Goal: Task Accomplishment & Management: Complete application form

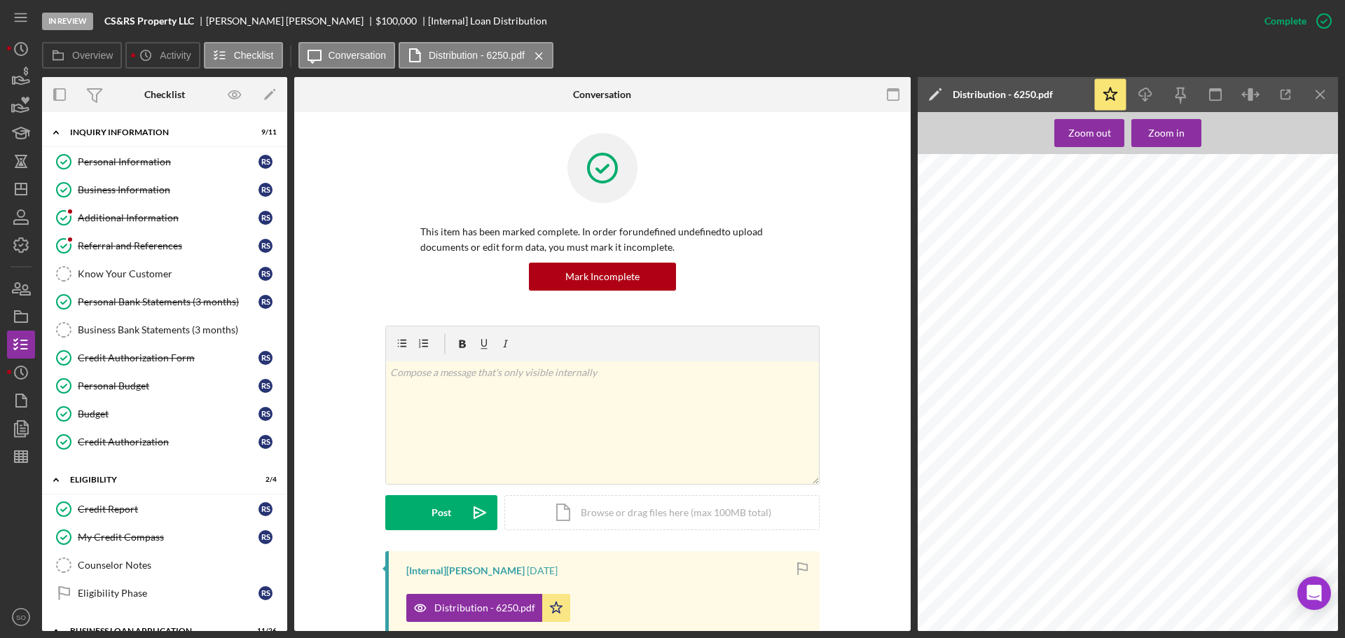
scroll to position [2102, 0]
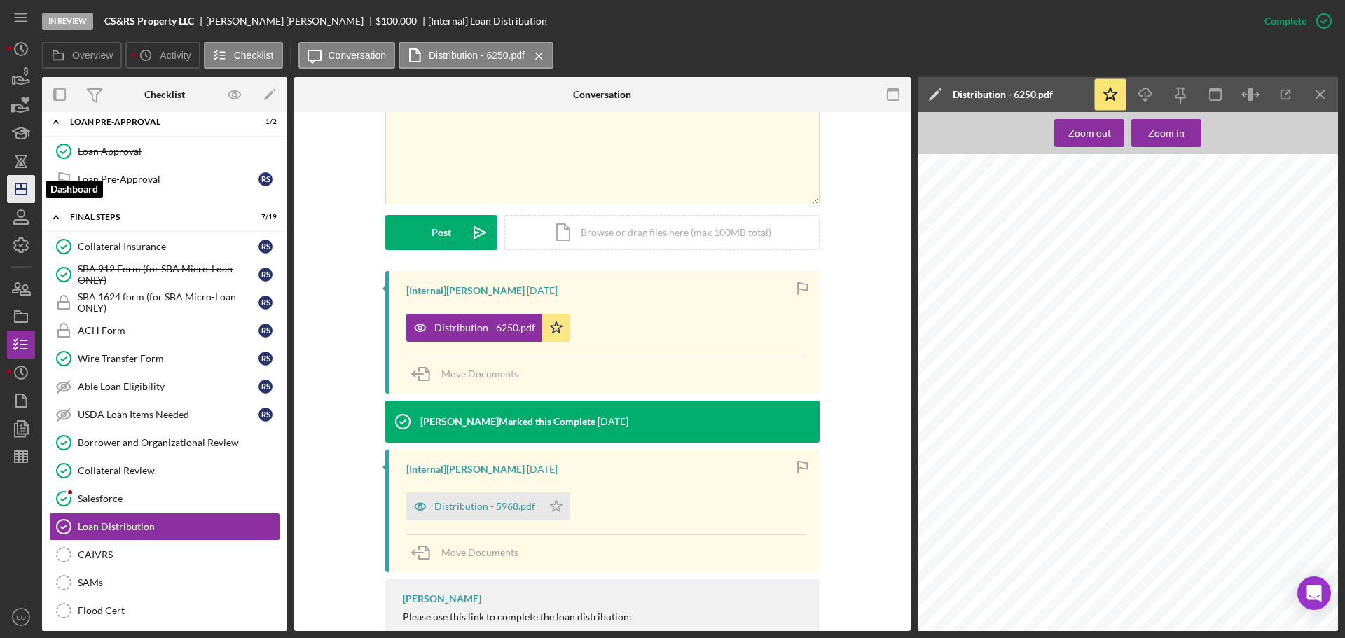
click at [27, 196] on icon "Icon/Dashboard" at bounding box center [21, 189] width 35 height 35
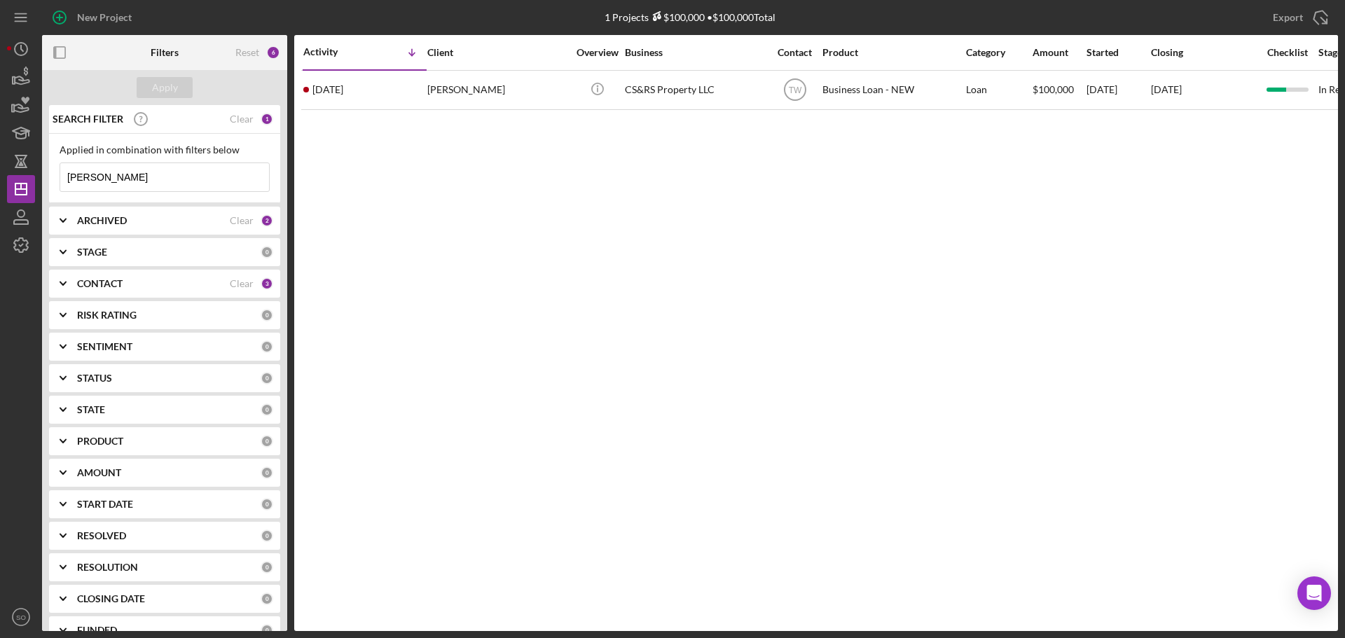
drag, startPoint x: 114, startPoint y: 178, endPoint x: 0, endPoint y: 149, distance: 117.9
click at [0, 149] on div "New Project 1 Projects $100,000 • $100,000 Total rodney Export Icon/Export Filt…" at bounding box center [672, 319] width 1345 height 638
type input "heather mincer"
click at [157, 95] on div "Apply" at bounding box center [165, 87] width 26 height 21
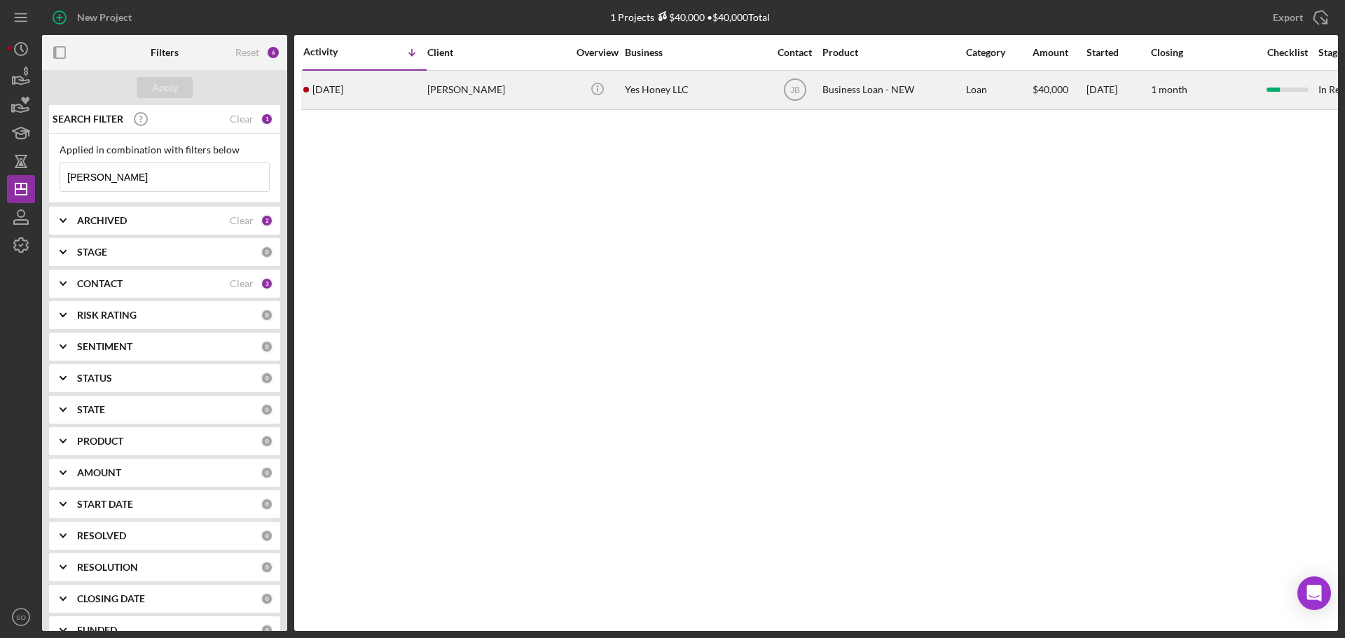
click at [386, 90] on div "1 week ago Heather Mincer" at bounding box center [364, 89] width 123 height 37
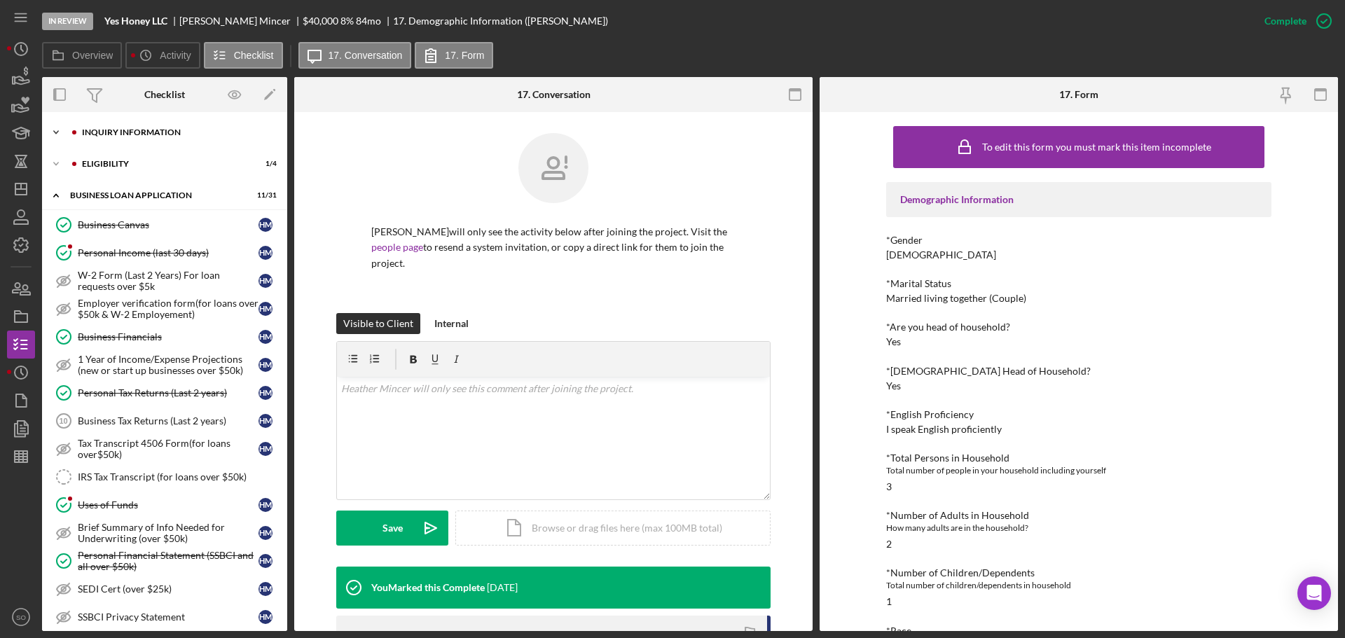
click at [134, 139] on div "Icon/Expander INQUIRY INFORMATION 7 / 11" at bounding box center [164, 132] width 245 height 28
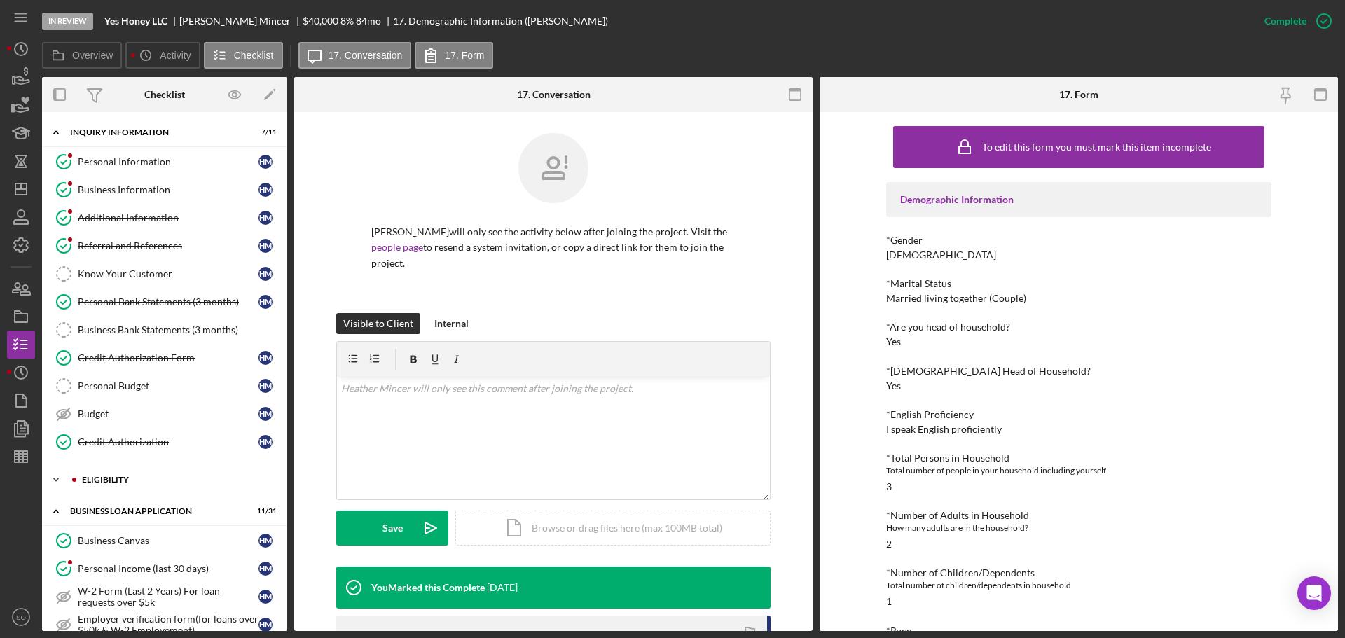
click at [167, 481] on div "ELIGIBILITY" at bounding box center [176, 480] width 188 height 8
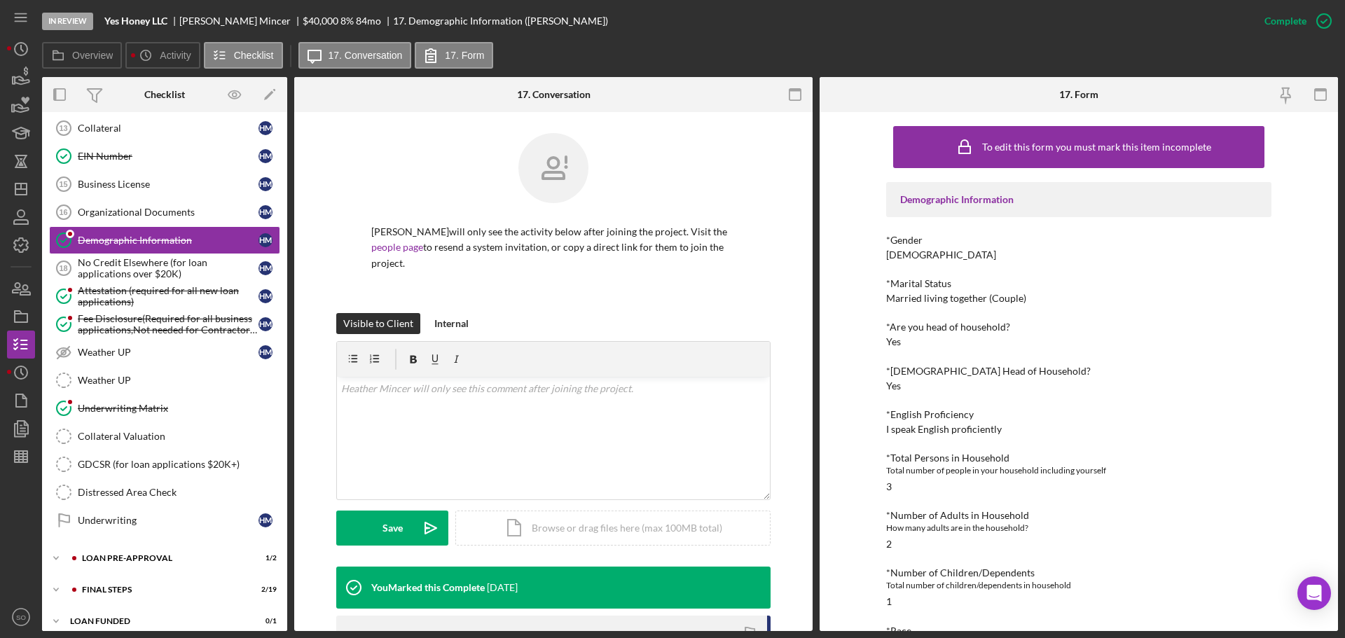
scroll to position [993, 0]
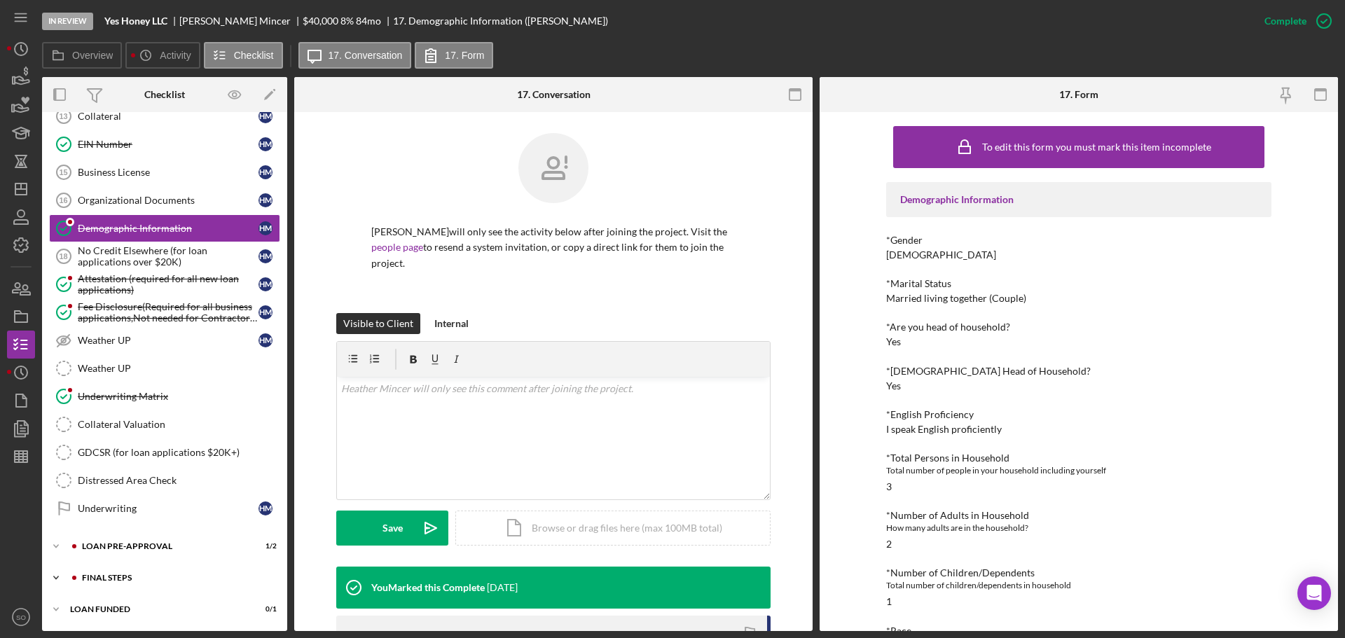
click at [158, 570] on div "Icon/Expander FINAL STEPS 2 / 19" at bounding box center [164, 578] width 245 height 28
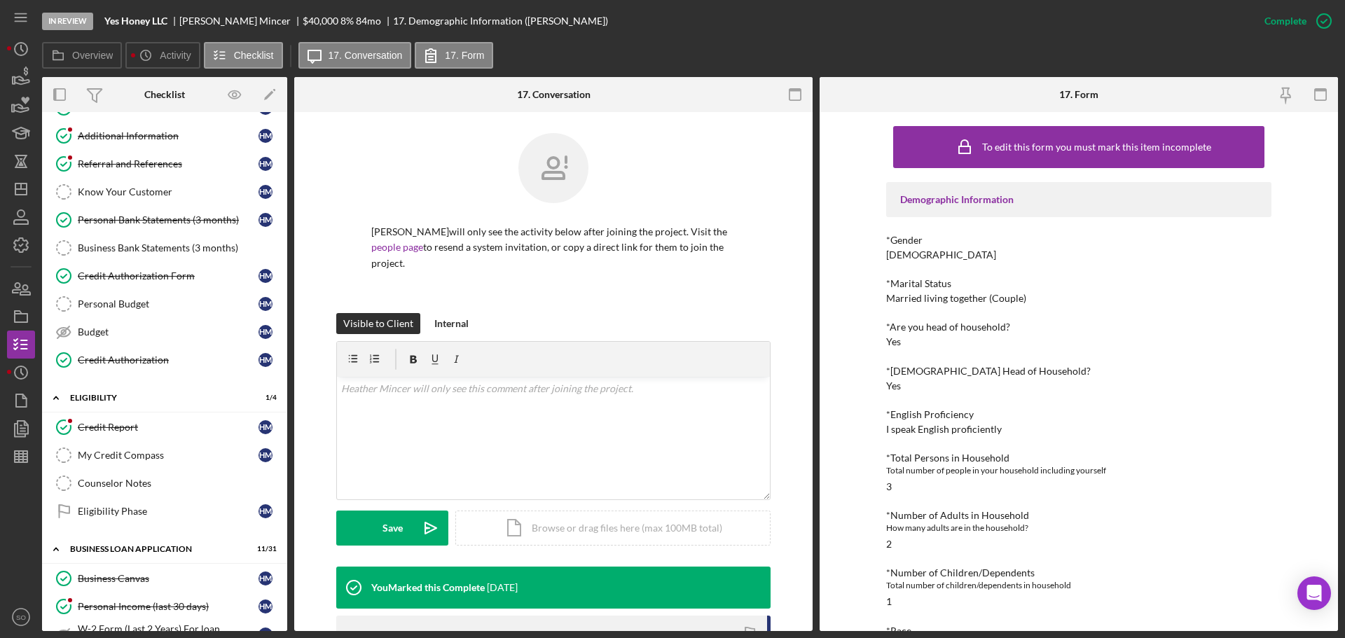
scroll to position [0, 0]
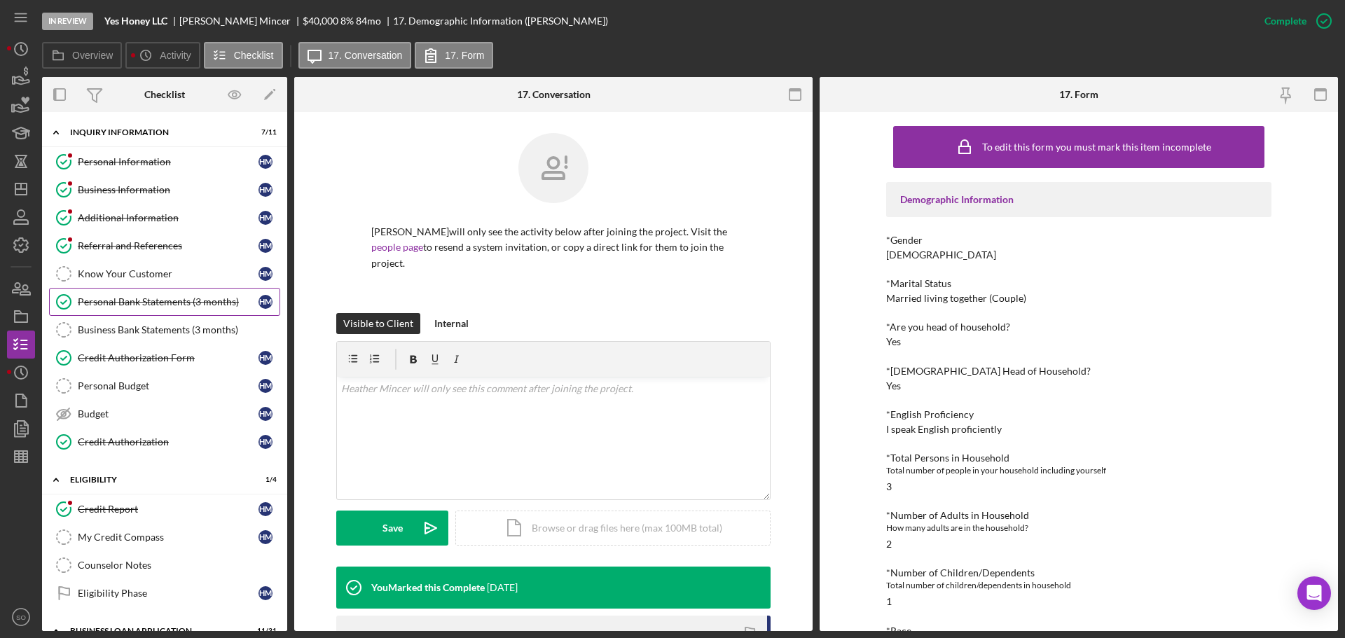
click at [168, 304] on div "Personal Bank Statements (3 months)" at bounding box center [168, 301] width 181 height 11
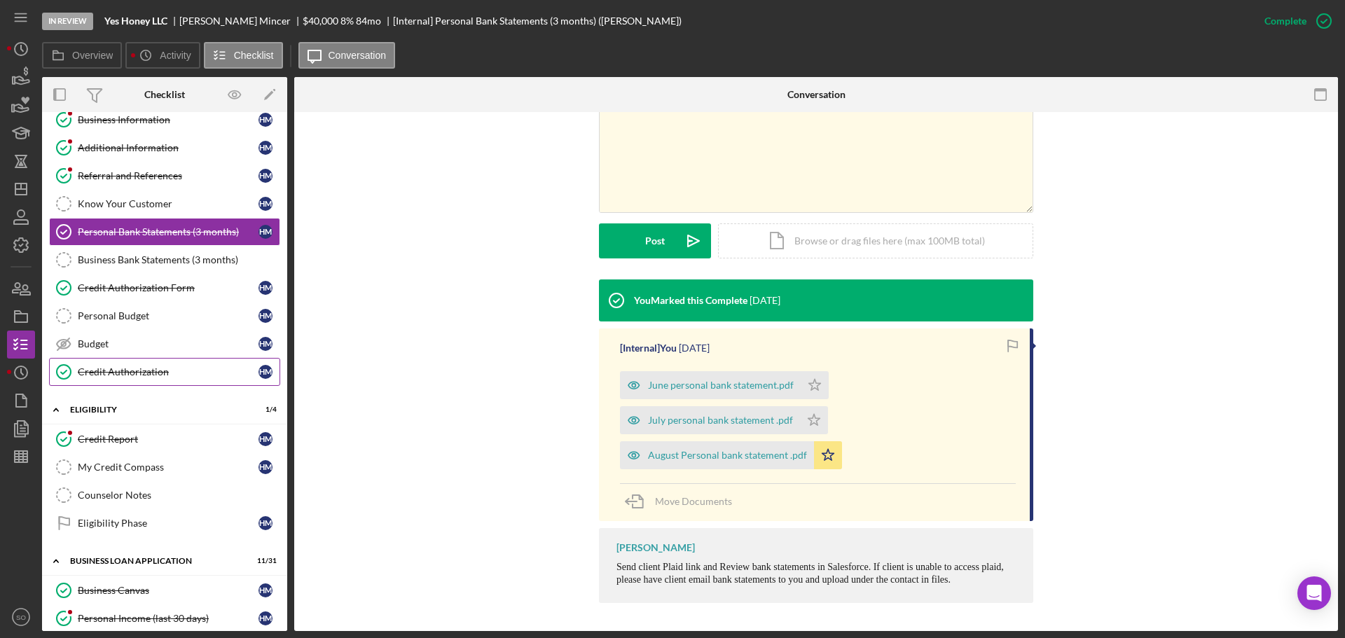
scroll to position [210, 0]
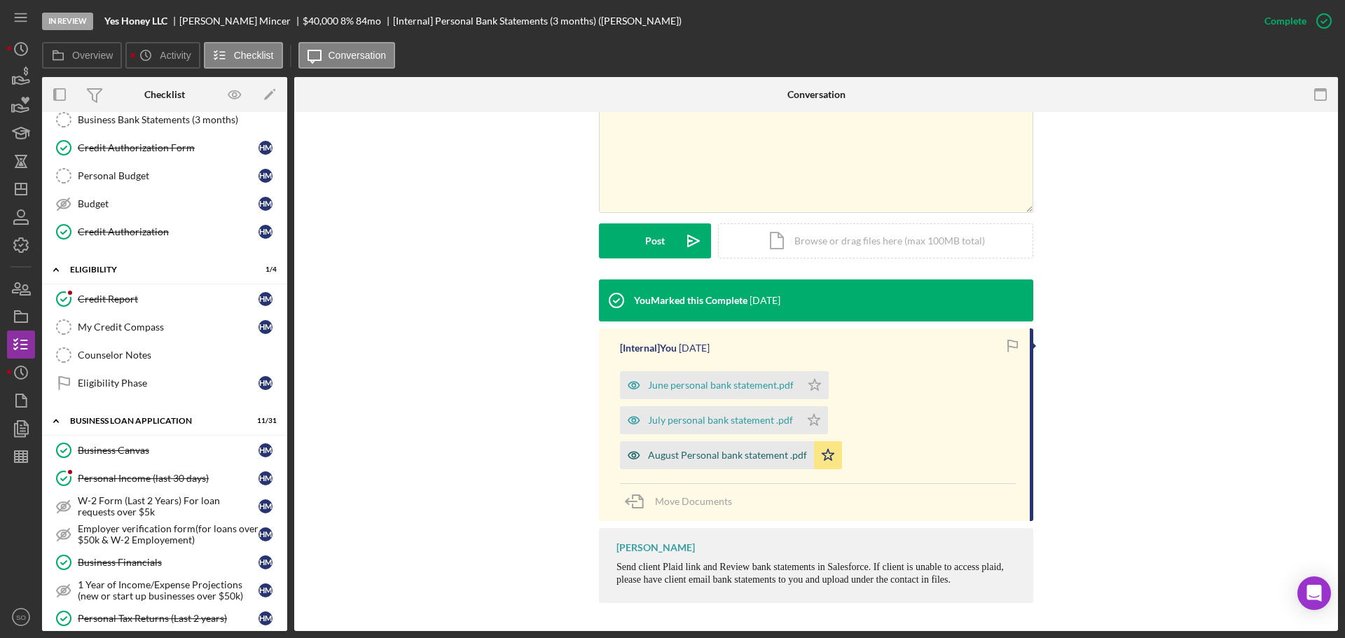
click at [715, 451] on div "August Personal bank statement .pdf" at bounding box center [727, 455] width 159 height 11
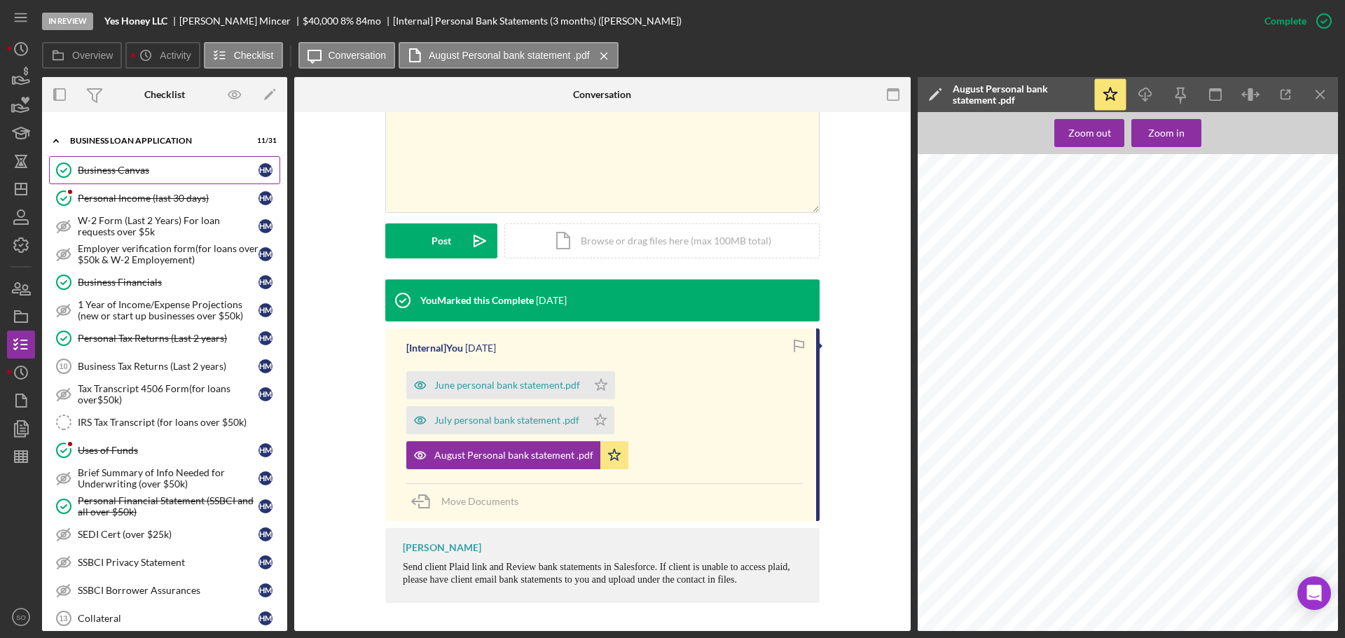
scroll to position [701, 0]
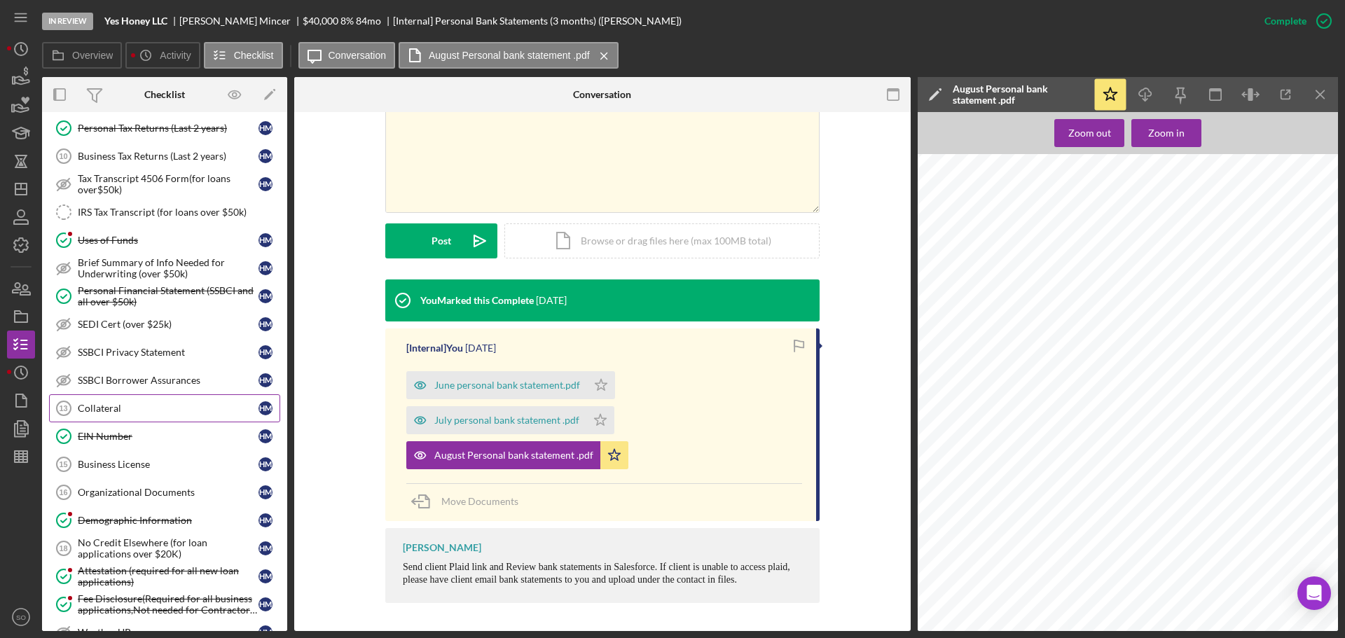
click at [116, 422] on link "Collateral 13 Collateral H M" at bounding box center [164, 408] width 231 height 28
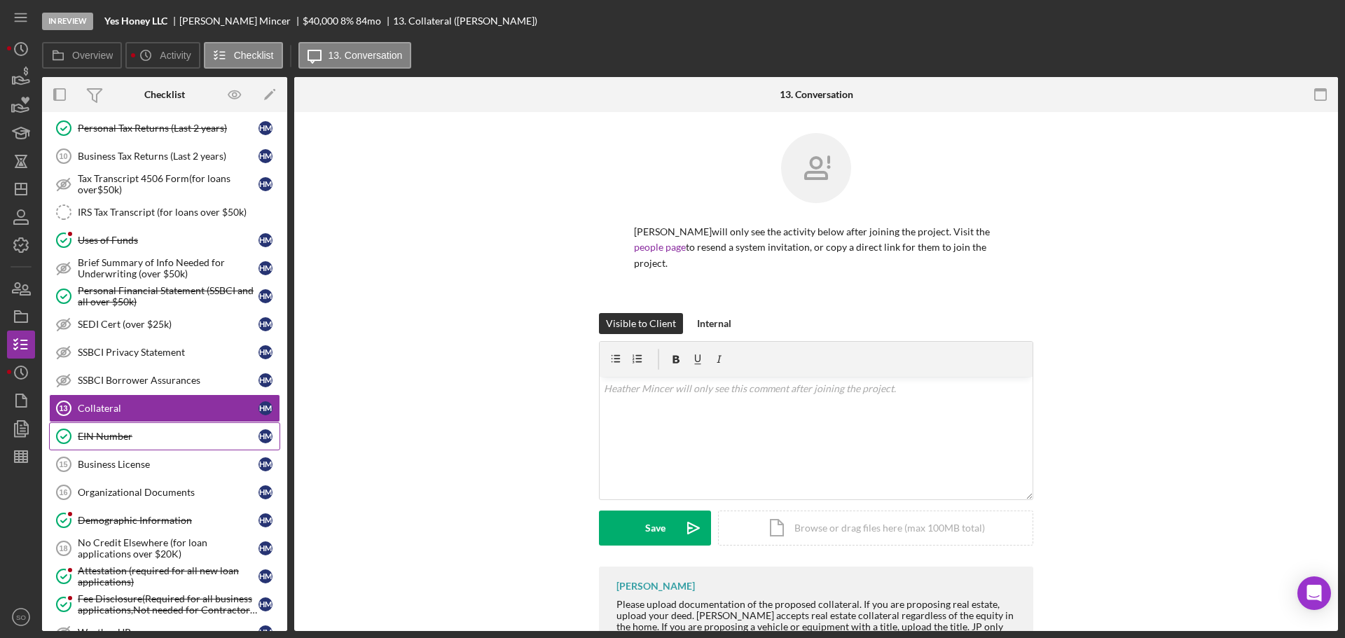
click at [113, 434] on div "EIN Number" at bounding box center [168, 436] width 181 height 11
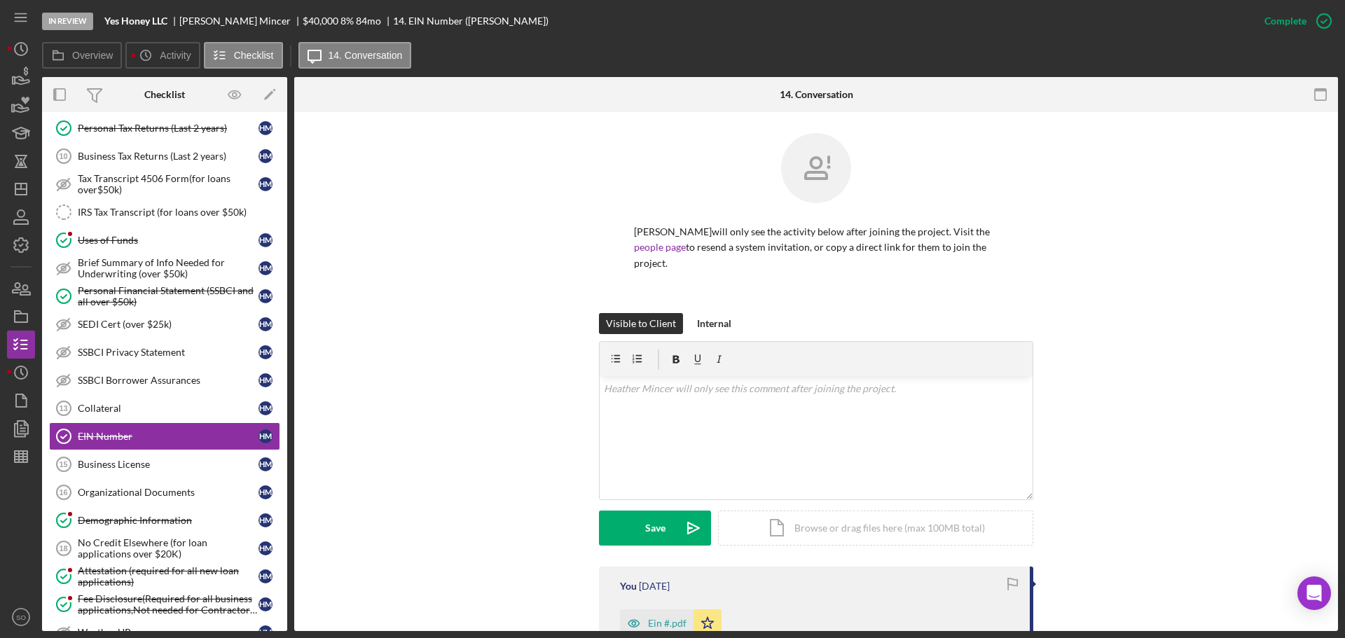
scroll to position [280, 0]
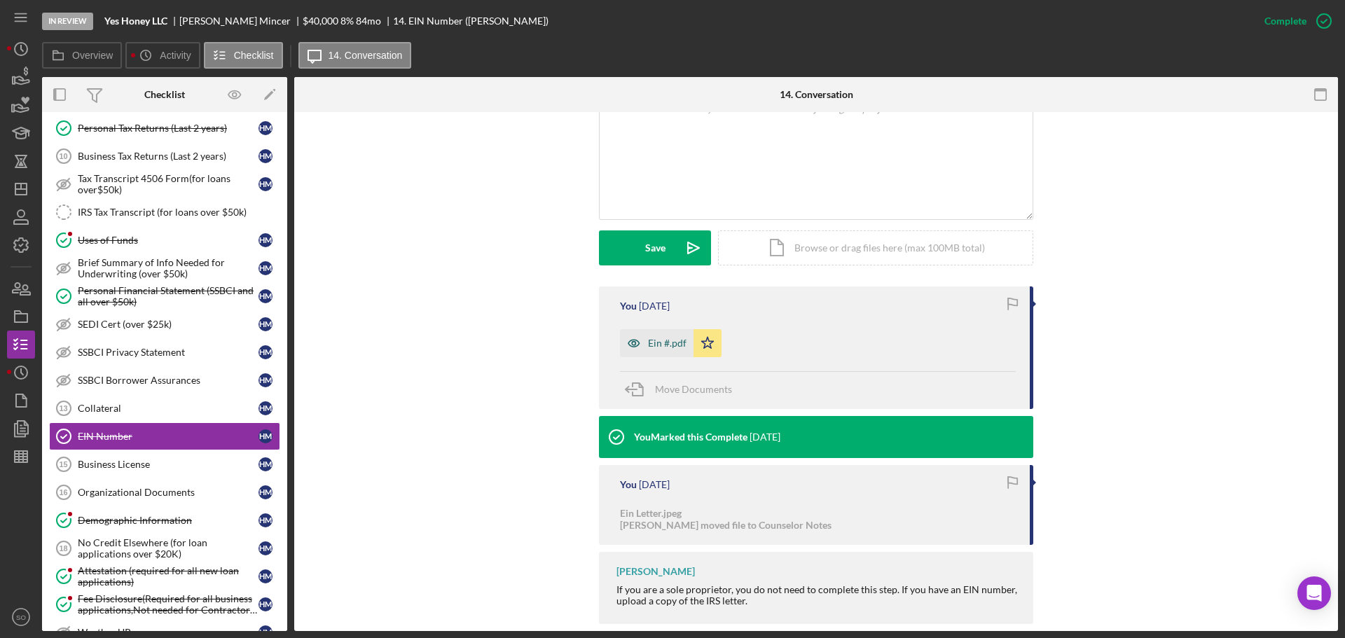
click at [661, 341] on div "Ein #.pdf" at bounding box center [667, 343] width 39 height 11
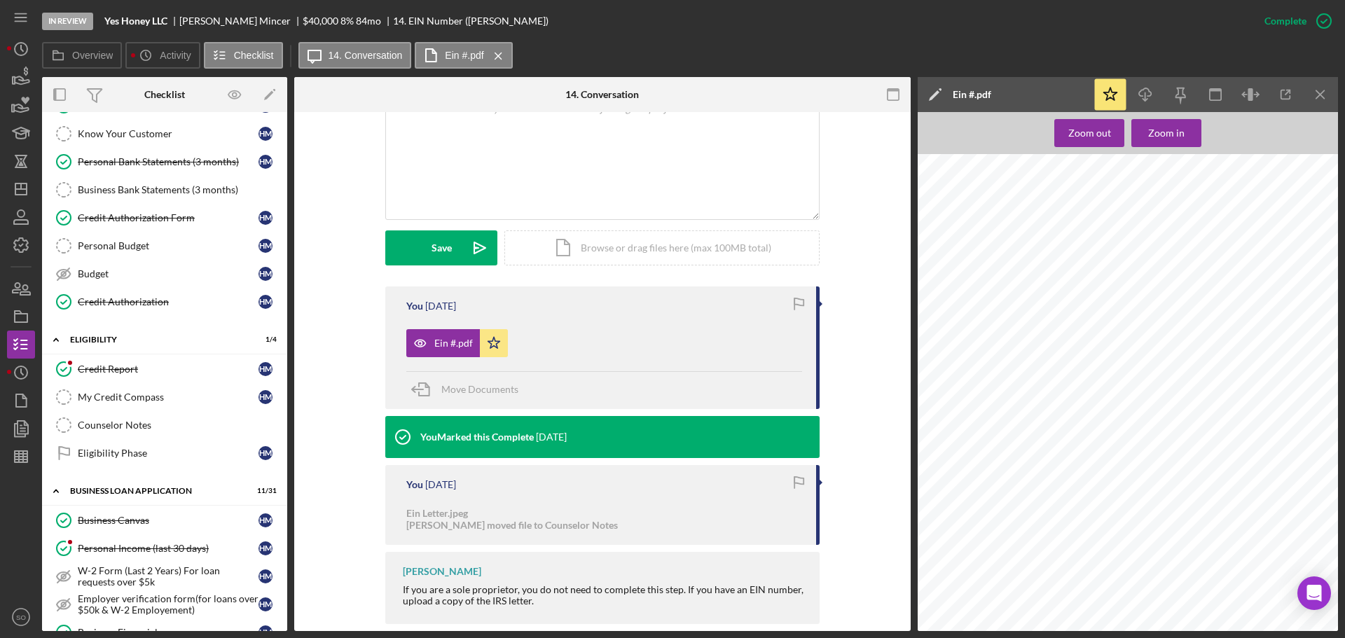
scroll to position [0, 0]
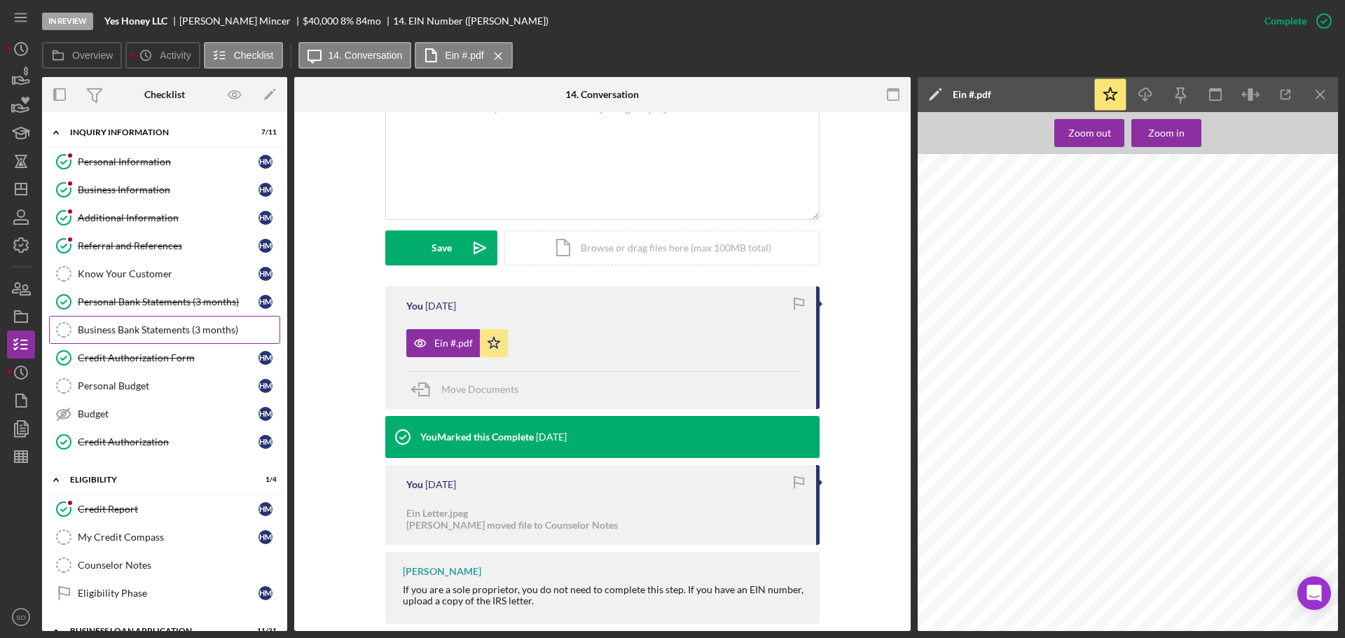
click at [165, 300] on div "Personal Bank Statements (3 months)" at bounding box center [168, 301] width 181 height 11
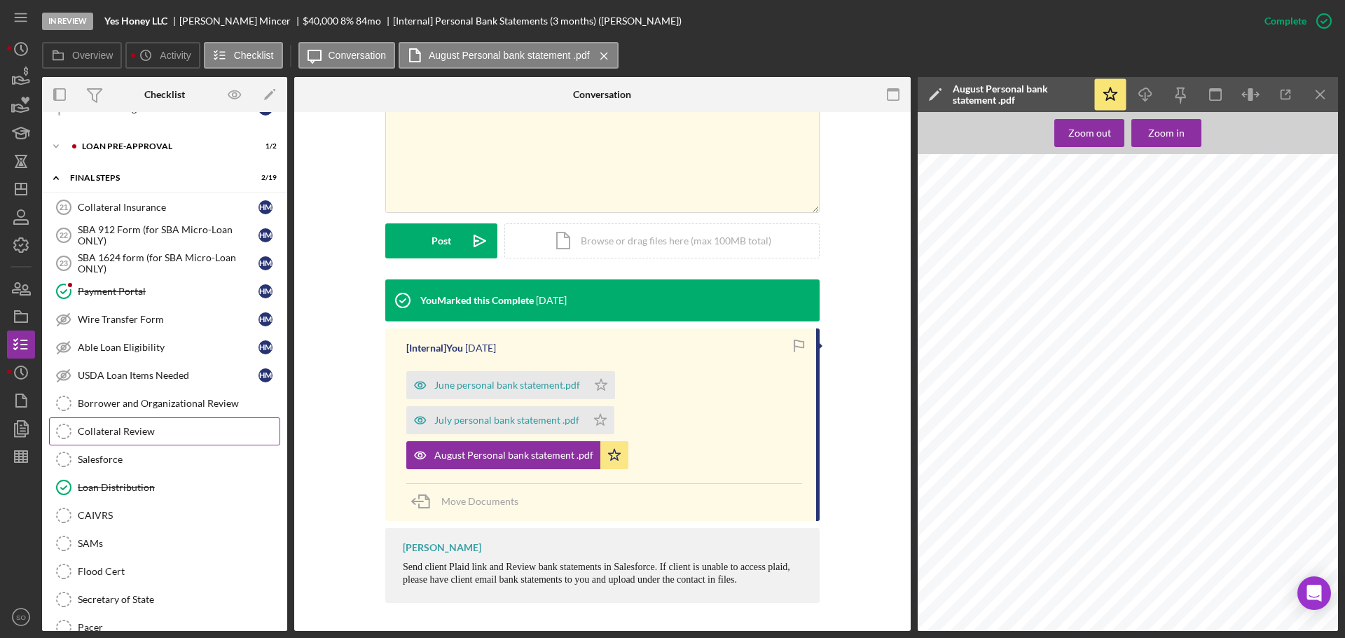
scroll to position [1323, 0]
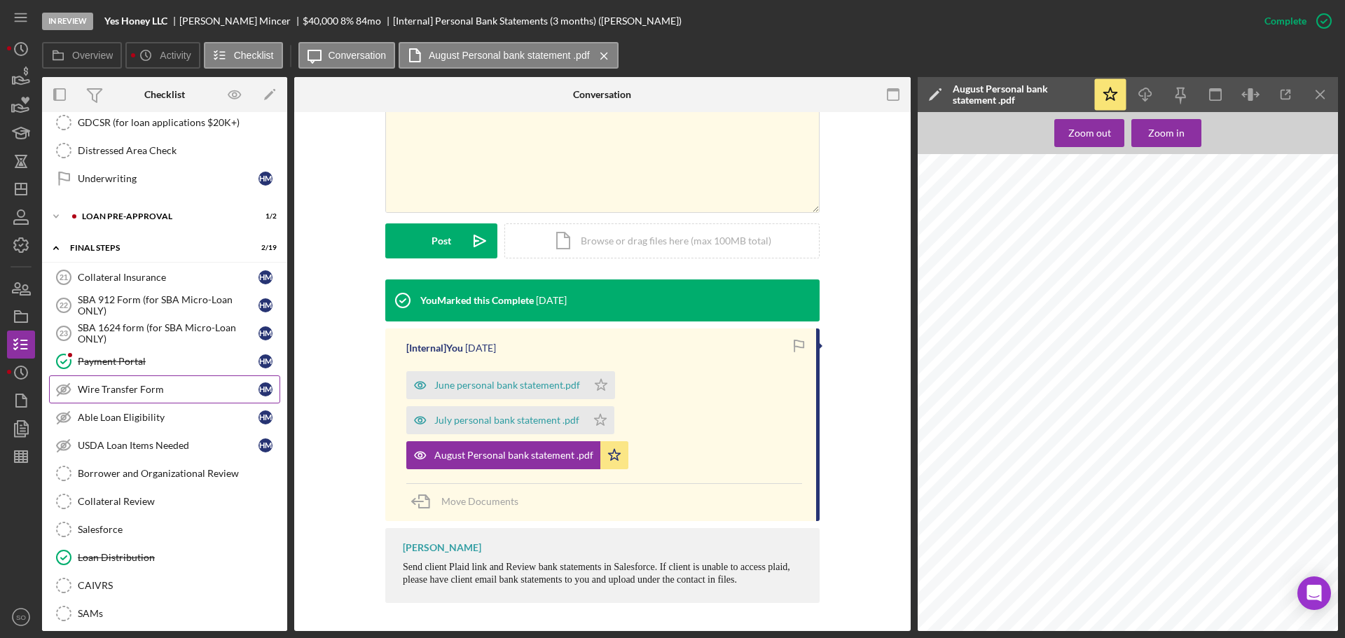
click at [145, 390] on div "Wire Transfer Form" at bounding box center [168, 389] width 181 height 11
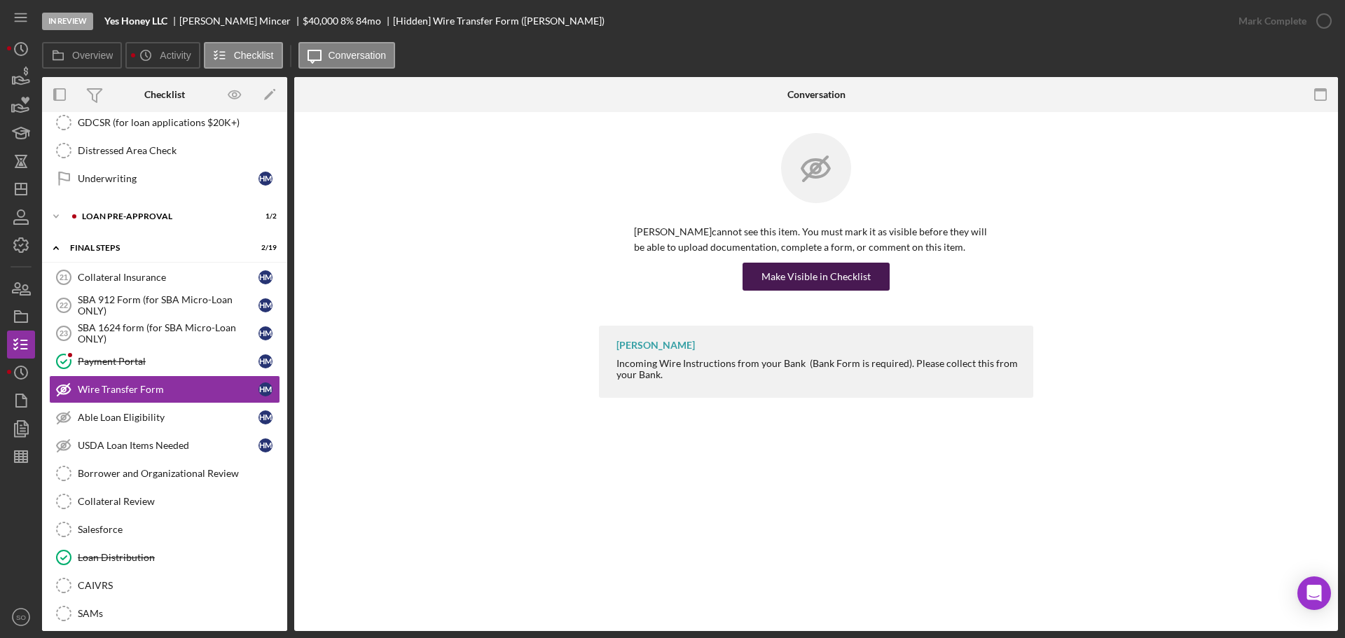
click at [795, 269] on div "Make Visible in Checklist" at bounding box center [816, 277] width 109 height 28
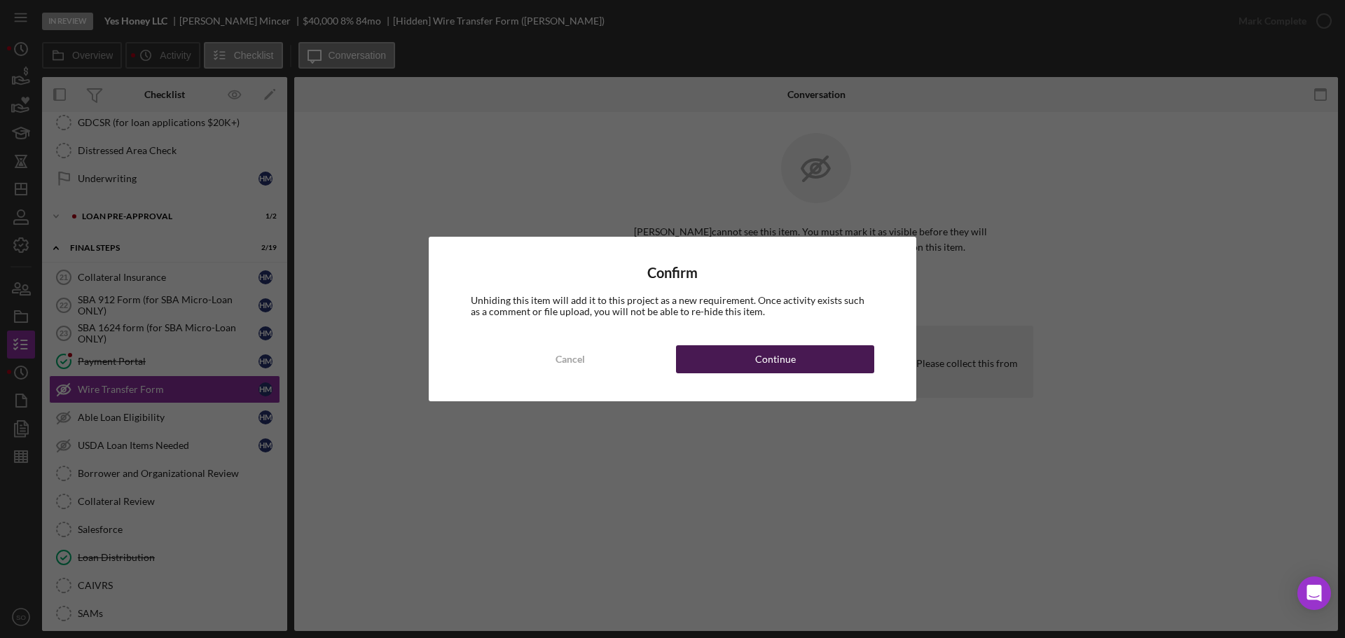
drag, startPoint x: 827, startPoint y: 357, endPoint x: 847, endPoint y: 361, distance: 20.7
click at [826, 359] on button "Continue" at bounding box center [775, 359] width 198 height 28
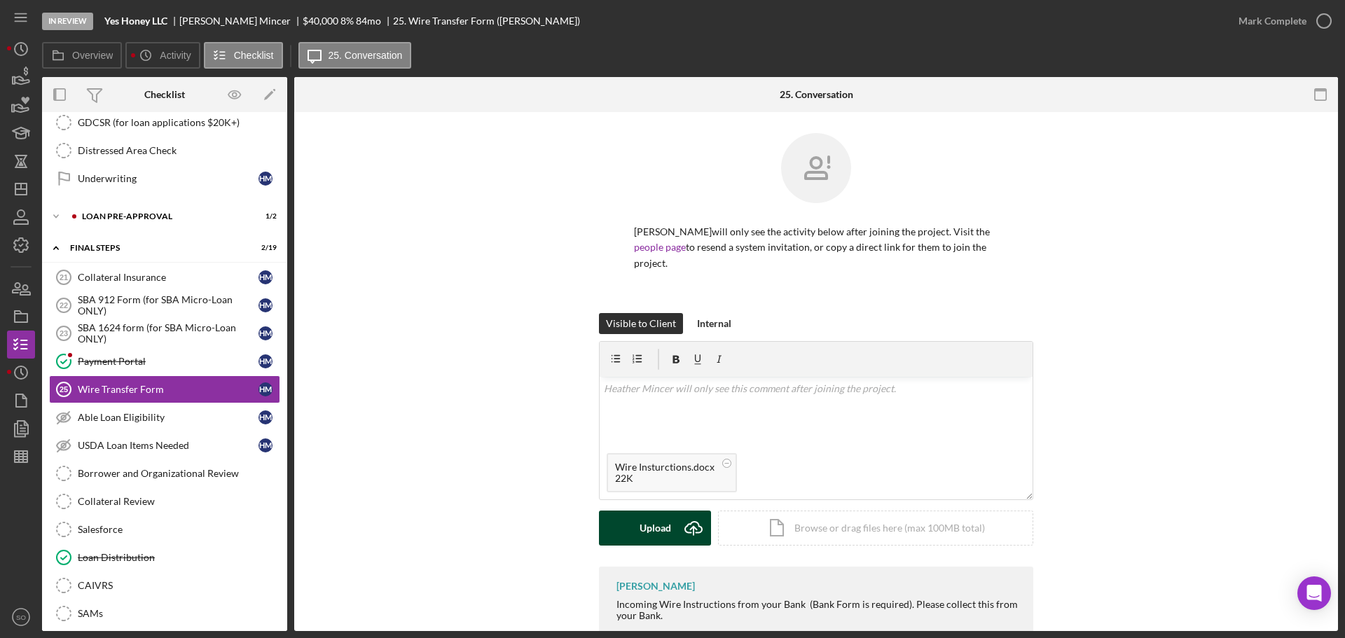
click at [669, 528] on button "Upload Icon/Upload" at bounding box center [655, 528] width 112 height 35
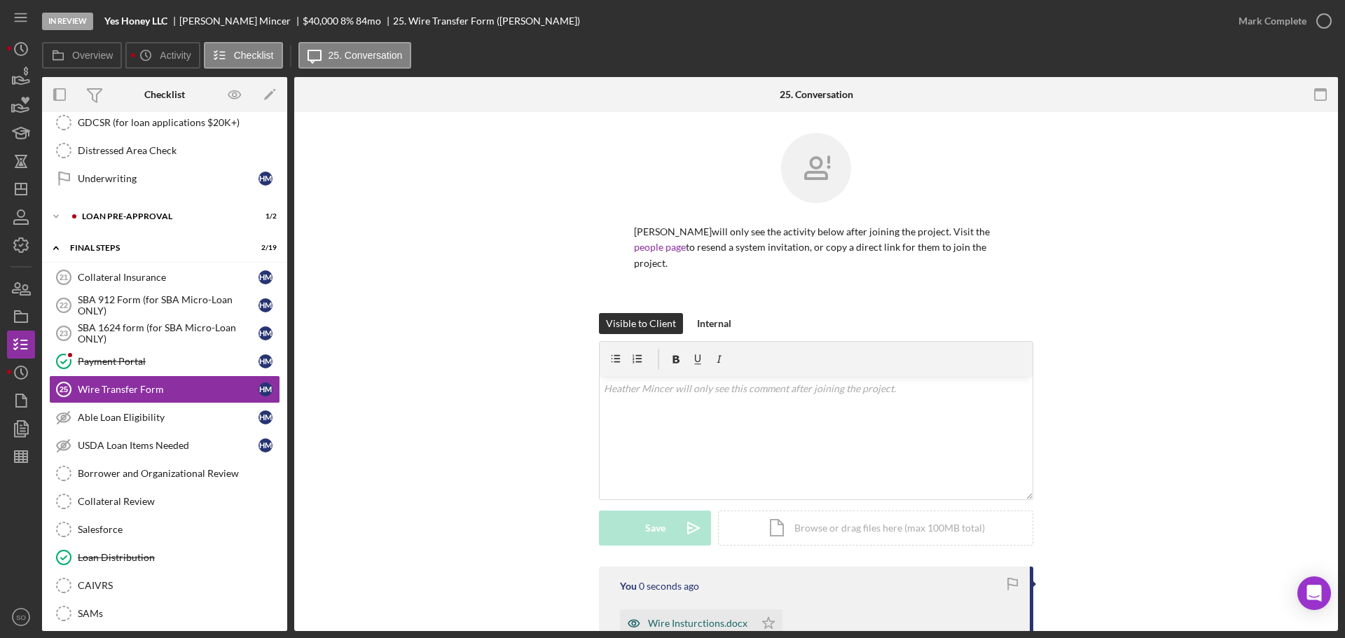
scroll to position [166, 0]
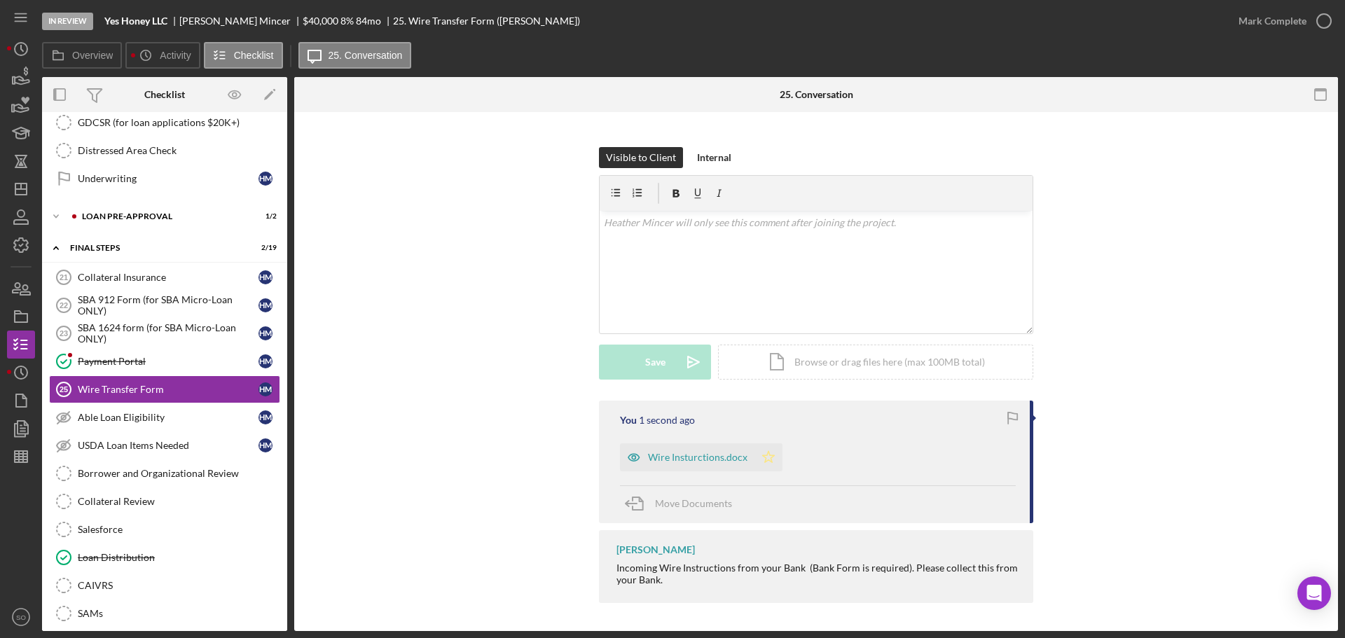
click at [764, 458] on icon "Icon/Star" at bounding box center [769, 458] width 28 height 28
click at [721, 459] on div "Wire Insturctions.docx" at bounding box center [697, 457] width 99 height 11
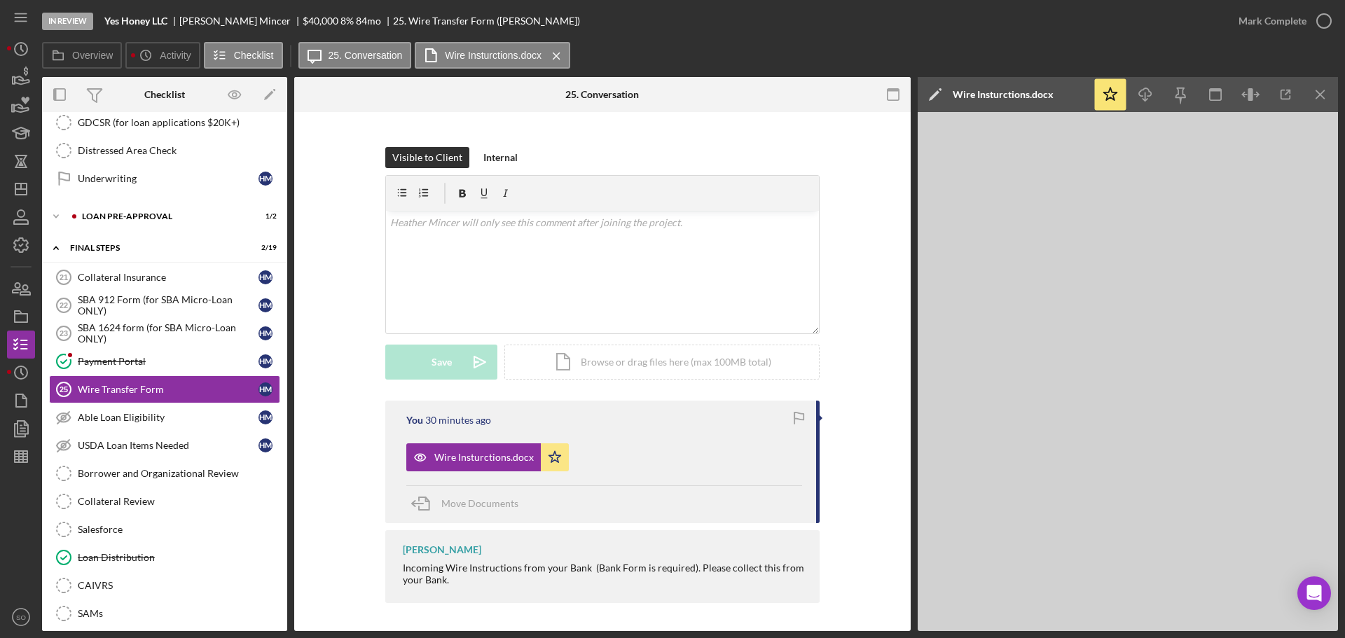
drag, startPoint x: 1265, startPoint y: 22, endPoint x: 1267, endPoint y: 36, distance: 13.5
click at [1265, 22] on div "Mark Complete" at bounding box center [1273, 21] width 68 height 28
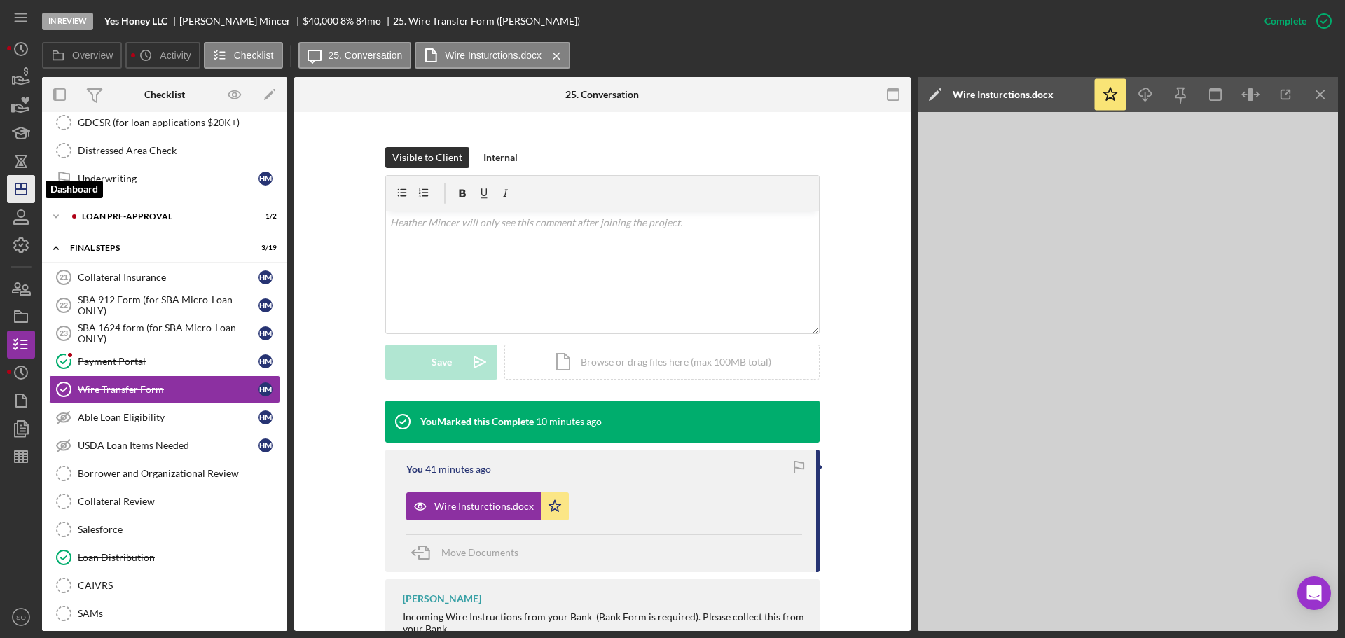
click at [14, 195] on icon "Icon/Dashboard" at bounding box center [21, 189] width 35 height 35
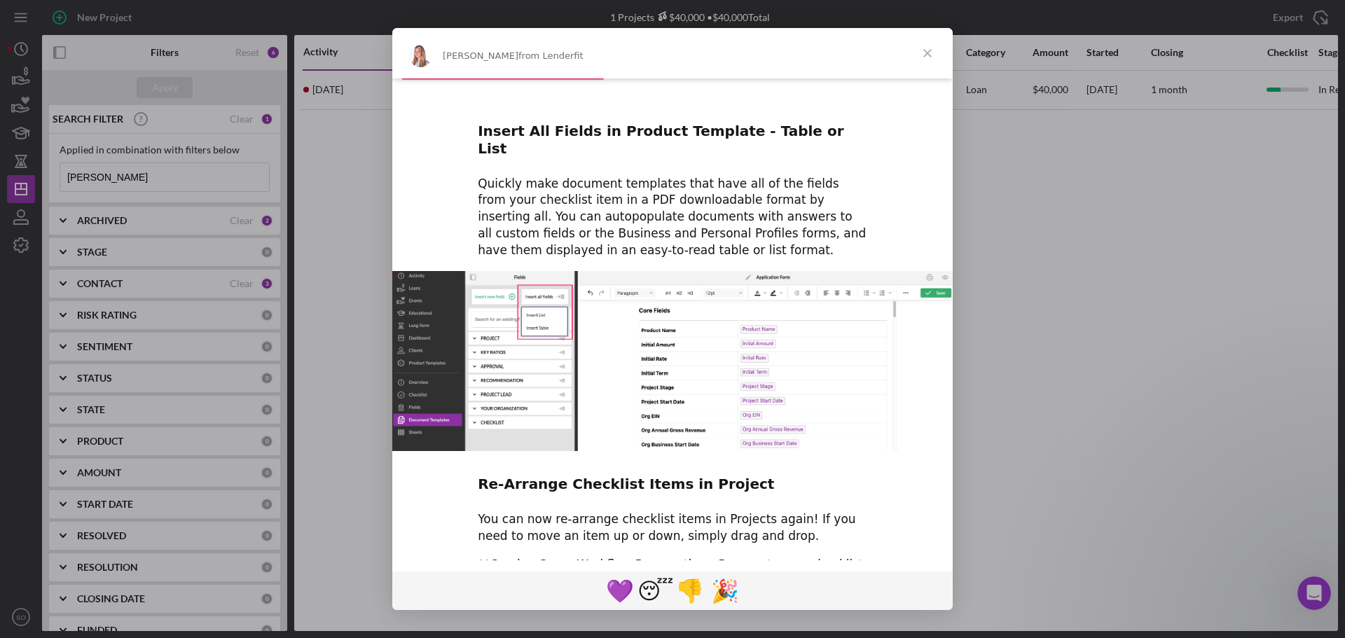
scroll to position [535, 0]
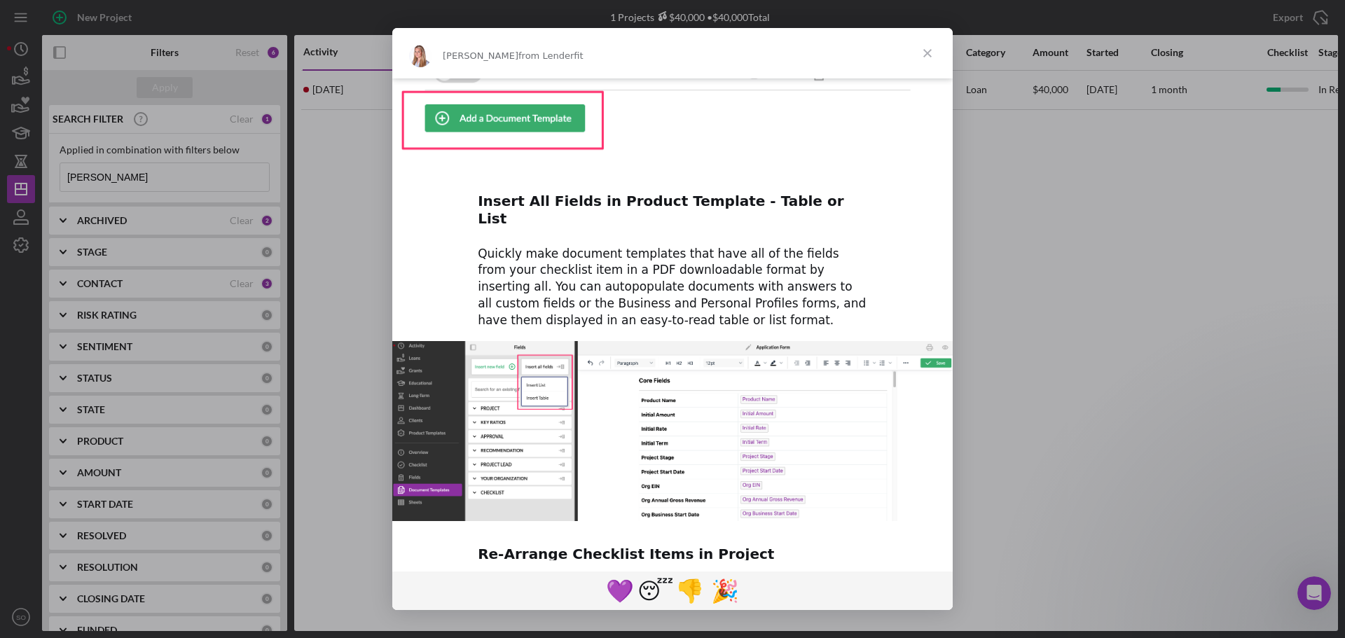
click at [371, 245] on div "Intercom messenger" at bounding box center [672, 319] width 1345 height 638
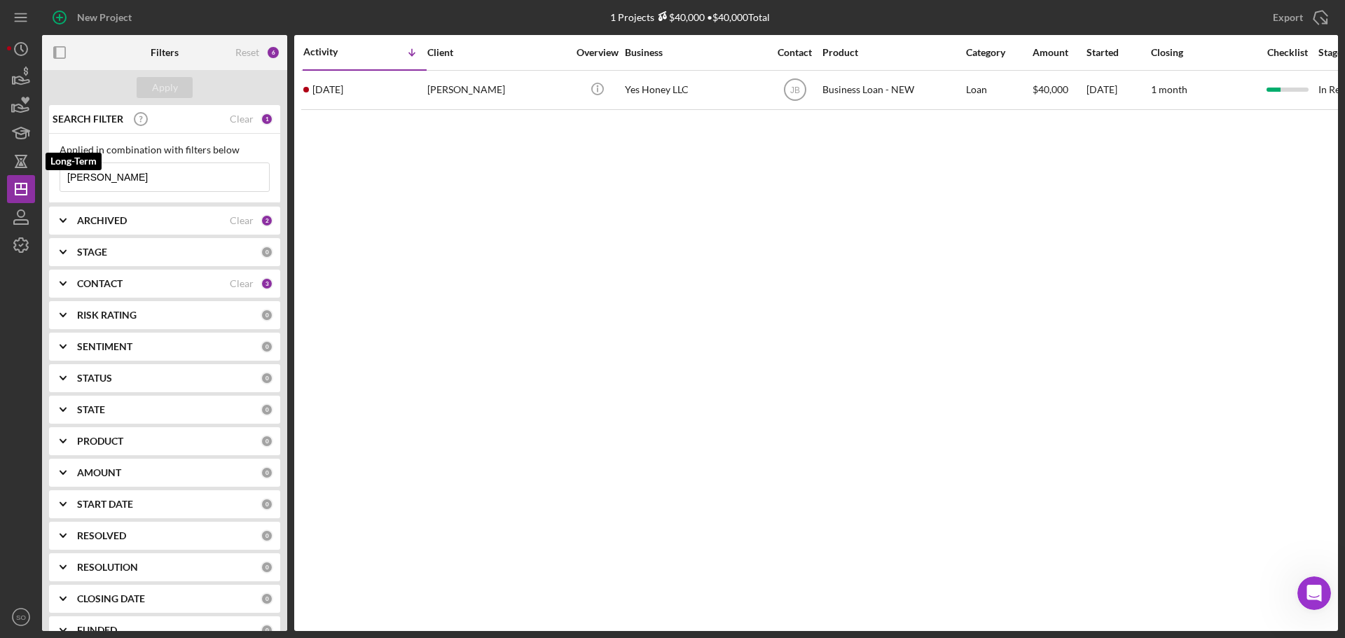
drag, startPoint x: 181, startPoint y: 177, endPoint x: 0, endPoint y: 154, distance: 182.8
click at [0, 154] on div "New Project 1 Projects $40,000 • $40,000 Total heather mincer Export Icon/Expor…" at bounding box center [672, 319] width 1345 height 638
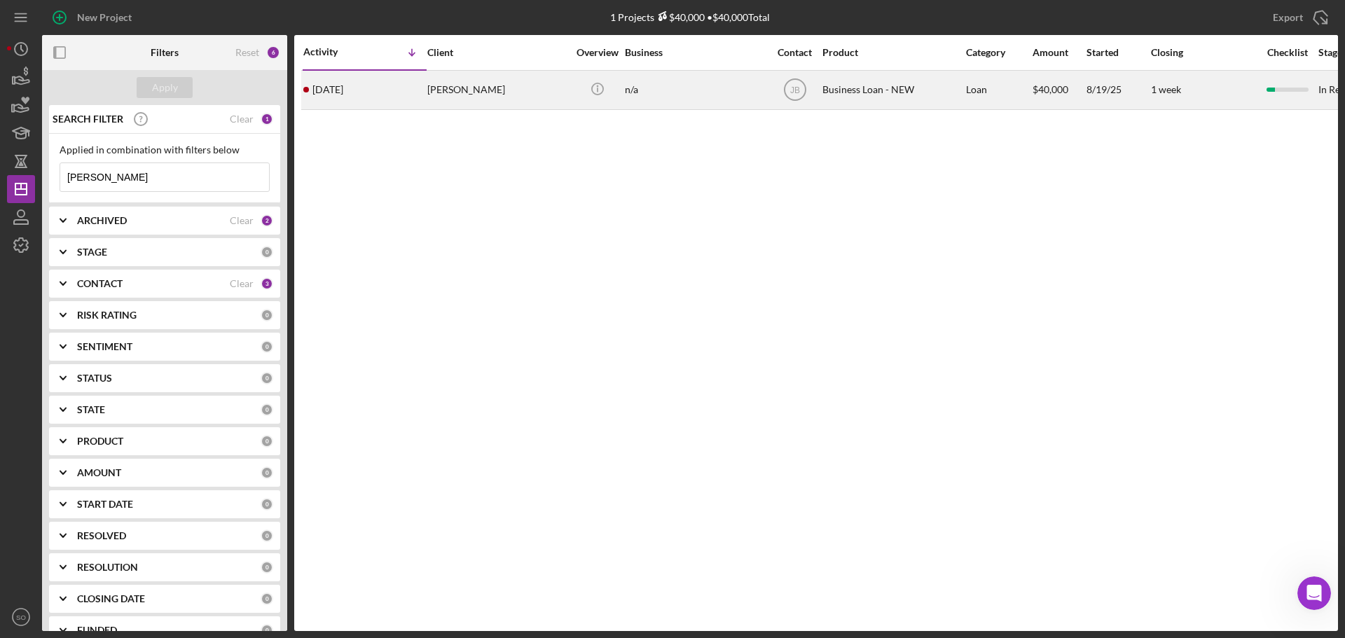
type input "ortman"
click at [434, 97] on div "[PERSON_NAME]" at bounding box center [497, 89] width 140 height 37
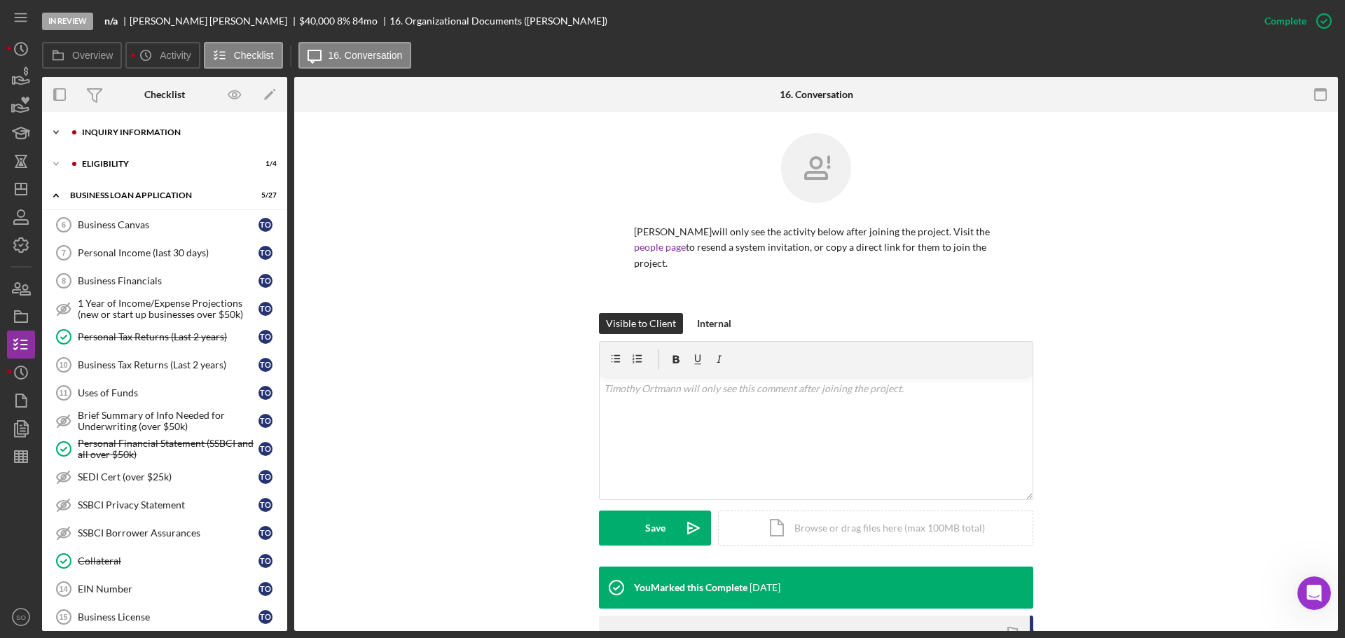
click at [126, 132] on div "INQUIRY INFORMATION" at bounding box center [176, 132] width 188 height 8
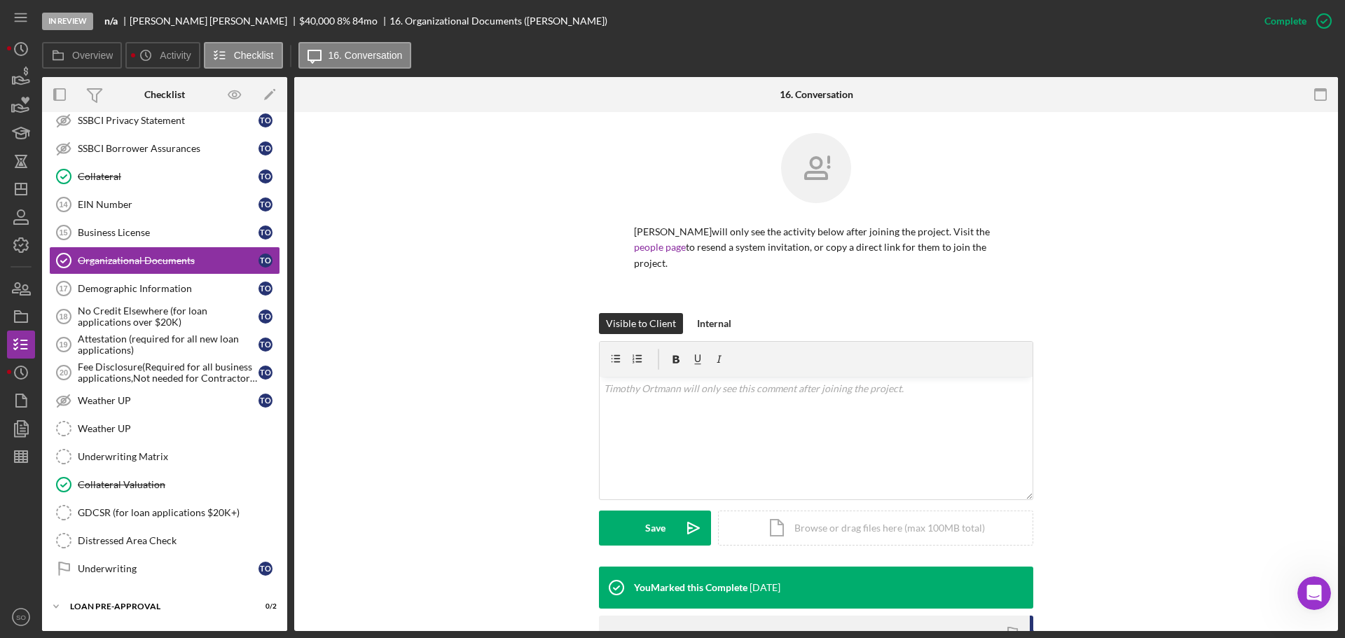
scroll to position [761, 0]
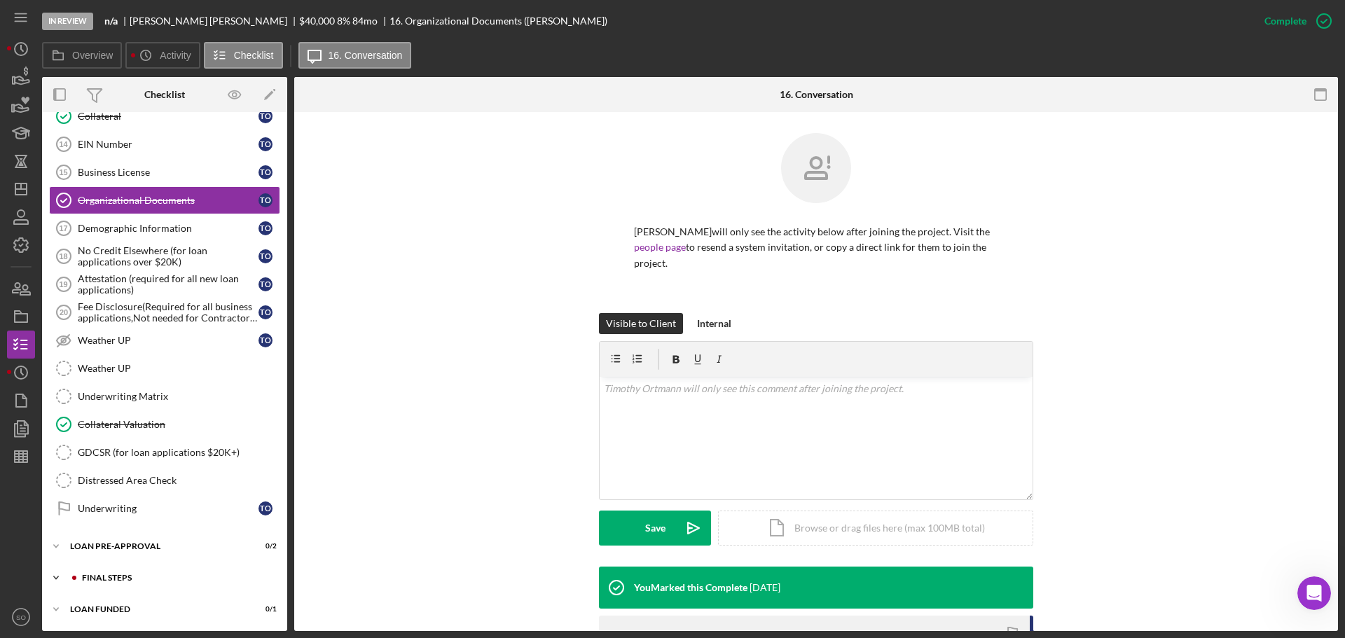
click at [160, 581] on div "FINAL STEPS" at bounding box center [176, 578] width 188 height 8
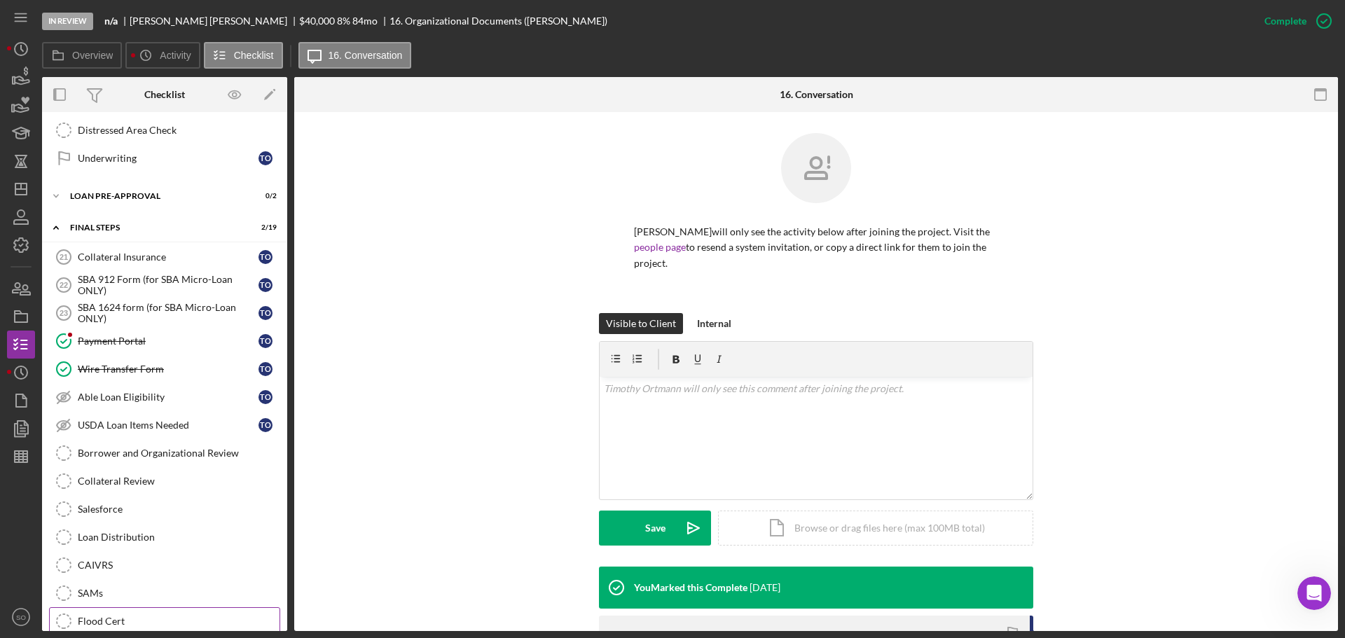
scroll to position [1181, 0]
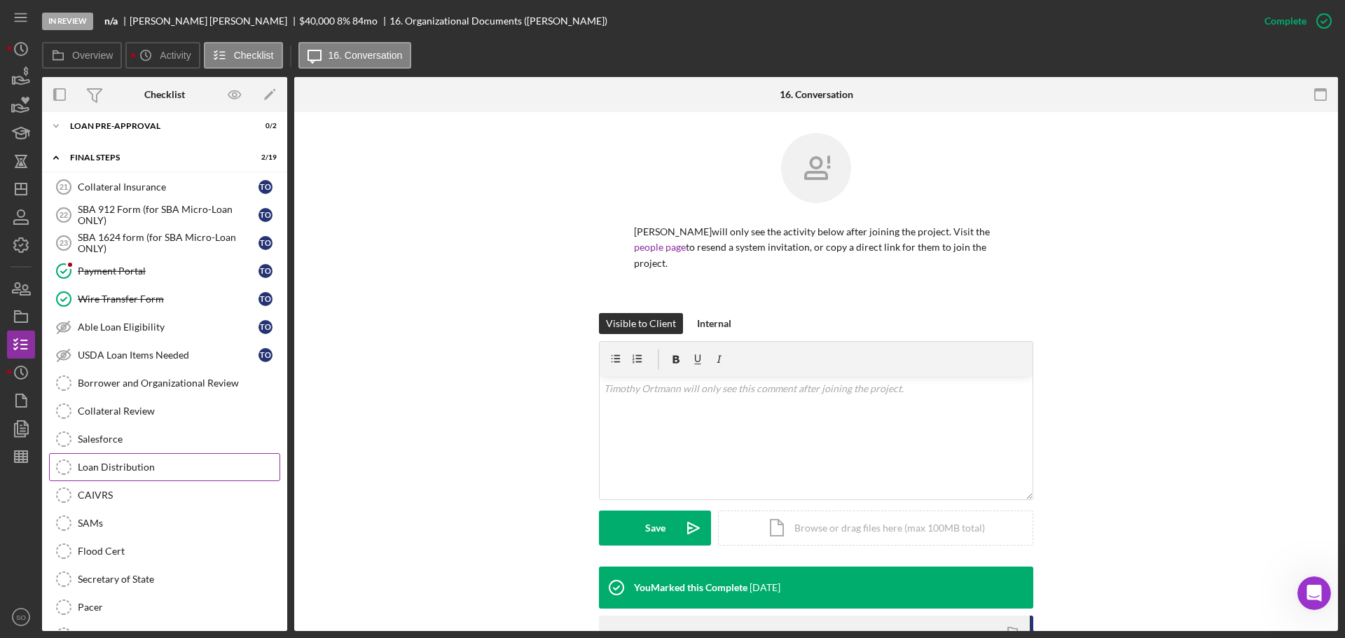
click at [134, 459] on link "Loan Distribution Loan Distribution" at bounding box center [164, 467] width 231 height 28
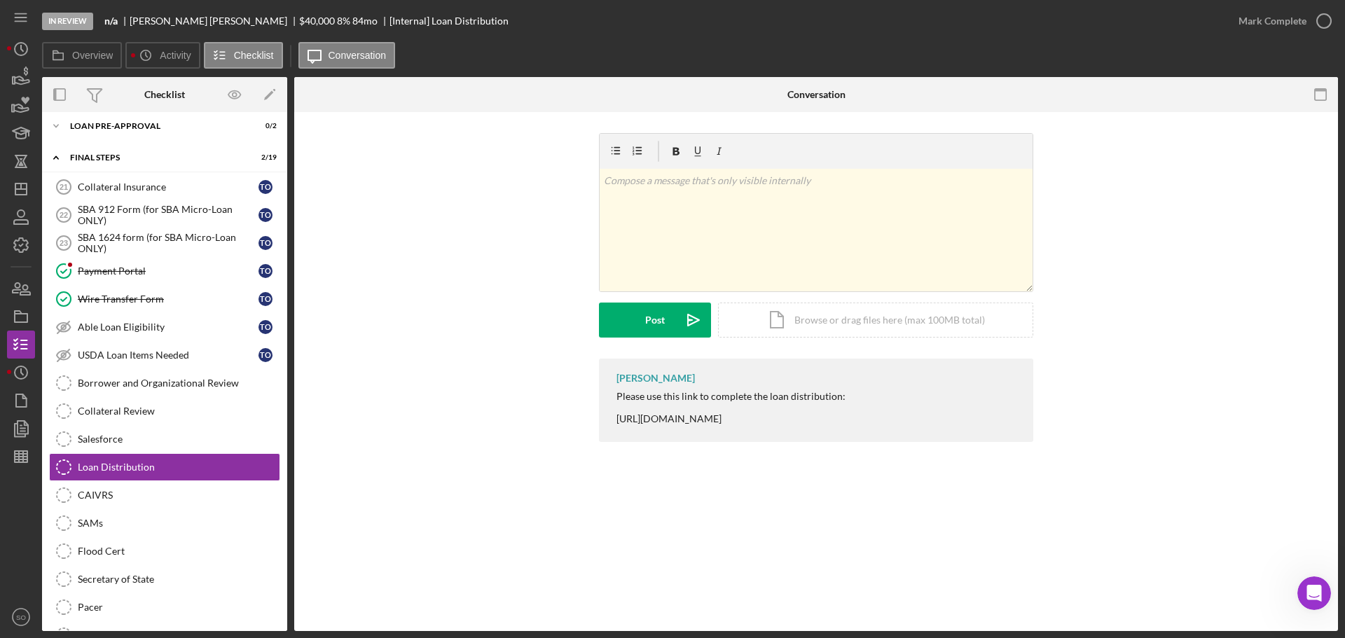
click at [790, 418] on div "Please use this link to complete the loan distribution: https://www.cognitoform…" at bounding box center [731, 408] width 229 height 34
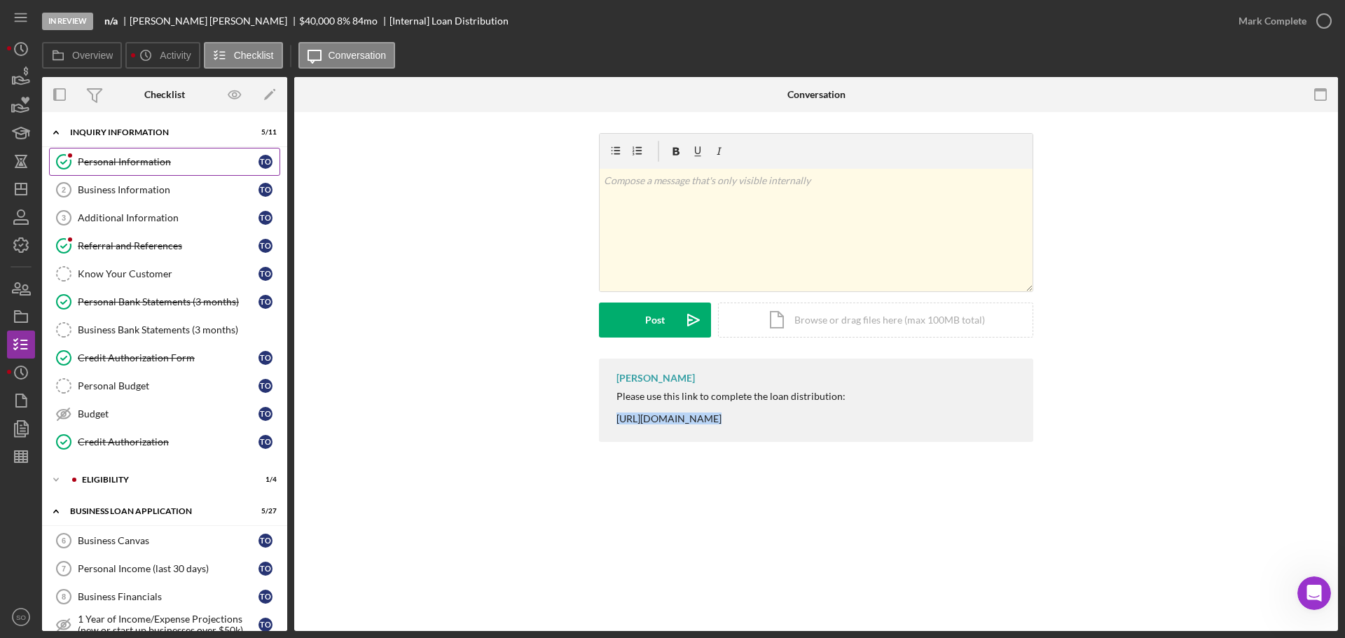
click at [132, 162] on div "Personal Information" at bounding box center [168, 161] width 181 height 11
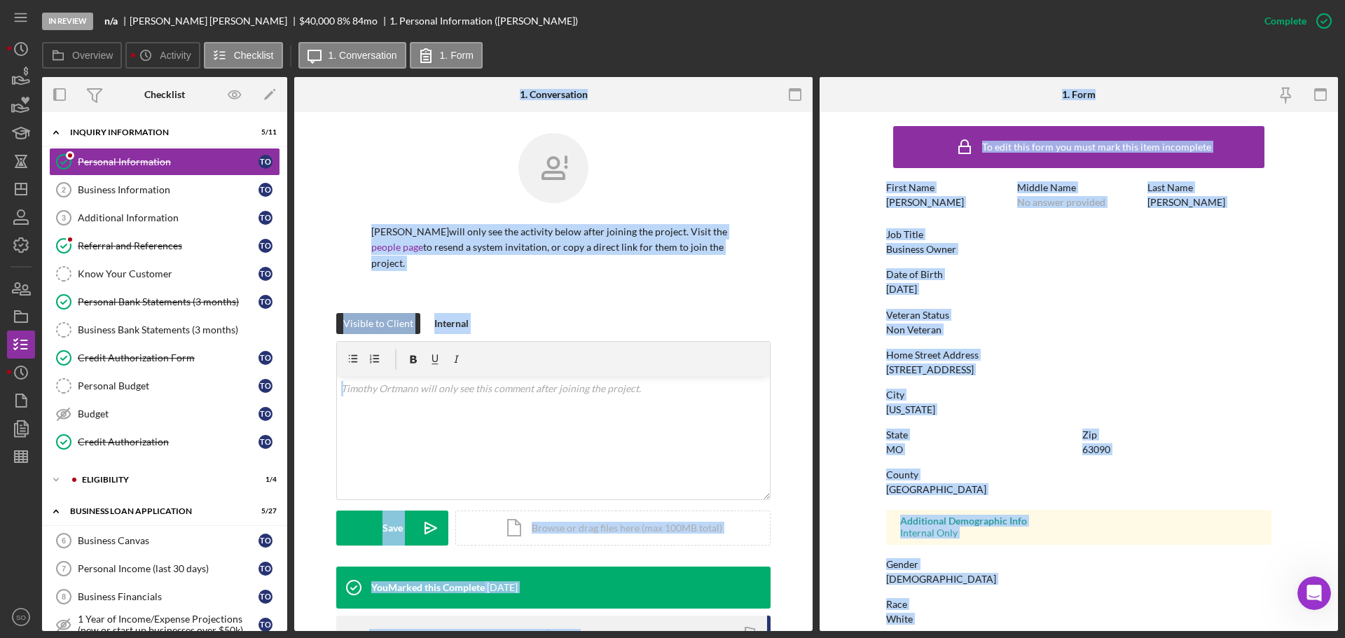
scroll to position [135, 0]
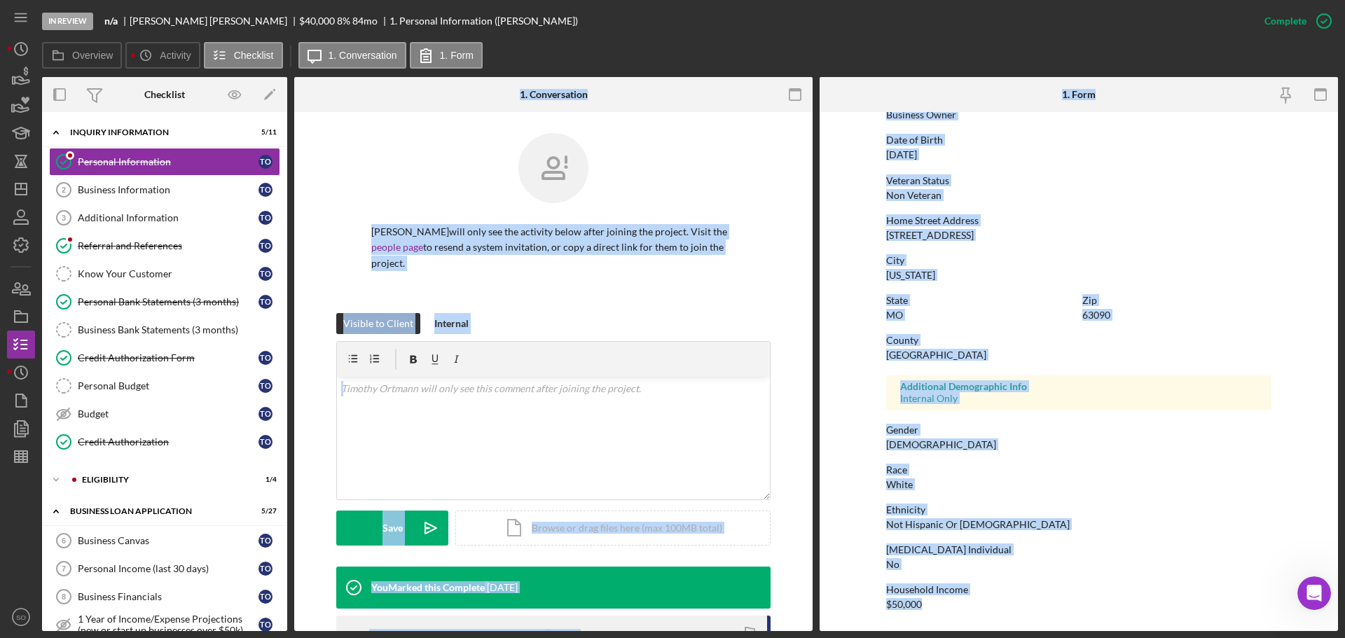
click at [994, 442] on div "Gender Male" at bounding box center [1078, 438] width 385 height 26
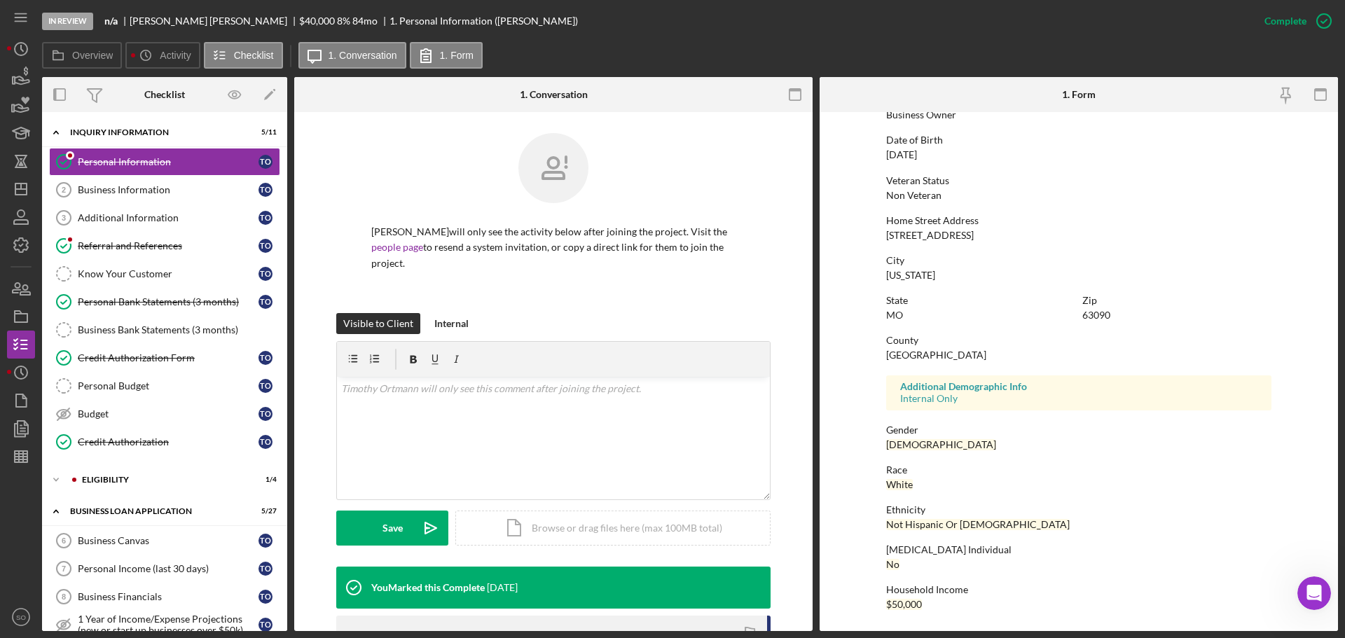
scroll to position [0, 0]
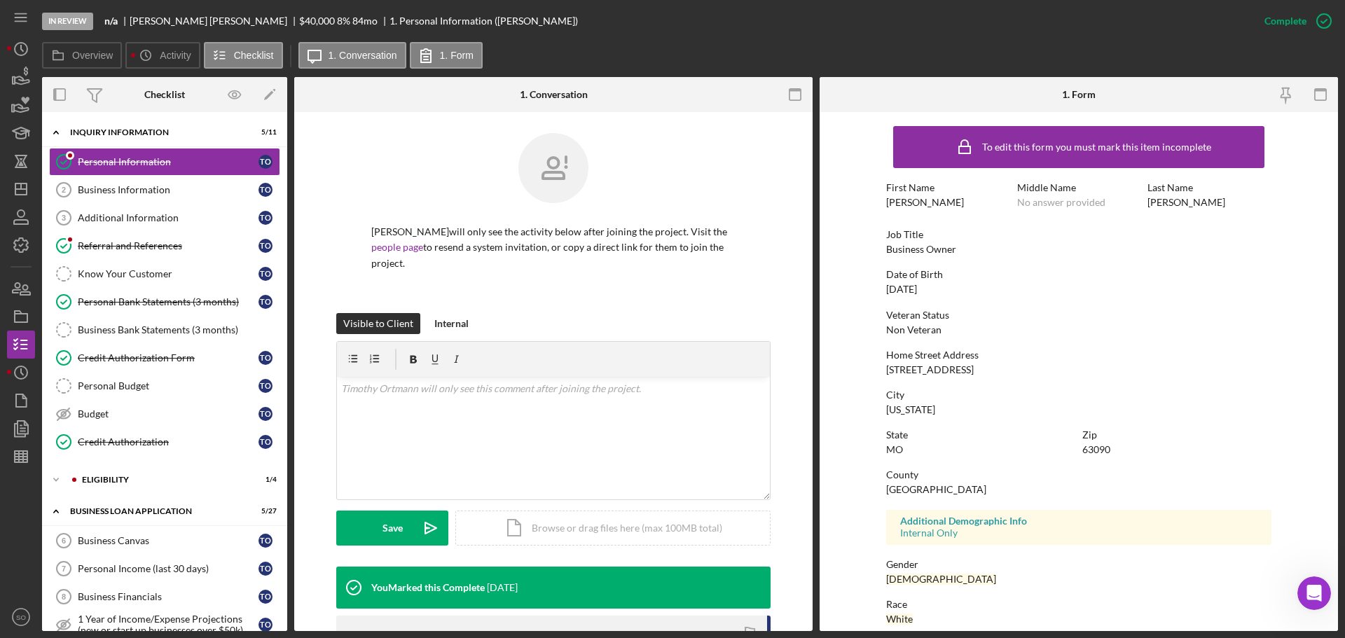
click at [939, 371] on div "[STREET_ADDRESS]" at bounding box center [930, 369] width 88 height 11
copy div "[STREET_ADDRESS]"
click at [930, 412] on div "[US_STATE]" at bounding box center [910, 409] width 49 height 11
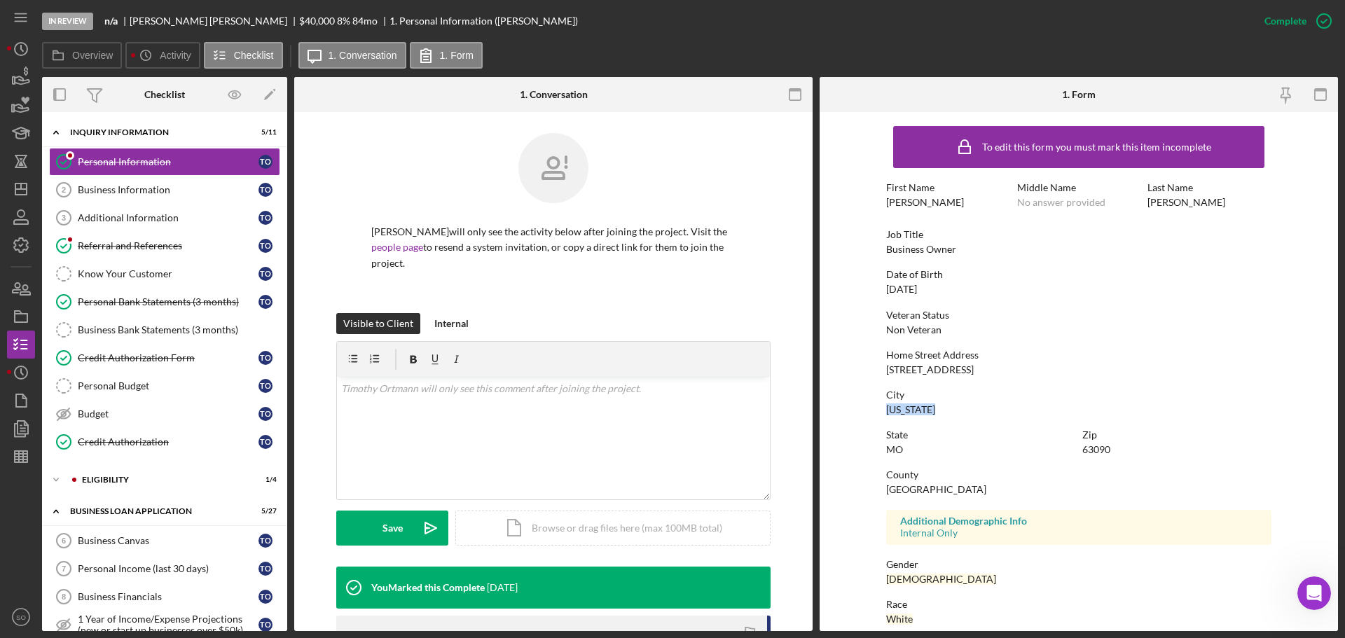
click at [930, 412] on div "[US_STATE]" at bounding box center [910, 409] width 49 height 11
copy div "[US_STATE]"
click at [1091, 452] on div "63090" at bounding box center [1097, 449] width 28 height 11
copy div "63090"
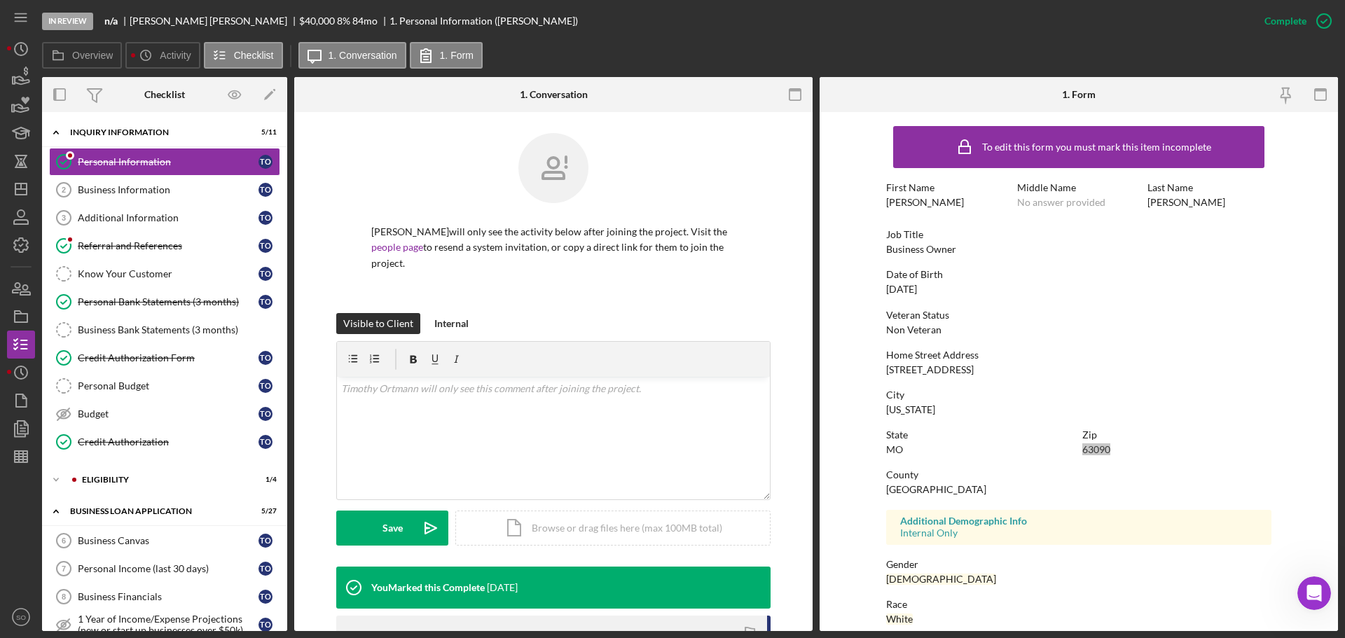
scroll to position [135, 0]
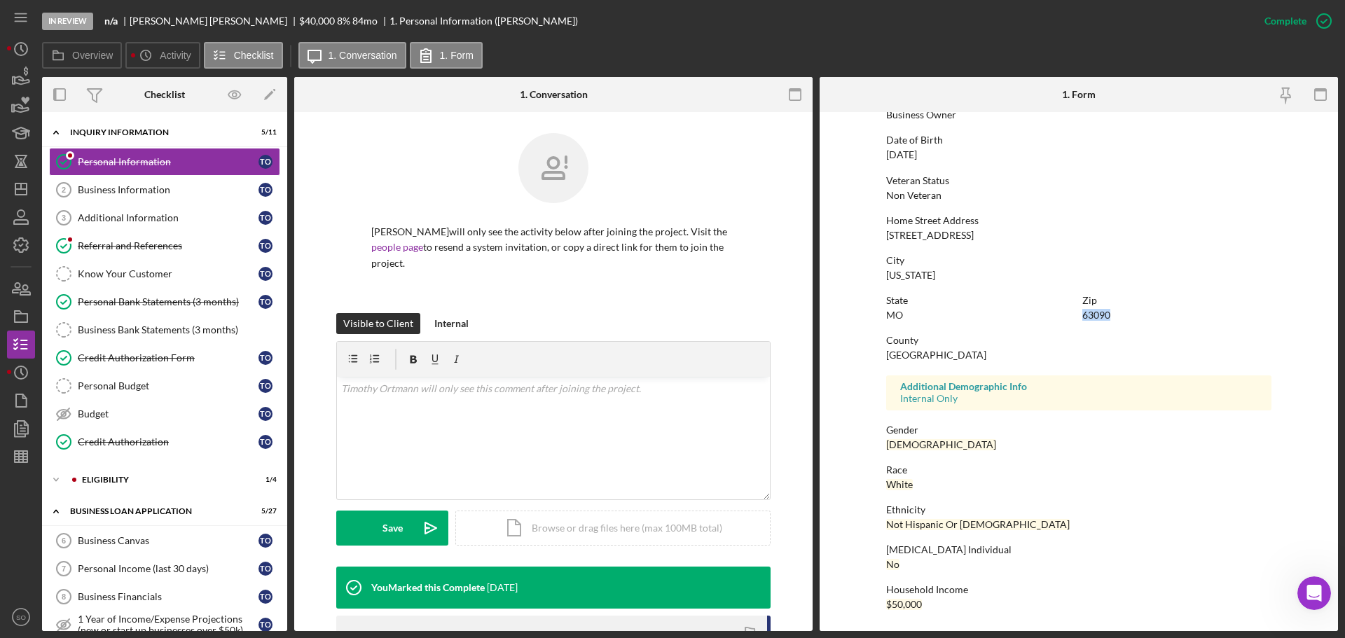
click at [919, 354] on div "[GEOGRAPHIC_DATA]" at bounding box center [936, 355] width 100 height 11
copy div "[GEOGRAPHIC_DATA]"
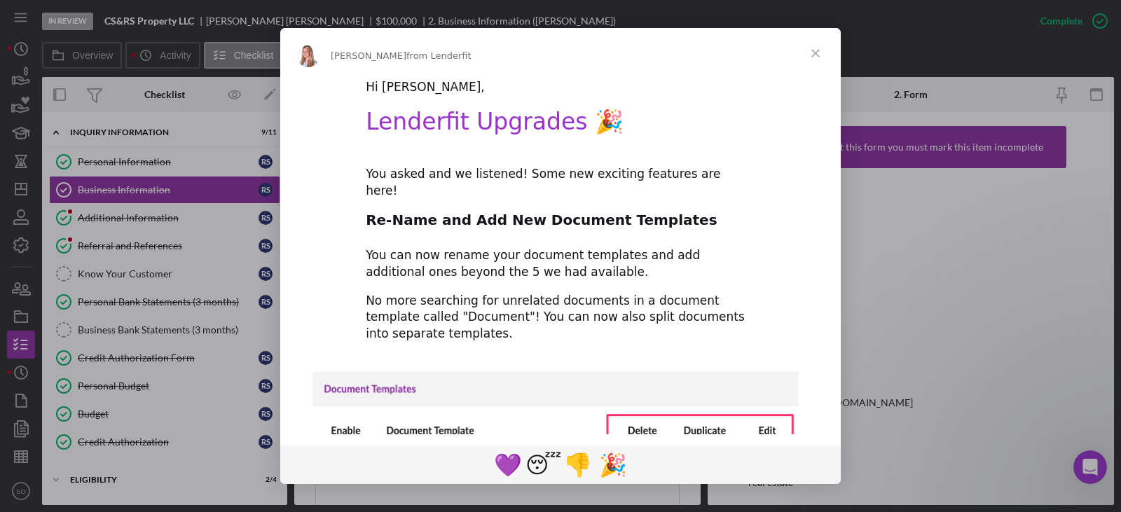
click at [942, 331] on div "Intercom messenger" at bounding box center [560, 256] width 1121 height 512
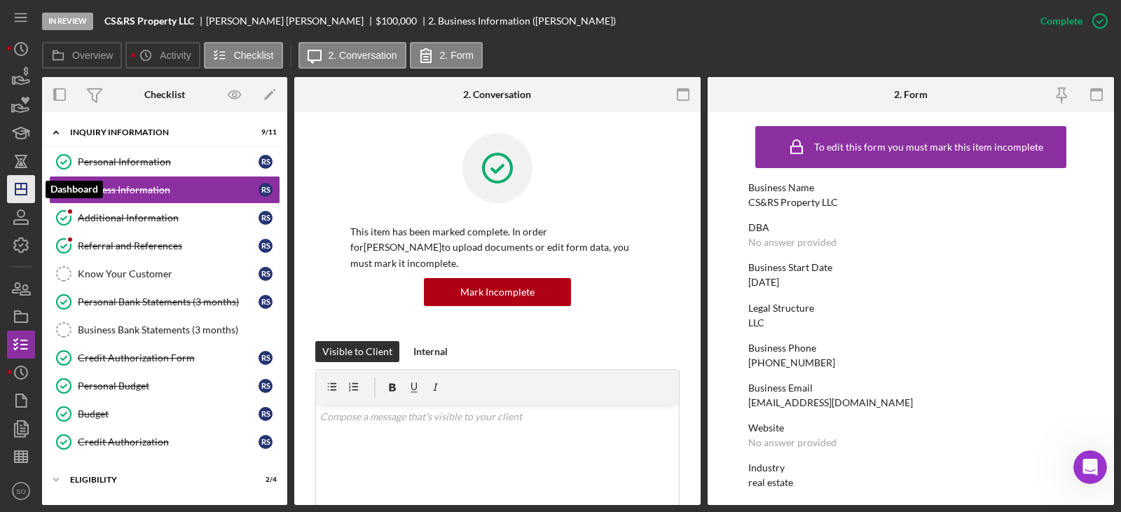
click at [11, 197] on icon "Icon/Dashboard" at bounding box center [21, 189] width 35 height 35
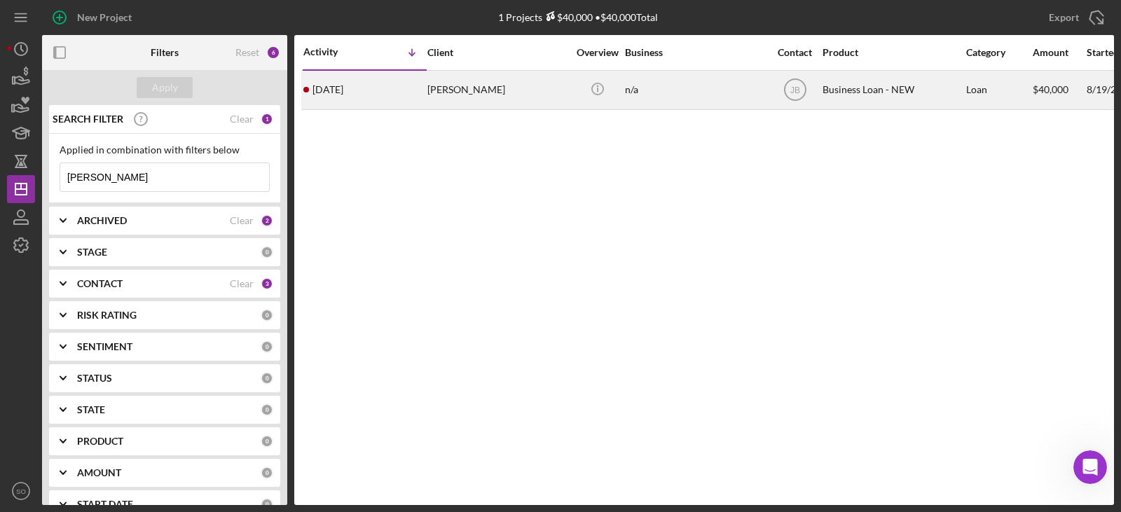
click at [468, 101] on div "[PERSON_NAME]" at bounding box center [497, 89] width 140 height 37
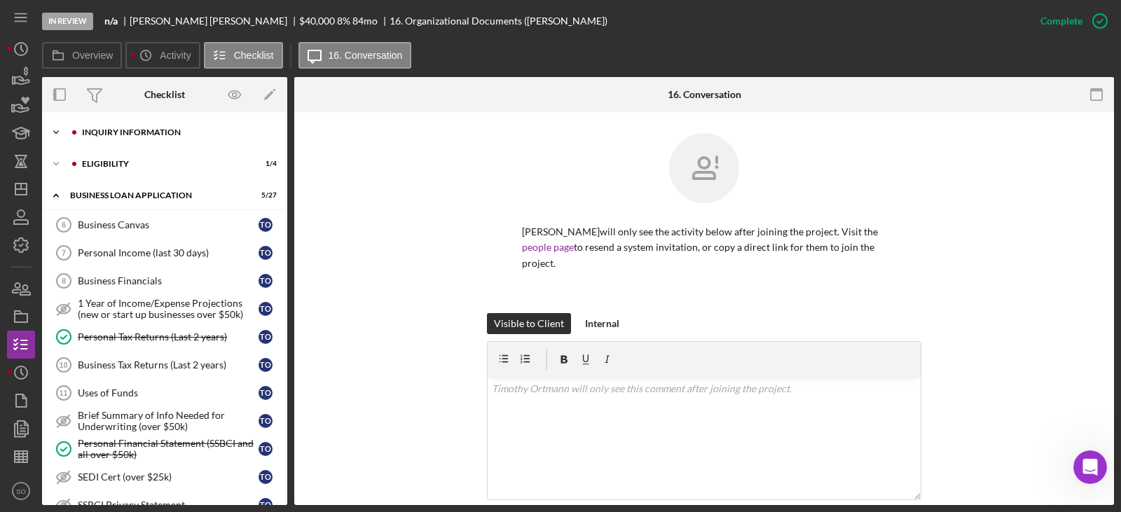
drag, startPoint x: 153, startPoint y: 132, endPoint x: 144, endPoint y: 145, distance: 16.0
click at [153, 132] on div "INQUIRY INFORMATION" at bounding box center [176, 132] width 188 height 8
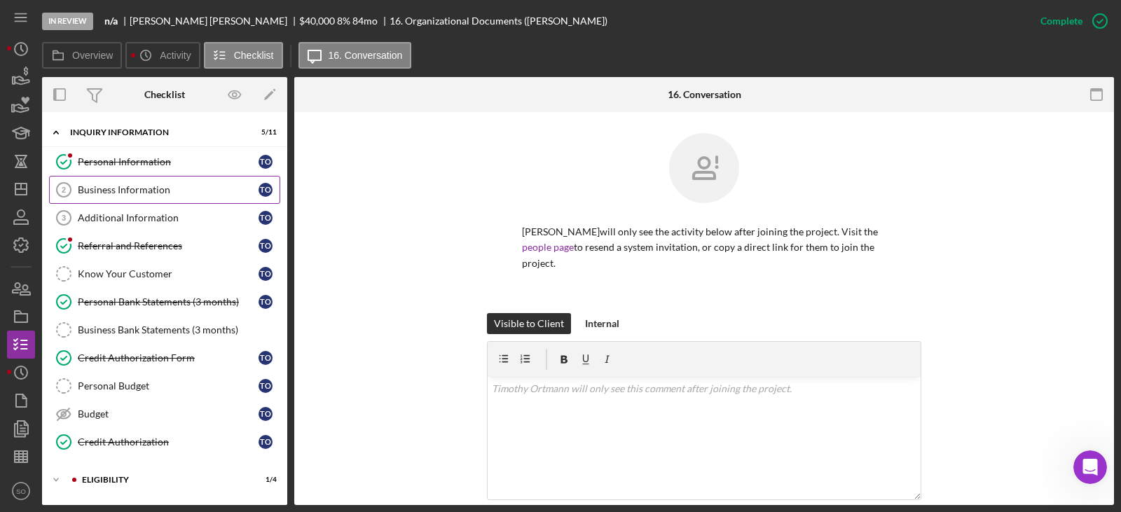
click at [130, 181] on link "Business Information 2 Business Information T O" at bounding box center [164, 190] width 231 height 28
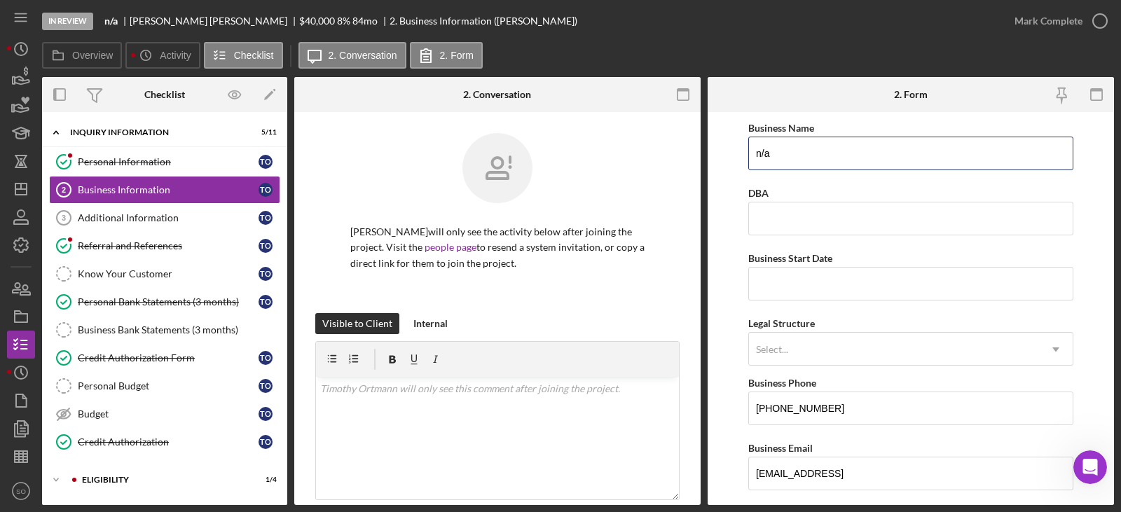
drag, startPoint x: 846, startPoint y: 159, endPoint x: 567, endPoint y: 160, distance: 279.6
click at [567, 160] on div "Overview Internal Workflow Stage In Review Icon/Dropdown Arrow Archive (can una…" at bounding box center [578, 291] width 1072 height 428
type input "OSC Constructors, LLC"
click at [738, 251] on form "Business Name OSC Constructors, LLC DBA Business Start Date Legal Structure Sel…" at bounding box center [911, 308] width 406 height 393
click at [792, 277] on input "Business Start Date" at bounding box center [910, 284] width 325 height 34
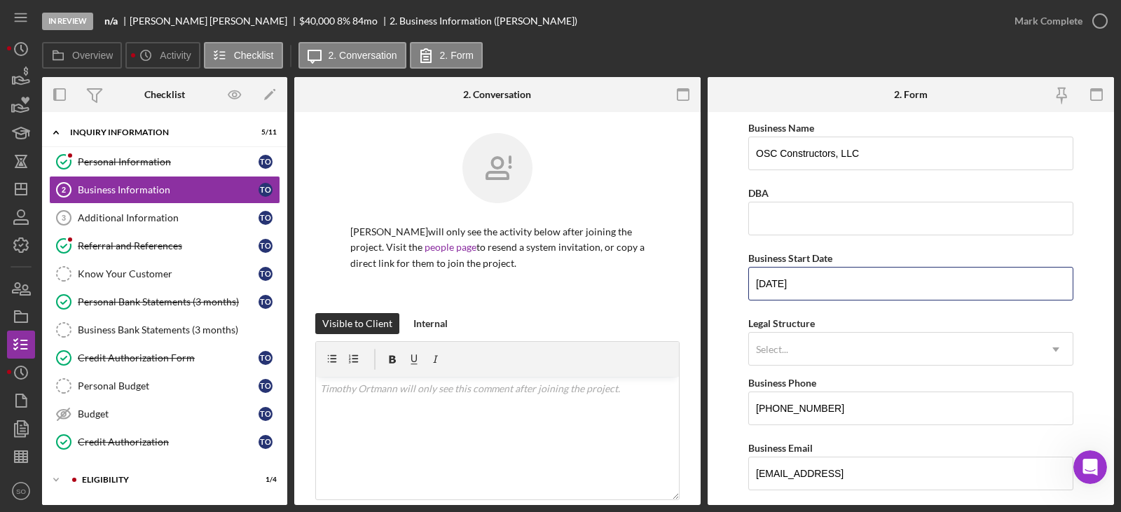
type input "11/21/2019"
click at [733, 331] on form "Business Name OSC Constructors, LLC DBA Business Start Date 11/21/2019 Legal St…" at bounding box center [911, 308] width 406 height 393
click at [814, 331] on div "Legal Structure Select... Icon/Dropdown Arrow" at bounding box center [910, 340] width 325 height 51
click at [814, 337] on div "Select..." at bounding box center [894, 350] width 290 height 32
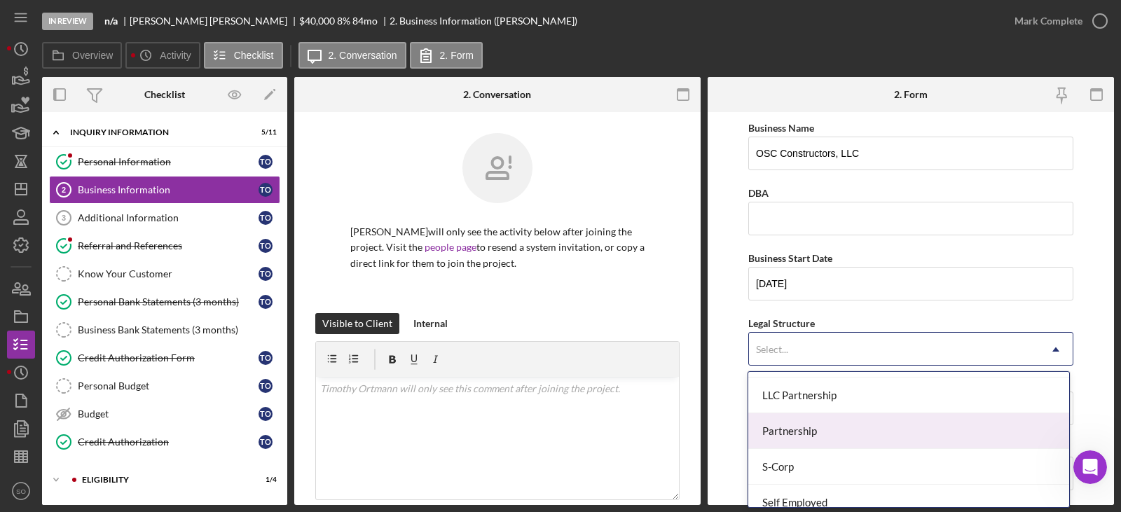
scroll to position [210, 0]
click at [802, 434] on div "LLC" at bounding box center [908, 430] width 320 height 36
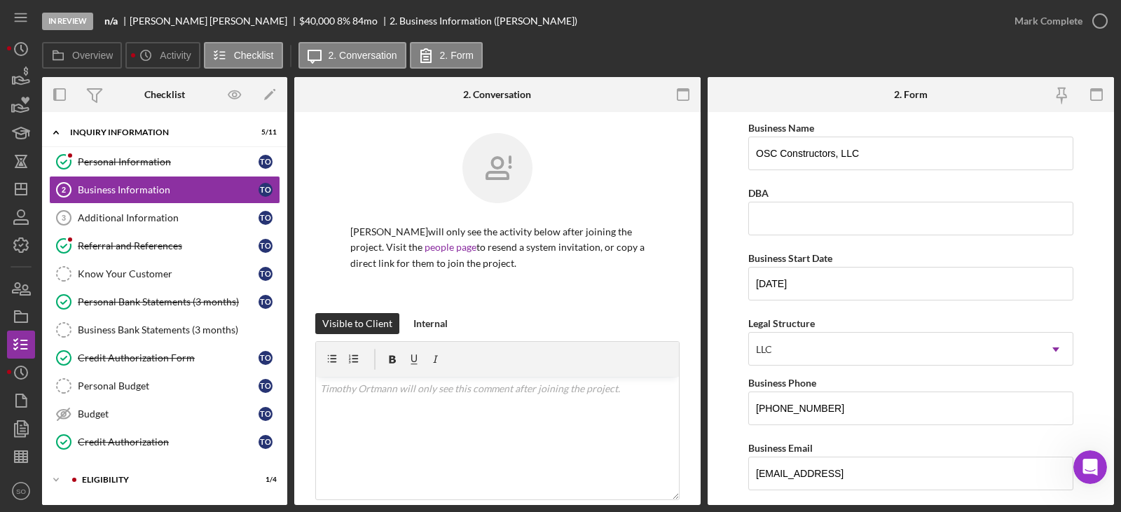
scroll to position [280, 0]
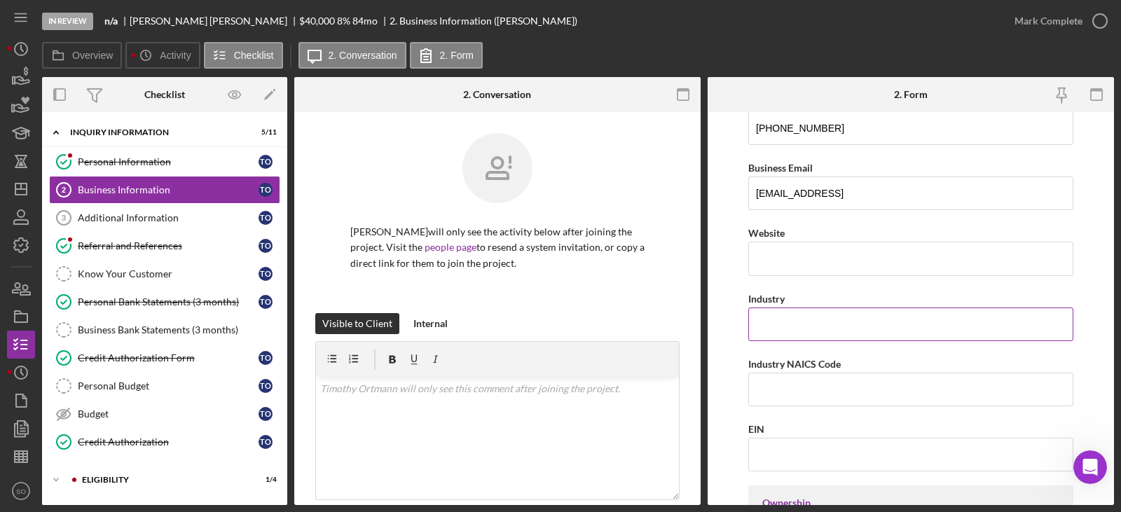
click at [780, 331] on input "Industry" at bounding box center [910, 325] width 325 height 34
paste input "Residential Remodelers"
type input "Residential Remodelers"
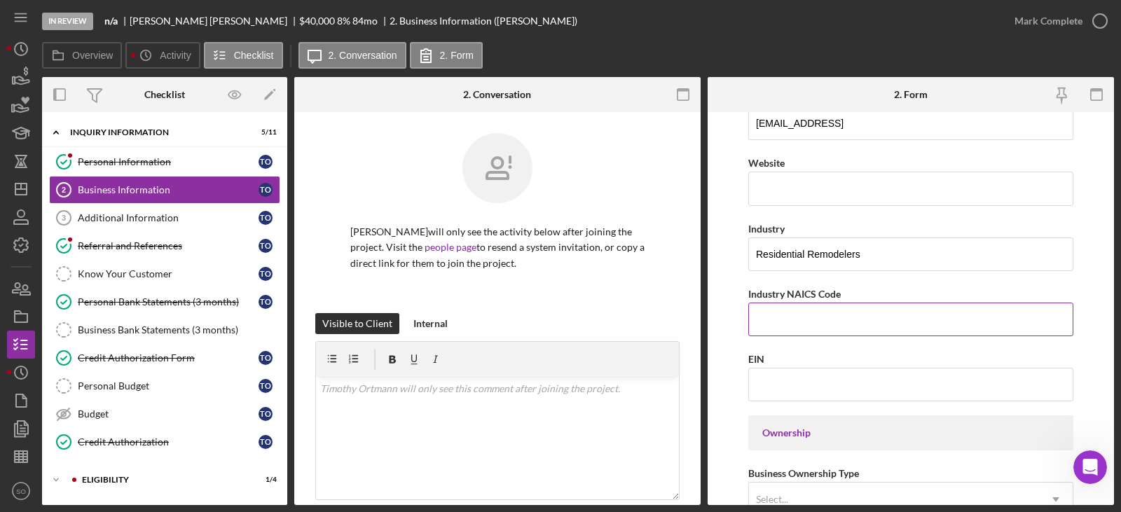
click at [804, 320] on input "Industry NAICS Code" at bounding box center [910, 320] width 325 height 34
paste input "236118"
type input "236118"
click at [734, 279] on form "Business Name OSC Constructors, LLC DBA Business Start Date 11/21/2019 Legal St…" at bounding box center [911, 308] width 406 height 393
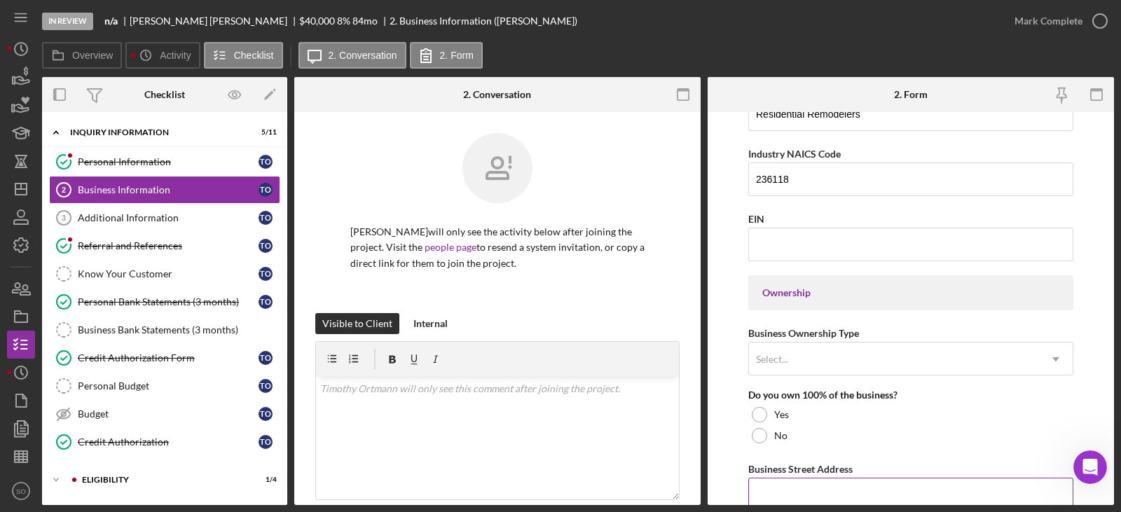
scroll to position [631, 0]
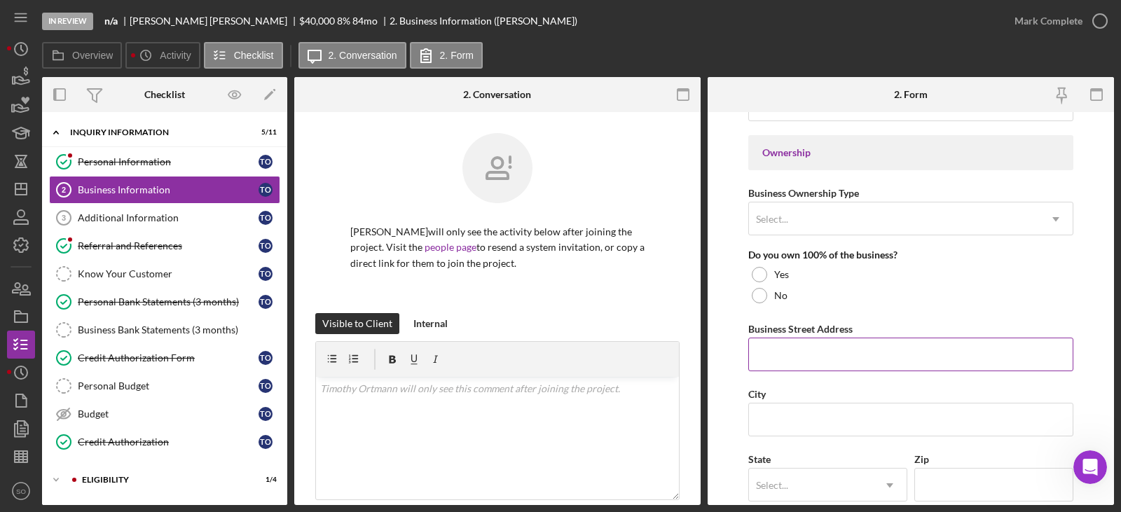
click at [813, 360] on input "Business Street Address" at bounding box center [910, 355] width 325 height 34
paste input "2112 E 5th Street"
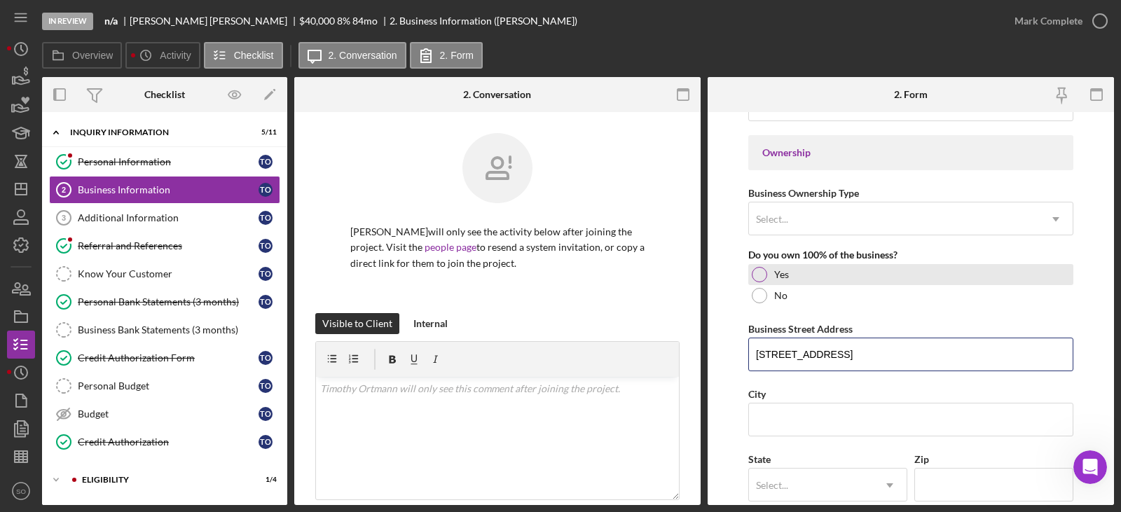
type input "2112 E 5th Street"
click at [768, 275] on div "Yes" at bounding box center [910, 274] width 325 height 21
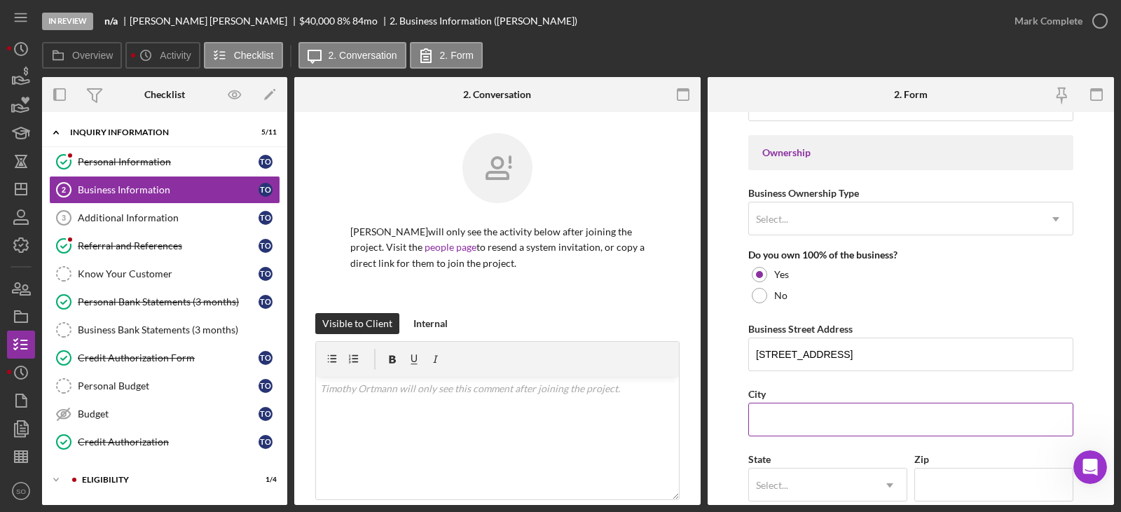
click at [785, 420] on input "City" at bounding box center [910, 420] width 325 height 34
paste input "Washington"
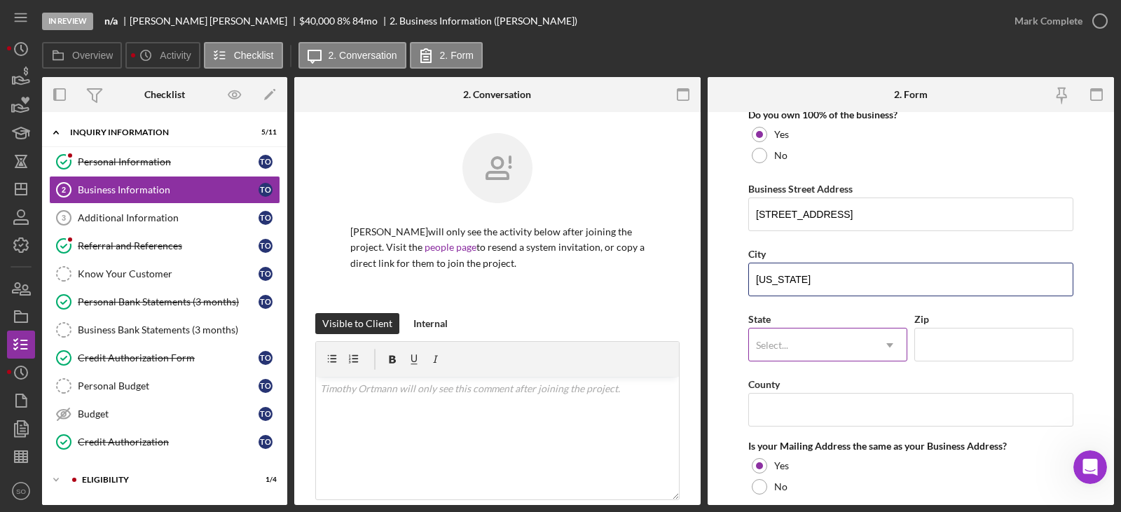
type input "Washington"
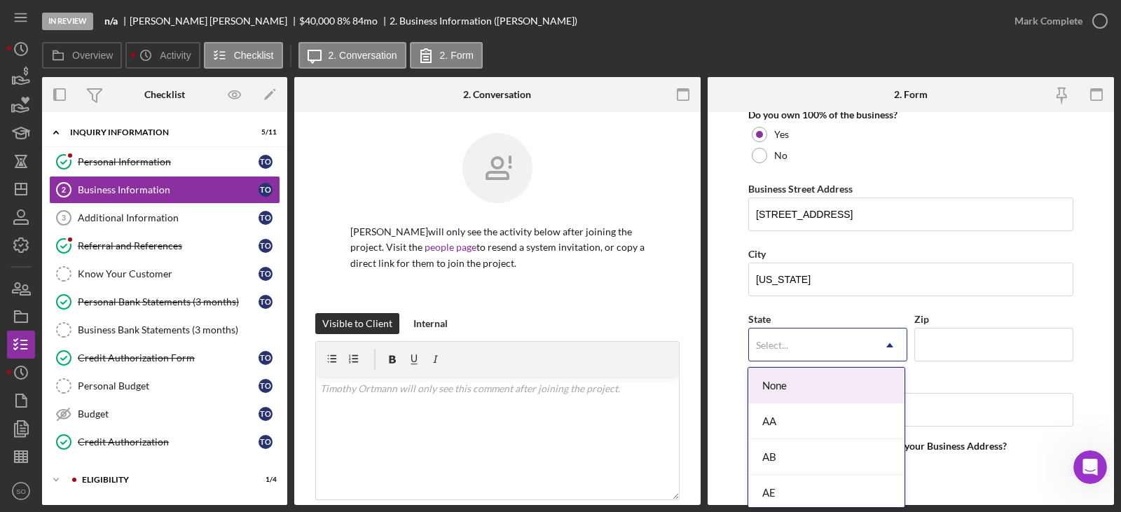
click at [802, 335] on div "Select..." at bounding box center [811, 345] width 124 height 32
type input "mo"
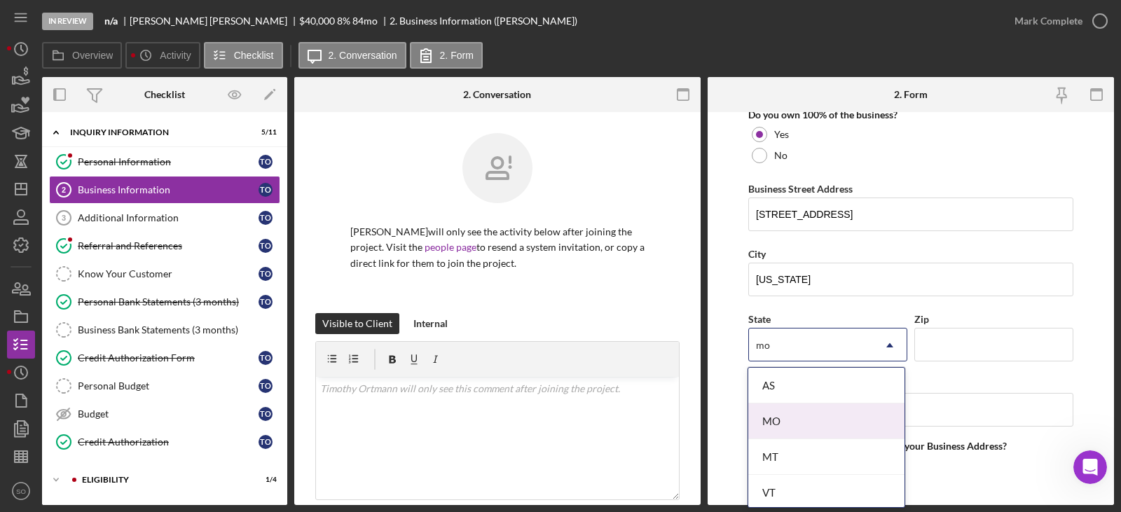
drag, startPoint x: 791, startPoint y: 413, endPoint x: 802, endPoint y: 431, distance: 20.8
click at [791, 414] on div "MO" at bounding box center [826, 422] width 156 height 36
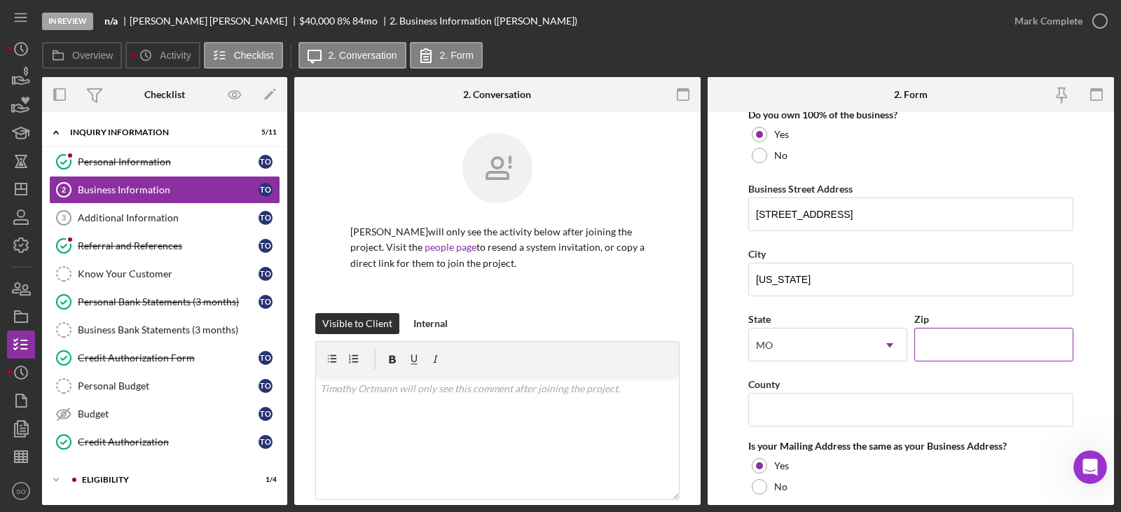
click at [939, 345] on input "Zip" at bounding box center [993, 345] width 159 height 34
paste input "63090"
type input "63090"
click at [771, 424] on input "County" at bounding box center [910, 410] width 325 height 34
paste input "Franklin County"
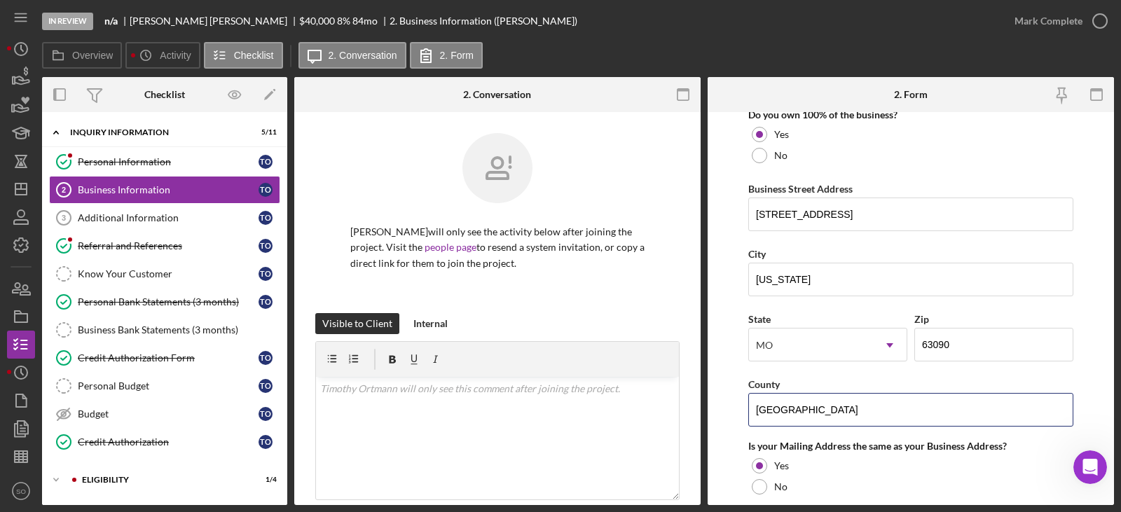
type input "Franklin County"
click at [734, 378] on form "Business Name OSC Constructors, LLC DBA Business Start Date 11/21/2019 Legal St…" at bounding box center [911, 308] width 406 height 393
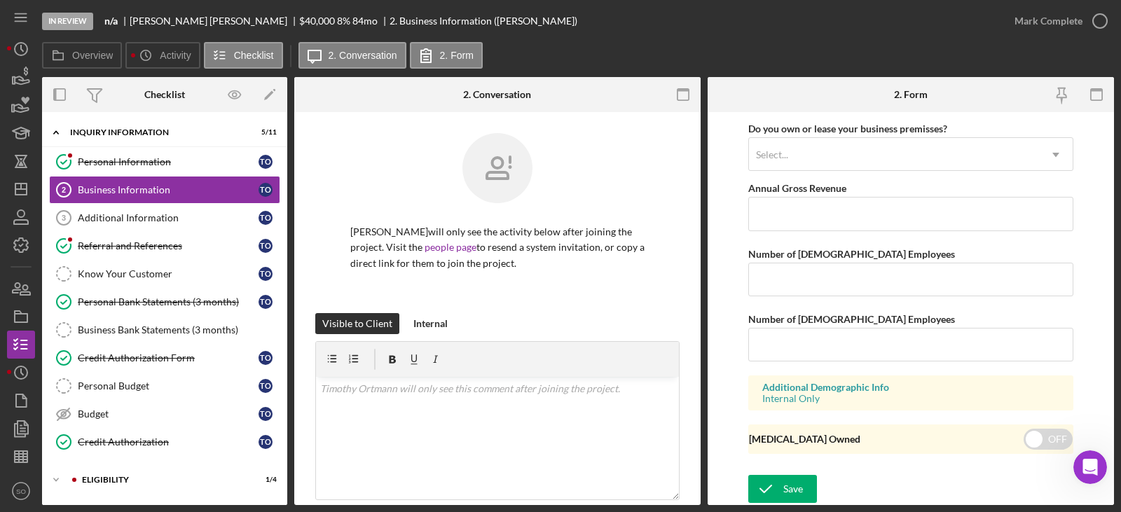
scroll to position [952, 0]
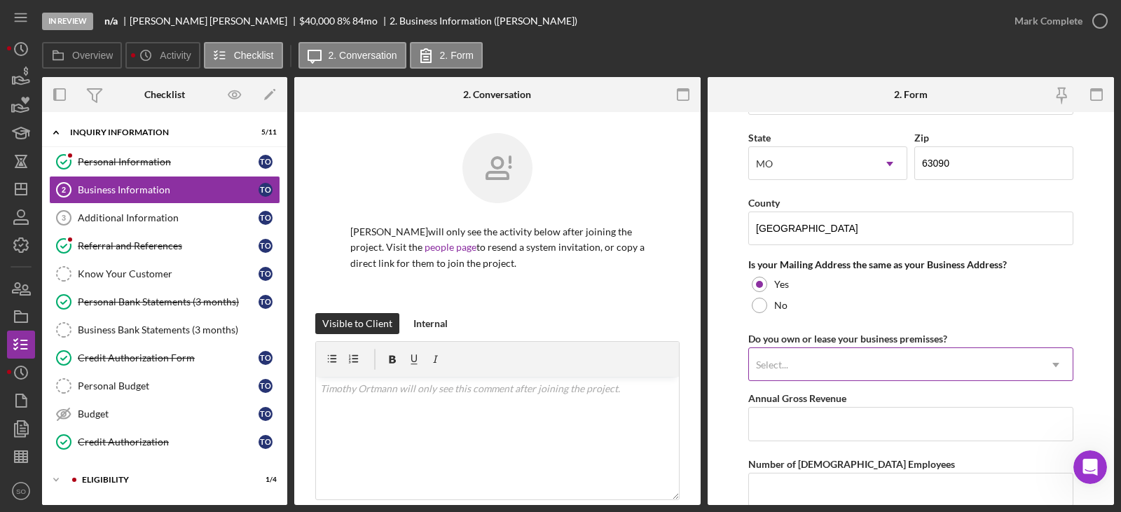
click at [843, 369] on div "Select..." at bounding box center [894, 365] width 290 height 32
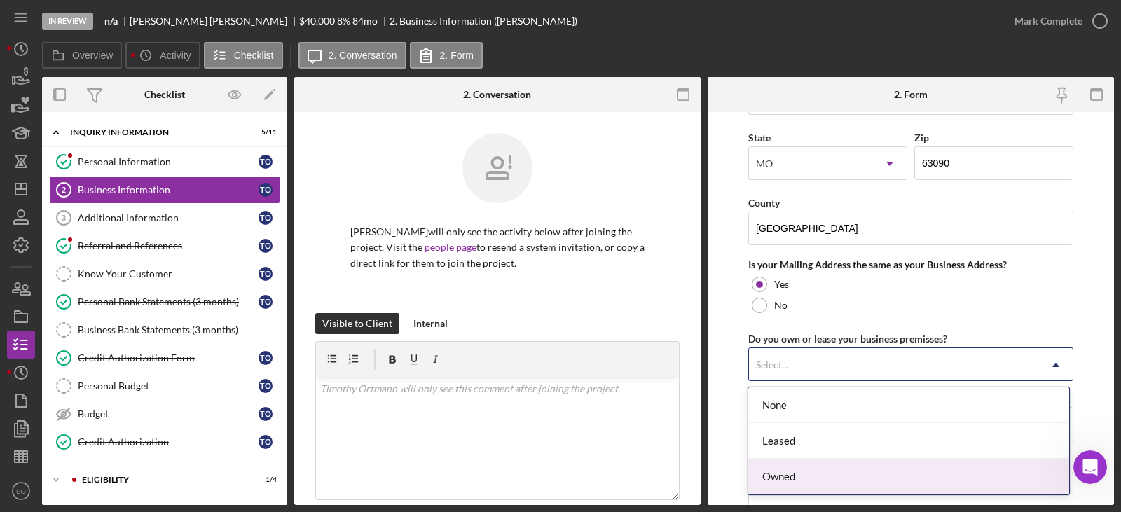
click at [795, 474] on div "Owned" at bounding box center [908, 477] width 320 height 36
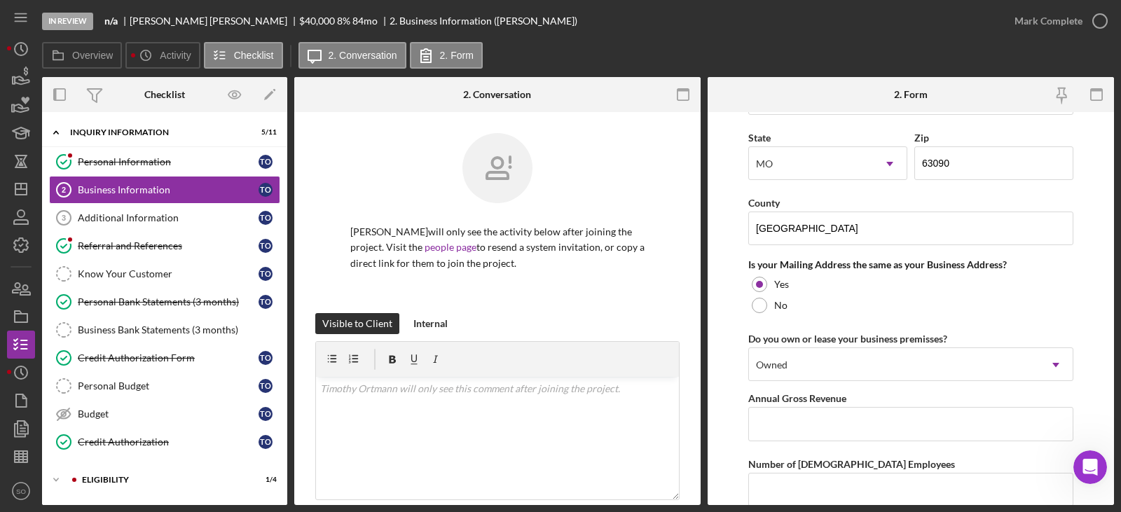
scroll to position [1162, 0]
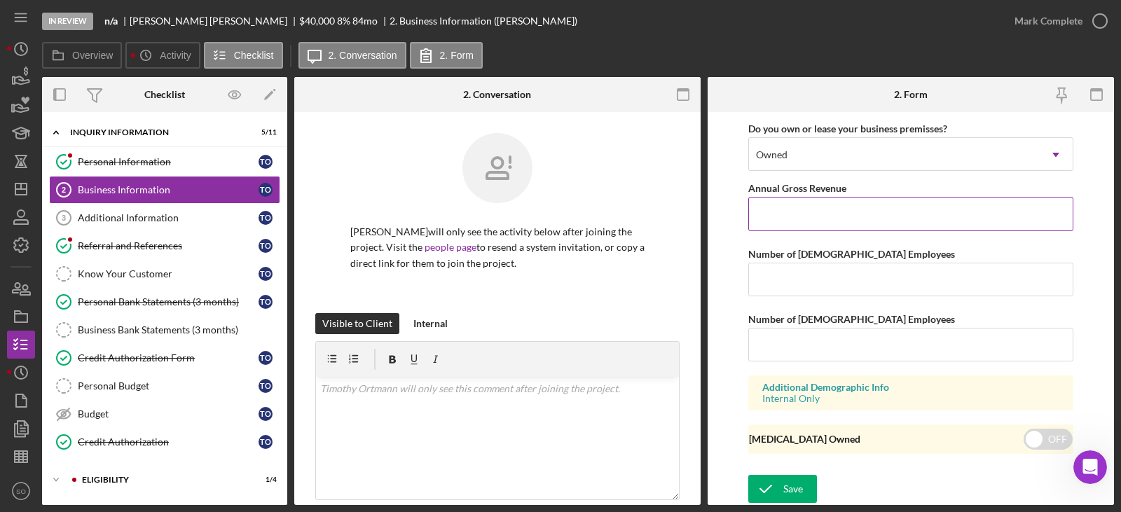
click at [839, 219] on input "Annual Gross Revenue" at bounding box center [910, 214] width 325 height 34
type input "$50,000"
click at [829, 294] on input "Number of Full-Time Employees" at bounding box center [910, 280] width 325 height 34
type input "1"
click at [797, 341] on input "Number of Part-Time Employees" at bounding box center [910, 345] width 325 height 34
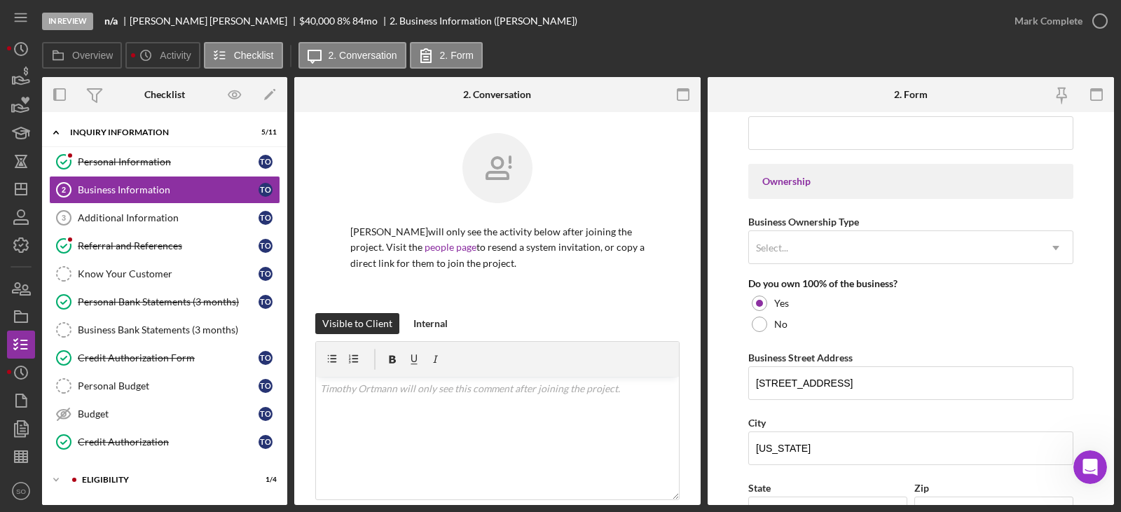
scroll to position [392, 0]
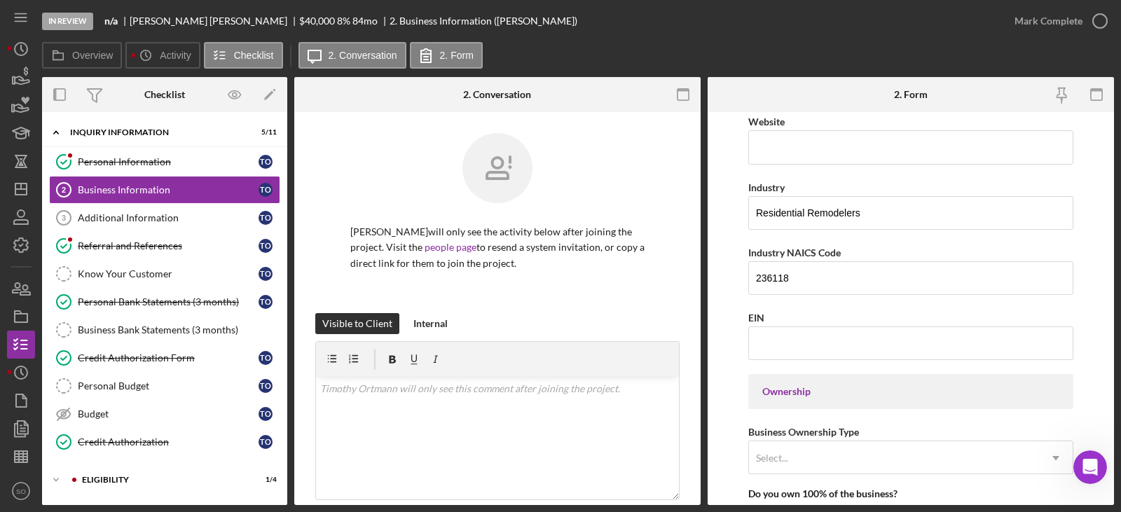
type input "0"
click at [840, 348] on input "EIN" at bounding box center [910, 344] width 325 height 34
paste input "85-1571900"
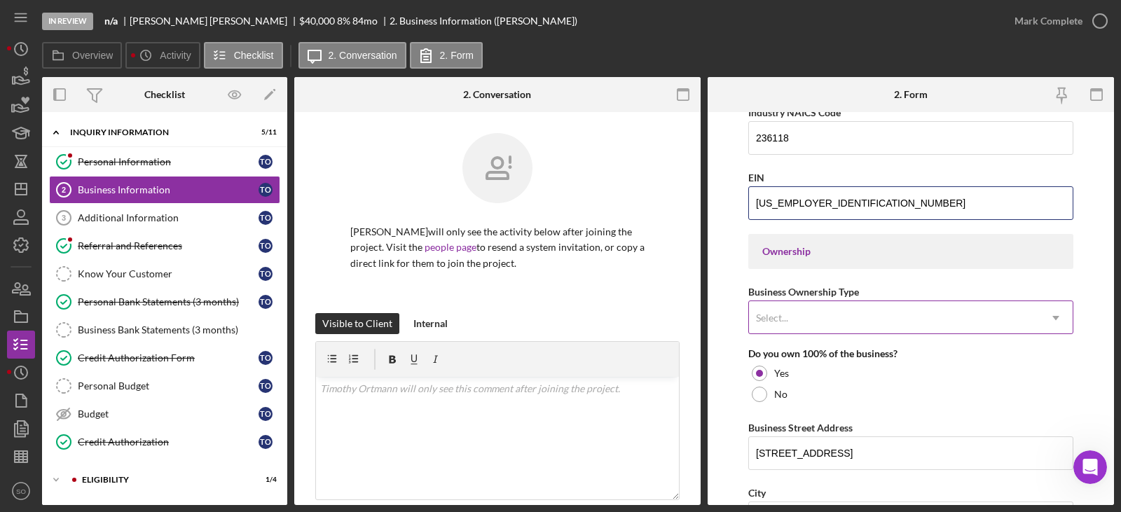
type input "85-1571900"
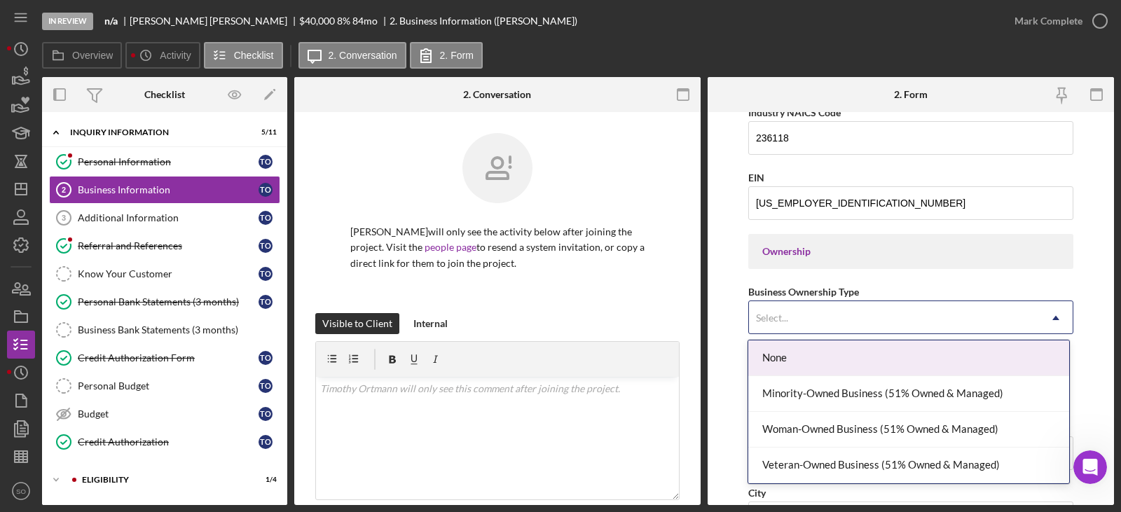
click at [846, 320] on div "Select..." at bounding box center [894, 318] width 290 height 32
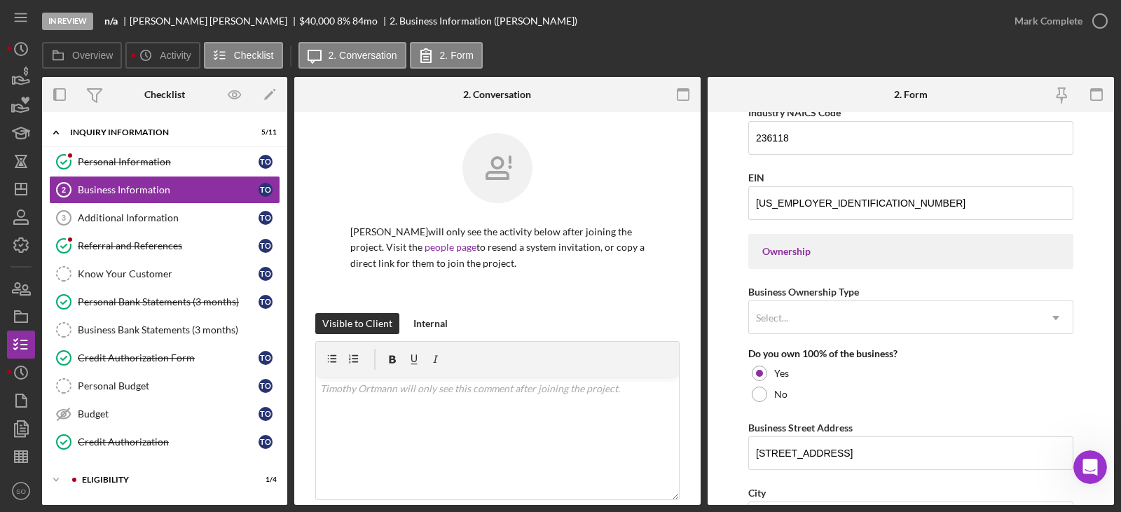
click at [717, 389] on form "Business Name OSC Constructors, LLC DBA Business Start Date 11/21/2019 Legal St…" at bounding box center [911, 308] width 406 height 393
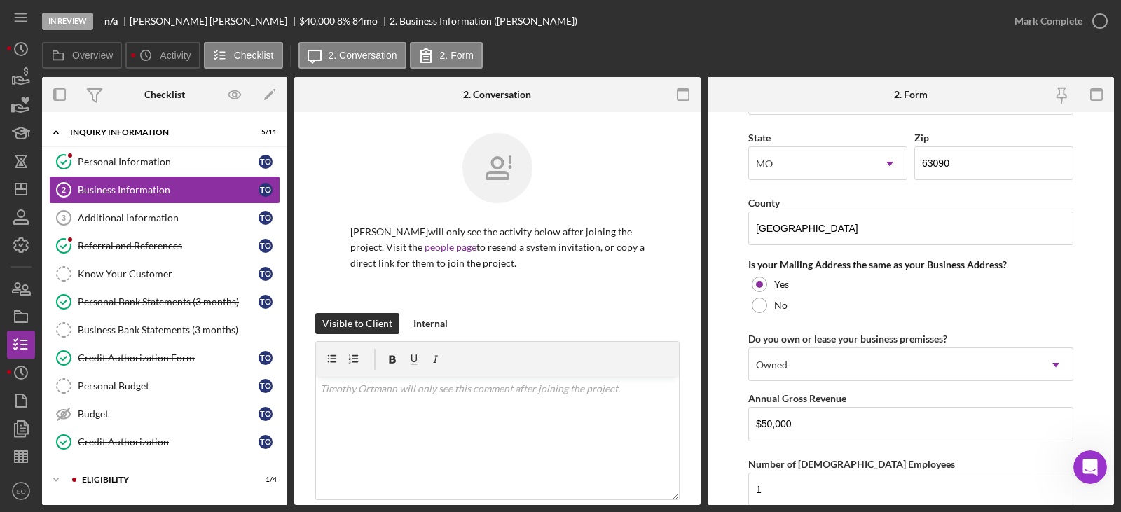
scroll to position [1162, 0]
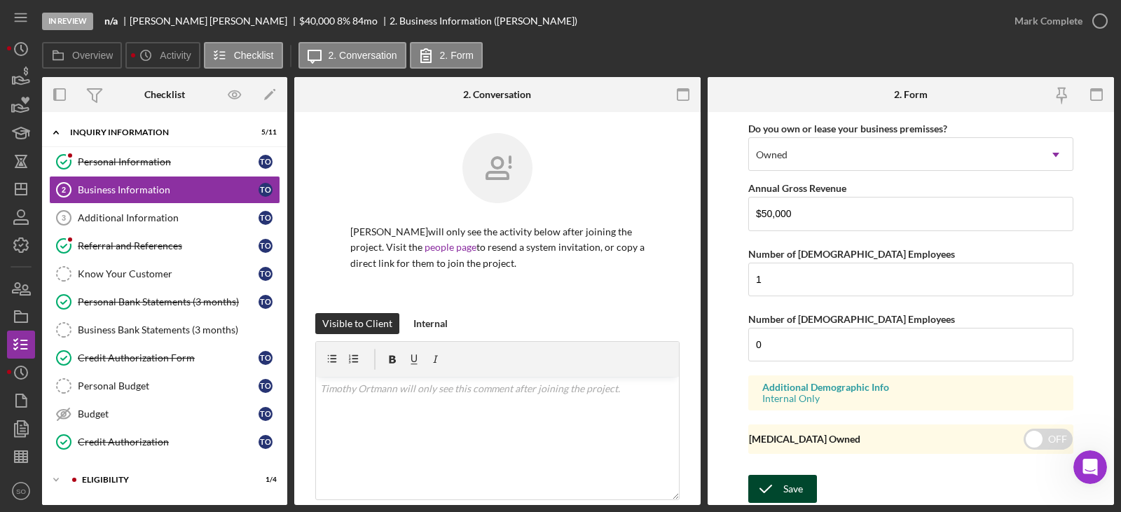
click at [799, 484] on div "Save" at bounding box center [793, 489] width 20 height 28
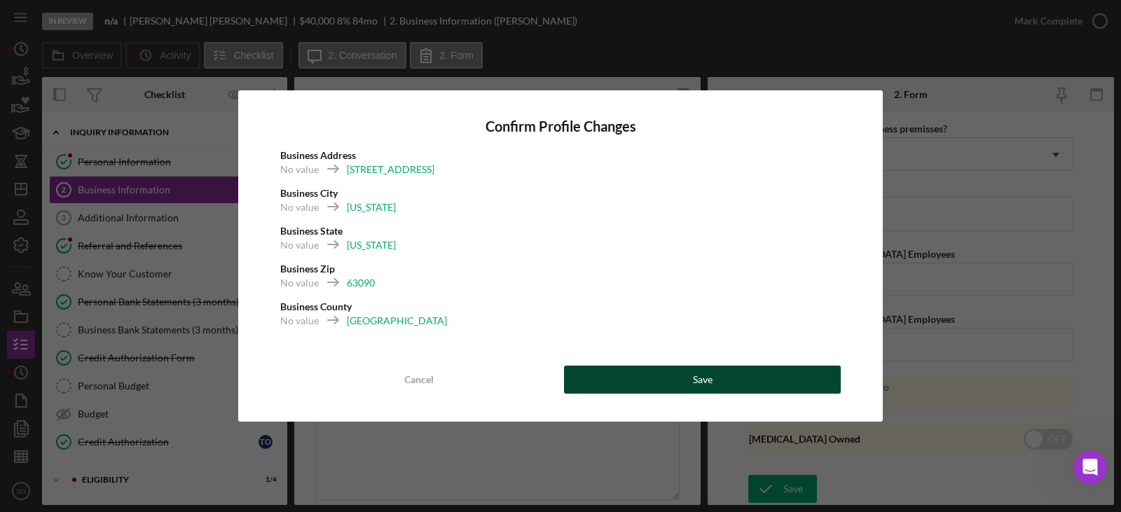
click at [729, 378] on button "Save" at bounding box center [702, 380] width 277 height 28
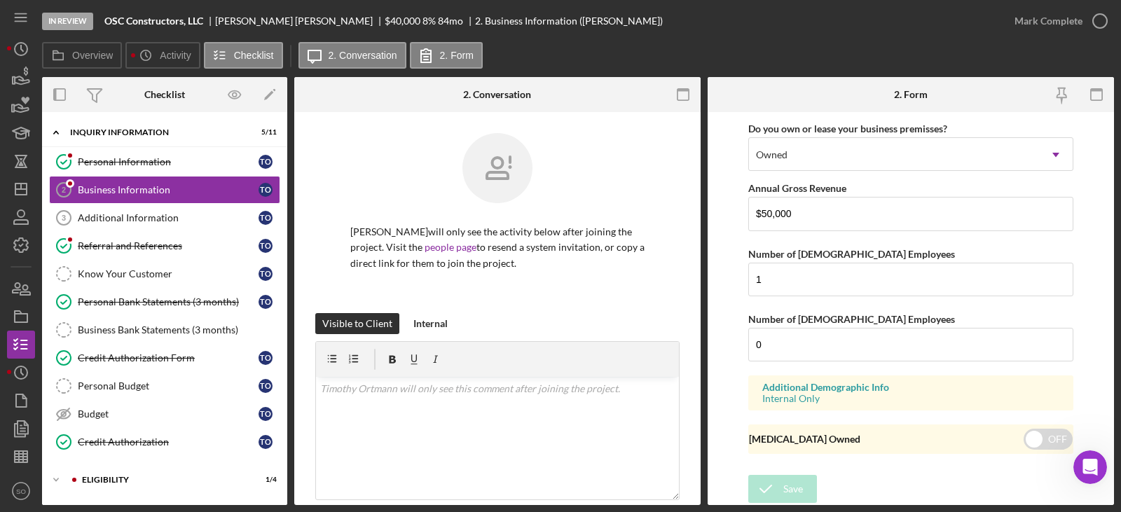
scroll to position [1092, 0]
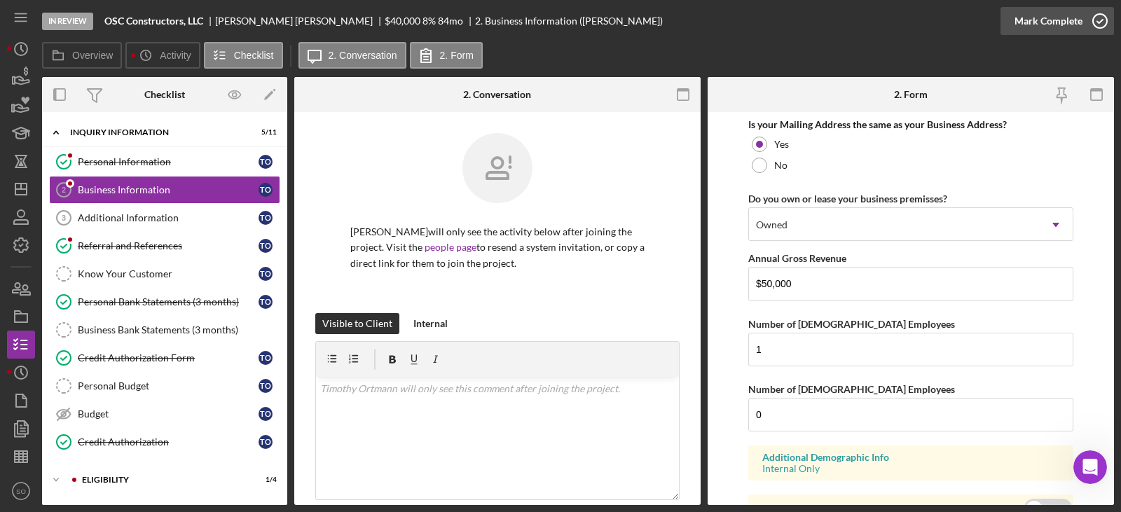
click at [1040, 22] on div "Mark Complete" at bounding box center [1049, 21] width 68 height 28
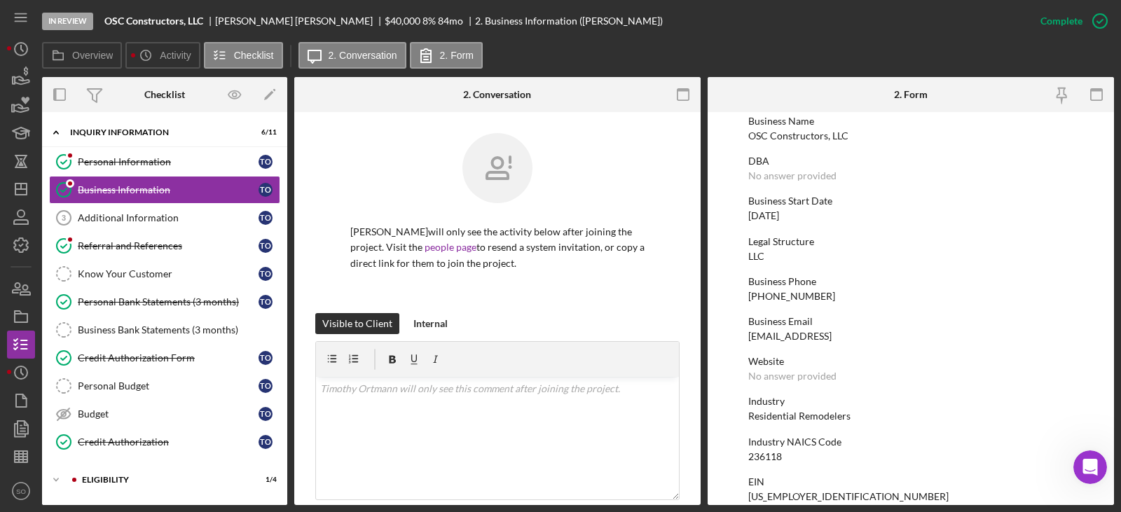
scroll to position [0, 0]
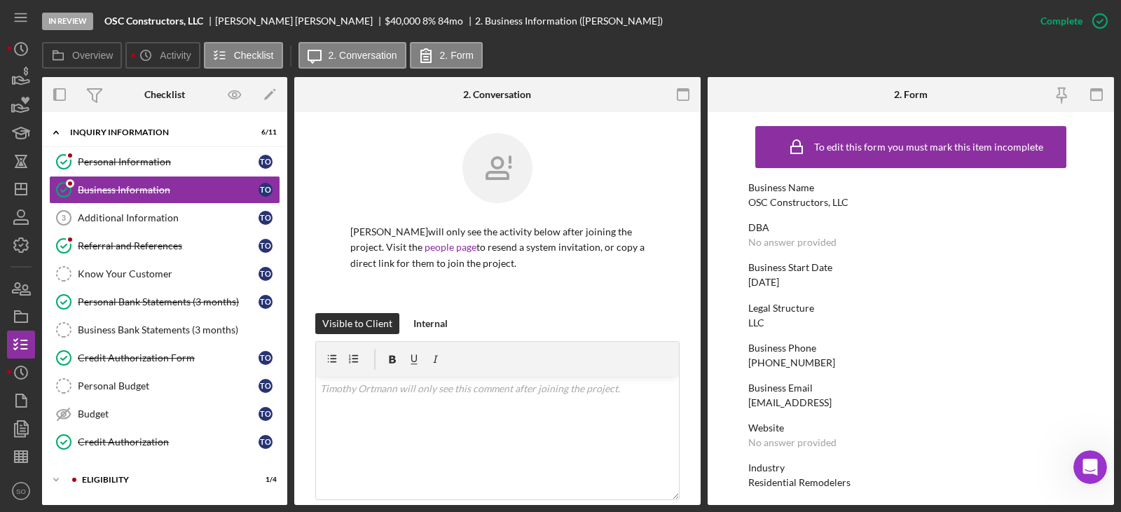
click at [797, 357] on div "[PHONE_NUMBER]" at bounding box center [791, 362] width 87 height 11
click at [799, 361] on div "[PHONE_NUMBER]" at bounding box center [791, 362] width 87 height 11
click at [799, 362] on div "[PHONE_NUMBER]" at bounding box center [791, 362] width 87 height 11
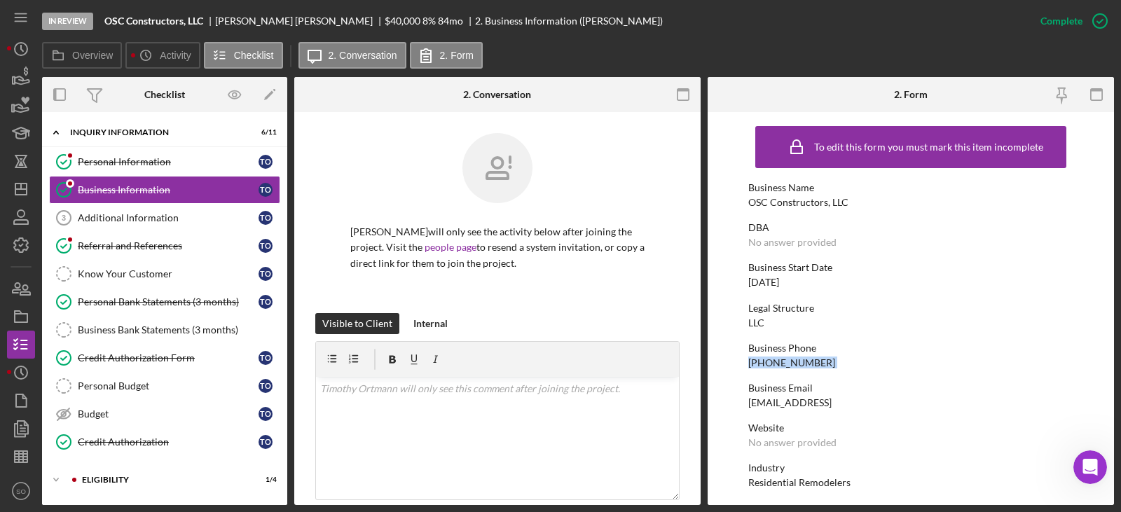
copy div "[PHONE_NUMBER]"
click at [778, 280] on div "[DATE]" at bounding box center [763, 282] width 31 height 11
copy div "[DATE]"
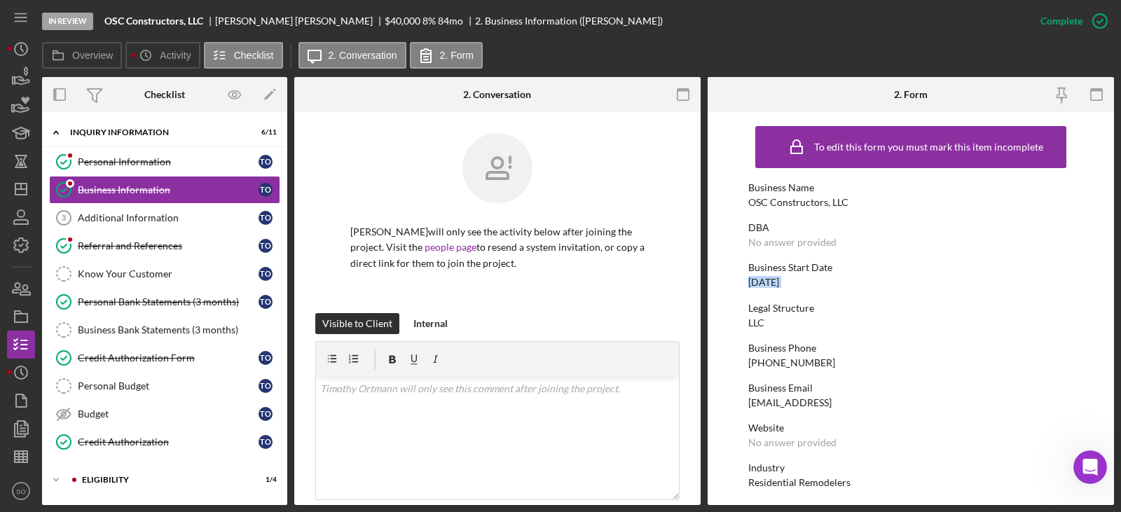
click at [822, 486] on div "Residential Remodelers" at bounding box center [799, 482] width 102 height 11
copy div "Residential Remodelers"
click at [809, 198] on div "OSC Constructors, LLC" at bounding box center [798, 202] width 100 height 11
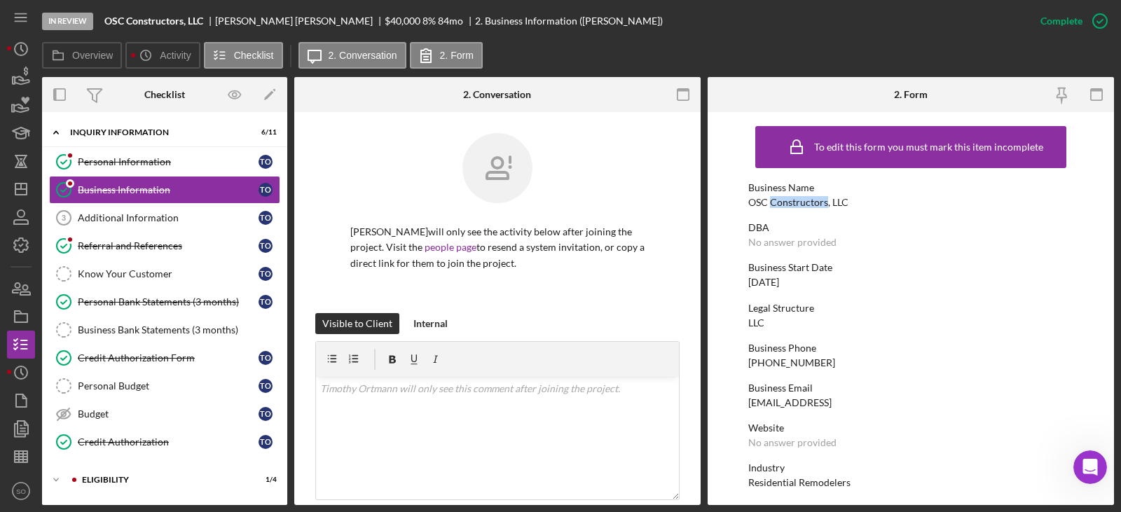
click at [809, 198] on div "OSC Constructors, LLC" at bounding box center [798, 202] width 100 height 11
copy div "OSC Constructors, LLC"
click at [140, 157] on div "Personal Information" at bounding box center [168, 161] width 181 height 11
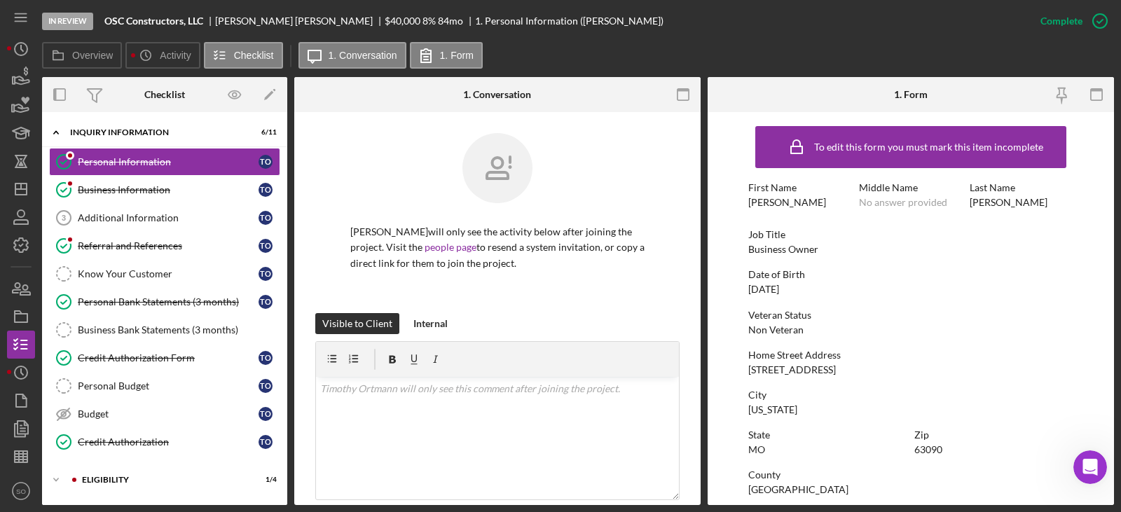
click at [993, 201] on div "[PERSON_NAME]" at bounding box center [1009, 202] width 78 height 11
copy div "[PERSON_NAME]"
click at [761, 369] on div "[STREET_ADDRESS]" at bounding box center [792, 369] width 88 height 11
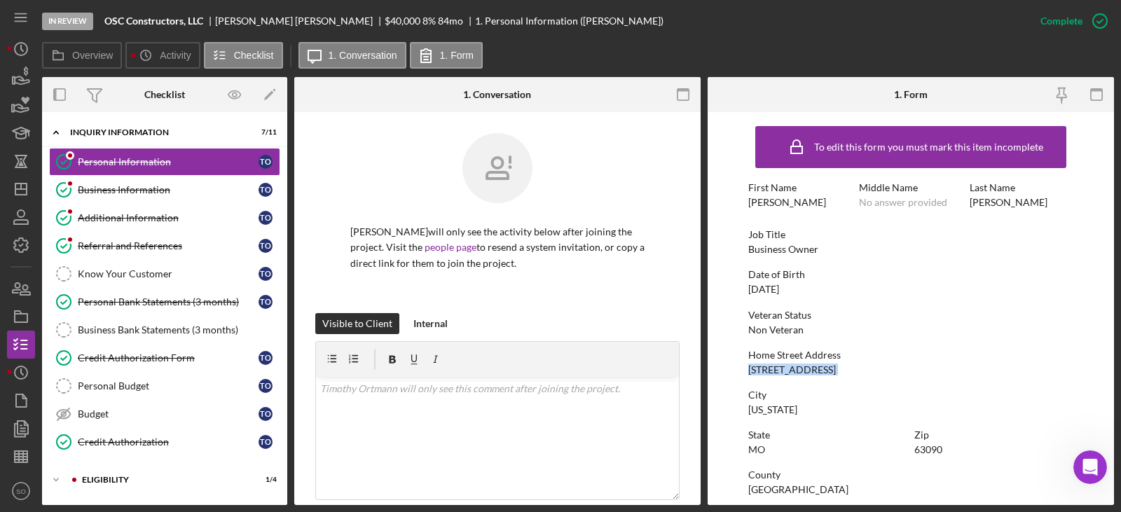
click at [761, 369] on div "[STREET_ADDRESS]" at bounding box center [792, 369] width 88 height 11
copy div "[STREET_ADDRESS]"
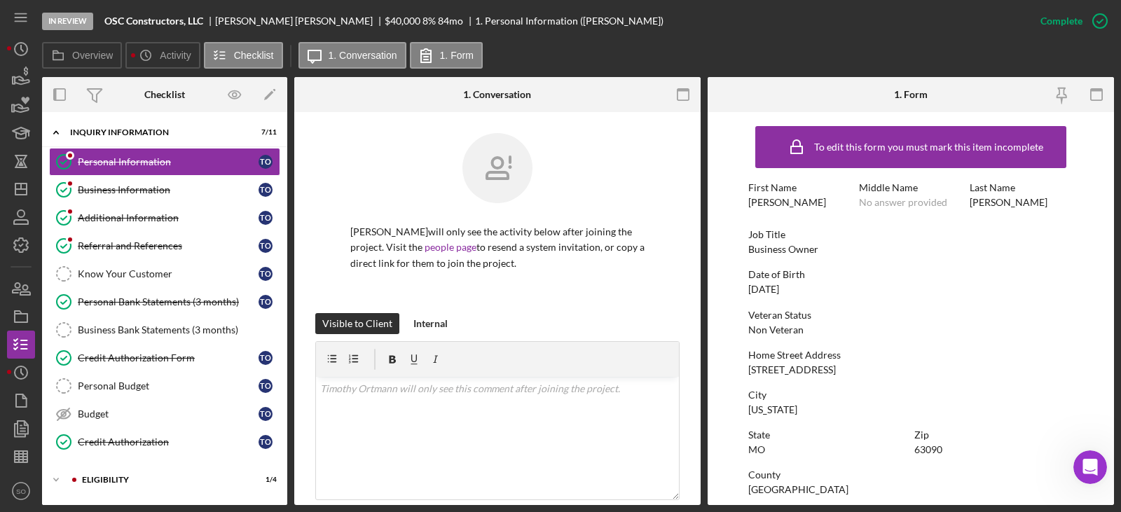
click at [776, 413] on div "[US_STATE]" at bounding box center [772, 409] width 49 height 11
copy div "[US_STATE]"
click at [931, 452] on div "63090" at bounding box center [928, 449] width 28 height 11
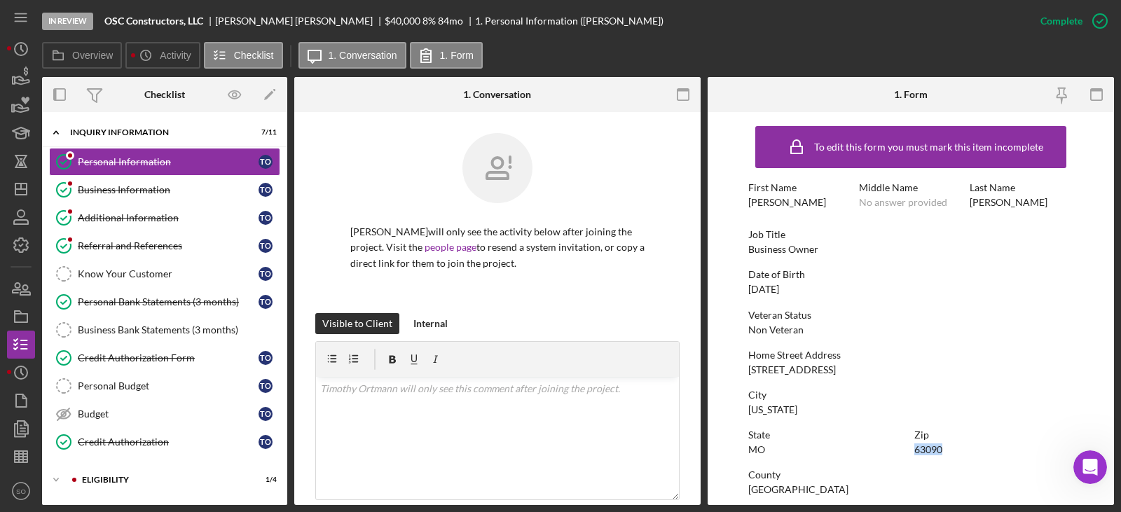
copy div "63090"
click at [759, 486] on div "[GEOGRAPHIC_DATA]" at bounding box center [798, 489] width 100 height 11
copy div "[GEOGRAPHIC_DATA]"
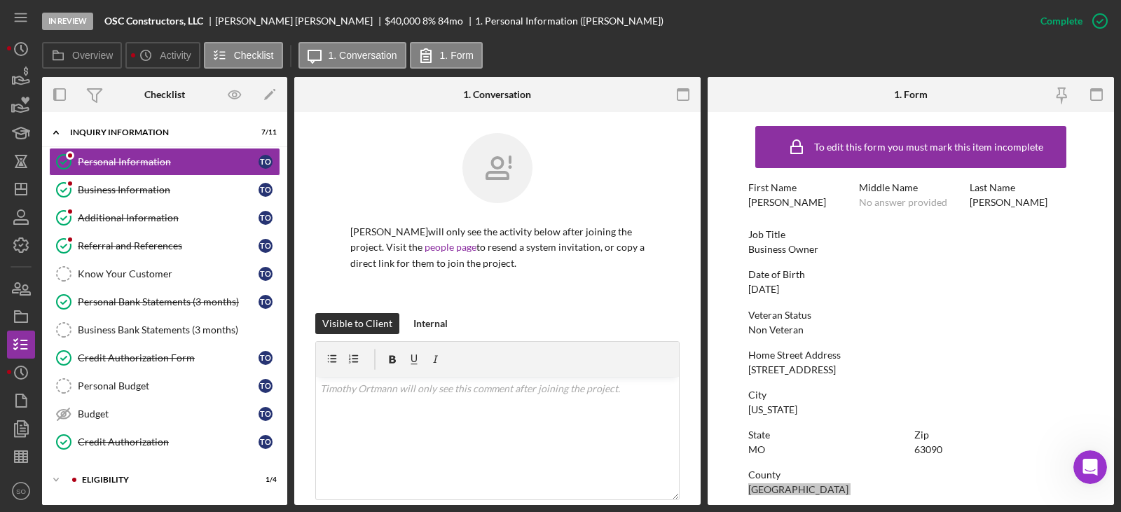
scroll to position [261, 0]
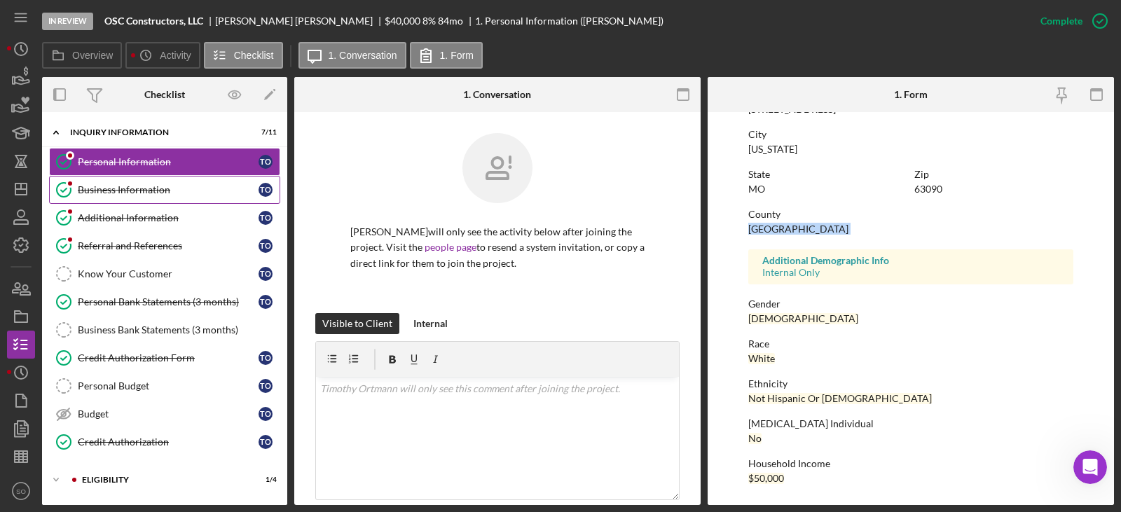
click at [188, 201] on link "Business Information Business Information T O" at bounding box center [164, 190] width 231 height 28
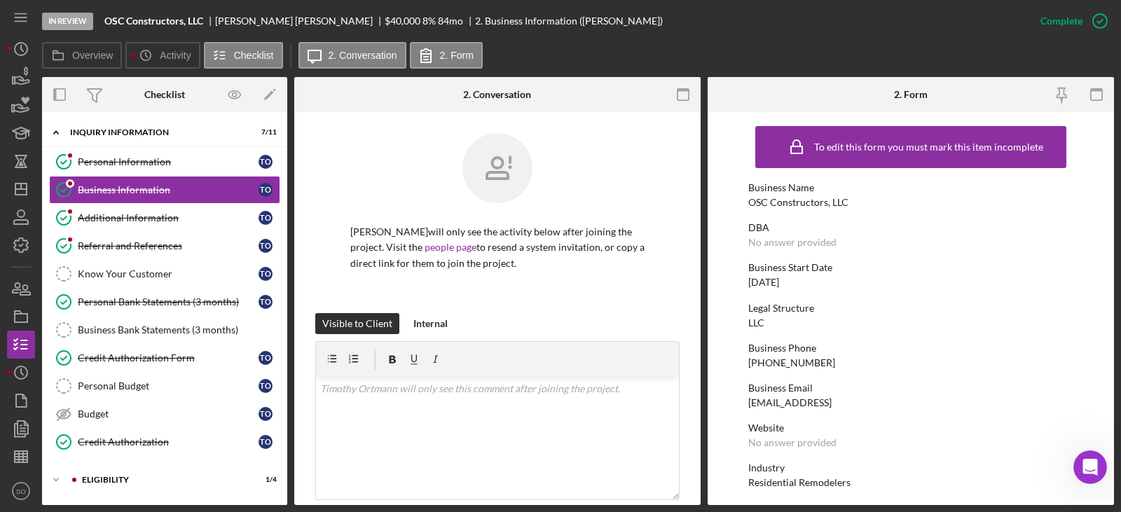
scroll to position [280, 0]
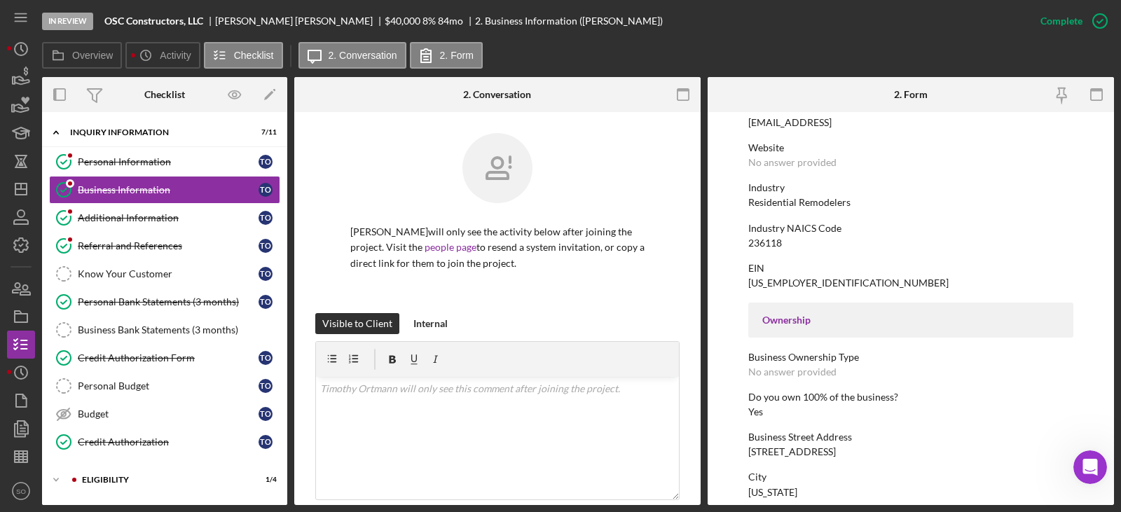
click at [804, 206] on div "Residential Remodelers" at bounding box center [799, 202] width 102 height 11
click at [810, 200] on div "Residential Remodelers" at bounding box center [799, 202] width 102 height 11
copy div "Residential Remodelers"
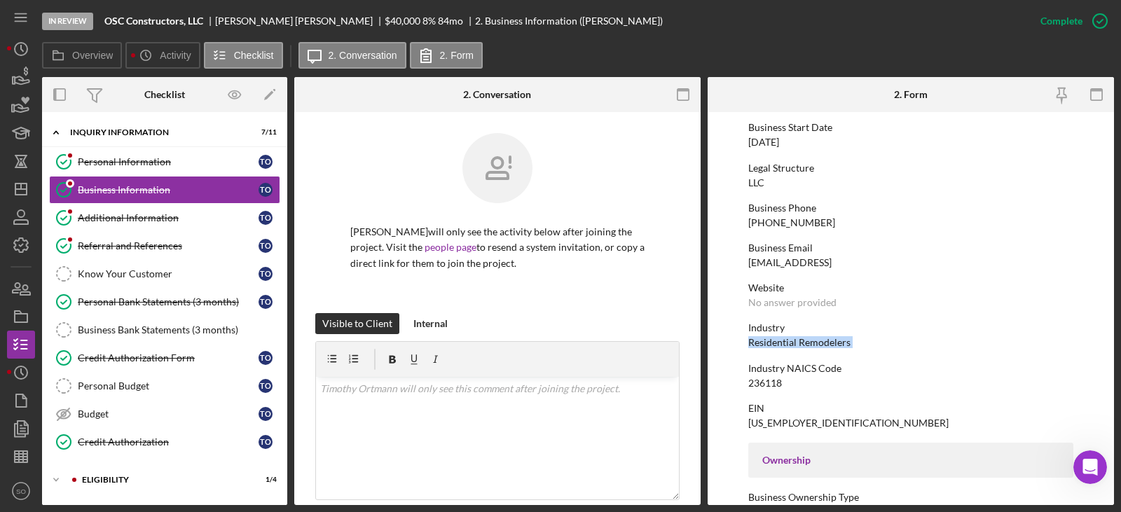
scroll to position [0, 0]
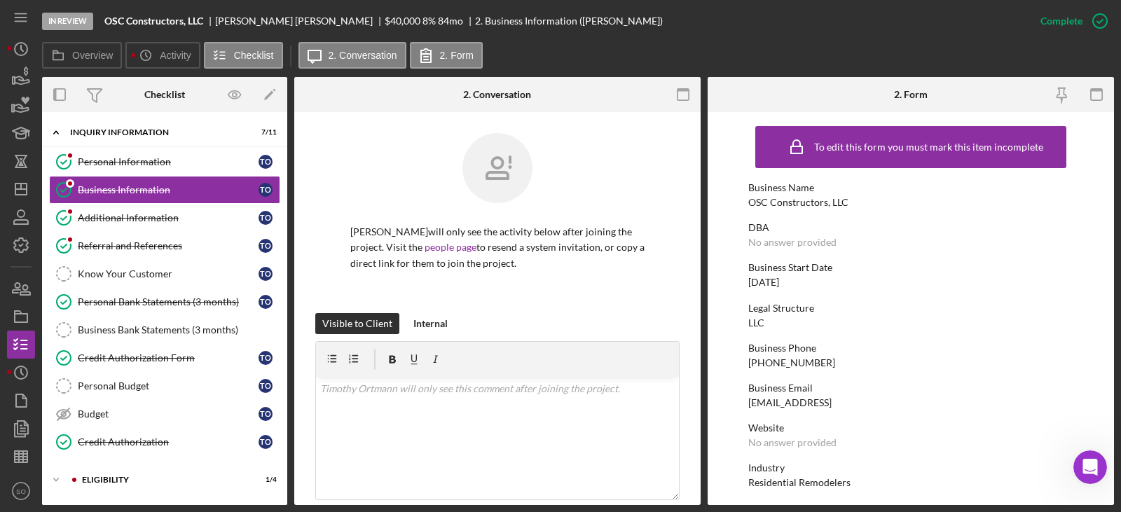
click at [777, 204] on div "OSC Constructors, LLC" at bounding box center [798, 202] width 100 height 11
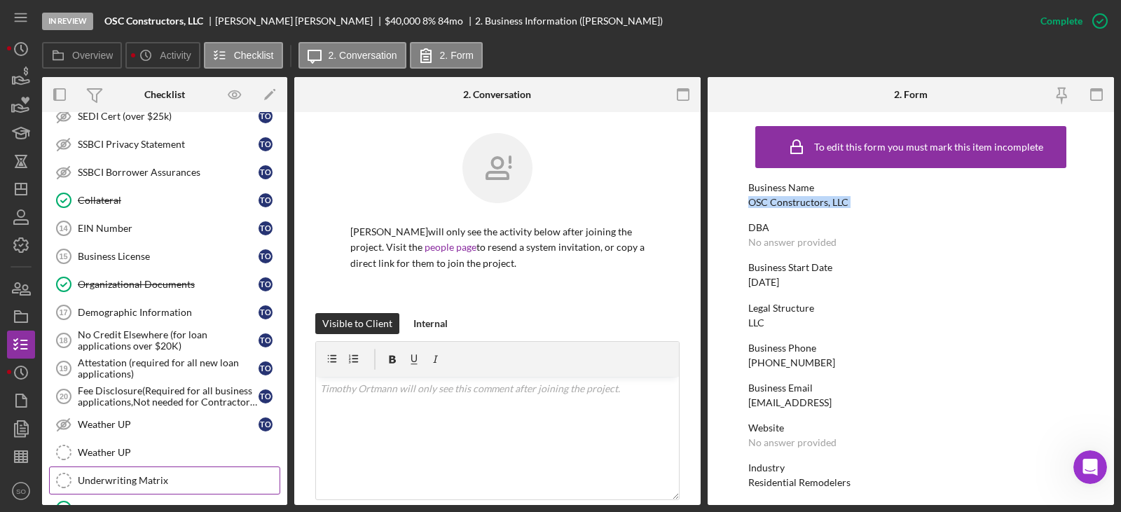
scroll to position [887, 0]
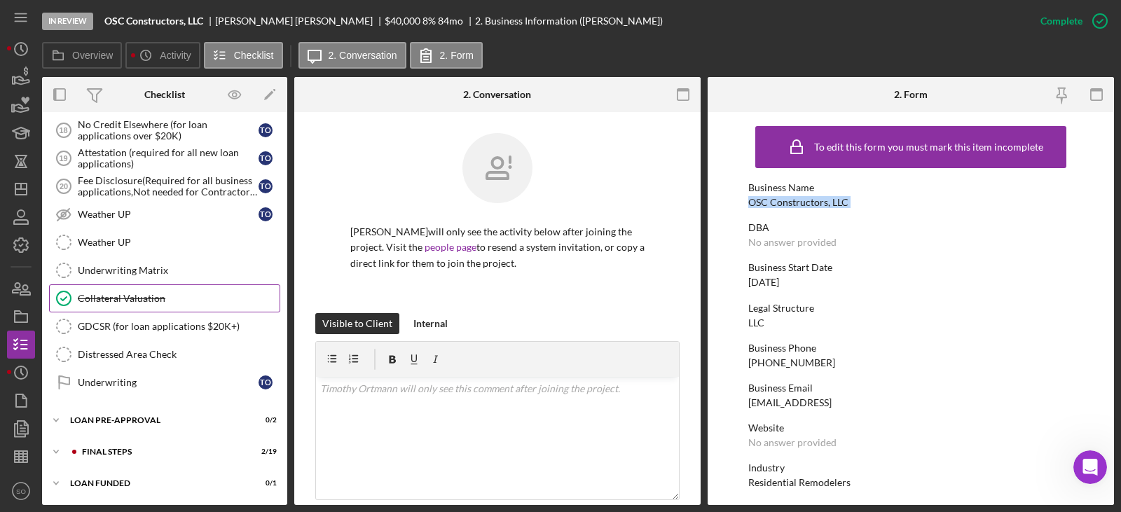
click at [169, 310] on link "Collateral Valuation Collateral Valuation" at bounding box center [164, 298] width 231 height 28
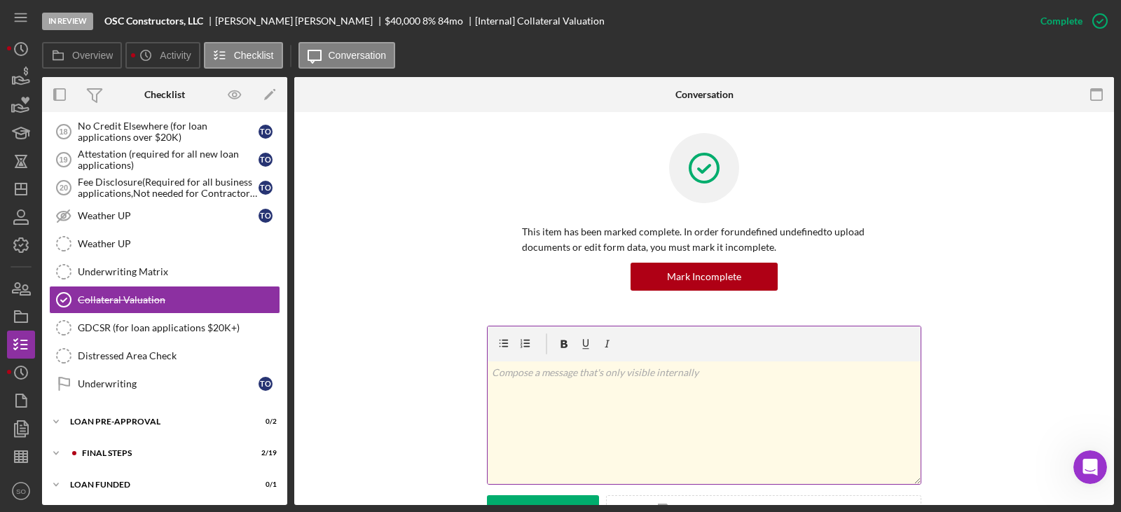
scroll to position [887, 0]
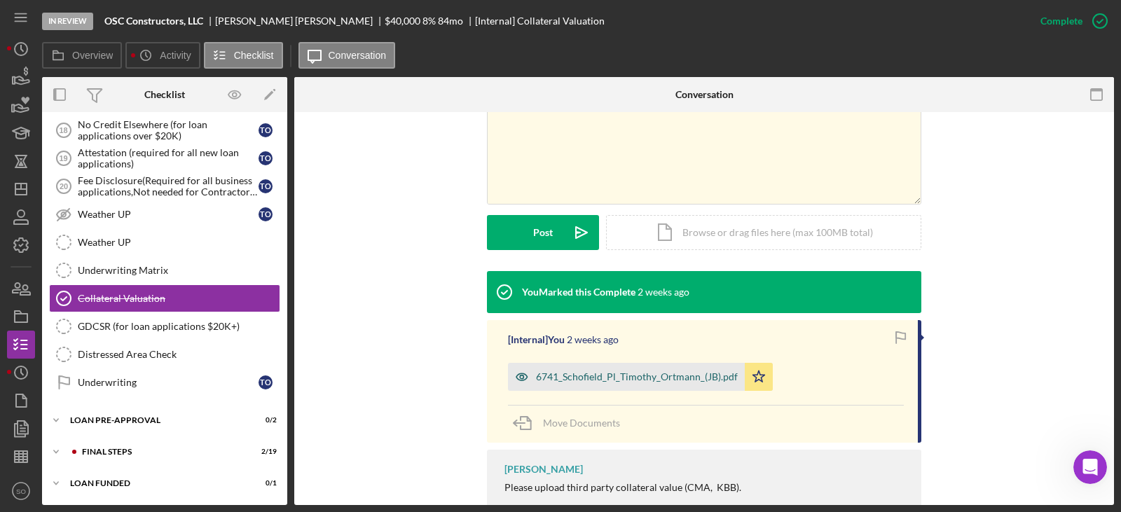
click at [624, 383] on div "6741_Schofield_Pl_Timothy_Ortmann_(JB).pdf" at bounding box center [626, 377] width 237 height 28
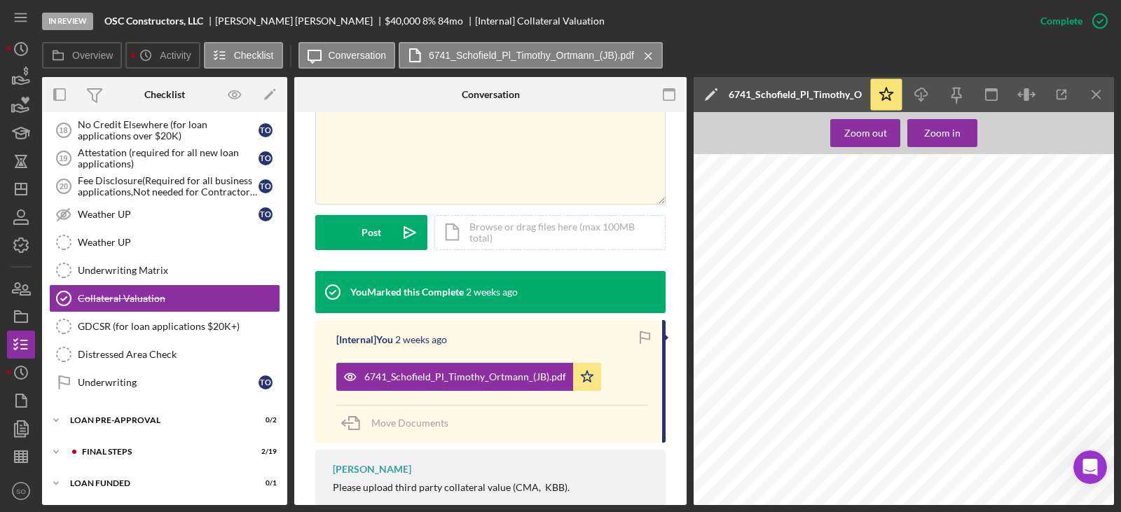
scroll to position [1682, 0]
click at [146, 422] on div "LOAN PRE-APPROVAL" at bounding box center [170, 420] width 200 height 8
click at [140, 439] on link "Loan Approval Loan Approval" at bounding box center [164, 450] width 231 height 28
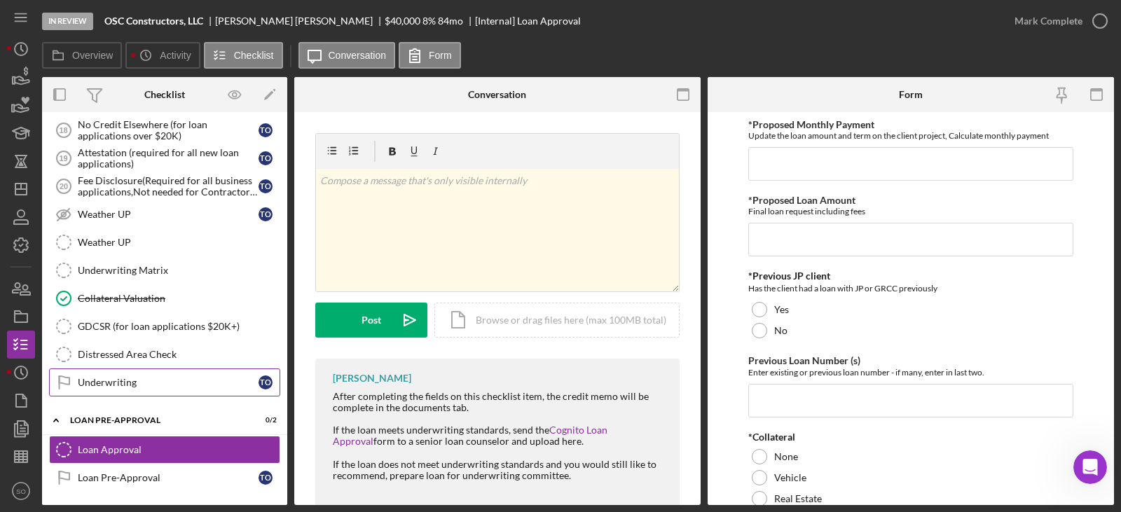
scroll to position [951, 0]
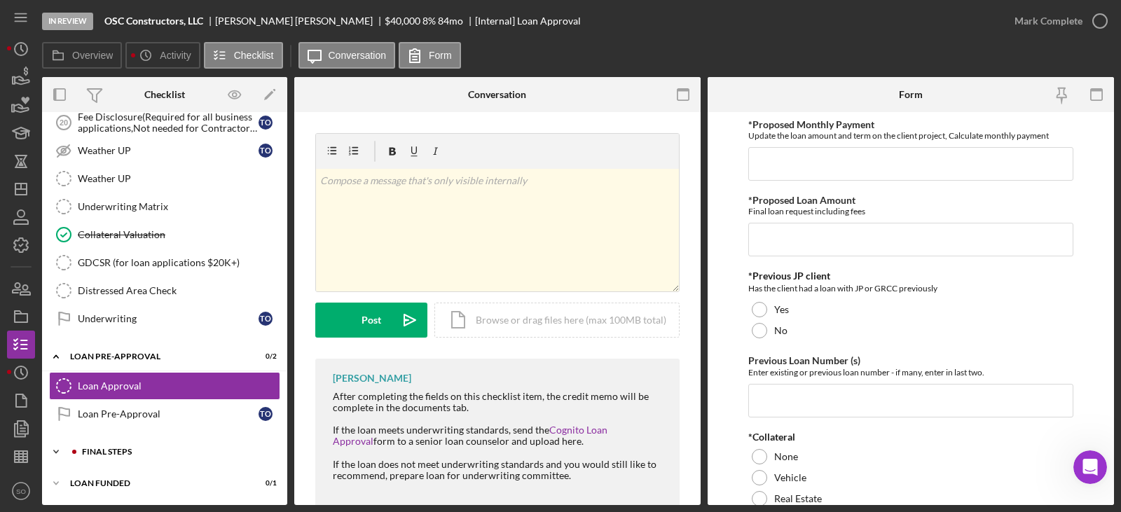
click at [142, 448] on div "FINAL STEPS" at bounding box center [176, 452] width 188 height 8
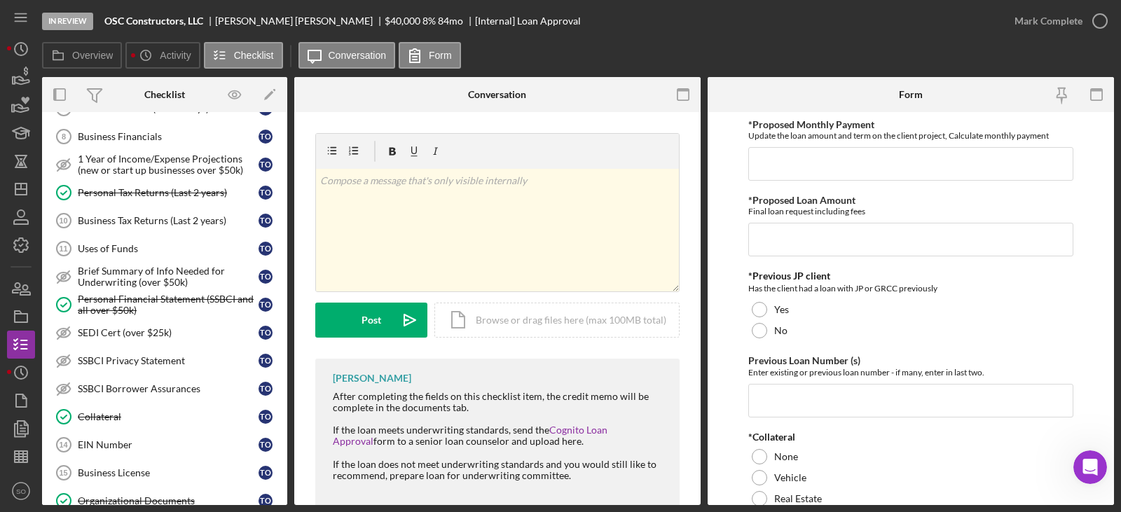
scroll to position [530, 0]
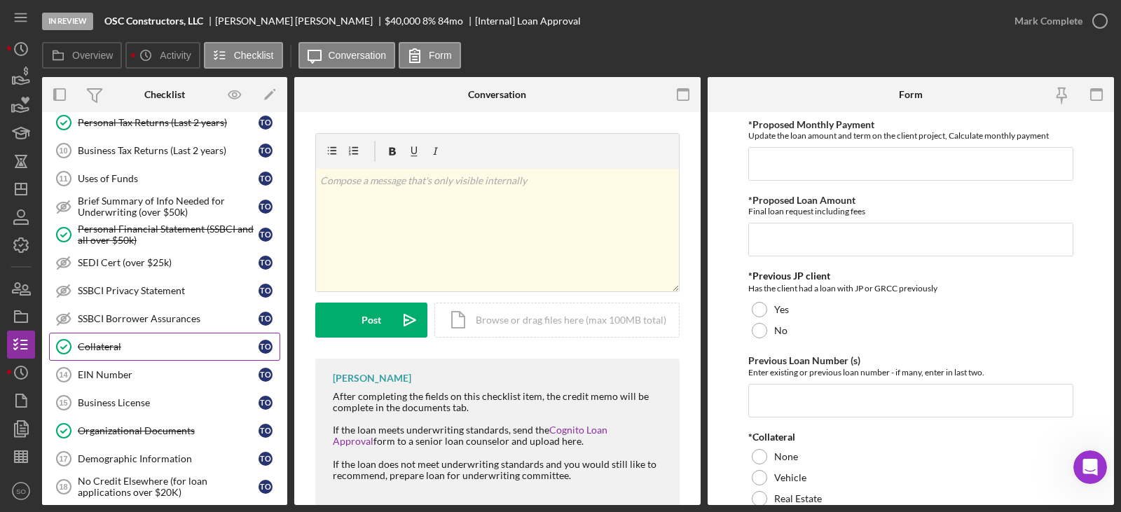
click at [128, 333] on link "Collateral Collateral T O" at bounding box center [164, 347] width 231 height 28
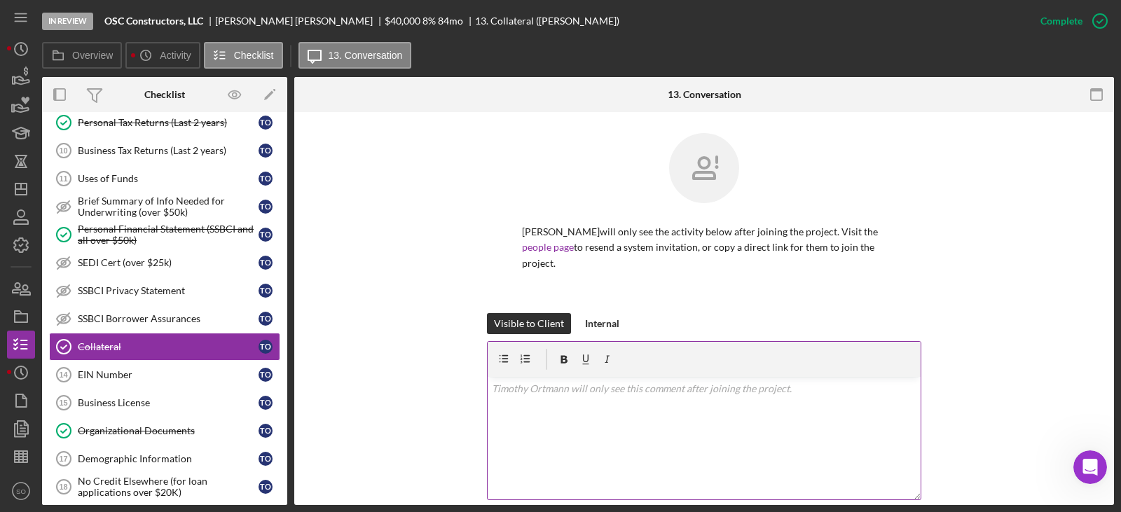
scroll to position [280, 0]
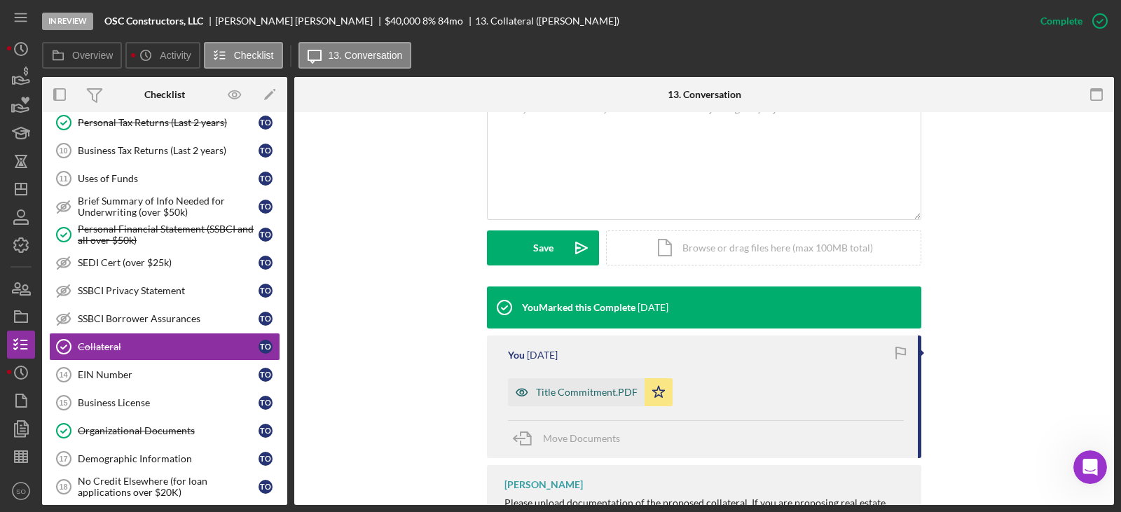
click at [577, 386] on div "Title Commitment.PDF" at bounding box center [576, 392] width 137 height 28
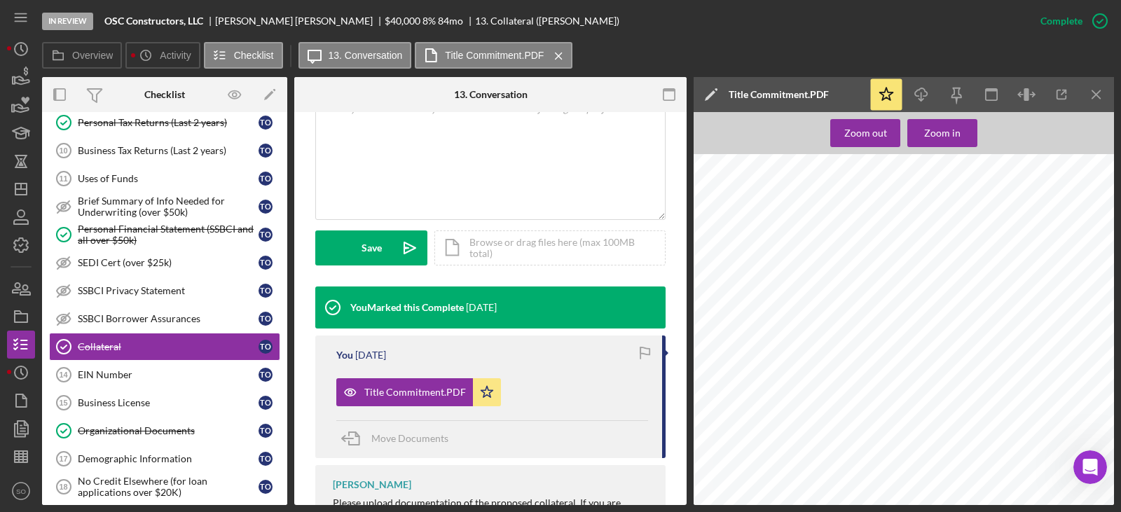
scroll to position [350, 0]
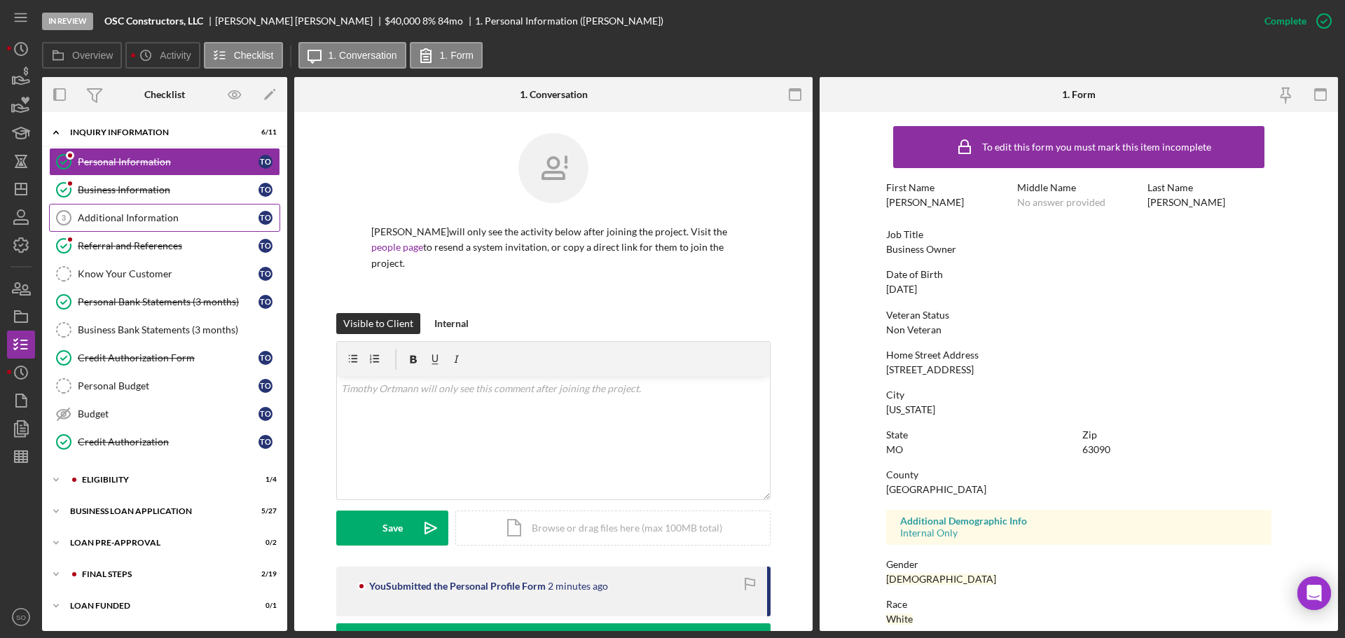
click at [135, 212] on div "Additional Information" at bounding box center [168, 217] width 181 height 11
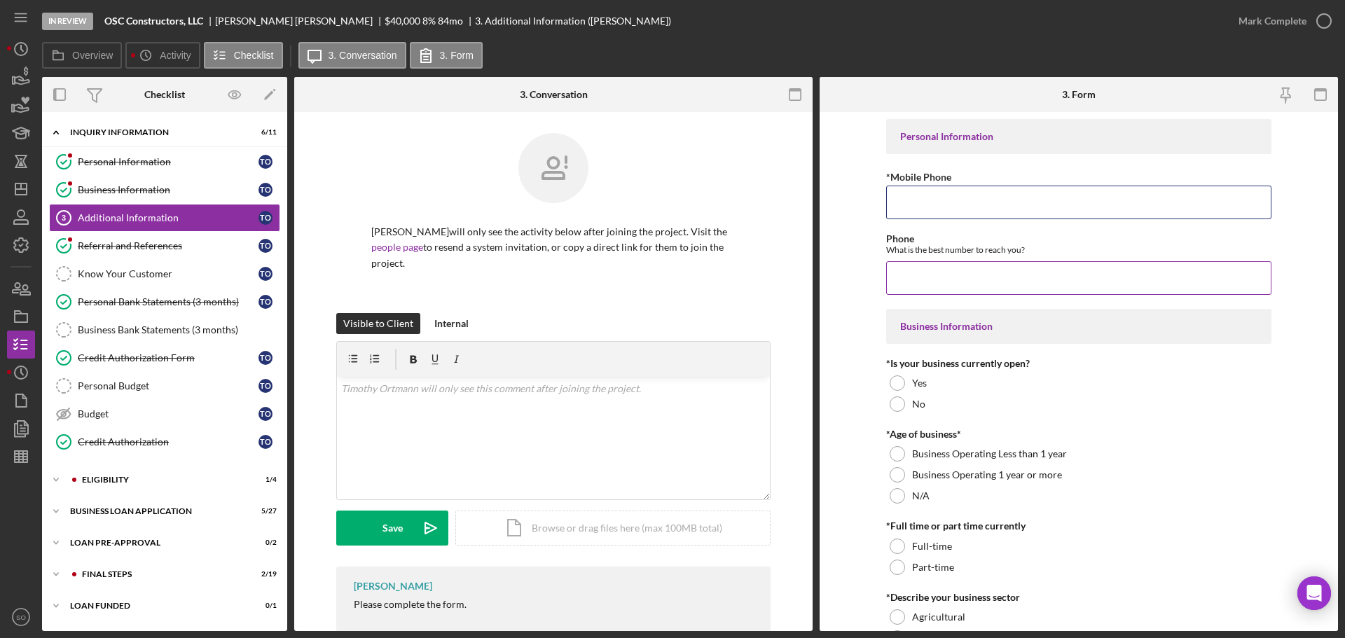
drag, startPoint x: 915, startPoint y: 195, endPoint x: 937, endPoint y: 238, distance: 47.9
click at [915, 195] on input "*Mobile Phone" at bounding box center [1078, 203] width 385 height 34
paste input "(314) 581-2644"
type input "(314) 581-2644"
click at [955, 271] on input "Phone" at bounding box center [1078, 278] width 385 height 34
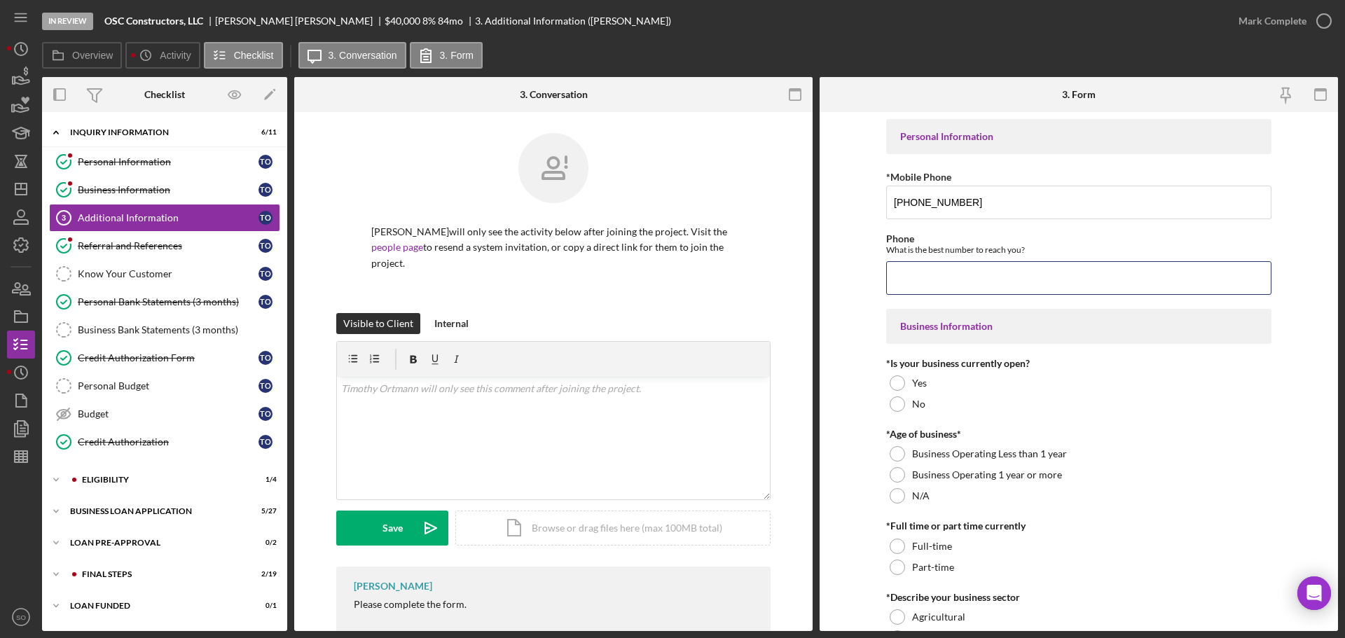
paste input "(314) 581-2644"
type input "(314) 581-2644"
click at [845, 341] on form "Personal Information *Mobile Phone (314) 581-2644 Phone What is the best number…" at bounding box center [1079, 371] width 518 height 519
click at [919, 390] on div "Yes" at bounding box center [1078, 383] width 385 height 21
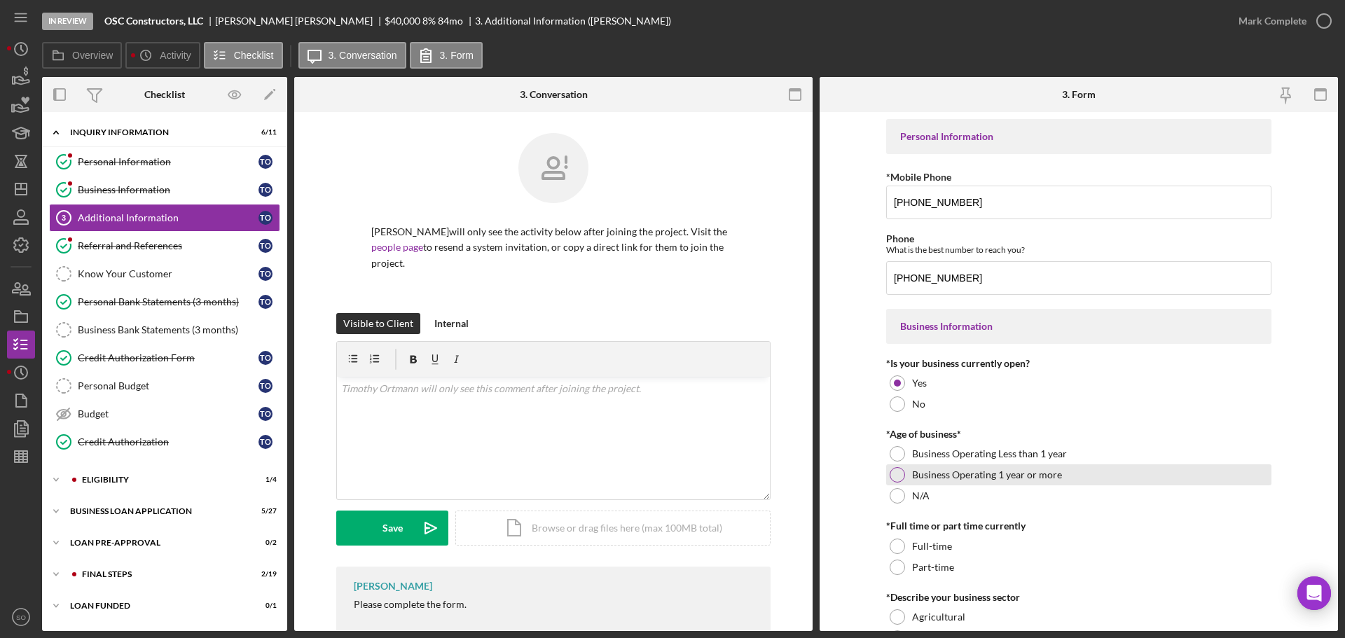
click at [904, 476] on div "Business Operating 1 year or more" at bounding box center [1078, 475] width 385 height 21
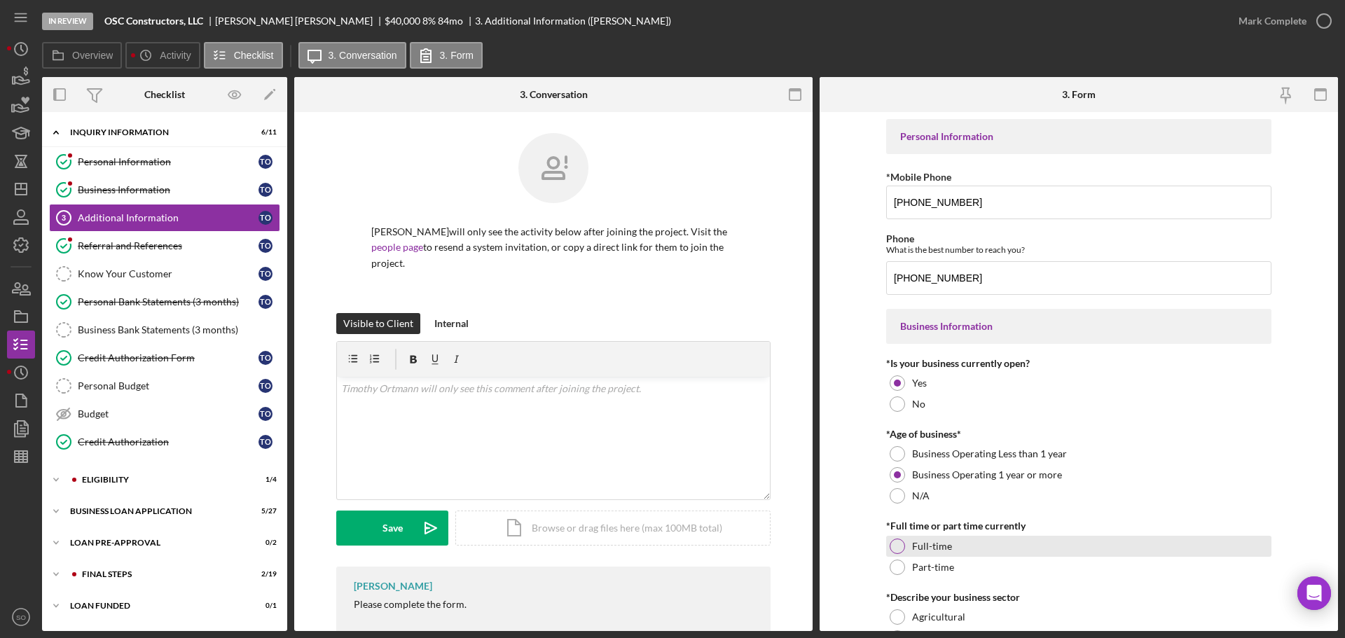
click at [909, 544] on div "Full-time" at bounding box center [1078, 546] width 385 height 21
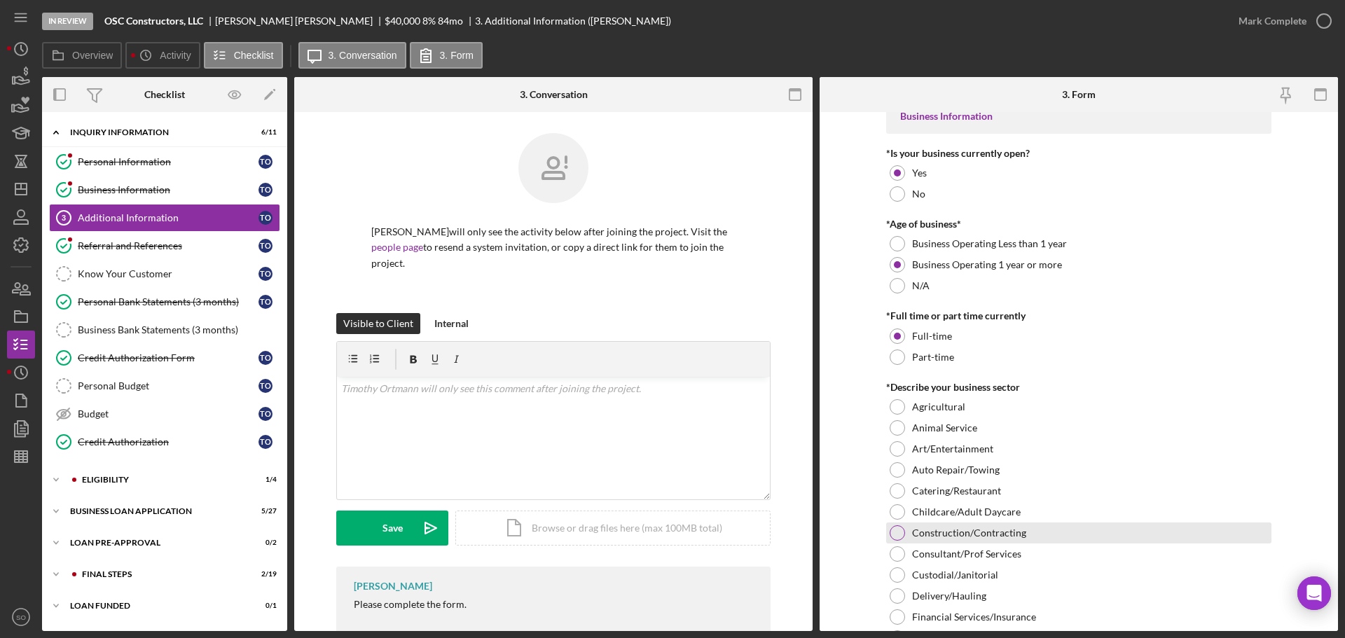
scroll to position [420, 0]
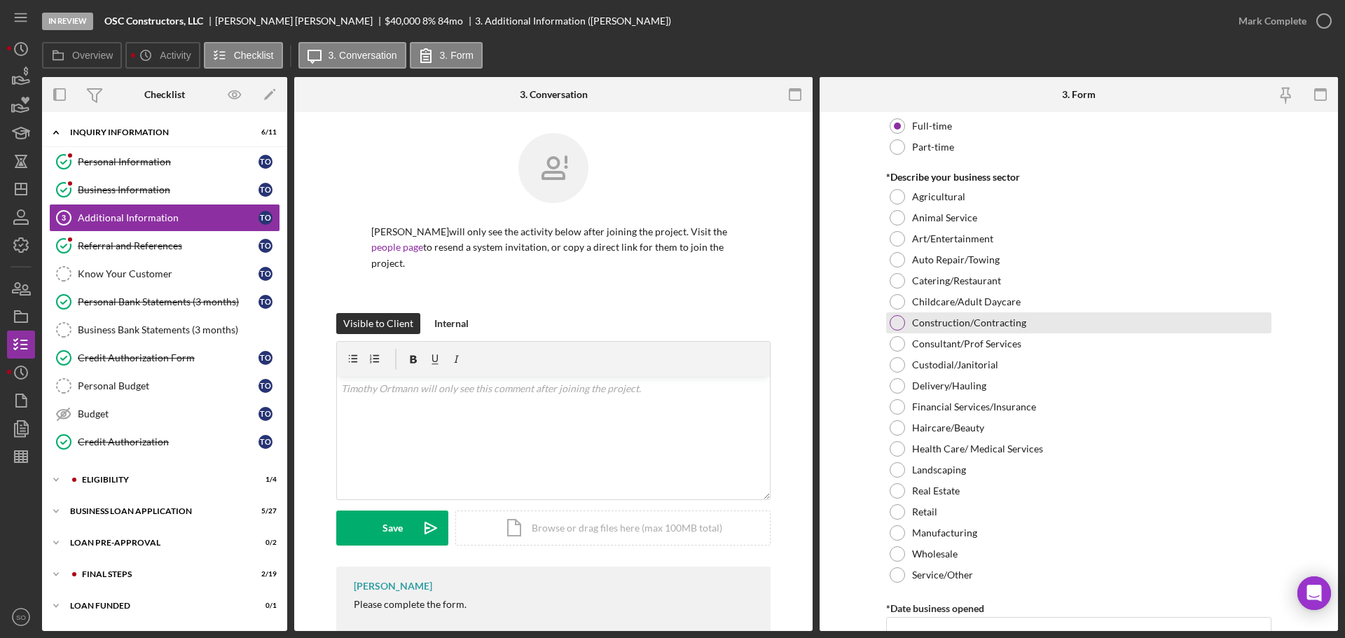
drag, startPoint x: 895, startPoint y: 319, endPoint x: 895, endPoint y: 327, distance: 7.0
click at [895, 319] on div at bounding box center [897, 322] width 15 height 15
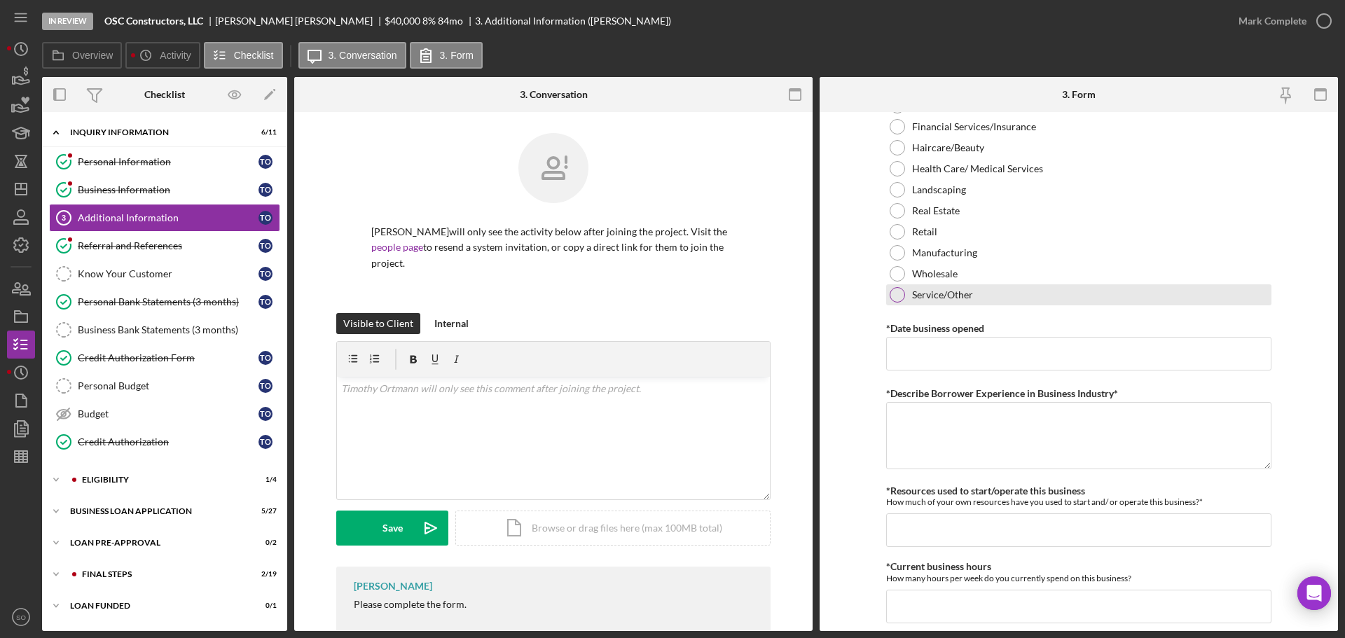
scroll to position [771, 0]
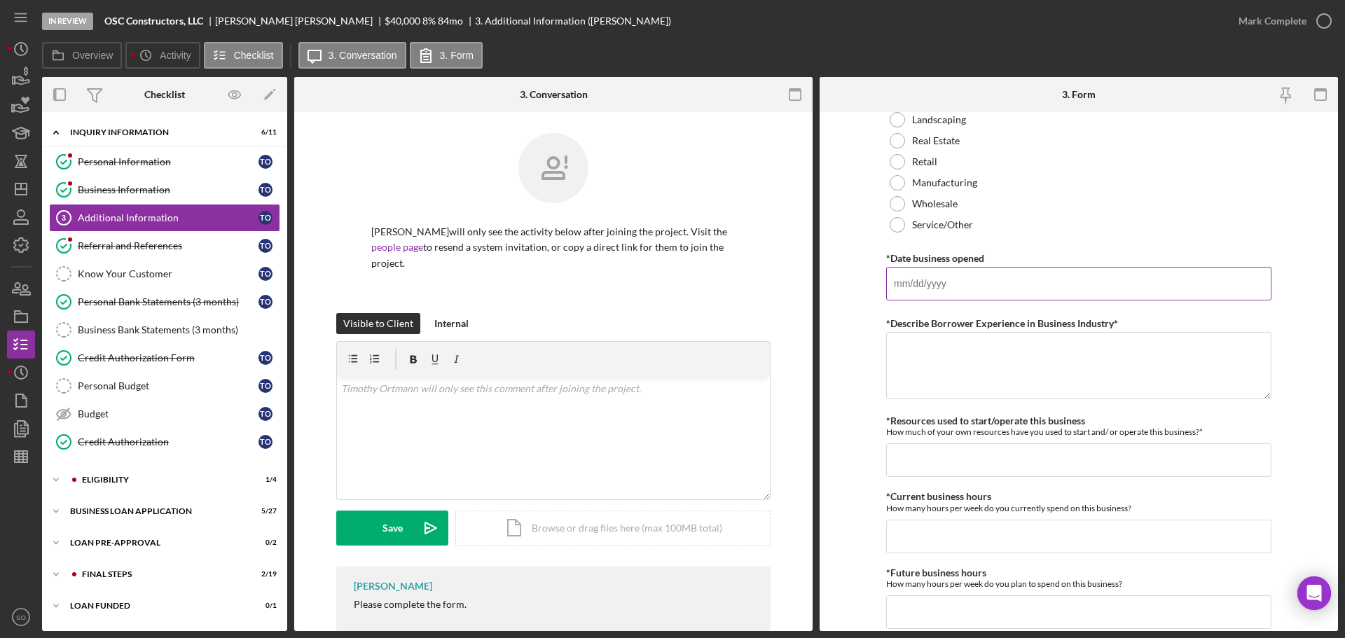
click at [939, 282] on input "*Date business opened" at bounding box center [1078, 284] width 385 height 34
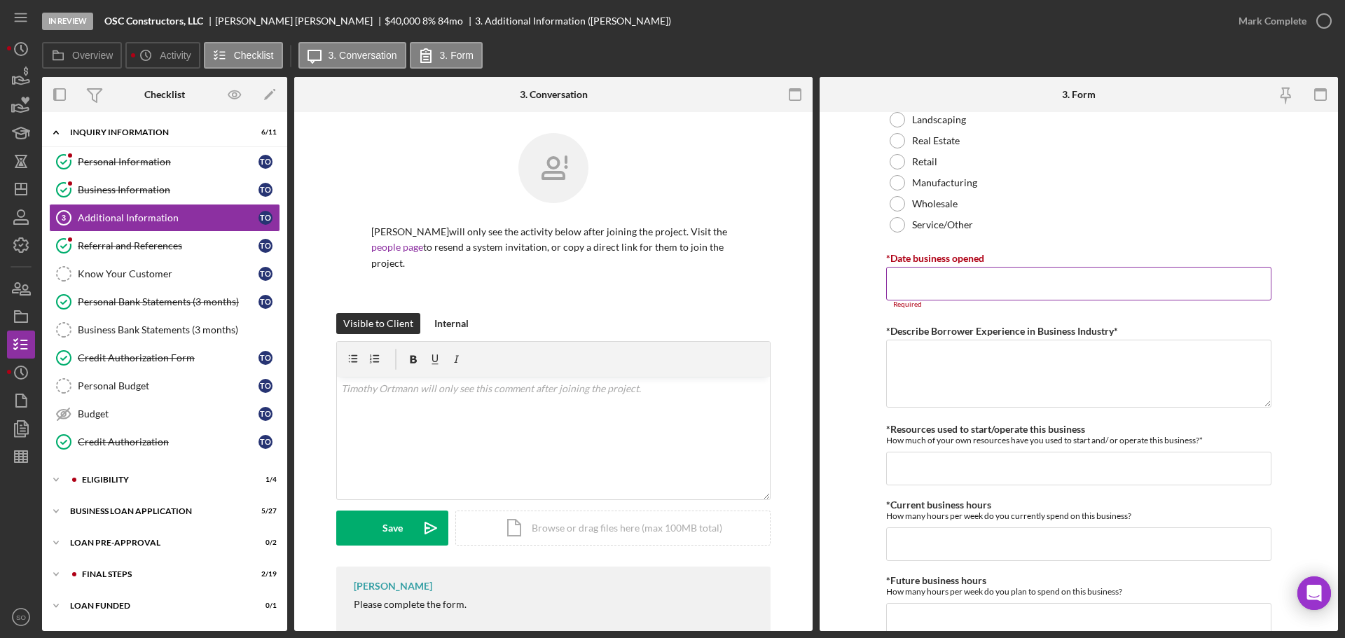
click at [1001, 272] on input "*Date business opened" at bounding box center [1078, 284] width 385 height 34
paste input "11/21/2019"
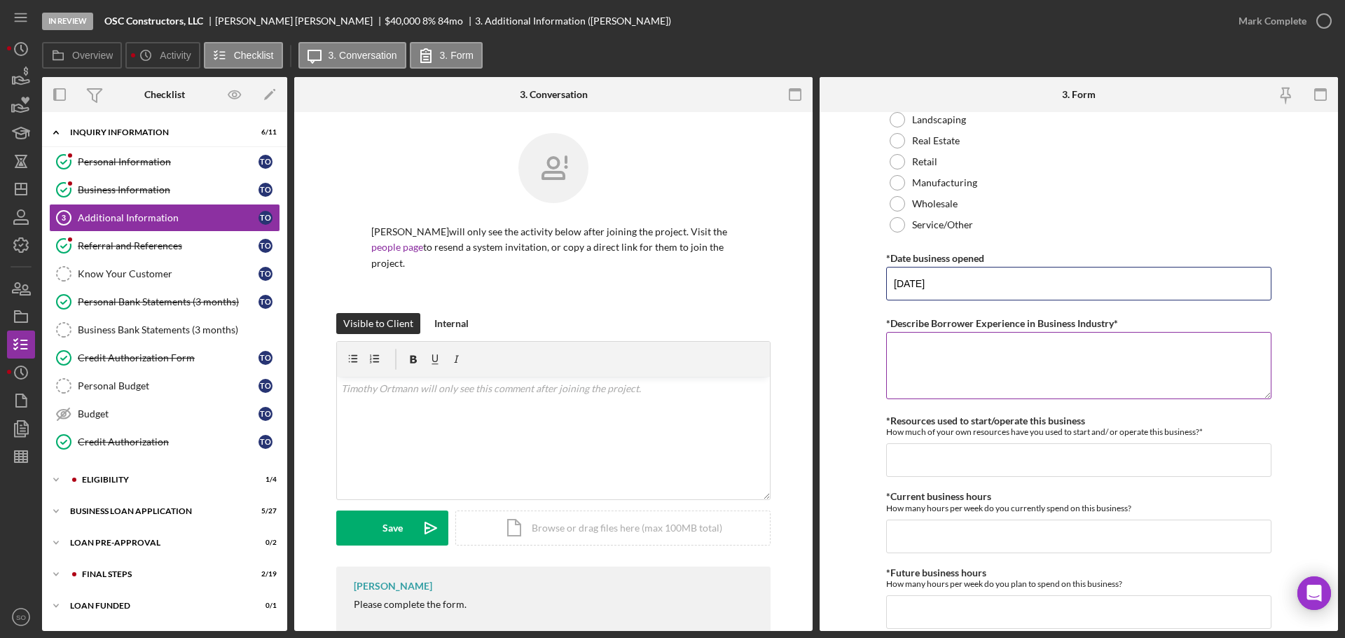
type input "11/21/2019"
click at [938, 364] on textarea "*Describe Borrower Experience in Business Industry*" at bounding box center [1078, 365] width 385 height 67
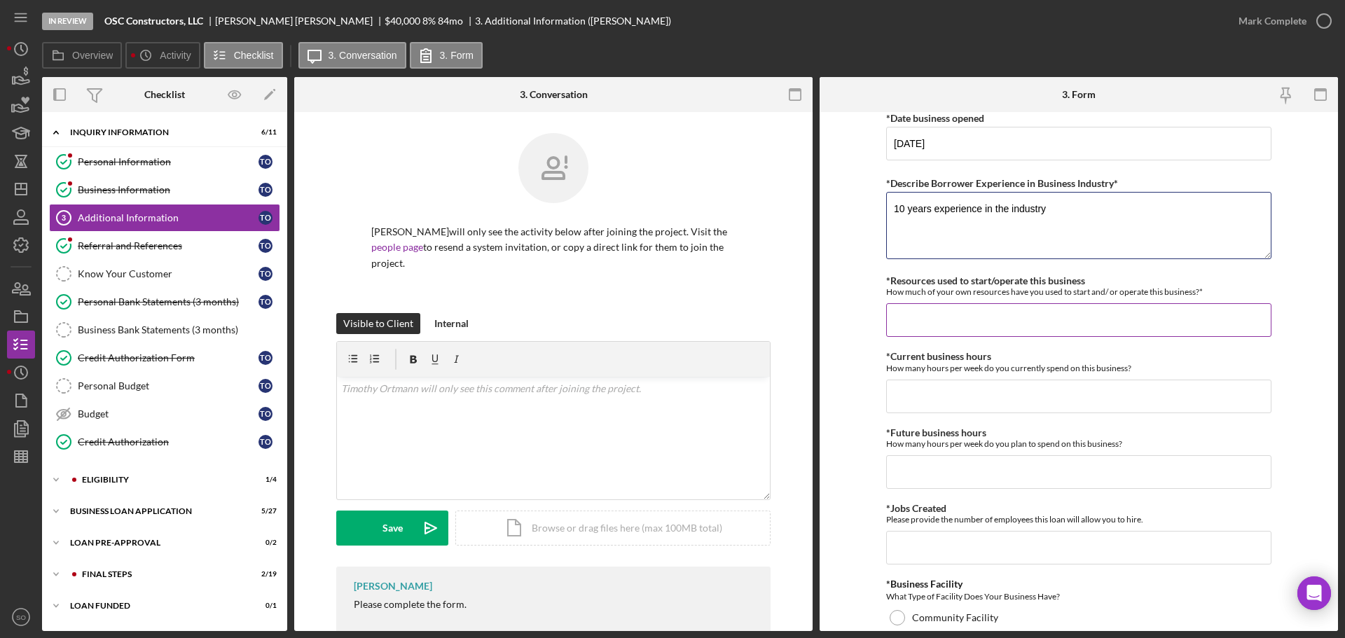
type textarea "10 years experience in the industry"
click at [998, 318] on input "*Resources used to start/operate this business" at bounding box center [1078, 320] width 385 height 34
type input "$1,000"
click at [1000, 392] on input "*Current business hours" at bounding box center [1078, 397] width 385 height 34
type input "40"
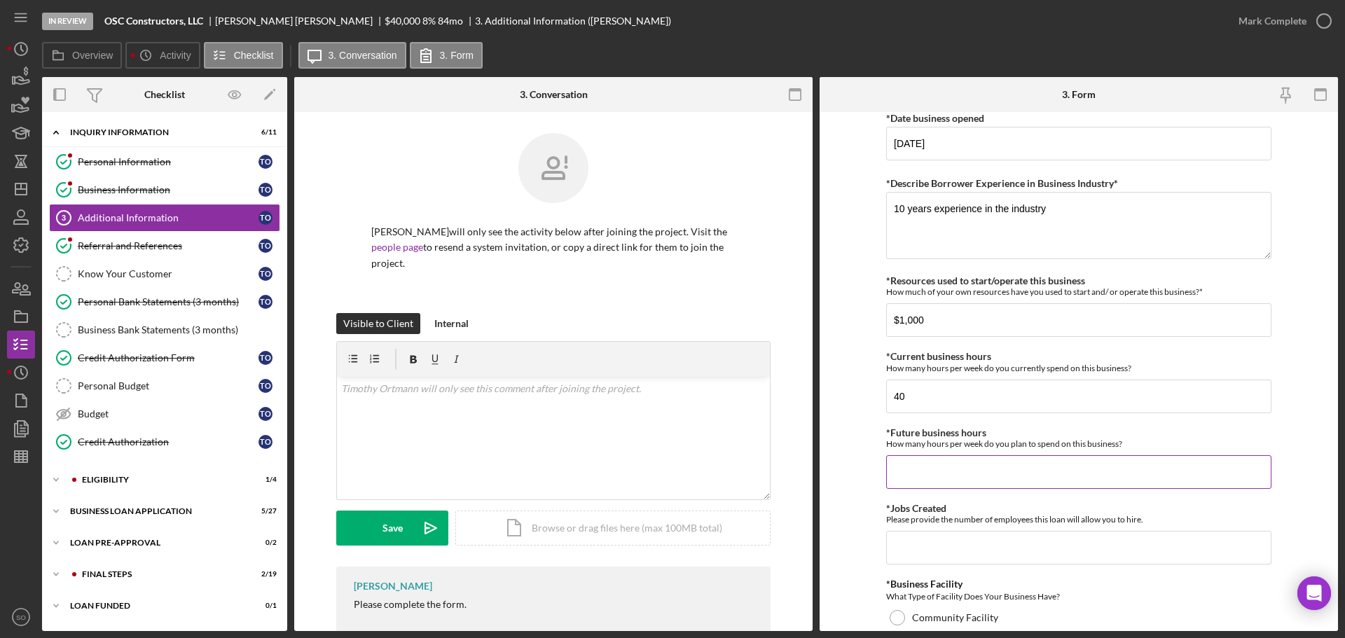
click at [921, 478] on input "*Future business hours" at bounding box center [1078, 472] width 385 height 34
type input "40"
click at [962, 546] on input "*Jobs Created" at bounding box center [1078, 548] width 385 height 34
type input "1"
click at [871, 533] on form "Personal Information *Mobile Phone (314) 581-2644 Phone What is the best number…" at bounding box center [1079, 371] width 518 height 519
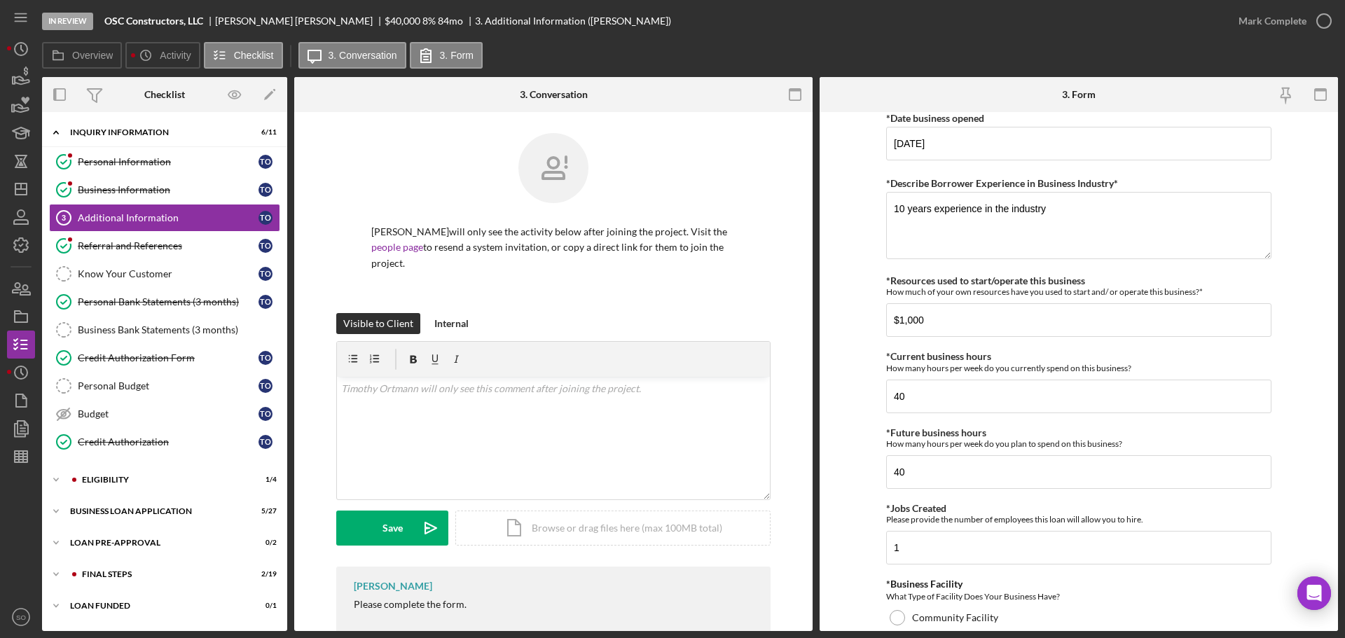
scroll to position [1121, 0]
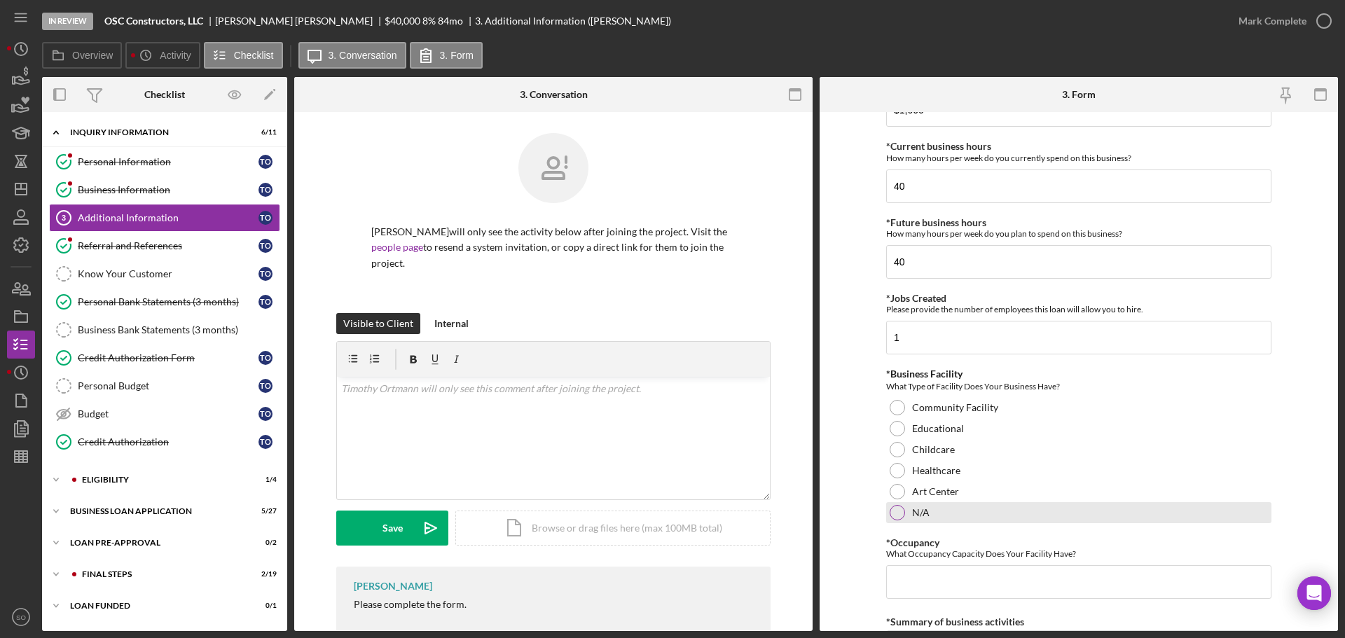
click at [894, 516] on div at bounding box center [897, 512] width 15 height 15
drag, startPoint x: 926, startPoint y: 573, endPoint x: 955, endPoint y: 584, distance: 30.8
click at [928, 576] on input "*Occupancy" at bounding box center [1078, 582] width 385 height 34
type input "0"
drag, startPoint x: 849, startPoint y: 550, endPoint x: 860, endPoint y: 550, distance: 11.2
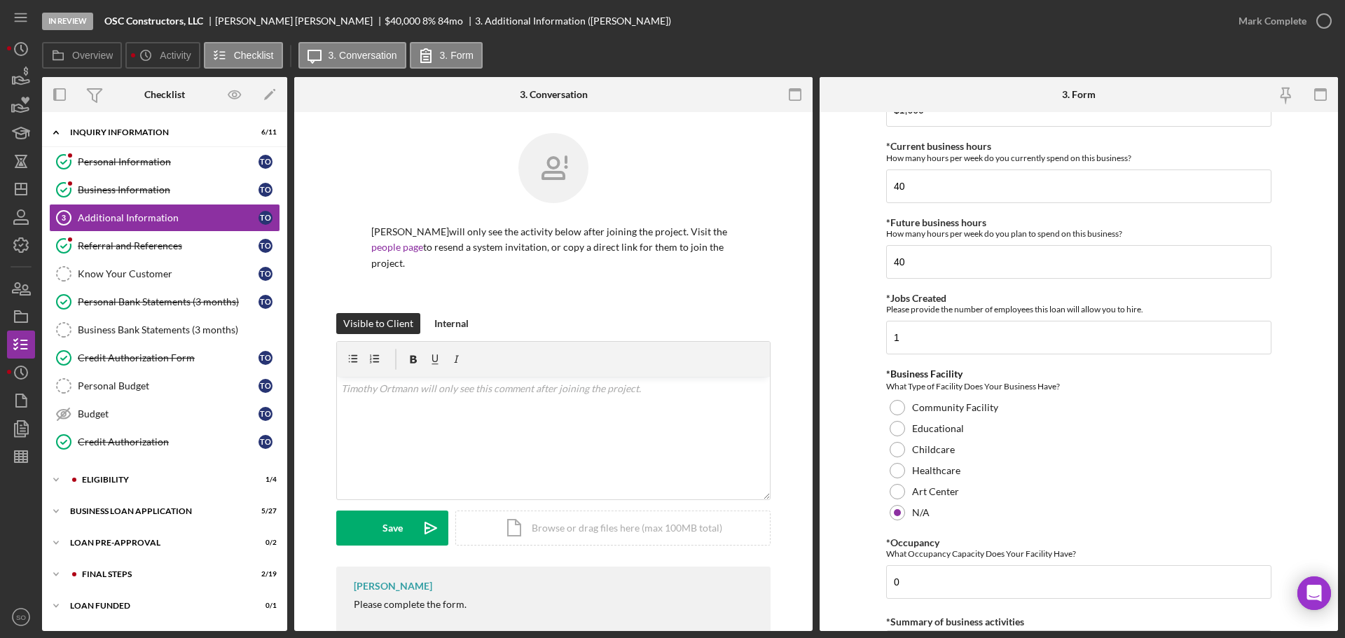
click at [857, 550] on form "Personal Information *Mobile Phone (314) 581-2644 Phone What is the best number…" at bounding box center [1079, 371] width 518 height 519
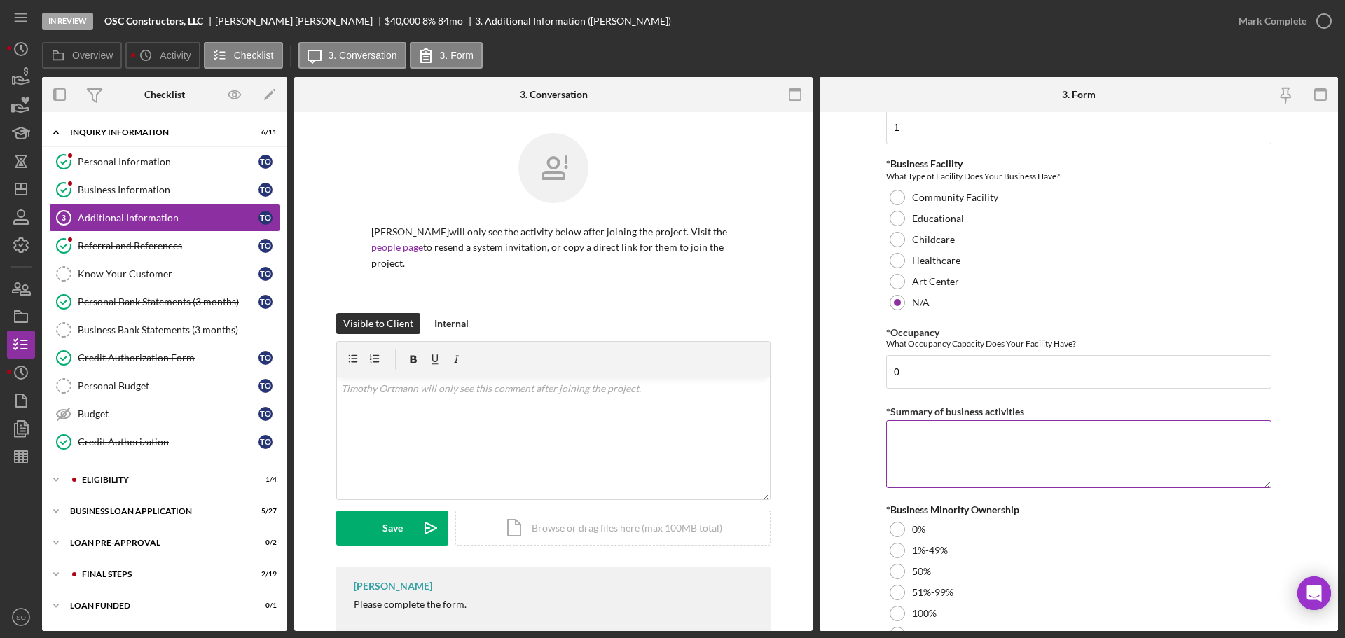
click at [935, 447] on textarea "*Summary of business activities" at bounding box center [1078, 453] width 385 height 67
click at [962, 449] on textarea "*Summary of business activities" at bounding box center [1078, 453] width 385 height 67
paste textarea "Residential Remodelers"
type textarea "Residential Remodelers"
drag, startPoint x: 857, startPoint y: 480, endPoint x: 861, endPoint y: 487, distance: 8.2
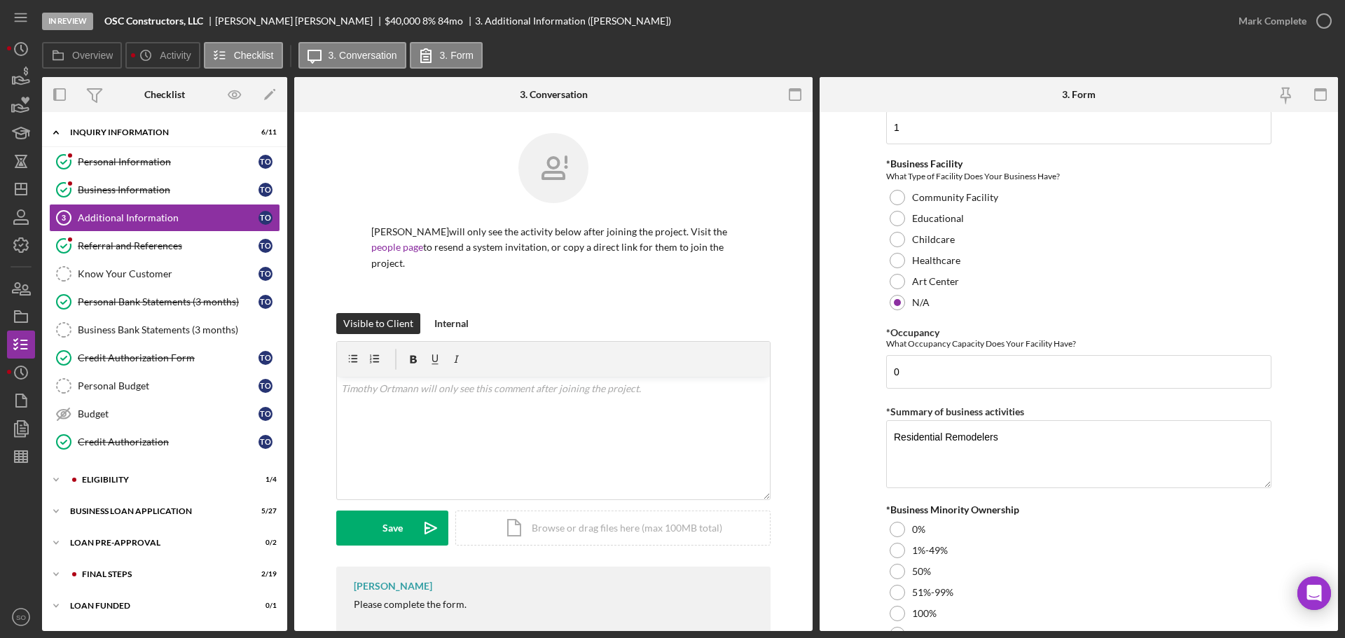
click at [858, 481] on form "Personal Information *Mobile Phone (314) 581-2644 Phone What is the best number…" at bounding box center [1079, 371] width 518 height 519
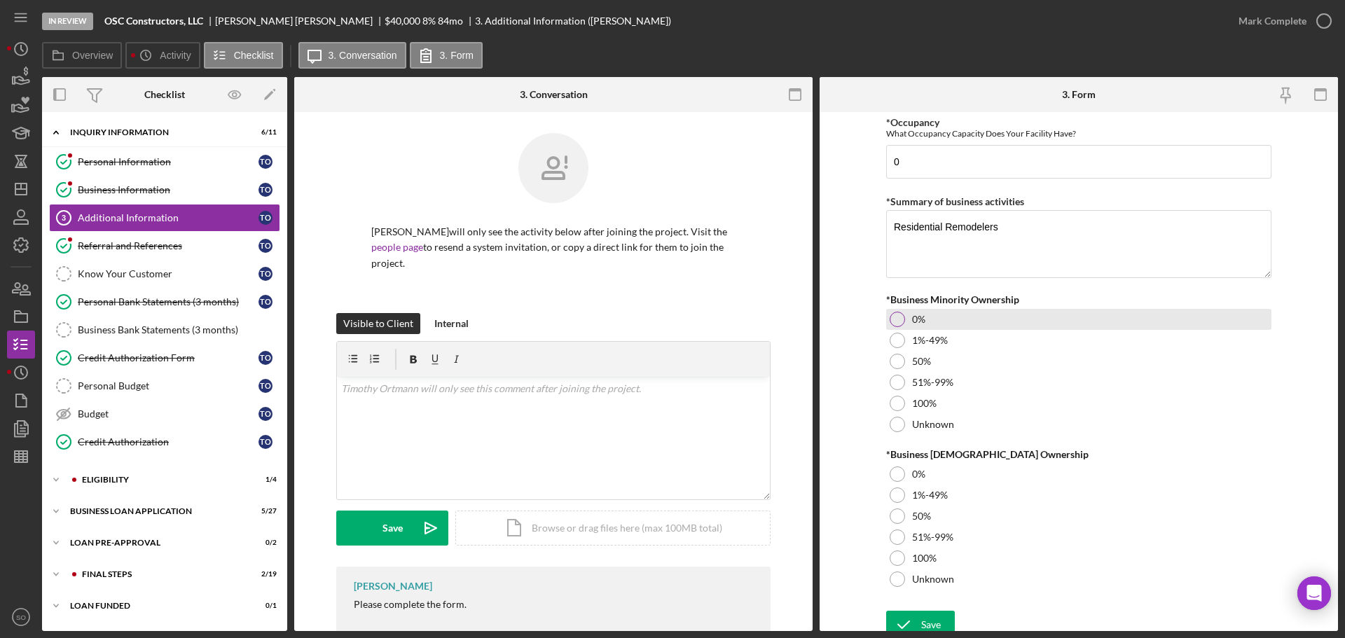
click at [902, 322] on div at bounding box center [897, 319] width 15 height 15
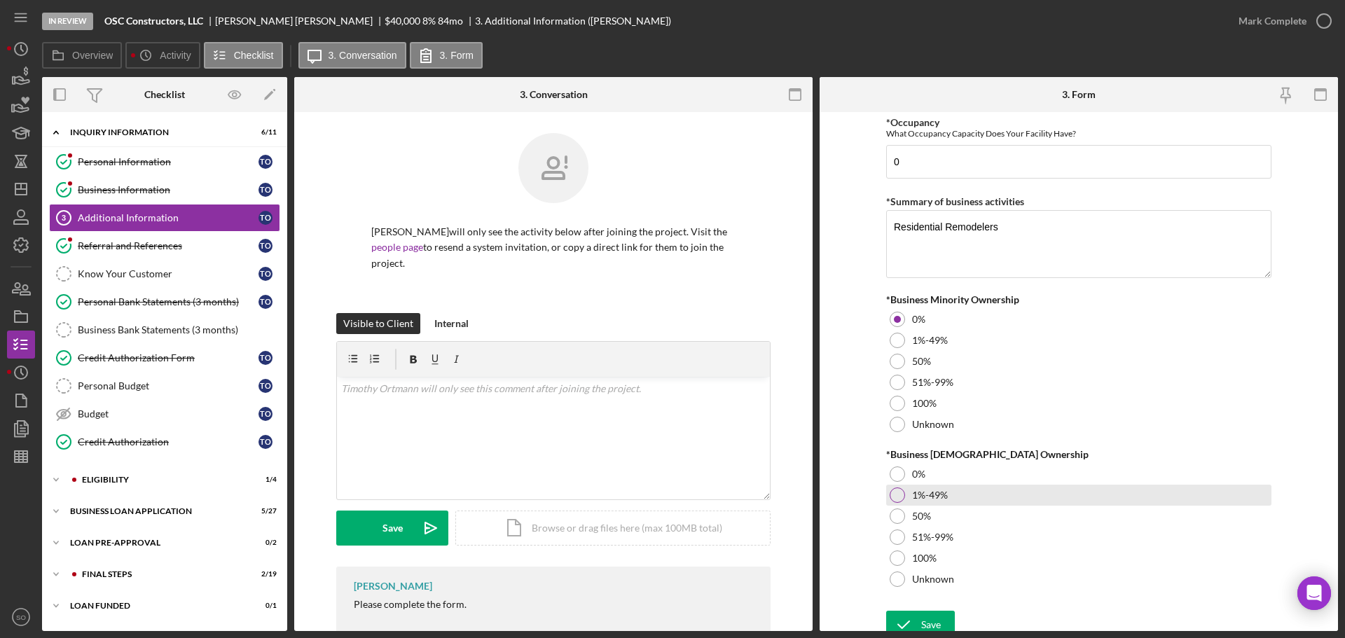
click at [906, 474] on div "0%" at bounding box center [1078, 474] width 385 height 21
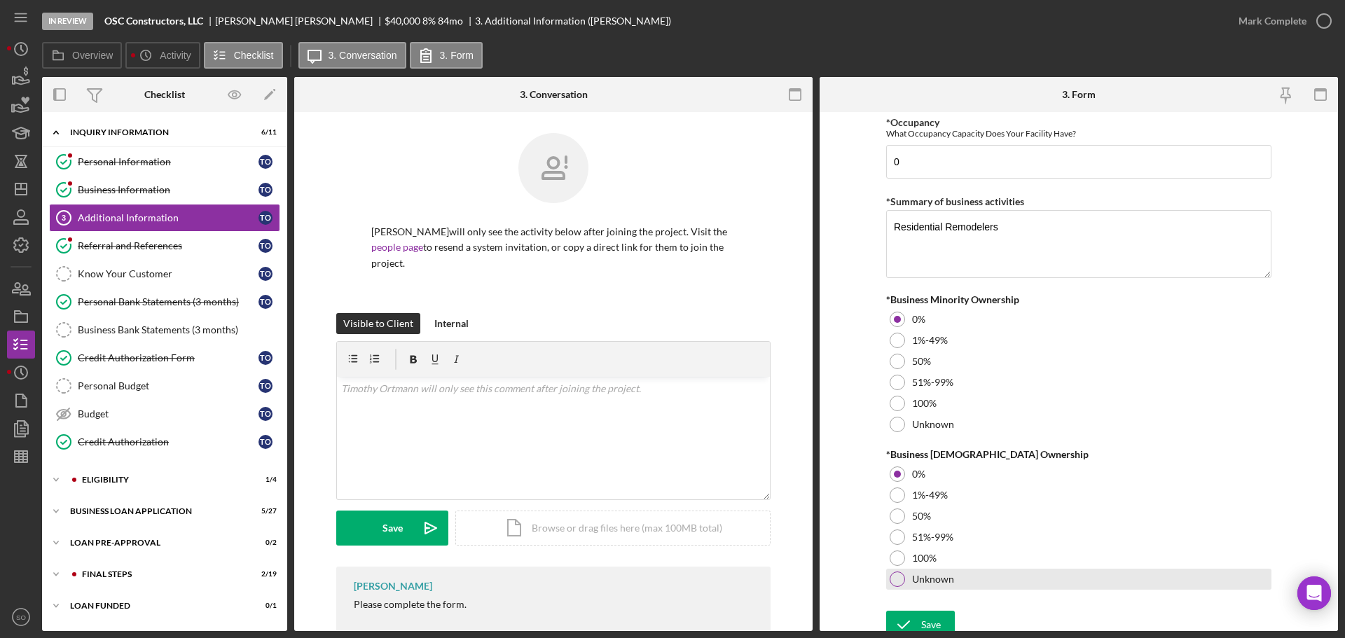
scroll to position [1551, 0]
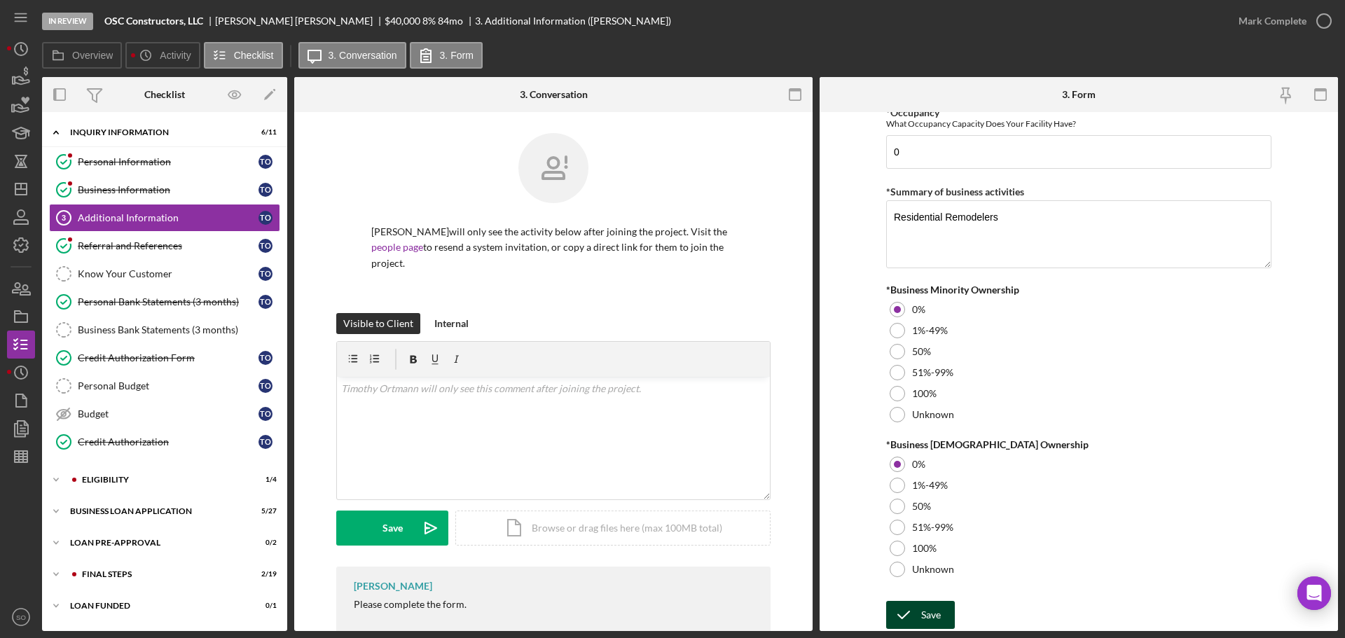
click at [933, 613] on div "Save" at bounding box center [931, 615] width 20 height 28
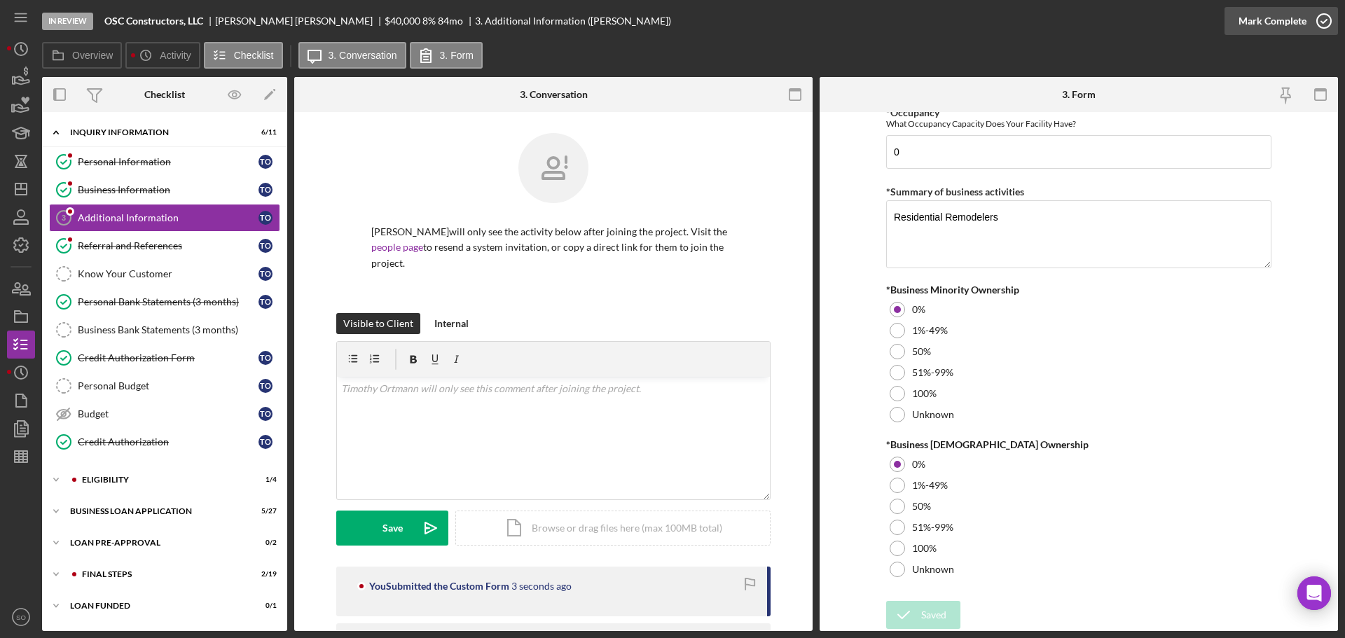
click at [1237, 30] on button "Mark Complete" at bounding box center [1282, 21] width 114 height 28
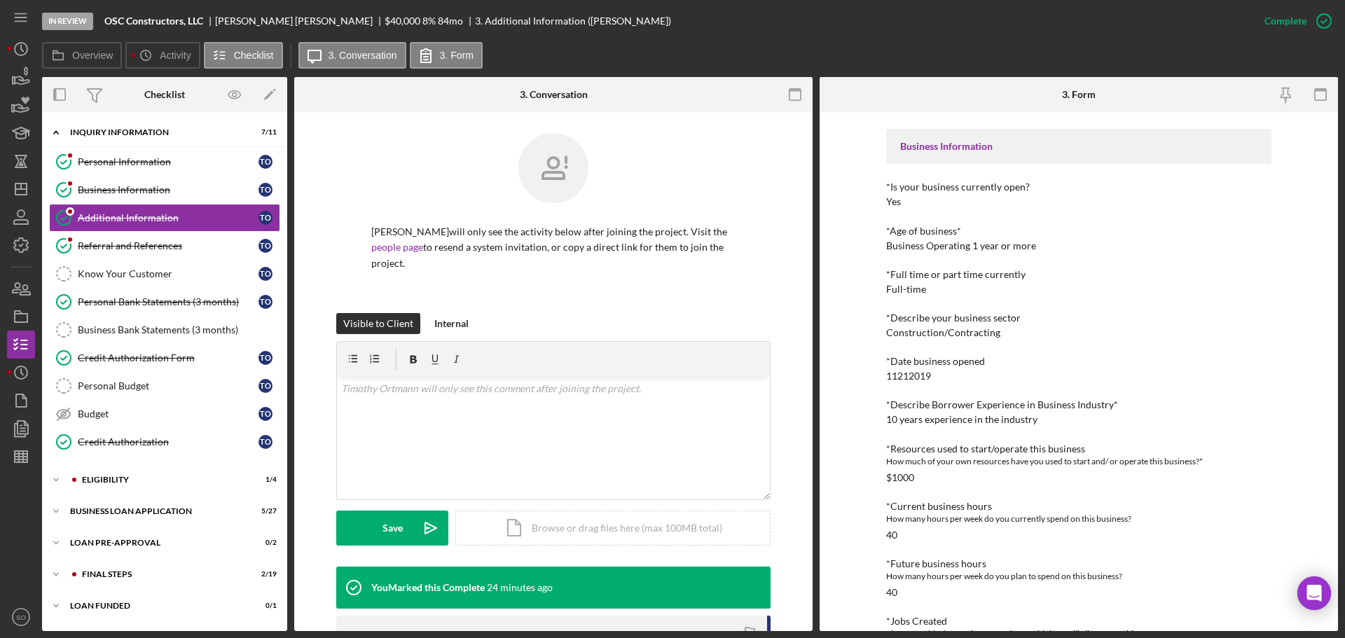
scroll to position [350, 0]
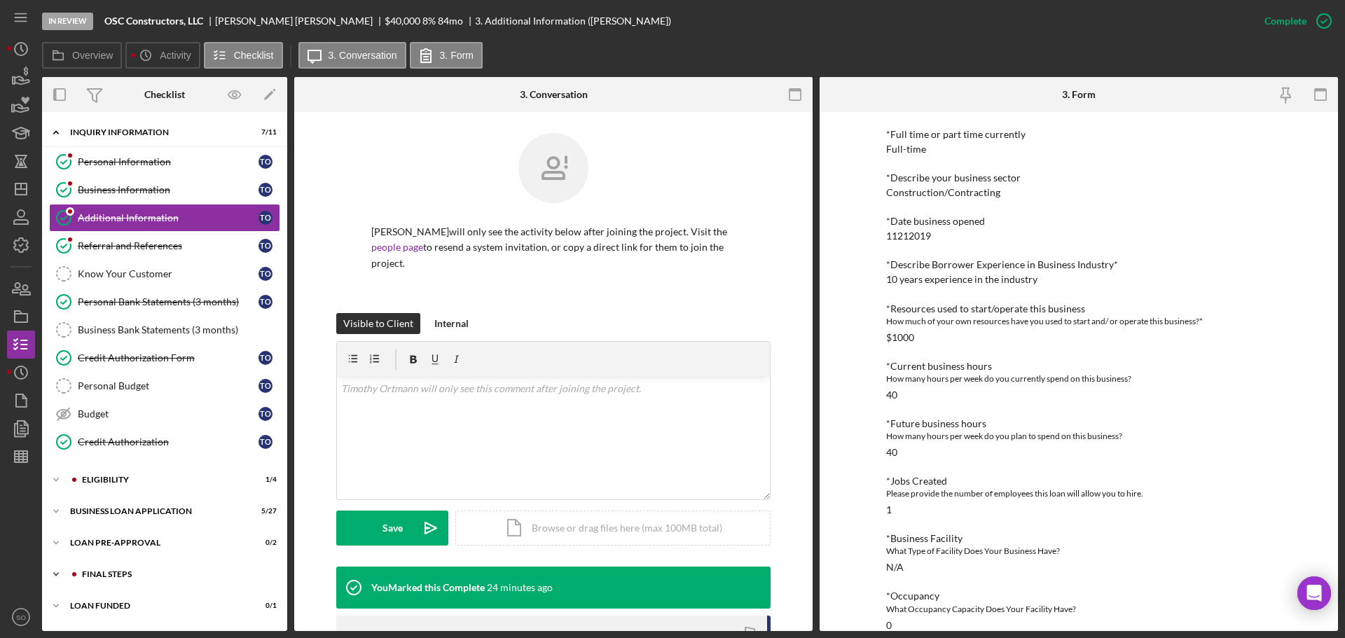
click at [128, 565] on div "Icon/Expander FINAL STEPS 2 / 19" at bounding box center [164, 575] width 245 height 28
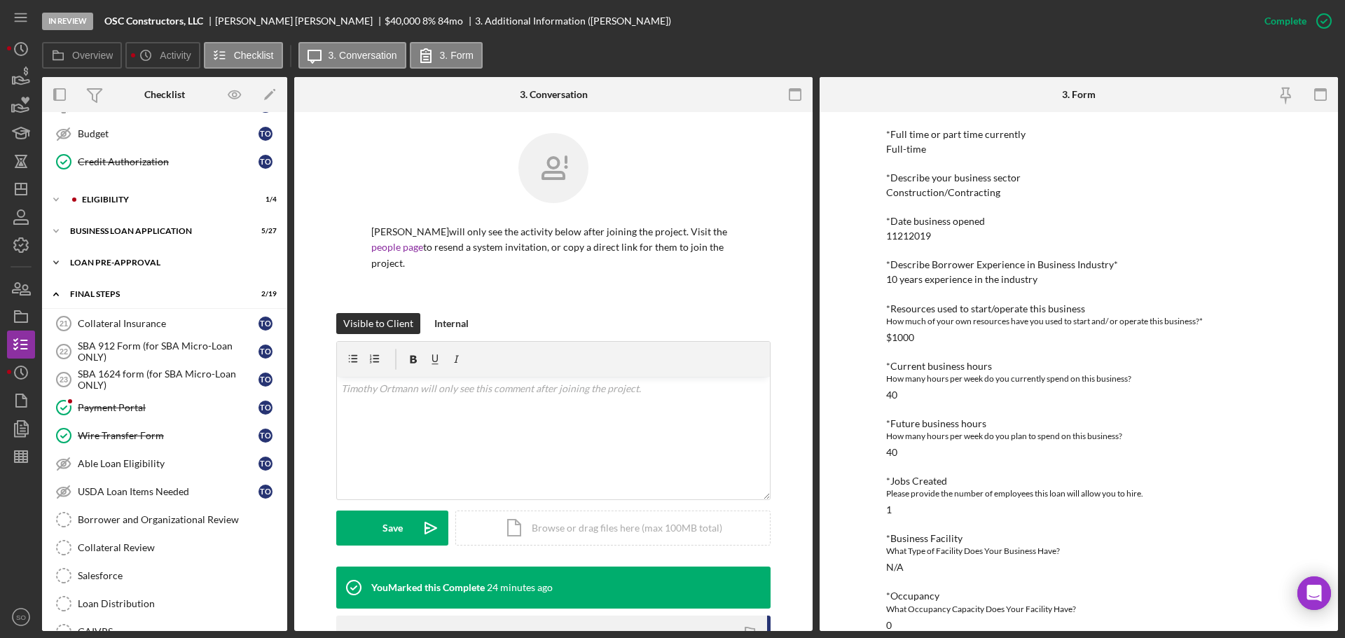
click at [110, 260] on div "LOAN PRE-APPROVAL" at bounding box center [170, 263] width 200 height 8
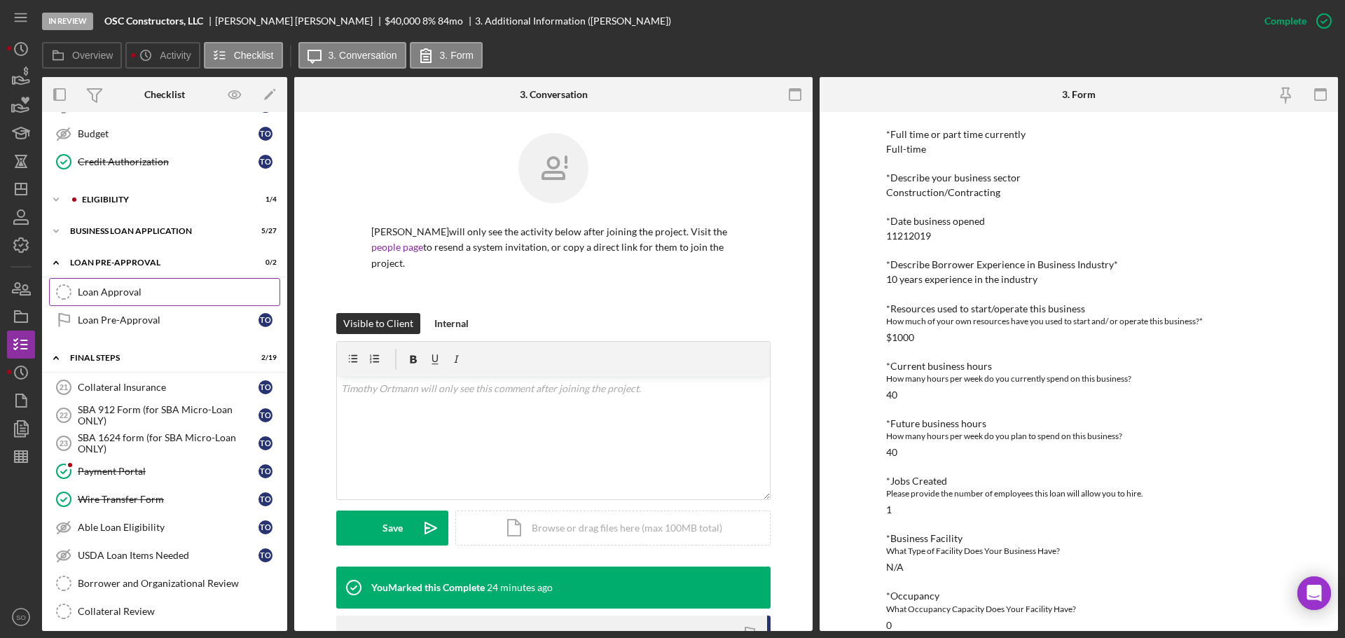
click at [121, 297] on div "Loan Approval" at bounding box center [179, 292] width 202 height 11
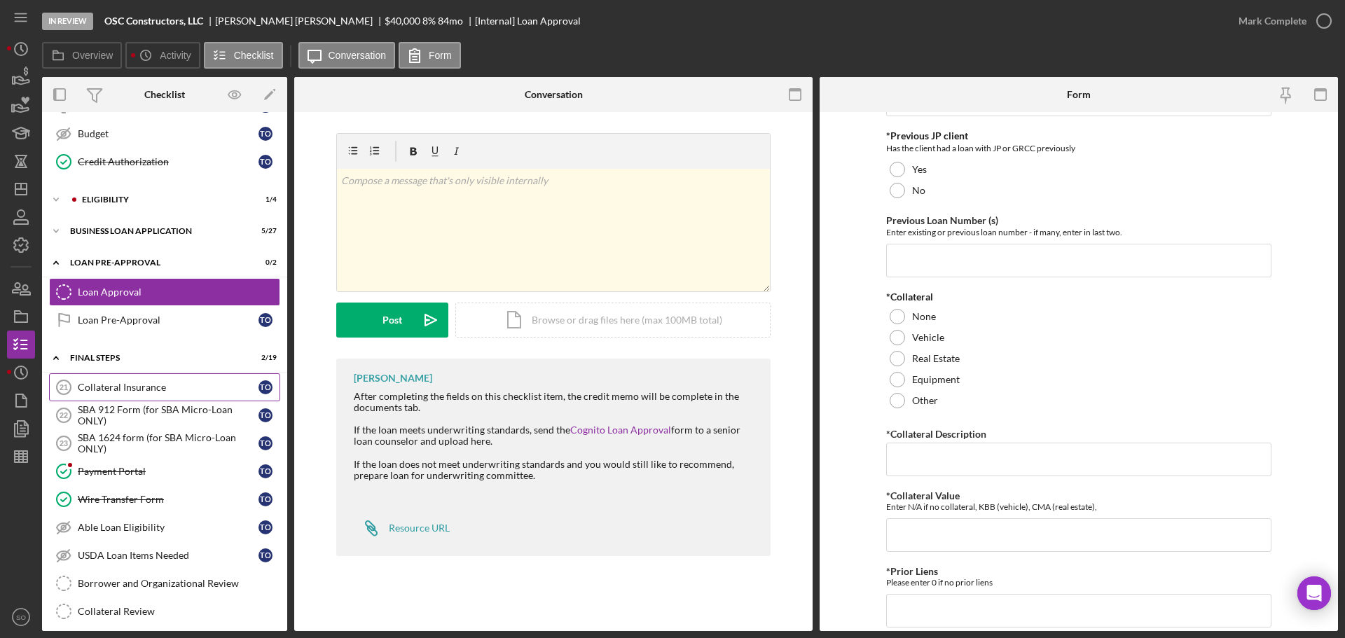
scroll to position [70, 0]
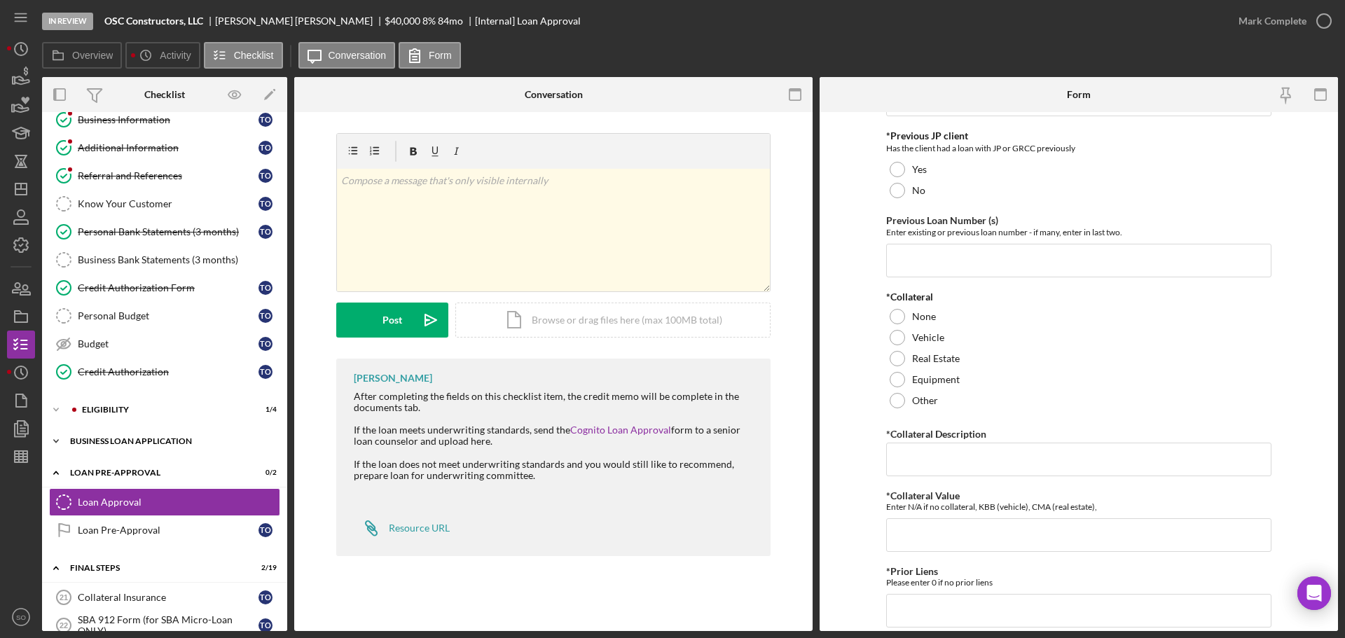
click at [149, 435] on div "Icon/Expander BUSINESS LOAN APPLICATION 5 / 27" at bounding box center [164, 441] width 245 height 28
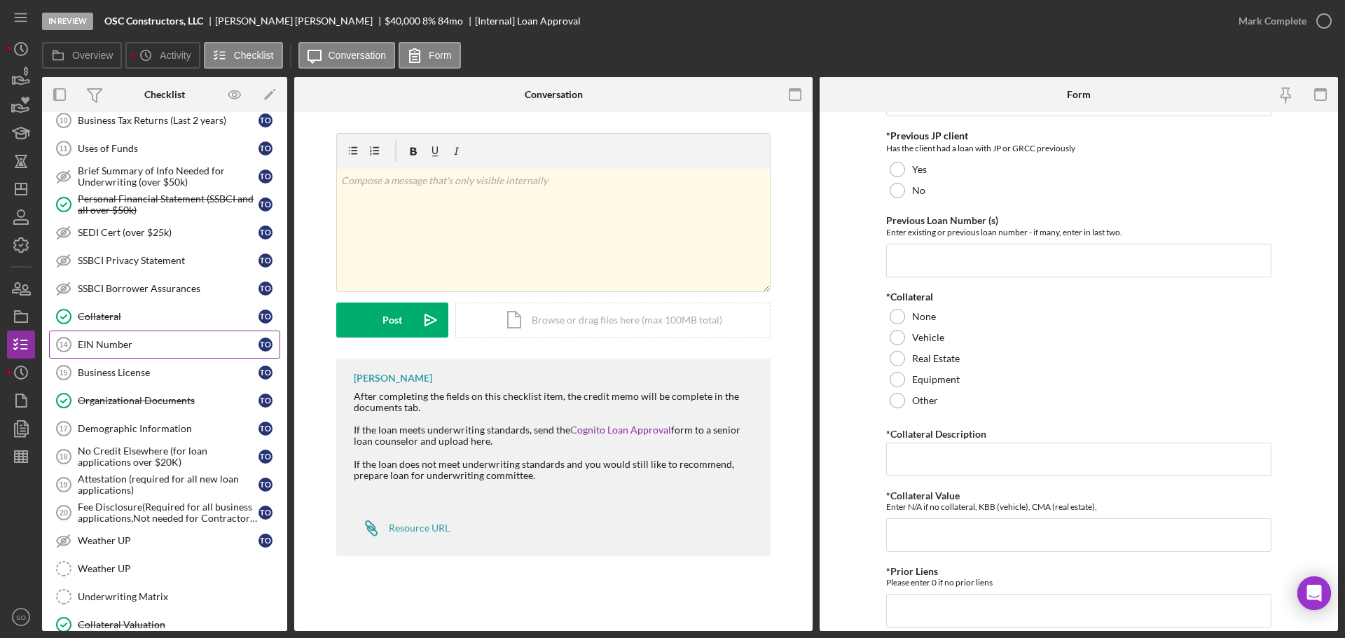
scroll to position [631, 0]
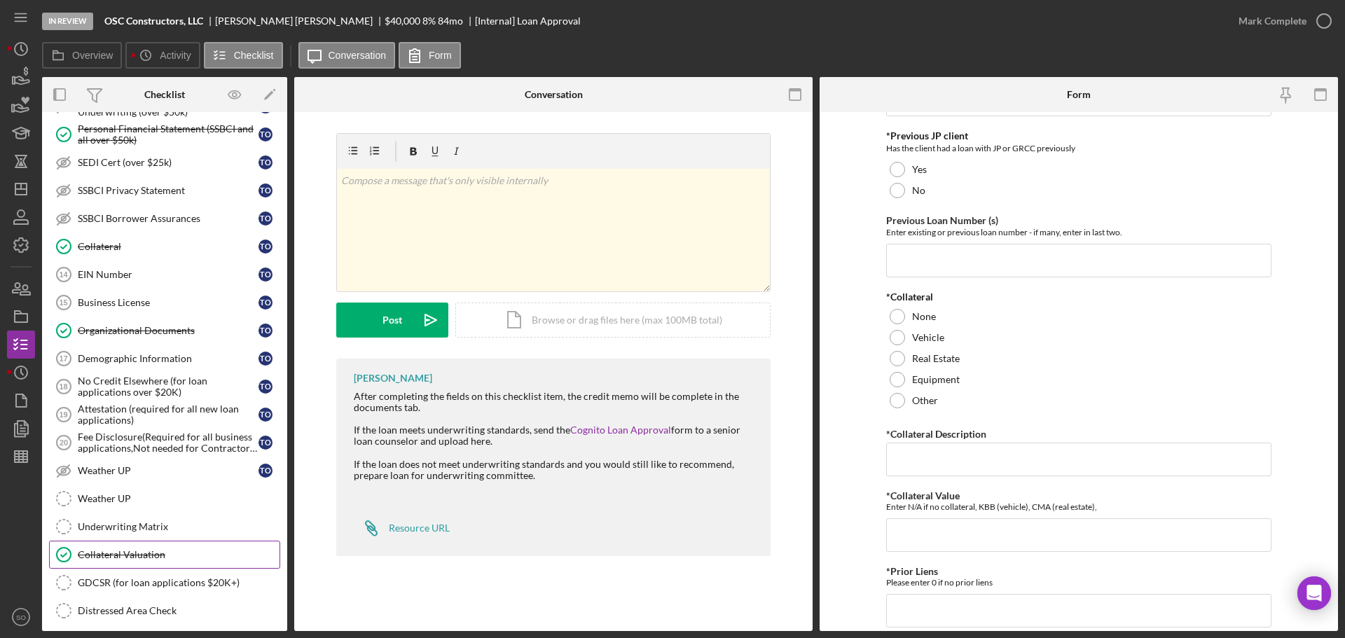
click at [150, 549] on div "Collateral Valuation" at bounding box center [179, 554] width 202 height 11
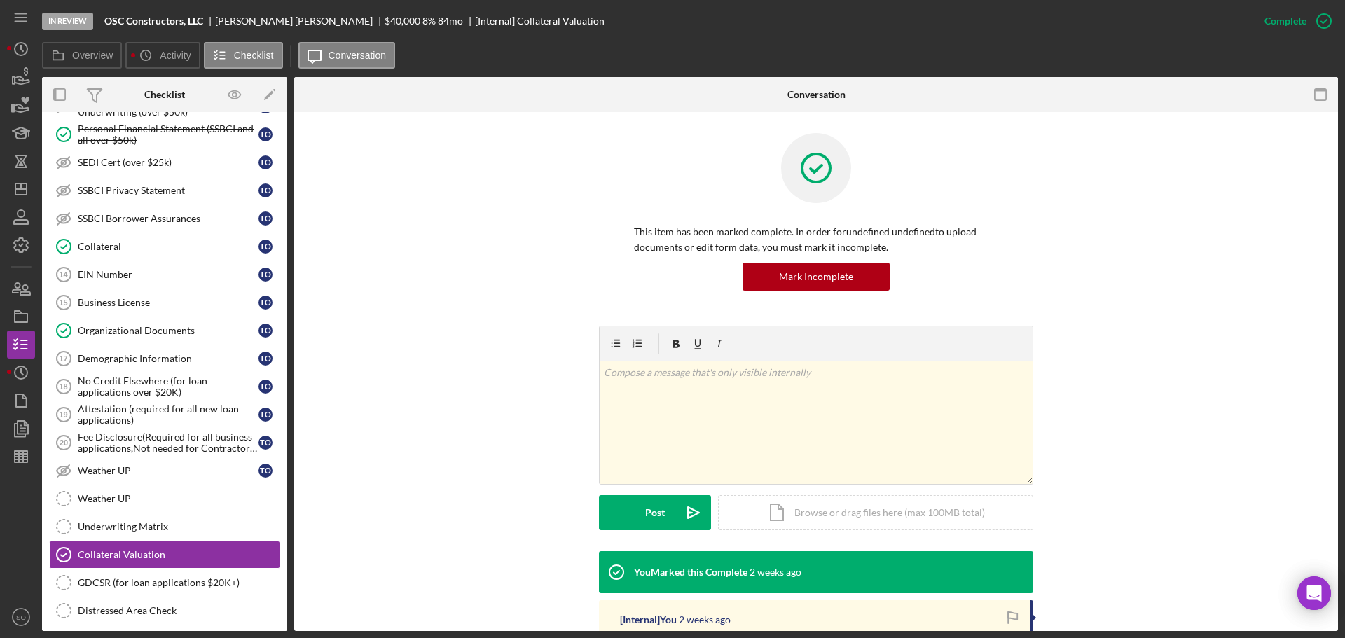
scroll to position [210, 0]
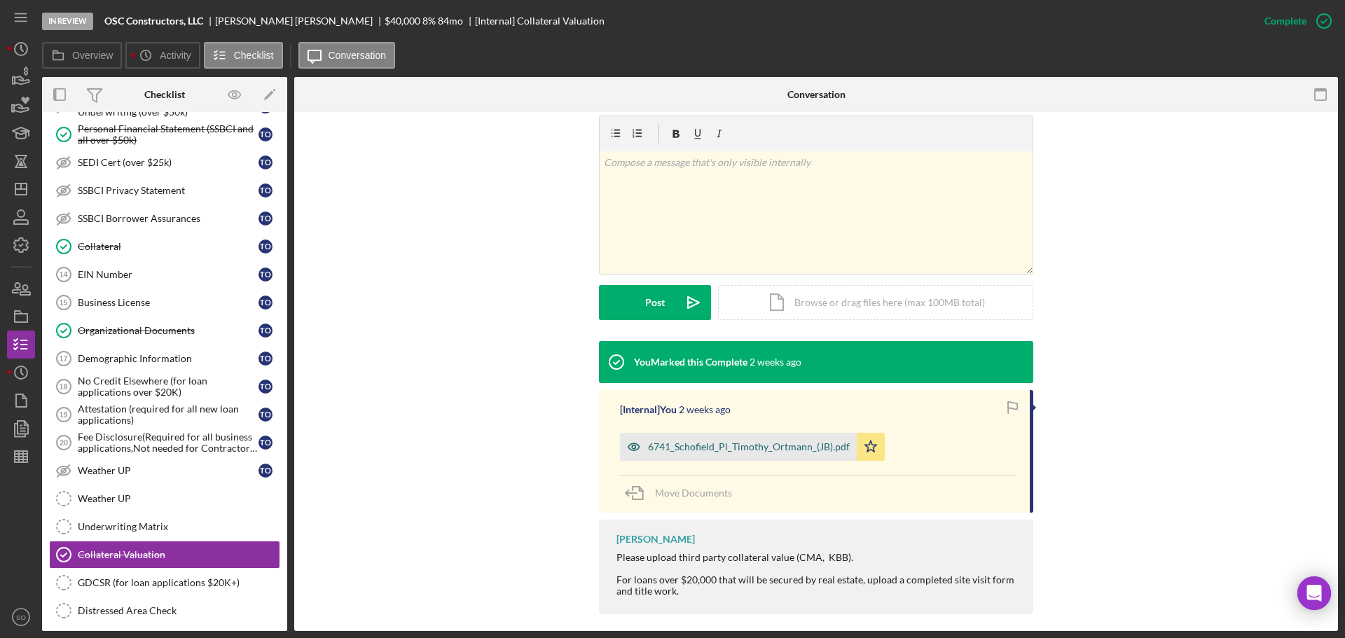
click at [724, 455] on div "6741_Schofield_Pl_Timothy_Ortmann_(JB).pdf" at bounding box center [738, 447] width 237 height 28
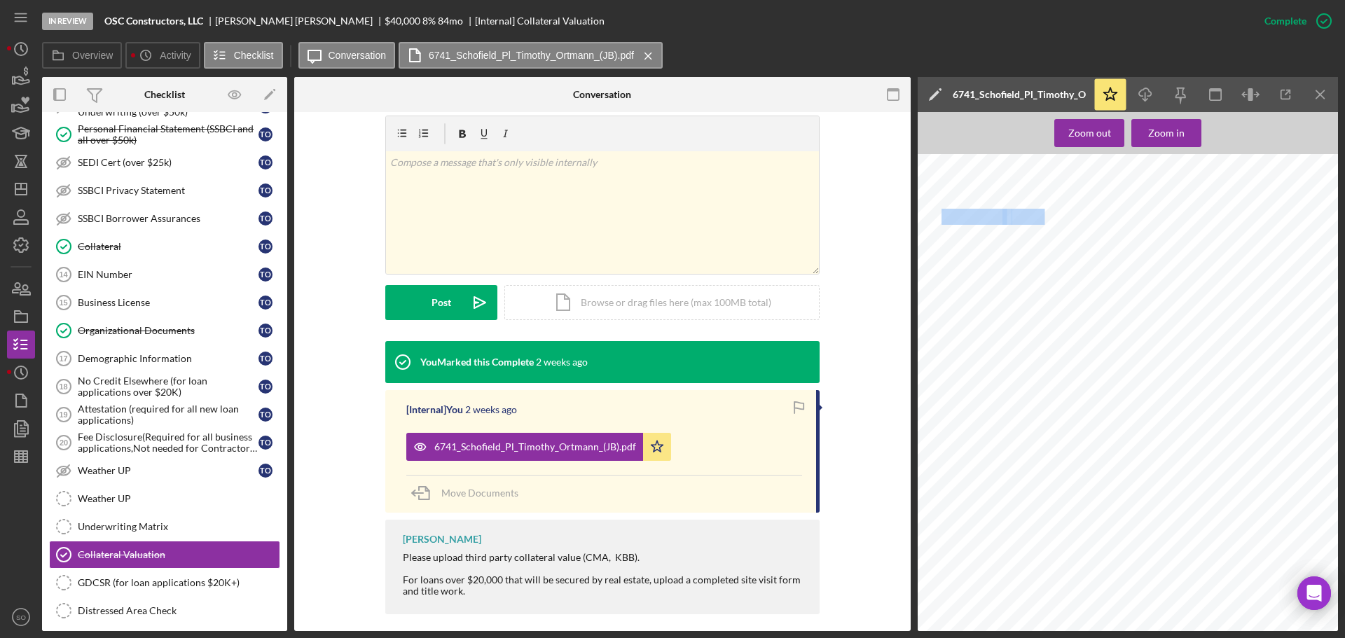
drag, startPoint x: 1047, startPoint y: 213, endPoint x: 945, endPoint y: 217, distance: 101.7
click at [918, 154] on span "6741 Scho   eld Pl" at bounding box center [918, 154] width 0 height 0
click at [1046, 211] on span "eld Pl" at bounding box center [1030, 217] width 36 height 15
click at [1008, 214] on span " " at bounding box center [1006, 217] width 6 height 15
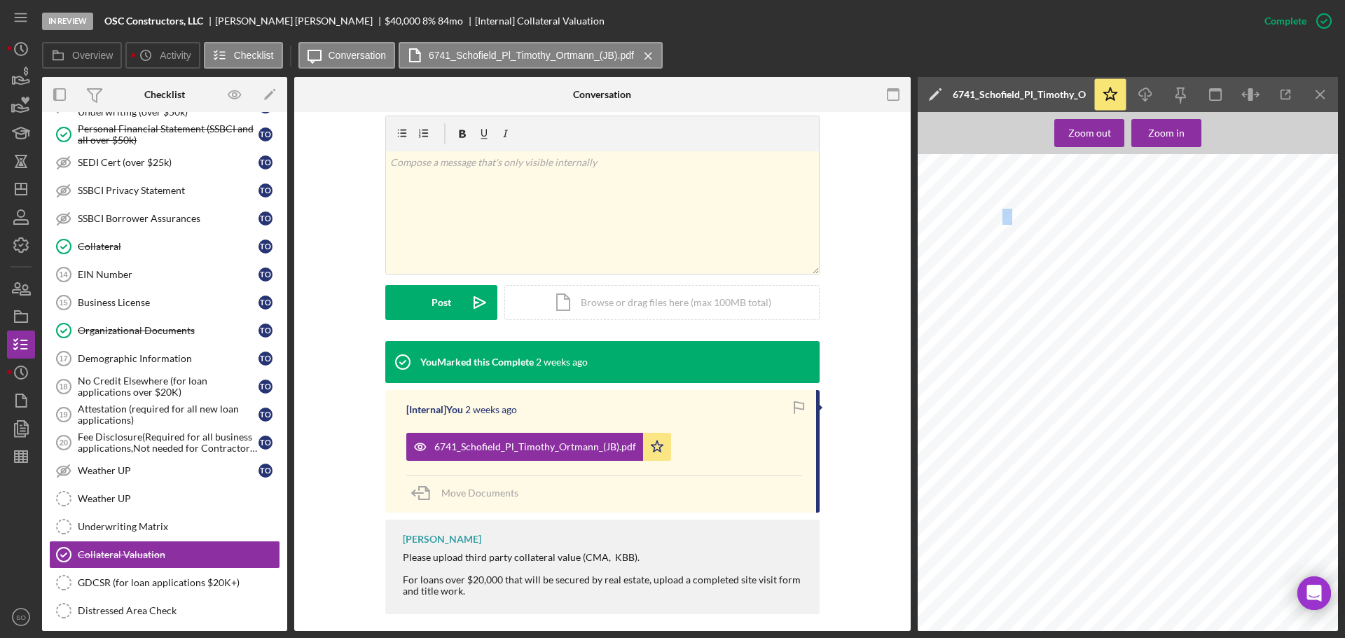
click at [1008, 214] on span " " at bounding box center [1006, 217] width 6 height 15
drag, startPoint x: 1011, startPoint y: 214, endPoint x: 933, endPoint y: 217, distance: 78.6
click at [933, 217] on div "Timothy Ortmann (JB) Report 6741 Scho   eld Pl Saint Louis, MO 63133 Matthew Wu…" at bounding box center [1132, 431] width 429 height 555
drag, startPoint x: 1048, startPoint y: 215, endPoint x: 934, endPoint y: 217, distance: 114.2
click at [918, 154] on span "6741 Scho   eld Pl" at bounding box center [918, 154] width 0 height 0
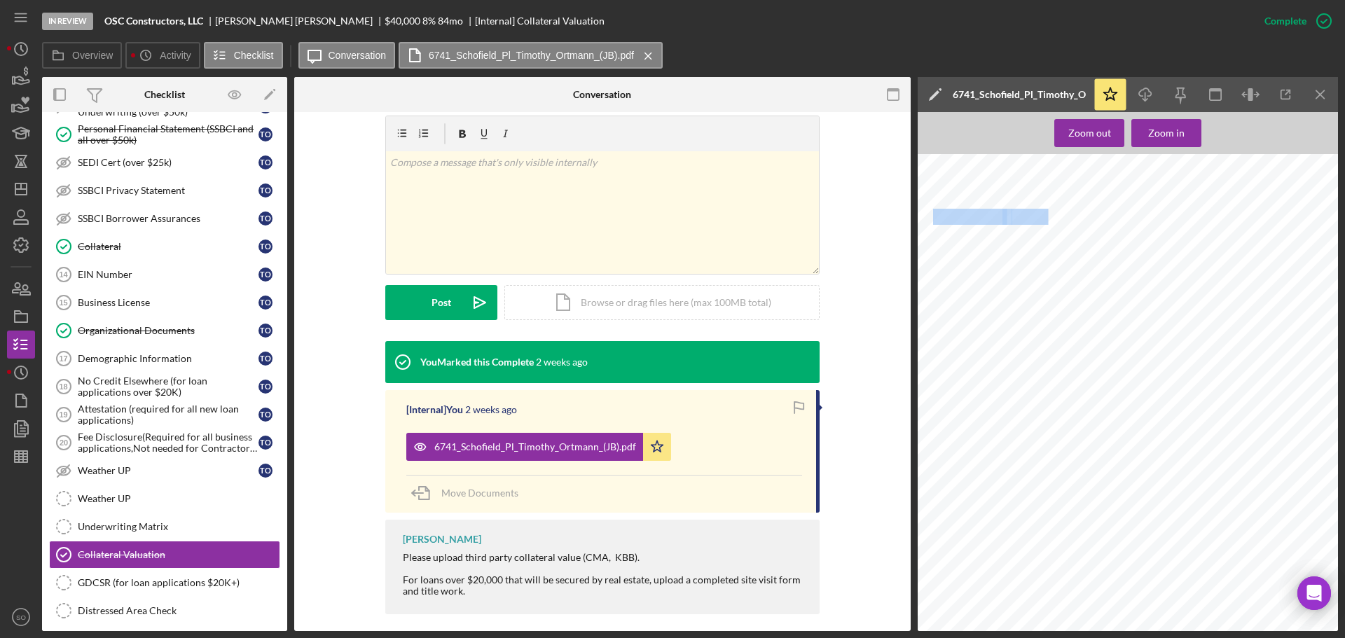
copy span "6741 Scho   eld Pl"
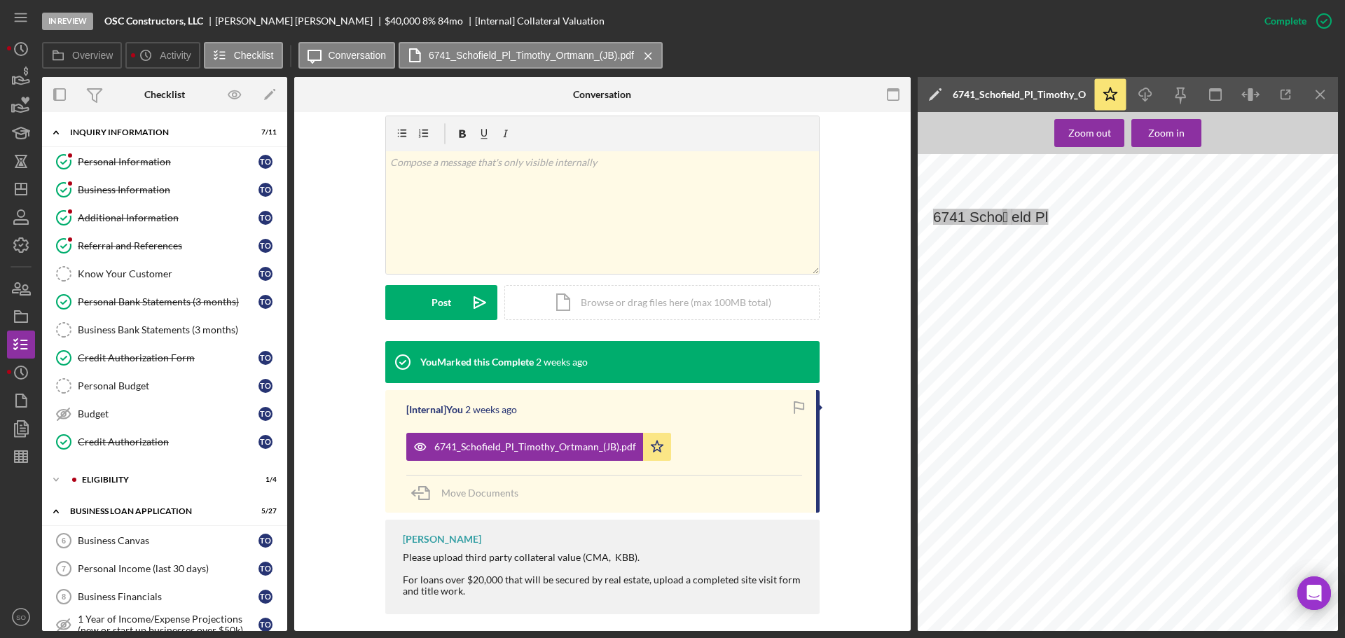
scroll to position [140, 0]
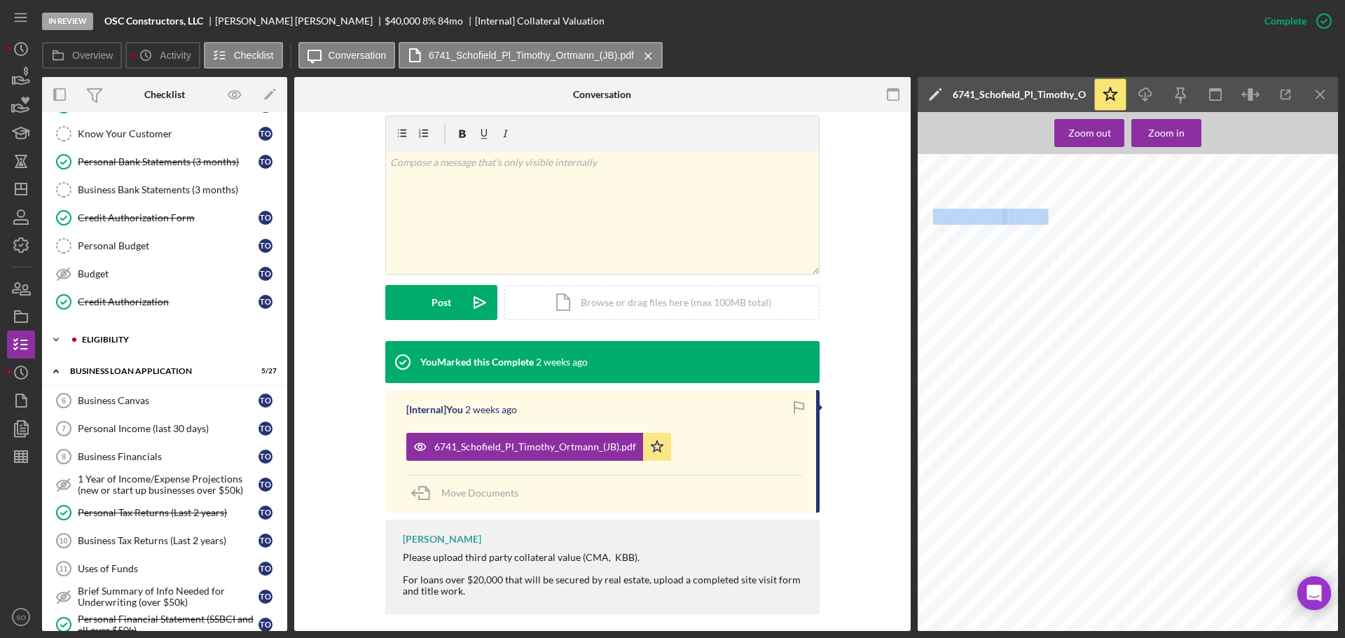
click at [120, 346] on div "Icon/Expander ELIGIBILITY 1 / 4" at bounding box center [164, 340] width 245 height 28
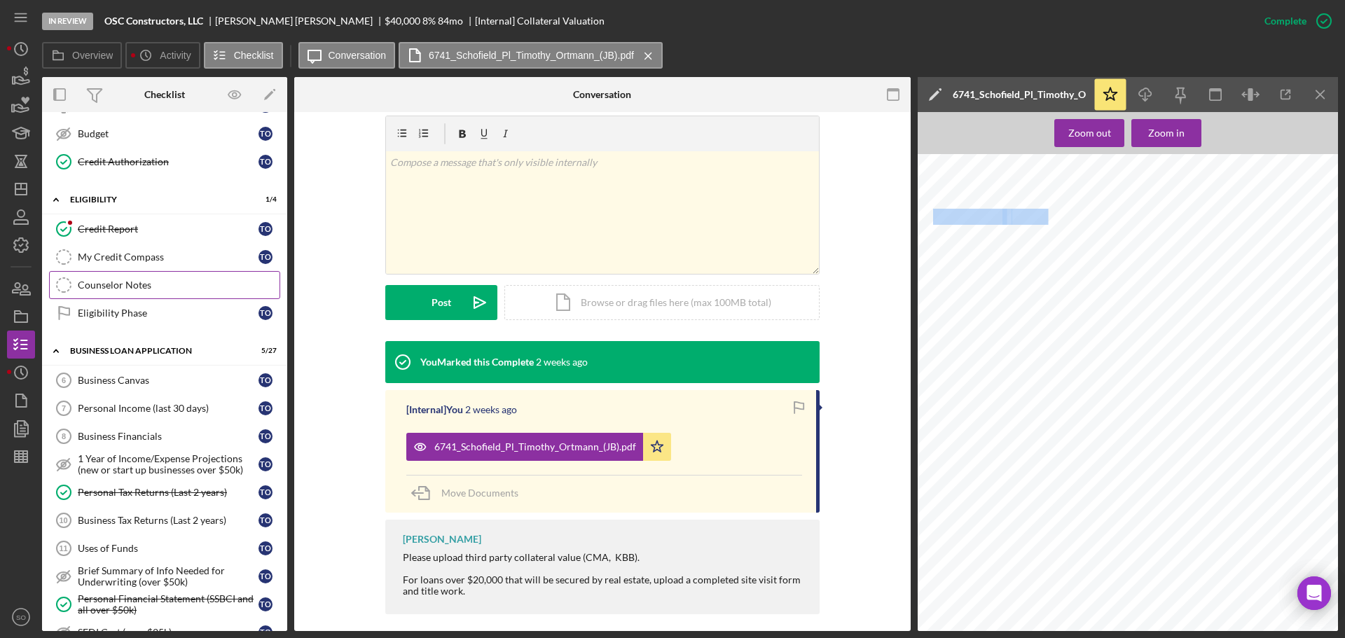
scroll to position [350, 0]
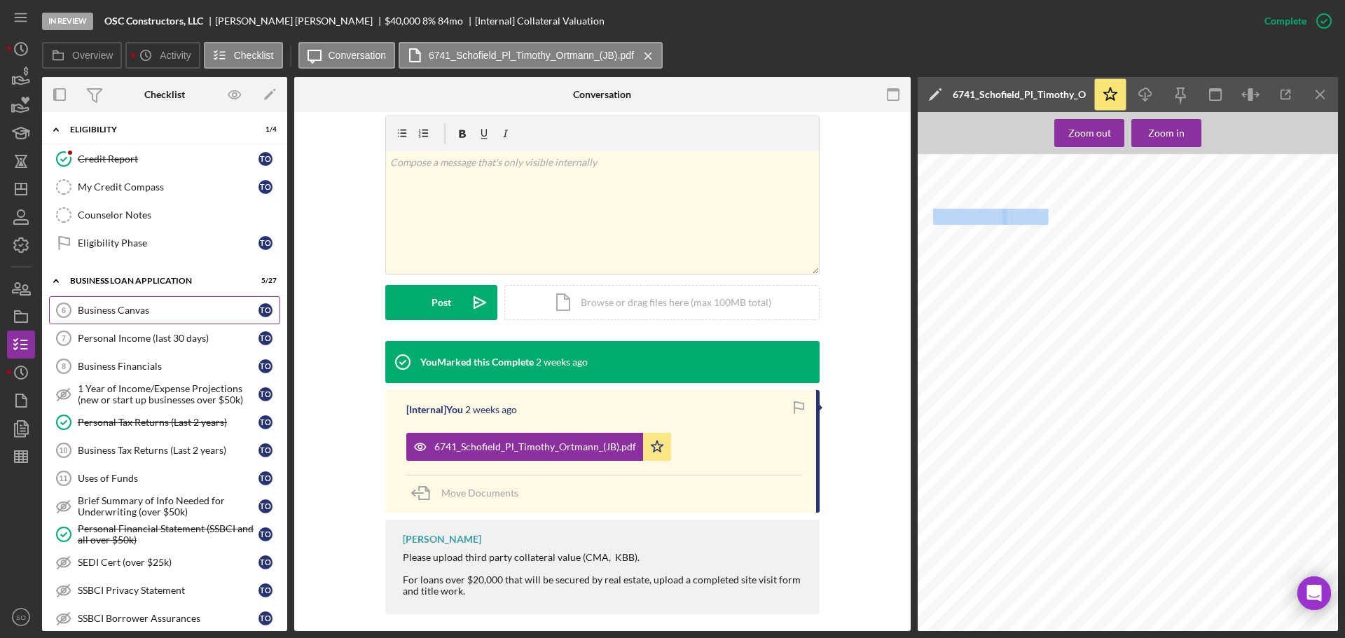
click at [139, 322] on link "Business Canvas 6 Business Canvas T O" at bounding box center [164, 310] width 231 height 28
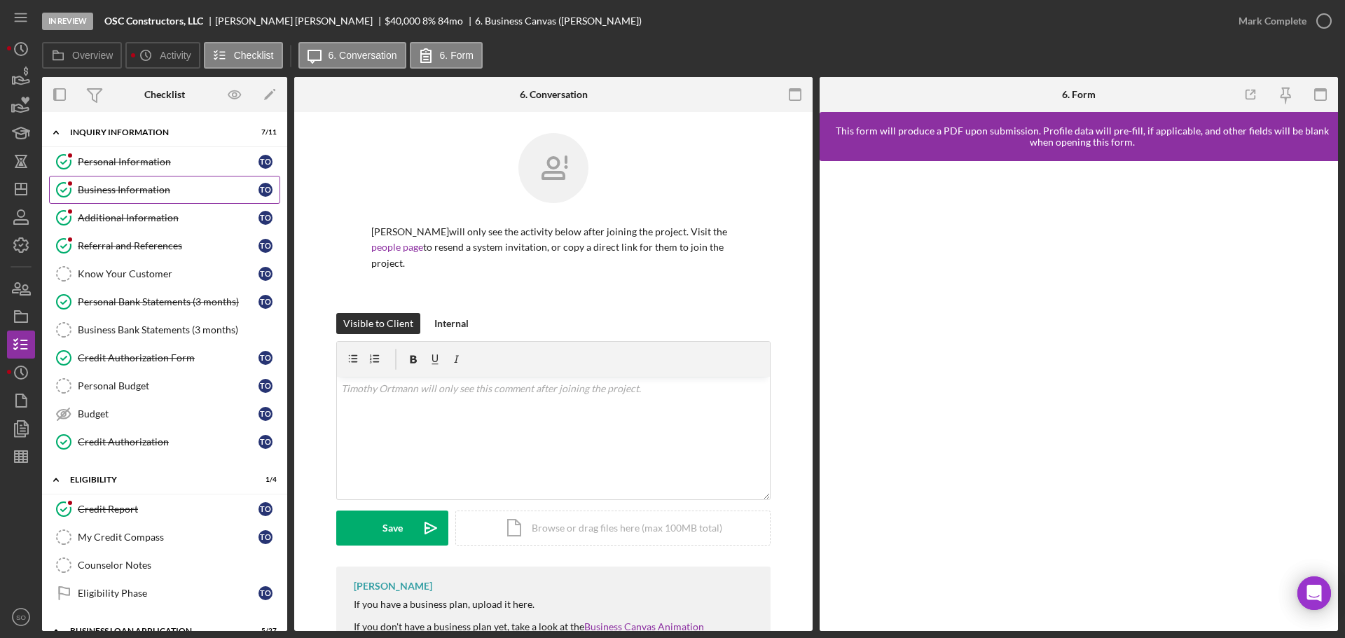
click at [126, 191] on div "Business Information" at bounding box center [168, 189] width 181 height 11
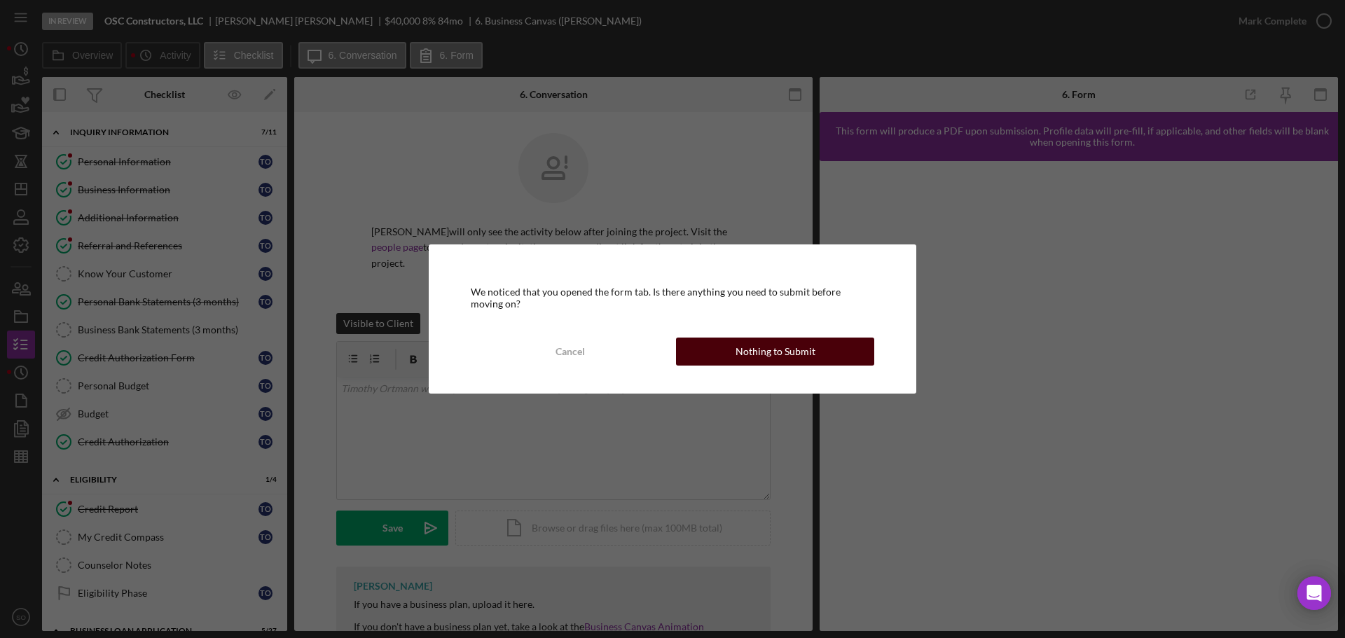
click at [785, 347] on div "Nothing to Submit" at bounding box center [776, 352] width 80 height 28
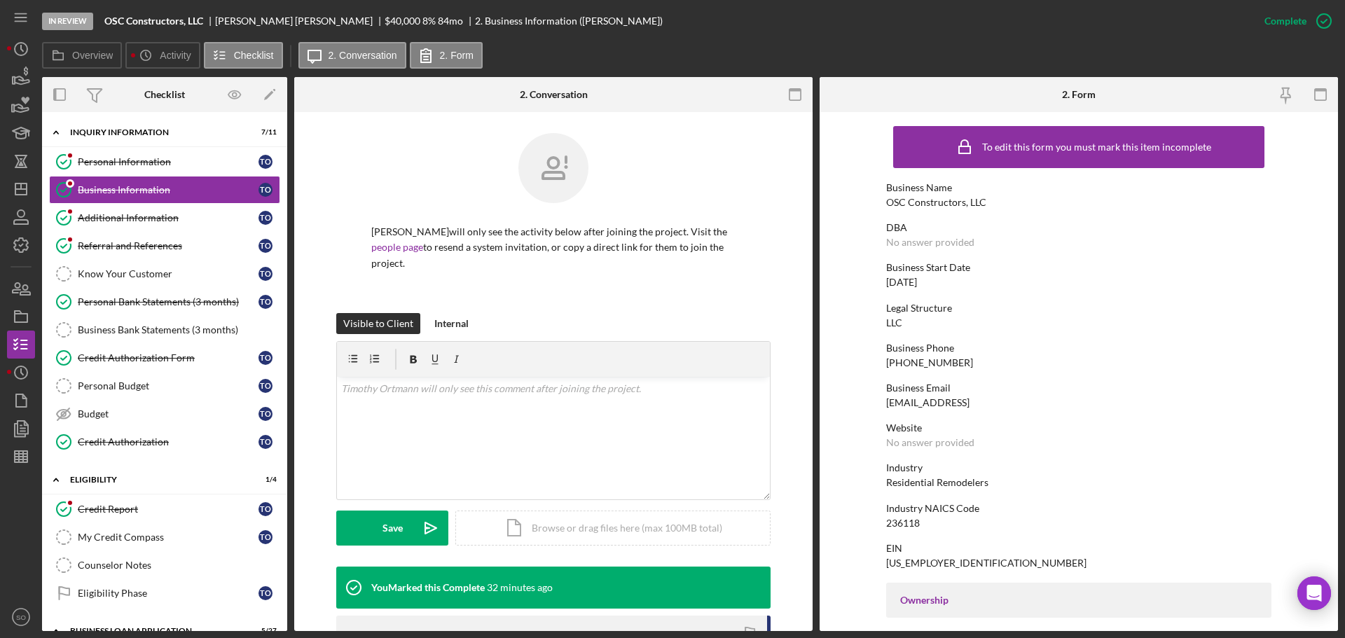
click at [952, 206] on div "OSC Constructors, LLC" at bounding box center [936, 202] width 100 height 11
copy div "OSC Constructors, LLC"
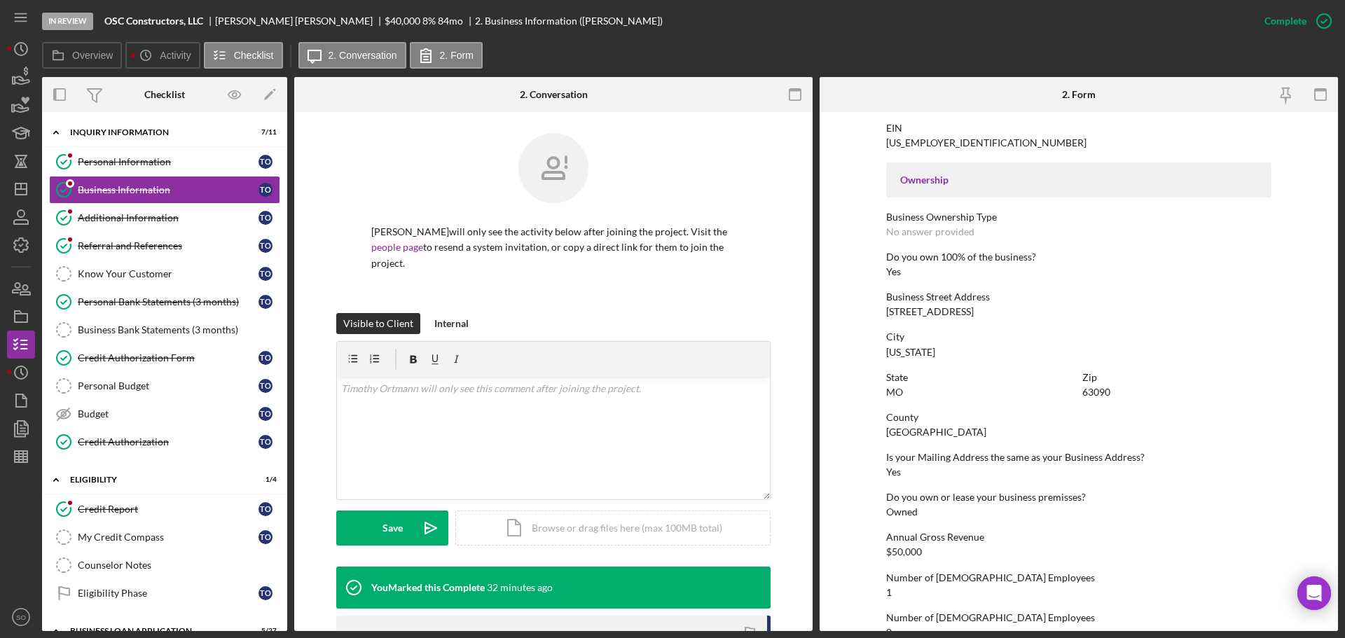
click at [915, 315] on div "[STREET_ADDRESS]" at bounding box center [930, 311] width 88 height 11
copy div "[STREET_ADDRESS]"
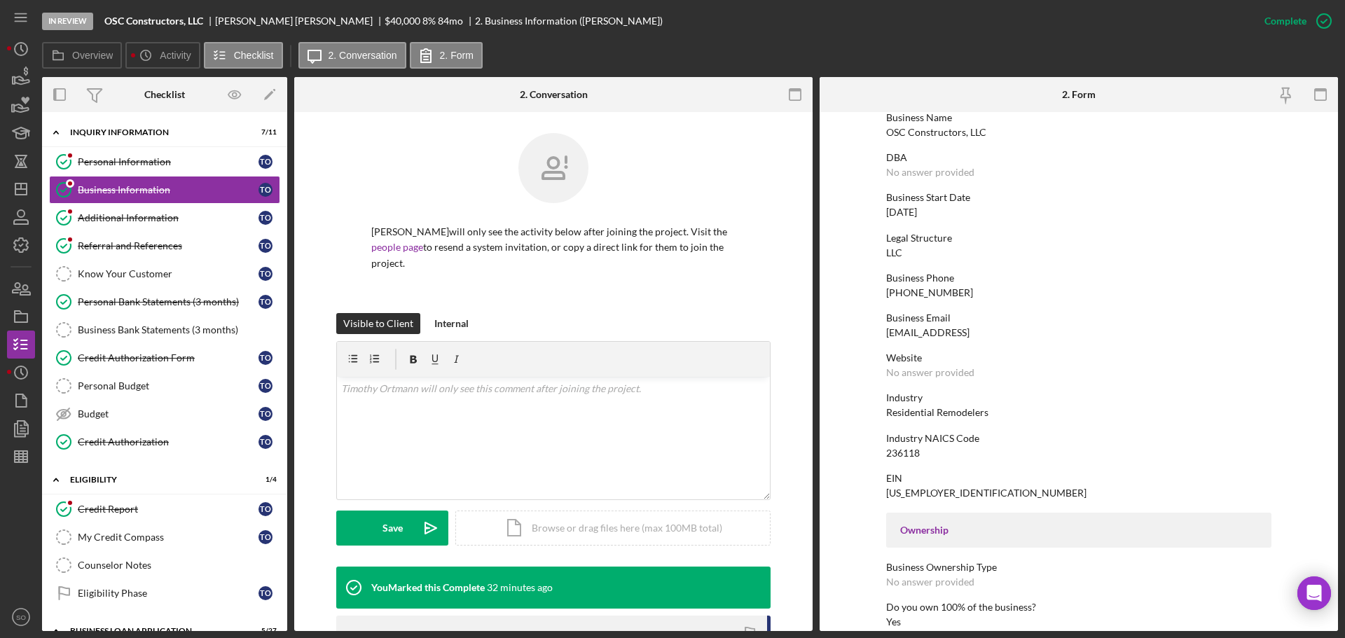
scroll to position [0, 0]
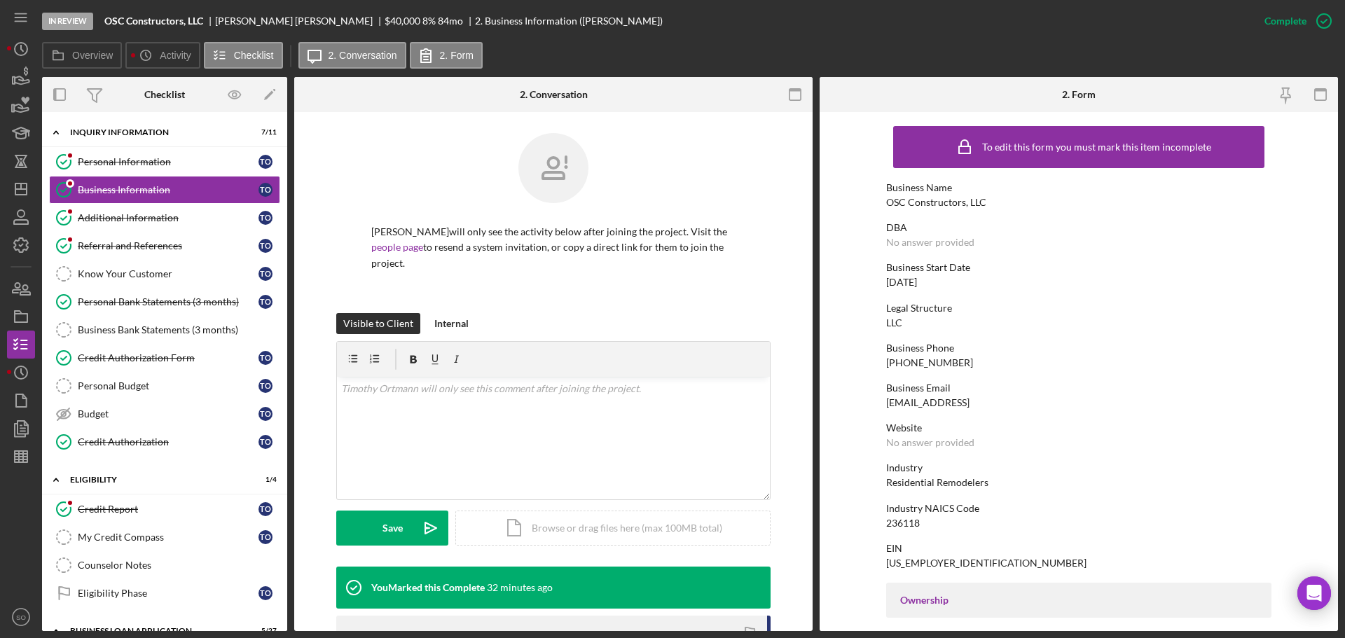
click at [918, 363] on div "[PHONE_NUMBER]" at bounding box center [929, 362] width 87 height 11
copy div "[PHONE_NUMBER]"
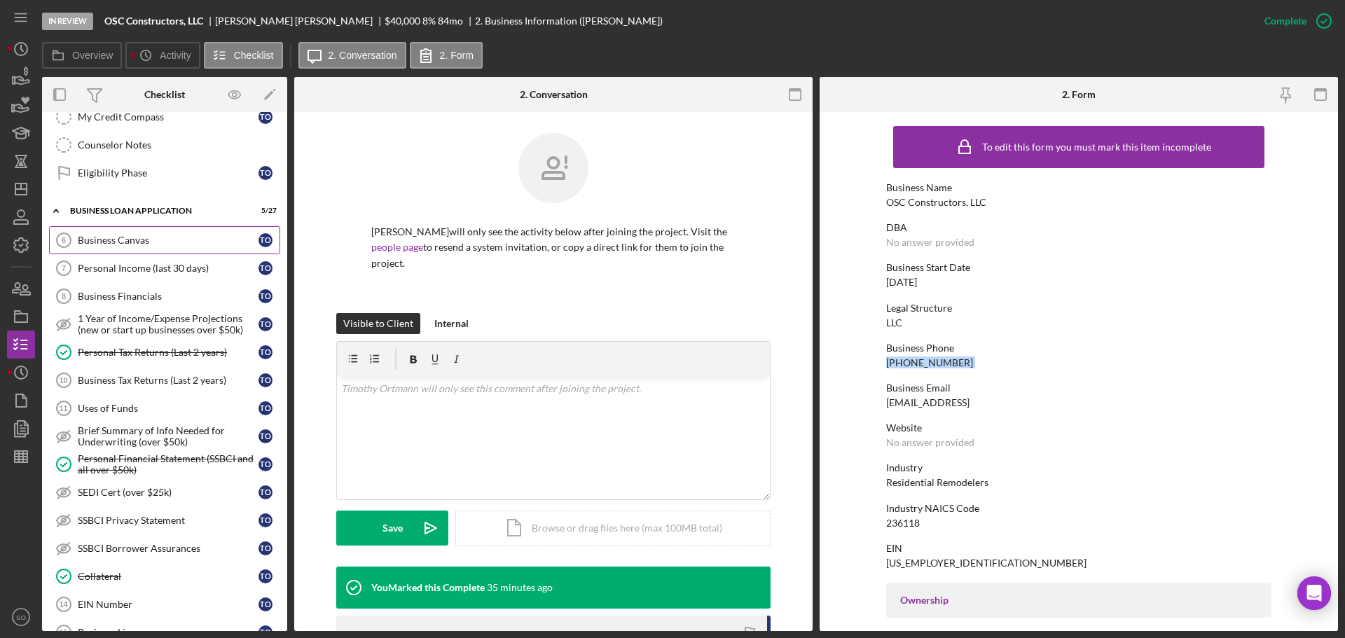
click at [156, 242] on div "Business Canvas" at bounding box center [168, 240] width 181 height 11
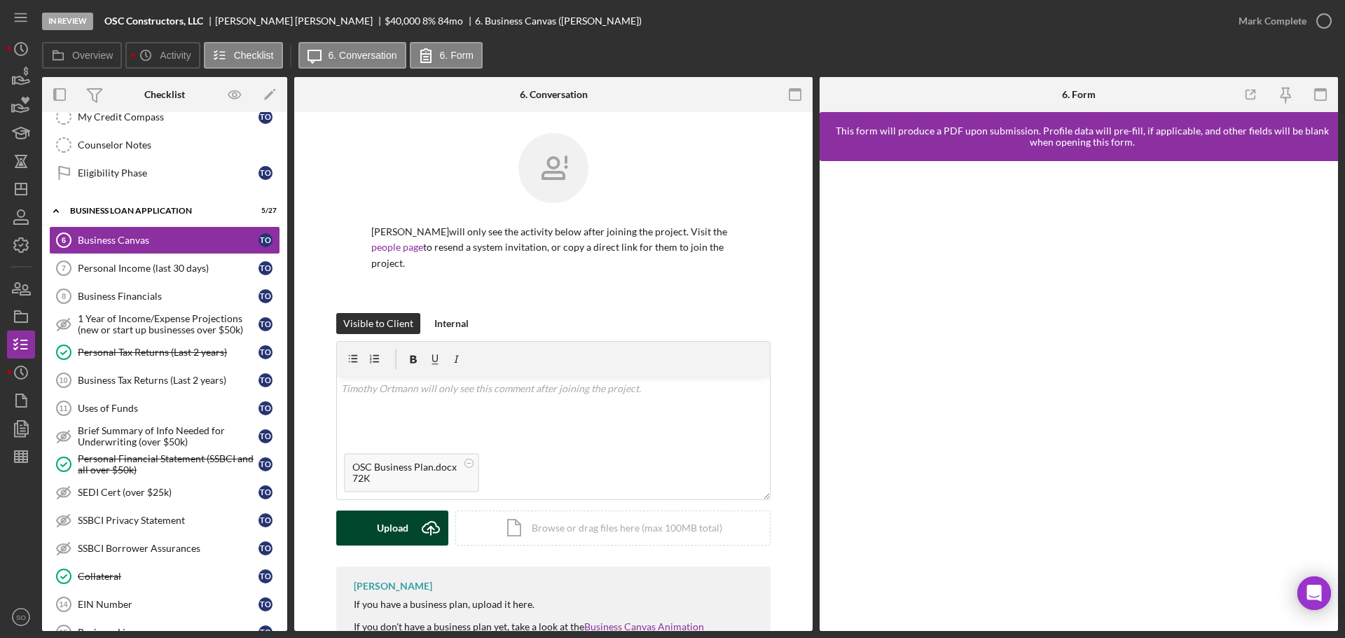
click at [379, 535] on div "Upload" at bounding box center [393, 528] width 32 height 35
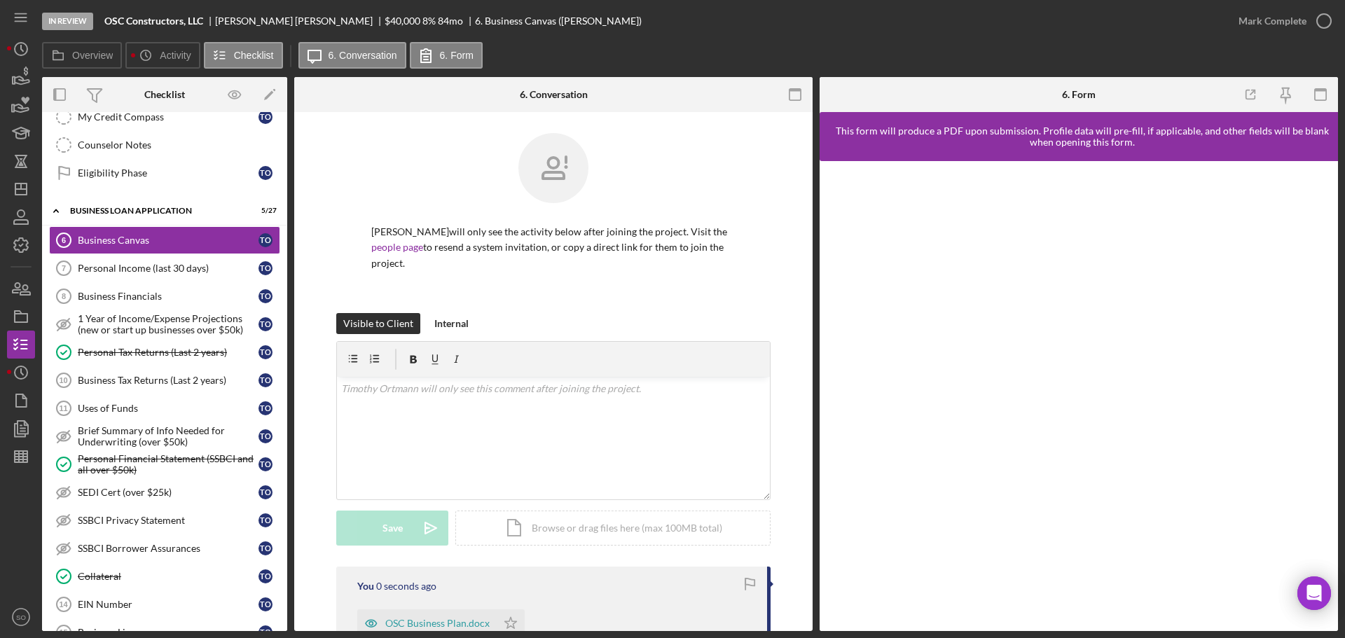
scroll to position [256, 0]
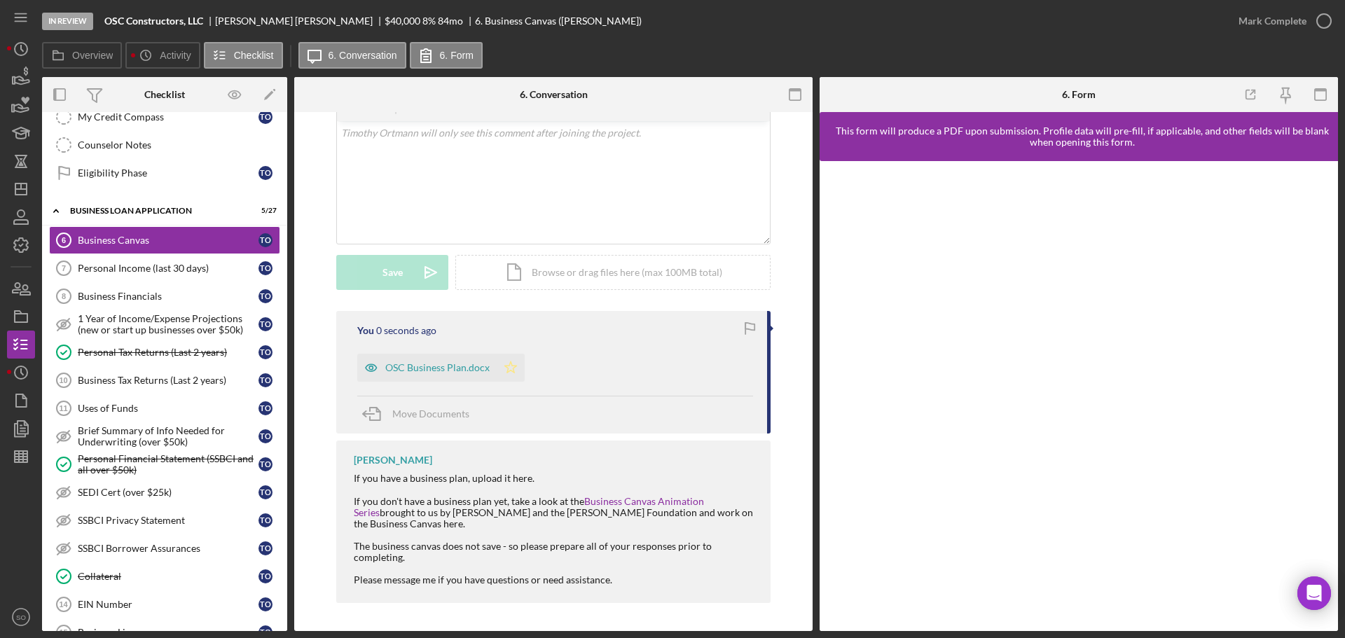
click at [509, 362] on icon "Icon/Star" at bounding box center [511, 368] width 28 height 28
click at [1289, 19] on div "Mark Complete" at bounding box center [1273, 21] width 68 height 28
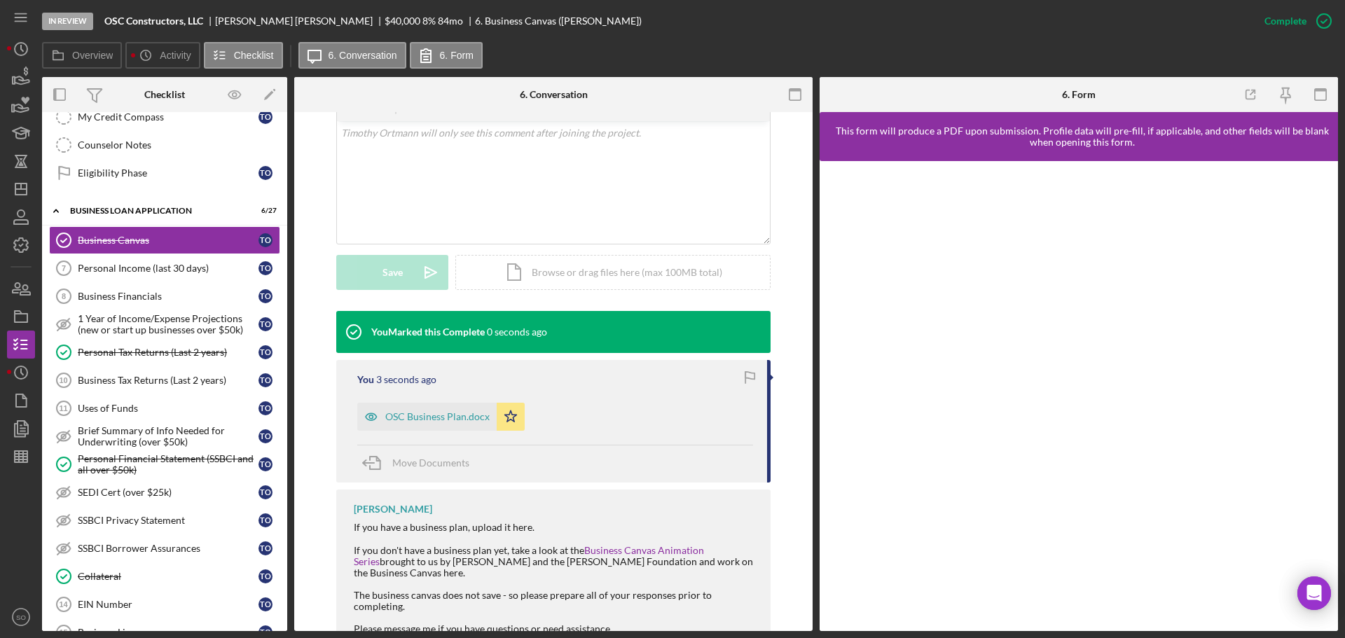
drag, startPoint x: 1322, startPoint y: 100, endPoint x: 1326, endPoint y: 133, distance: 33.2
click at [1322, 102] on icon "button" at bounding box center [1321, 95] width 32 height 32
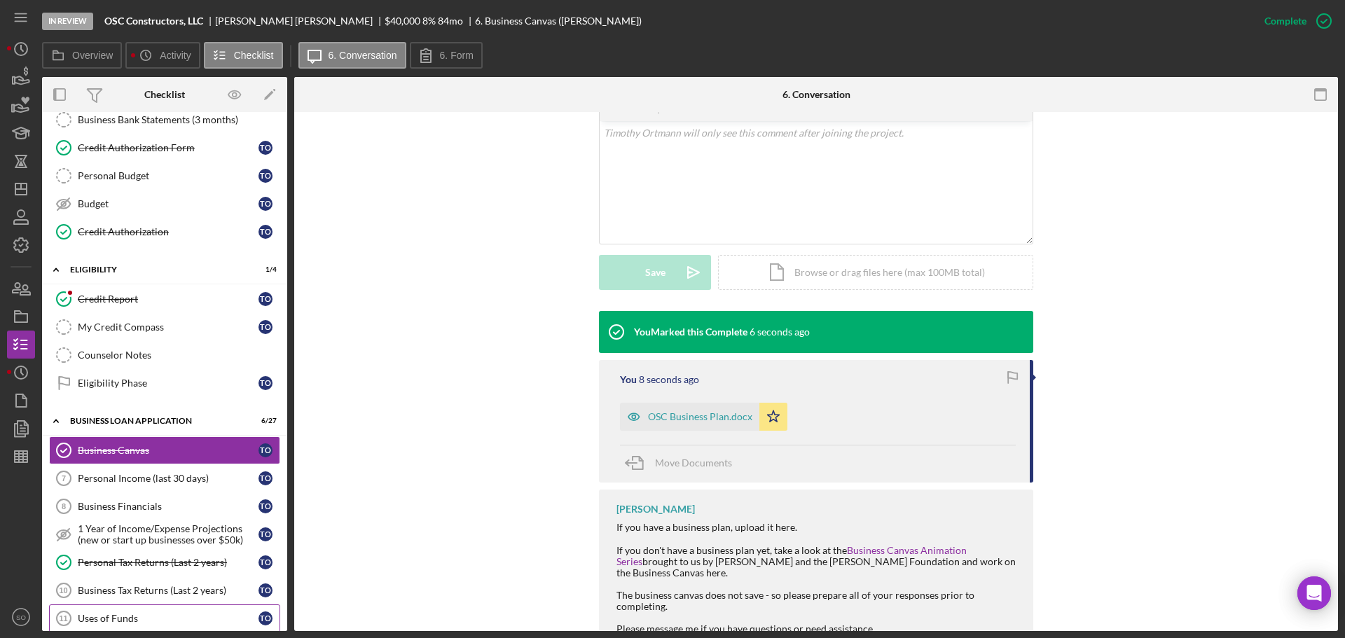
scroll to position [350, 0]
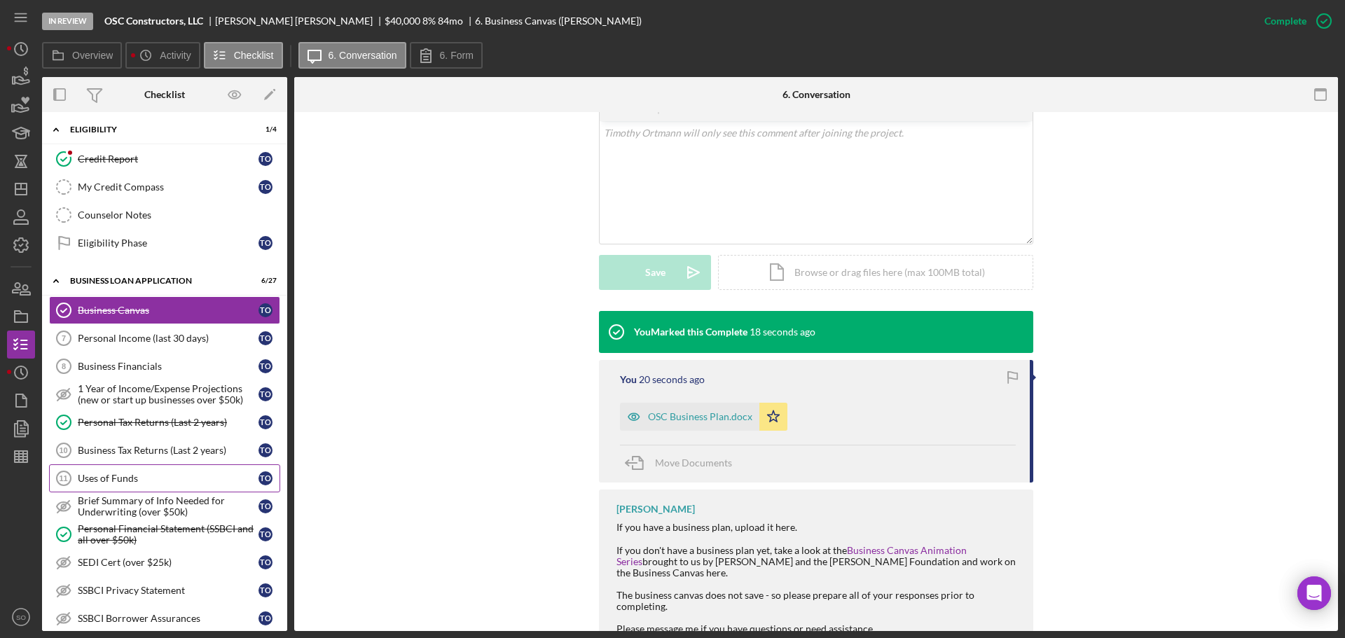
click at [153, 482] on div "Uses of Funds" at bounding box center [168, 478] width 181 height 11
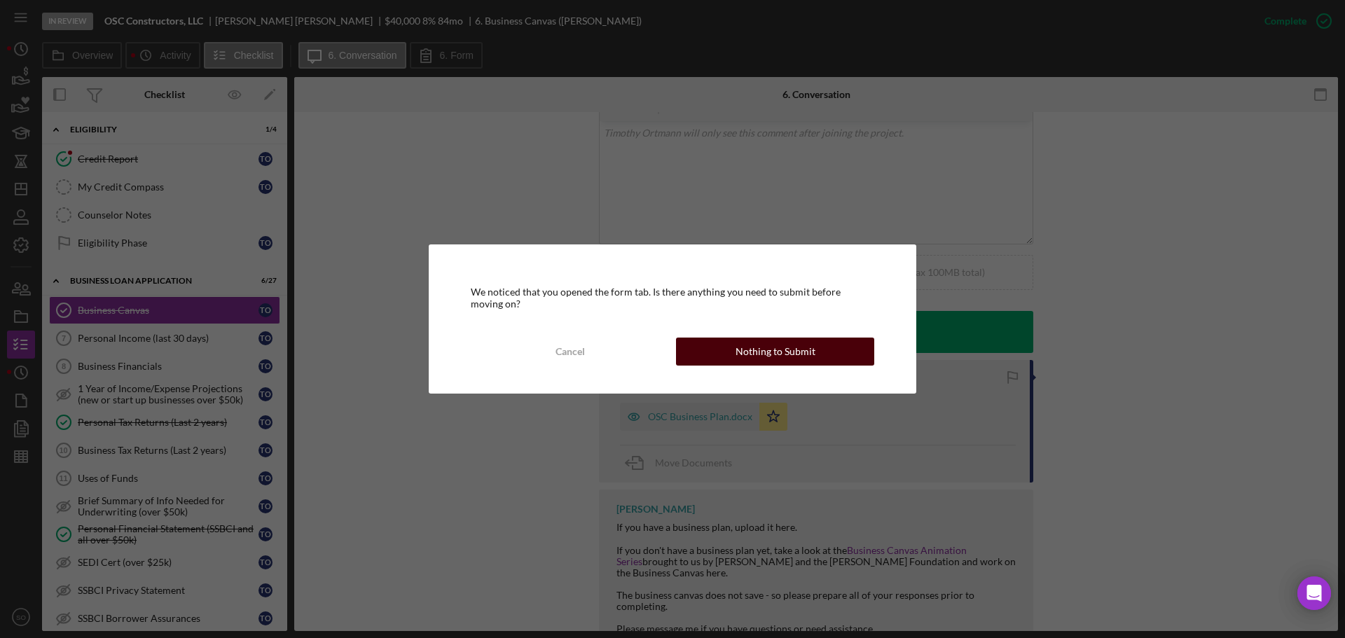
click at [795, 347] on div "Nothing to Submit" at bounding box center [776, 352] width 80 height 28
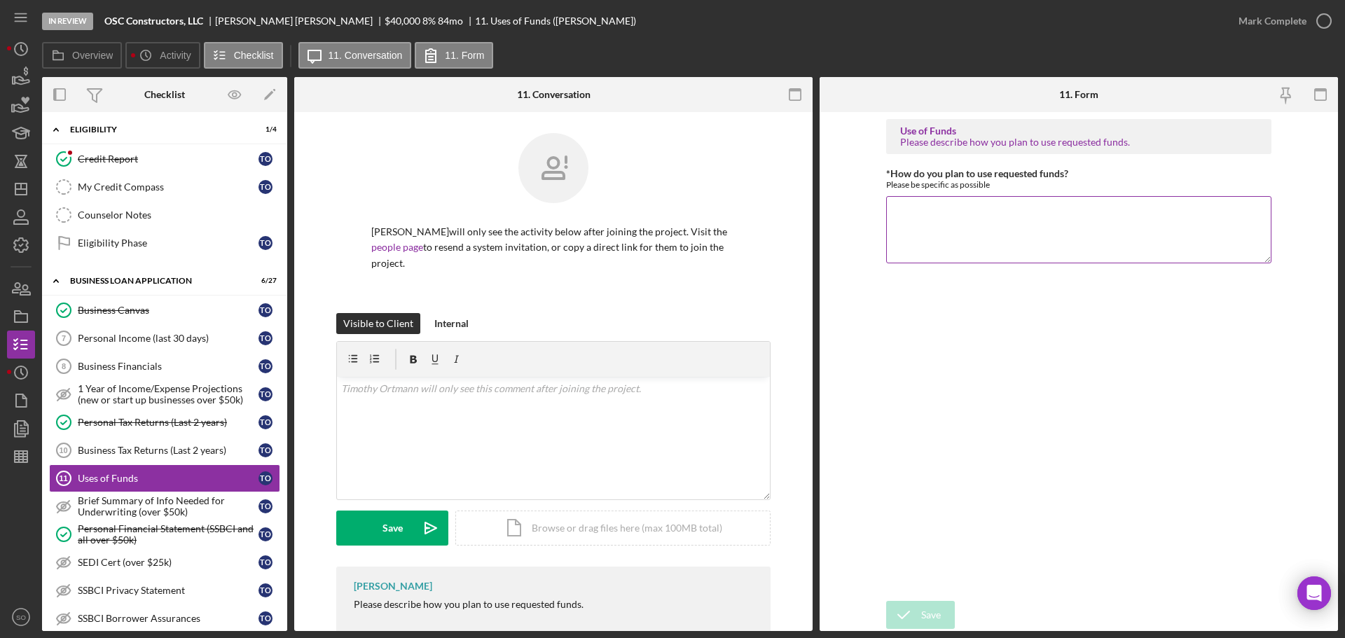
click at [902, 217] on textarea "*How do you plan to use requested funds?" at bounding box center [1078, 229] width 385 height 67
click at [1043, 212] on textarea "Funds will be used to hire labor on large projecy." at bounding box center [1078, 229] width 385 height 67
click at [1069, 212] on textarea "Funds will be used to hire labor on large projecy." at bounding box center [1078, 229] width 385 height 67
click at [1157, 208] on textarea "Funds will be used to hire labor on large upcoming project." at bounding box center [1078, 229] width 385 height 67
click at [1179, 213] on textarea "Funds will be used to hire labor on large upcoming project. Remaing funds will …" at bounding box center [1078, 229] width 385 height 67
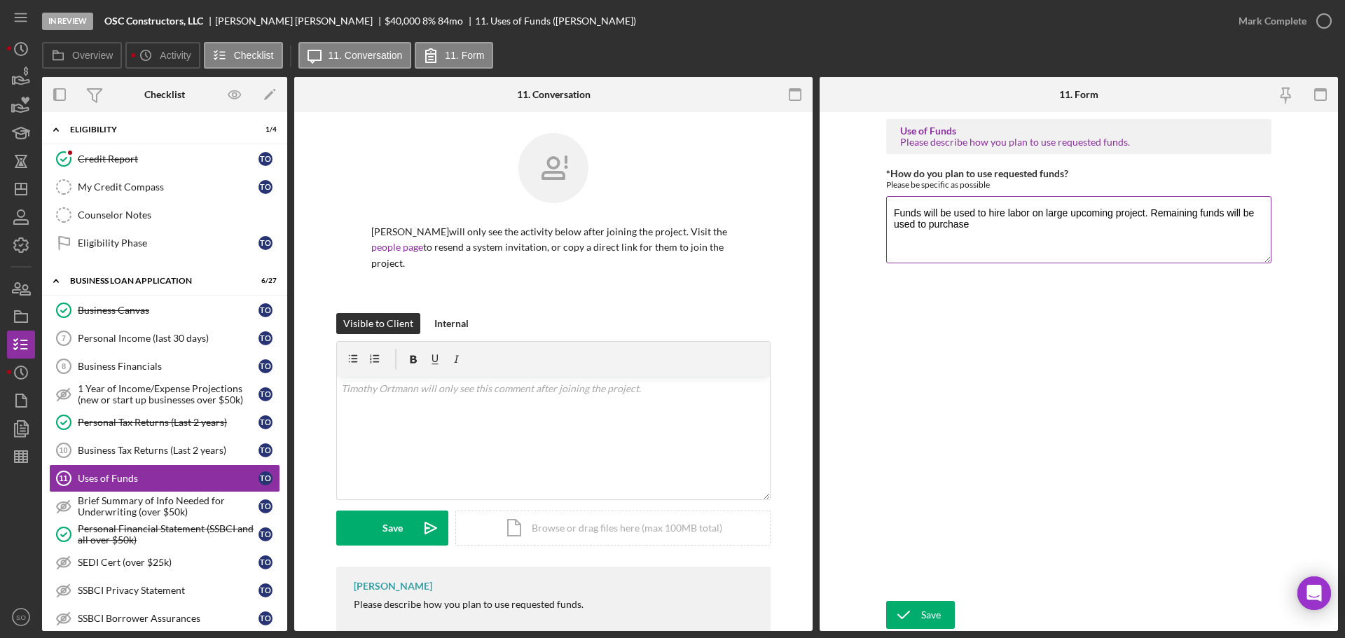
click at [973, 226] on textarea "Funds will be used to hire labor on large upcoming project. Remaining funds wil…" at bounding box center [1078, 229] width 385 height 67
click at [1114, 207] on textarea "Funds will be used to hire labor on large upcoming project. Remaining funds wil…" at bounding box center [1078, 229] width 385 height 67
type textarea "Funds will be used to hire labor on large upcoming kitchen remodel project. Rem…"
drag, startPoint x: 933, startPoint y: 607, endPoint x: 1008, endPoint y: 591, distance: 76.7
click at [933, 607] on div "Save" at bounding box center [931, 615] width 20 height 28
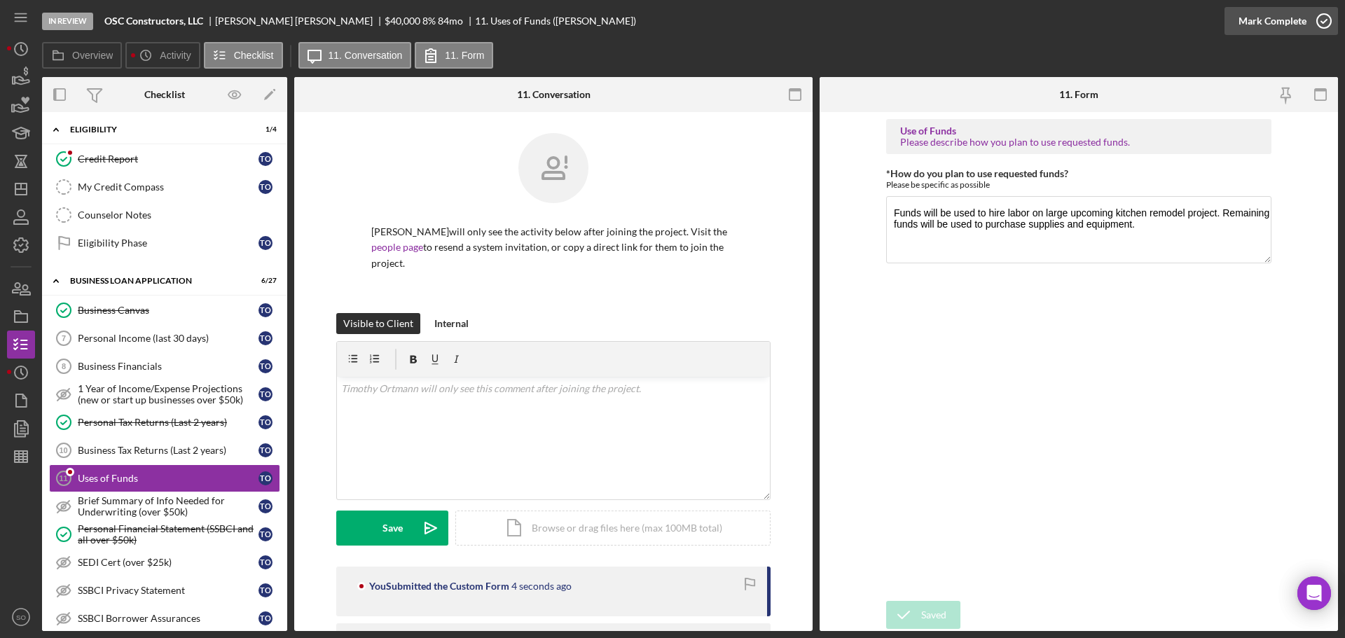
click at [1239, 29] on div "Mark Complete" at bounding box center [1273, 21] width 68 height 28
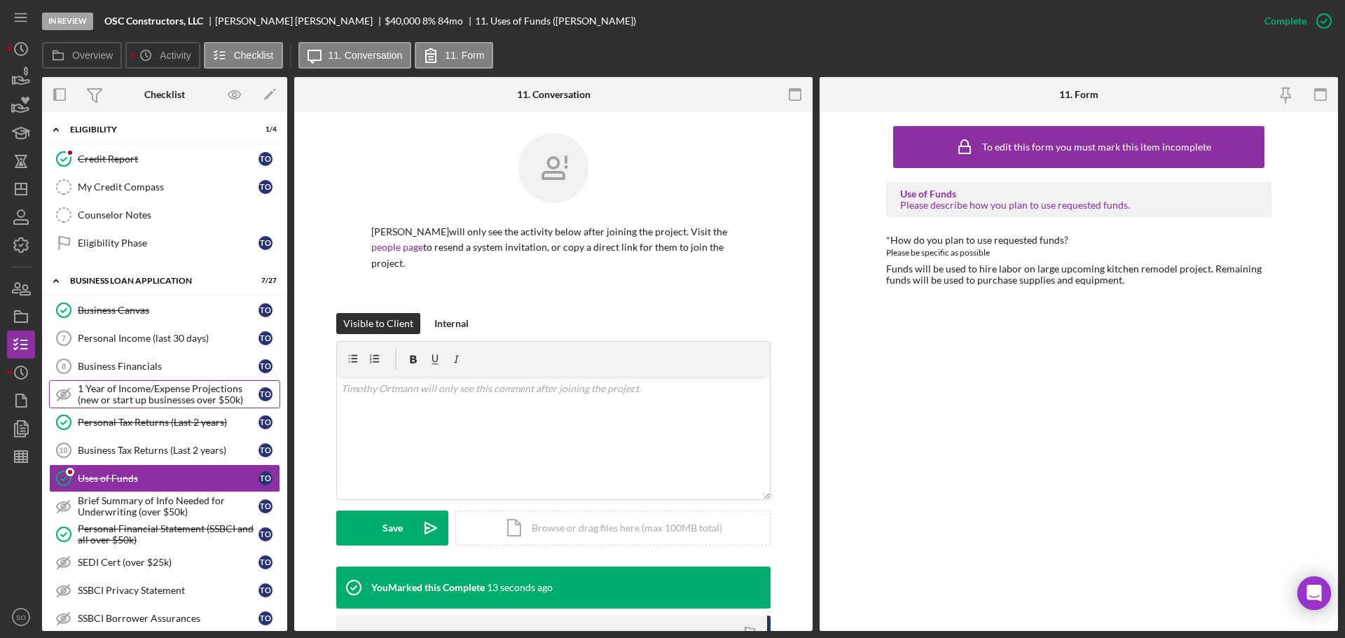
drag, startPoint x: 156, startPoint y: 334, endPoint x: 251, endPoint y: 379, distance: 105.0
click at [156, 334] on div "Personal Income (last 30 days)" at bounding box center [168, 338] width 181 height 11
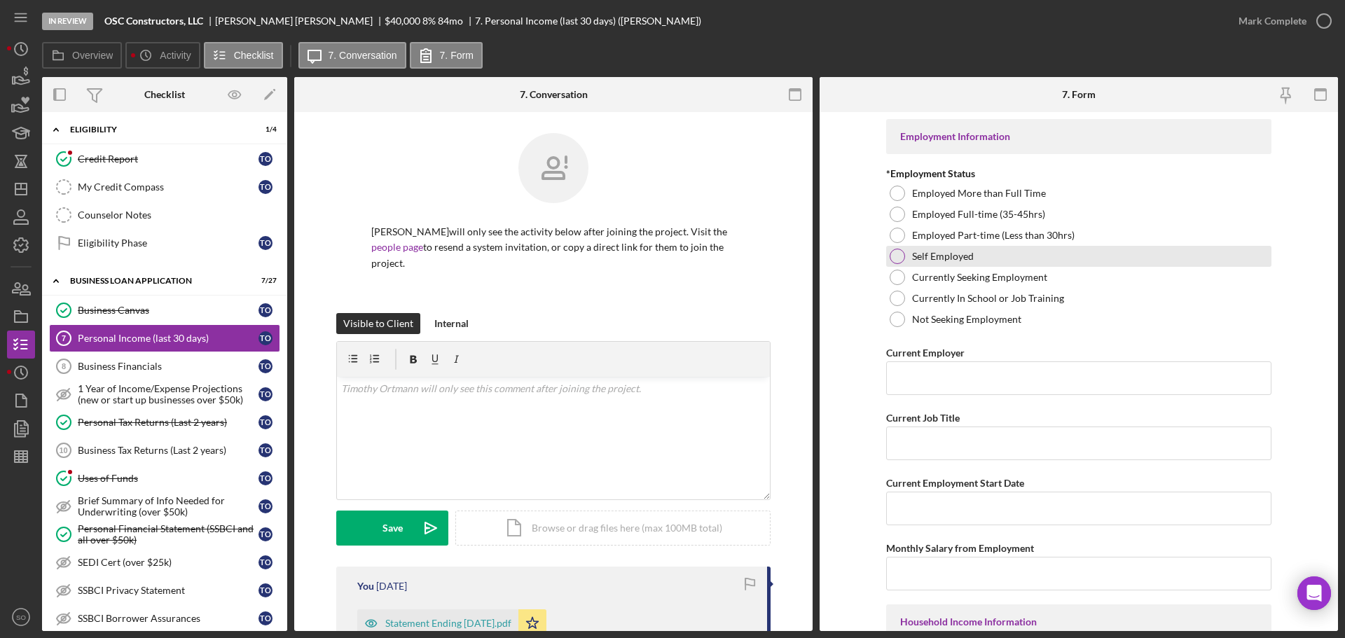
click at [893, 252] on div at bounding box center [897, 256] width 15 height 15
click at [944, 378] on input "Current Employer" at bounding box center [1078, 379] width 385 height 34
paste input "OSC Constructors, LLC"
type input "OSC Constructors, LLC"
click at [955, 443] on input "Current Job Title" at bounding box center [1078, 444] width 385 height 34
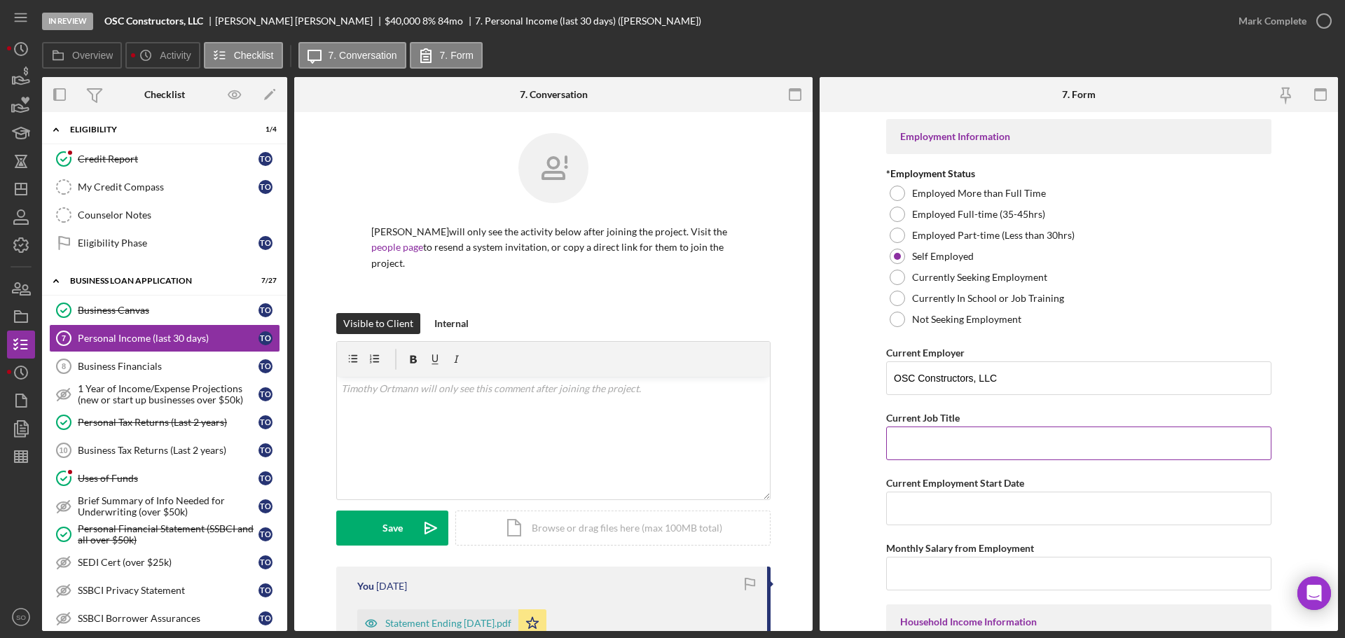
click at [932, 444] on input "Current Job Title" at bounding box center [1078, 444] width 385 height 34
paste input "Business Owner"
type input "Business Owner"
click at [943, 496] on input "Current Employment Start Date" at bounding box center [1078, 509] width 385 height 34
click at [926, 516] on input "Current Employment Start Date" at bounding box center [1078, 509] width 385 height 34
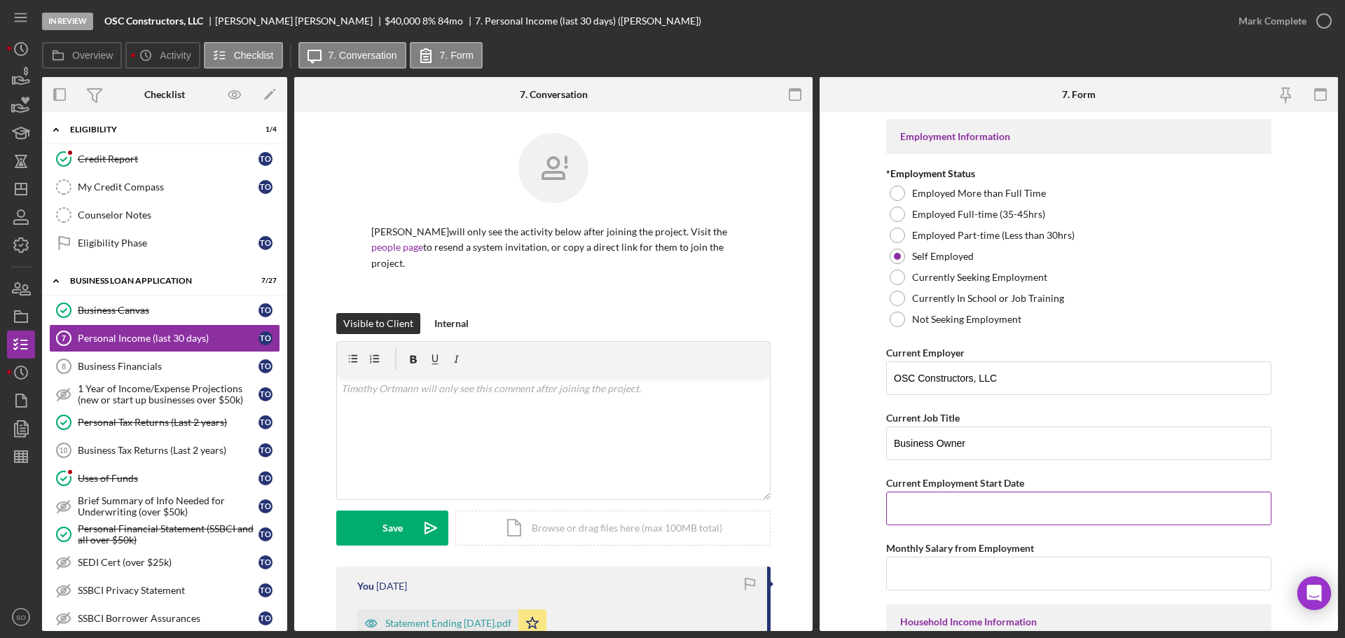
paste input "11/21/2019"
type input "11/21/2019"
click at [953, 568] on input "Monthly Salary from Employment" at bounding box center [1078, 574] width 385 height 34
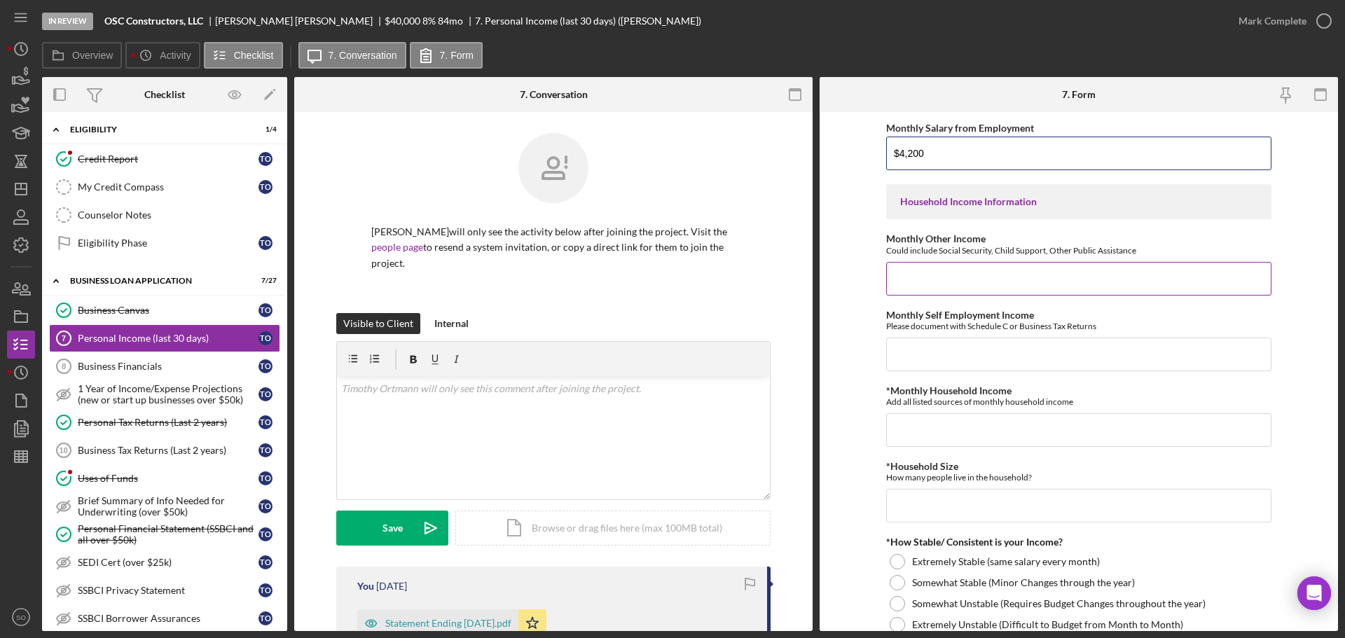
type input "$4,200"
click at [964, 266] on input "Monthly Other Income" at bounding box center [1078, 279] width 385 height 34
type input "$0"
click at [984, 345] on input "Monthly Self Employment Income" at bounding box center [1078, 355] width 385 height 34
type input "$4,200"
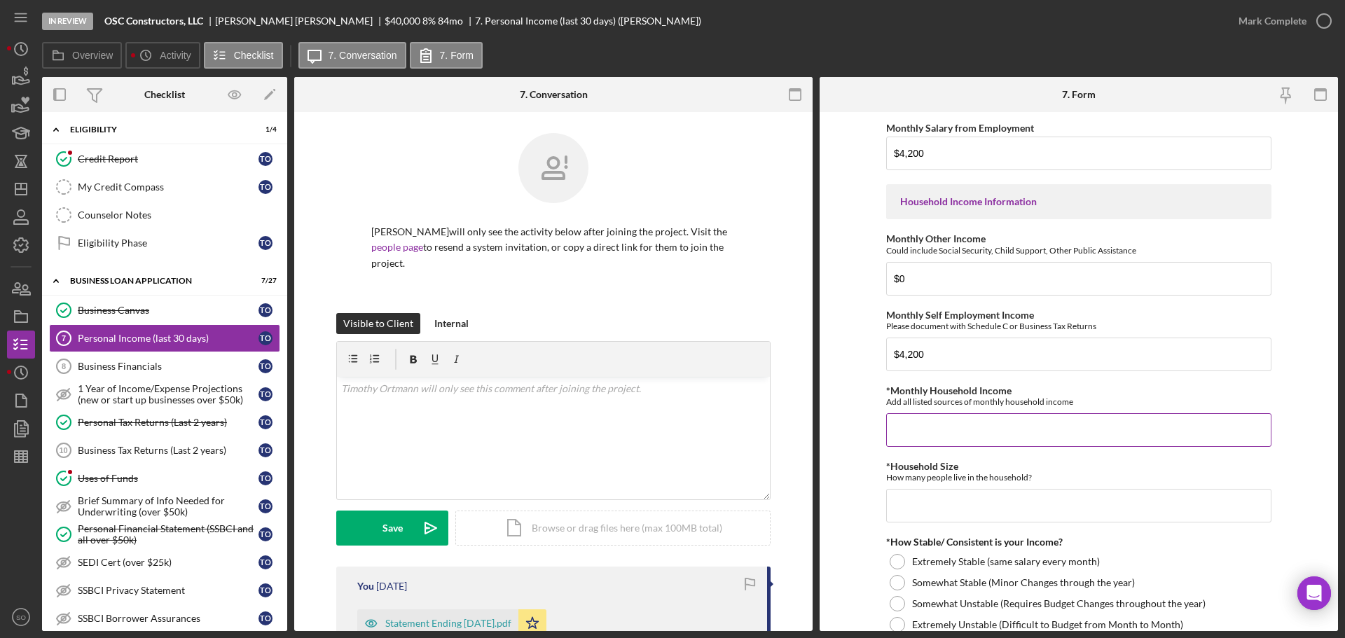
click at [941, 421] on input "*Monthly Household Income" at bounding box center [1078, 430] width 385 height 34
type input "$4,200"
click at [1043, 500] on input "*Household Size" at bounding box center [1078, 506] width 385 height 34
type input "5"
click at [866, 510] on form "Employment Information *Employment Status Employed More than Full Time Employed…" at bounding box center [1079, 371] width 518 height 519
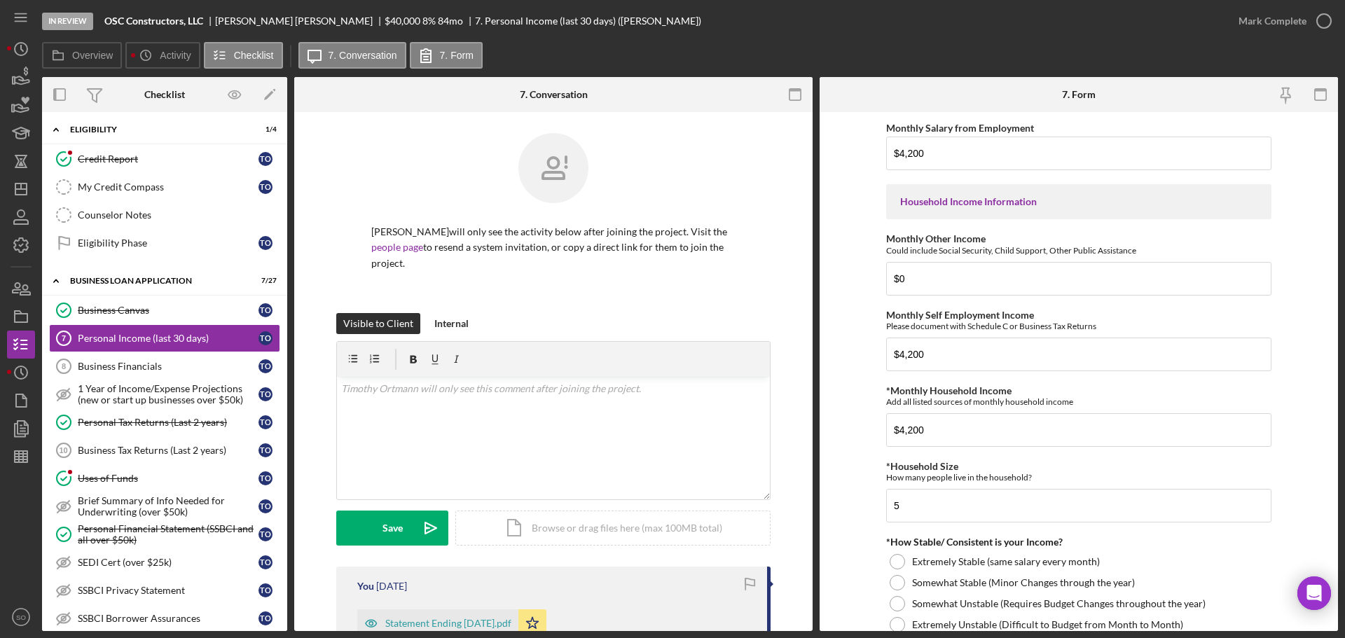
scroll to position [490, 0]
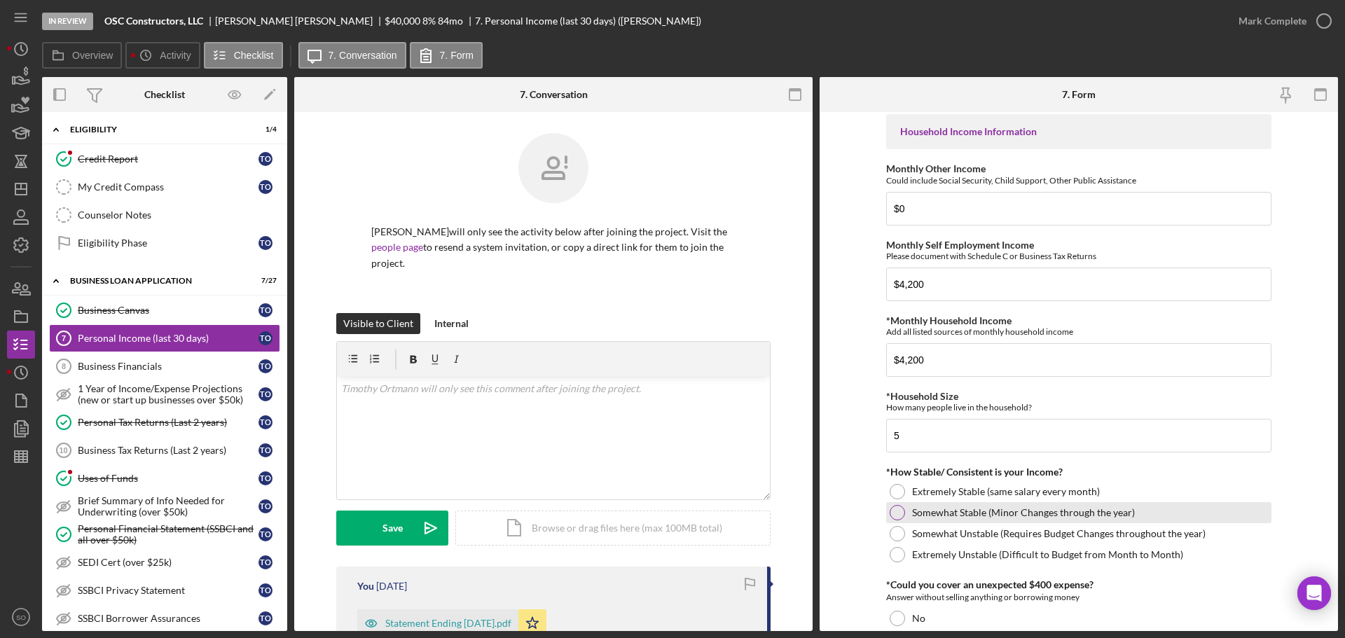
click at [896, 518] on div at bounding box center [897, 512] width 15 height 15
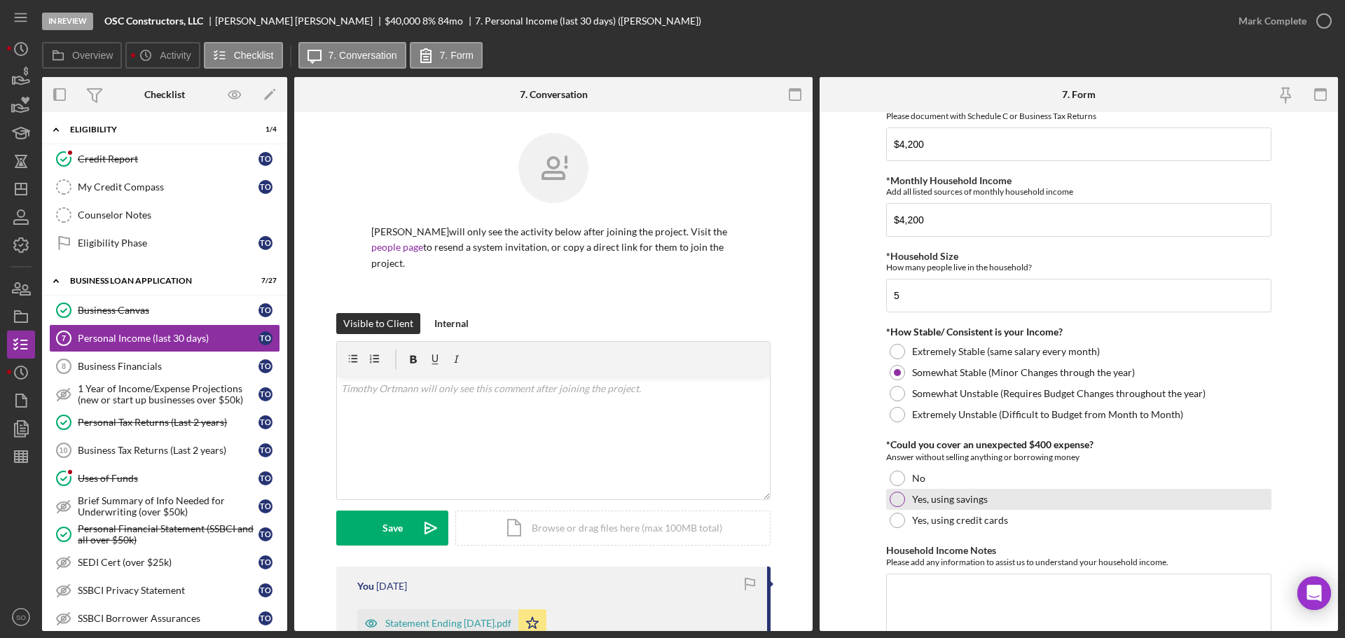
click at [893, 504] on div at bounding box center [897, 499] width 15 height 15
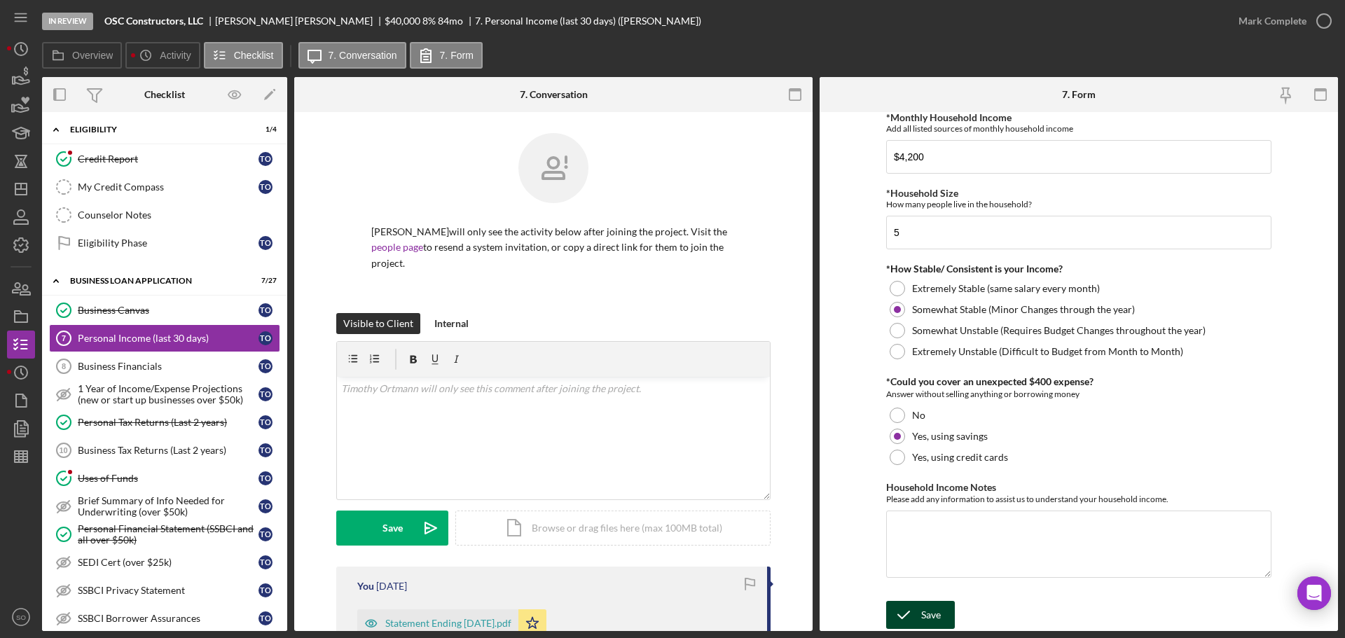
click at [926, 607] on div "Save" at bounding box center [931, 615] width 20 height 28
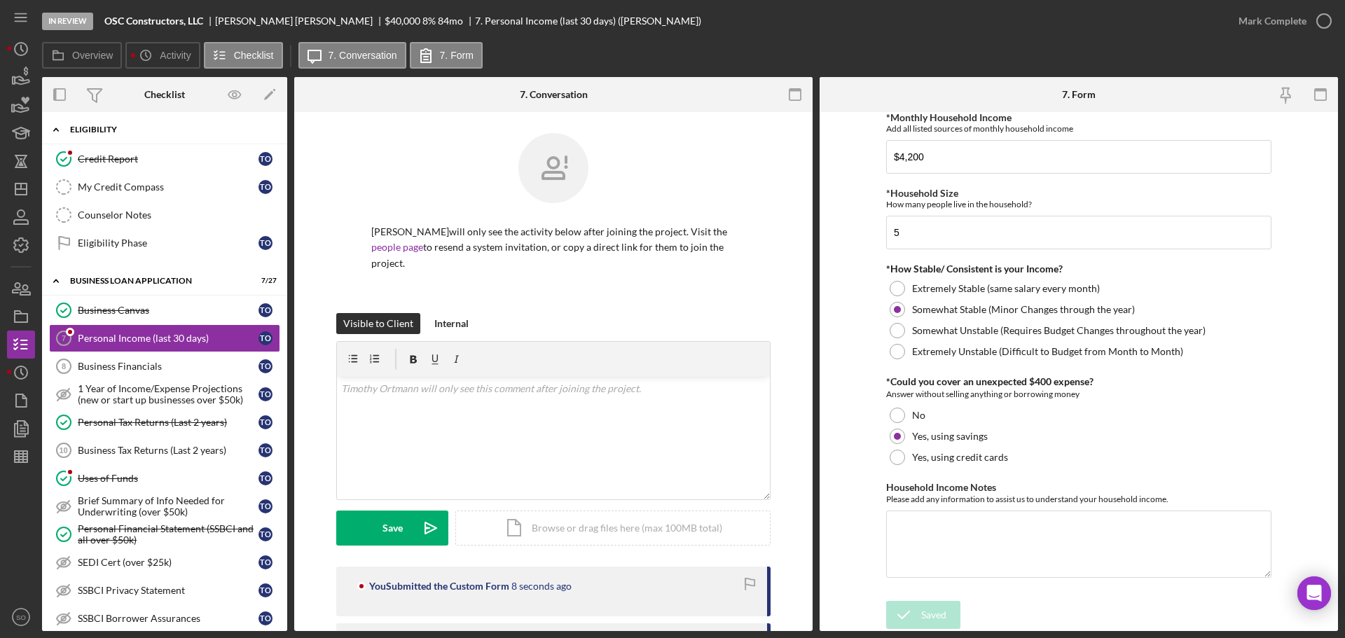
scroll to position [70, 0]
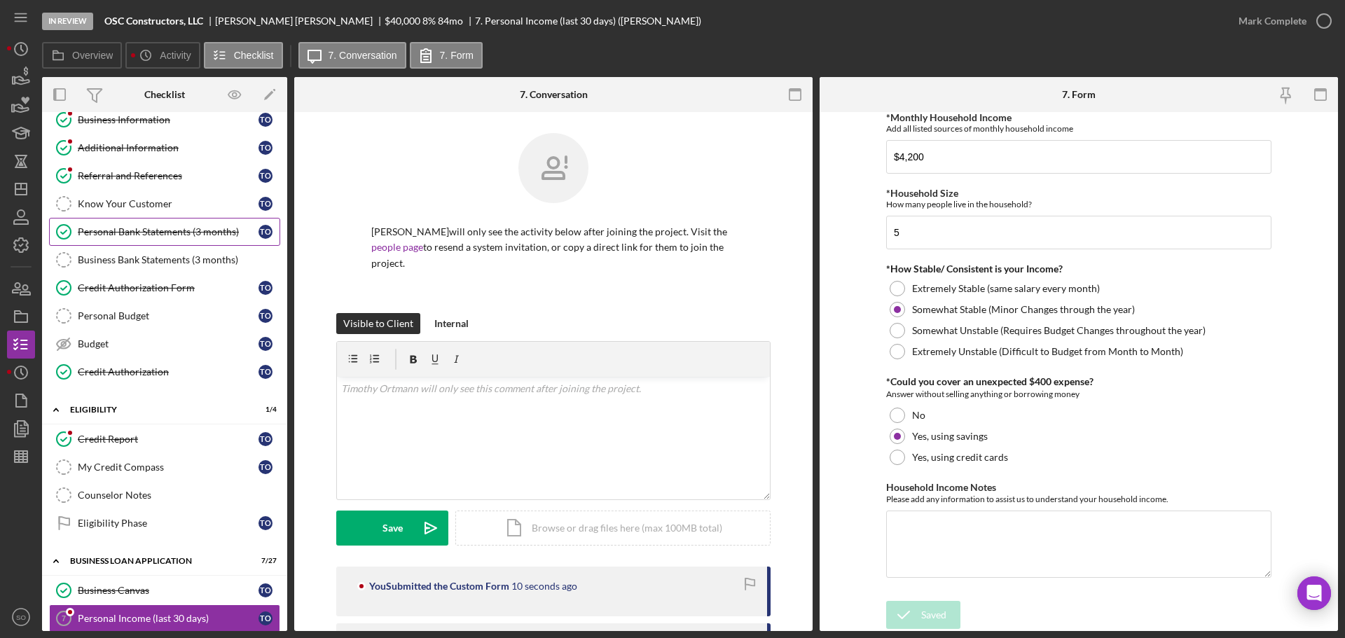
click at [181, 226] on div "Personal Bank Statements (3 months)" at bounding box center [168, 231] width 181 height 11
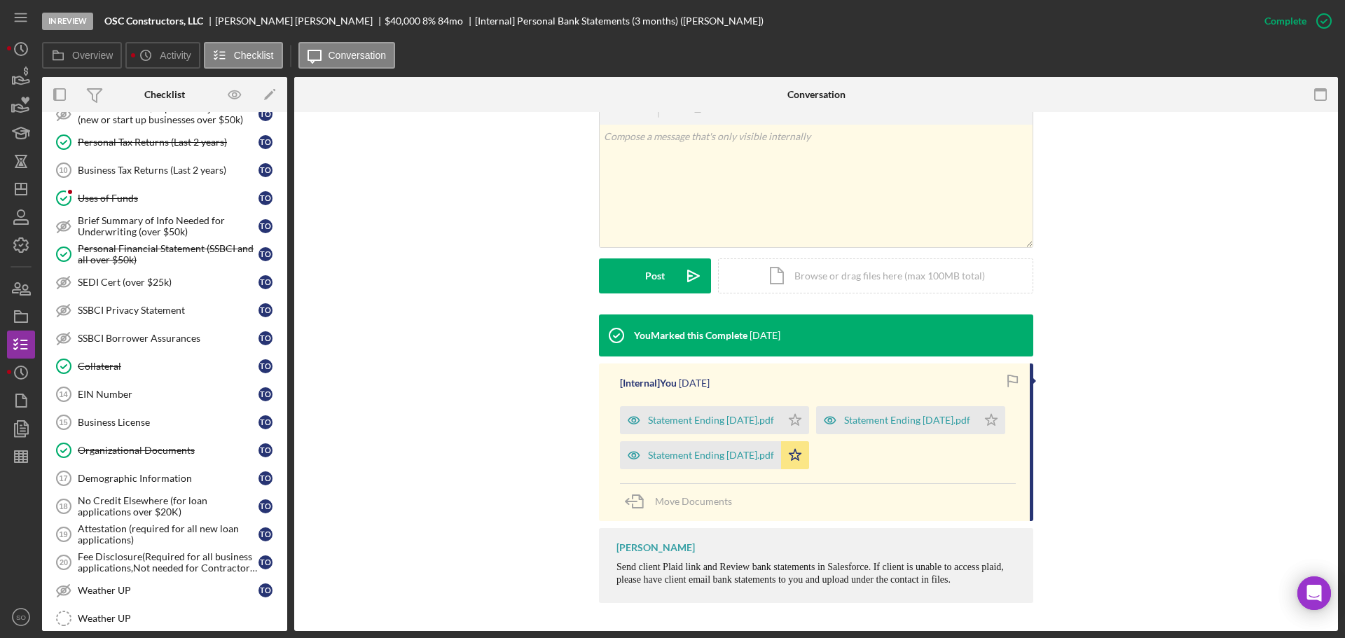
scroll to position [701, 0]
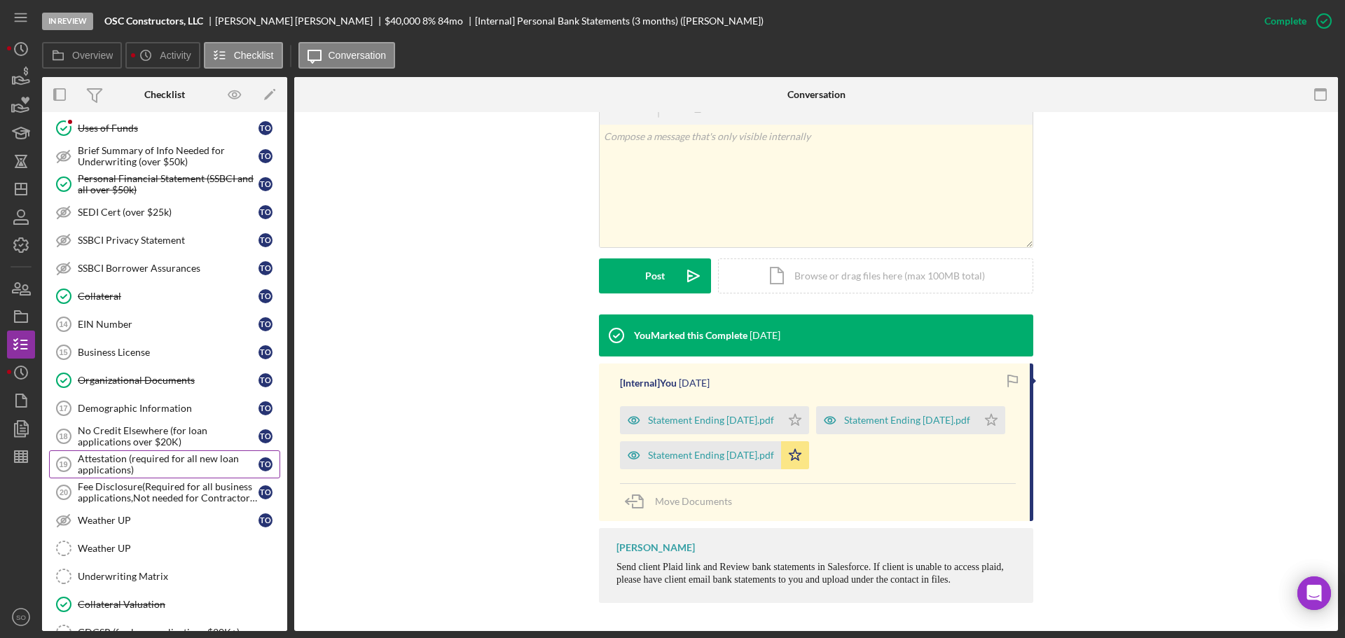
click at [127, 465] on div "Attestation (required for all new loan applications)" at bounding box center [168, 464] width 181 height 22
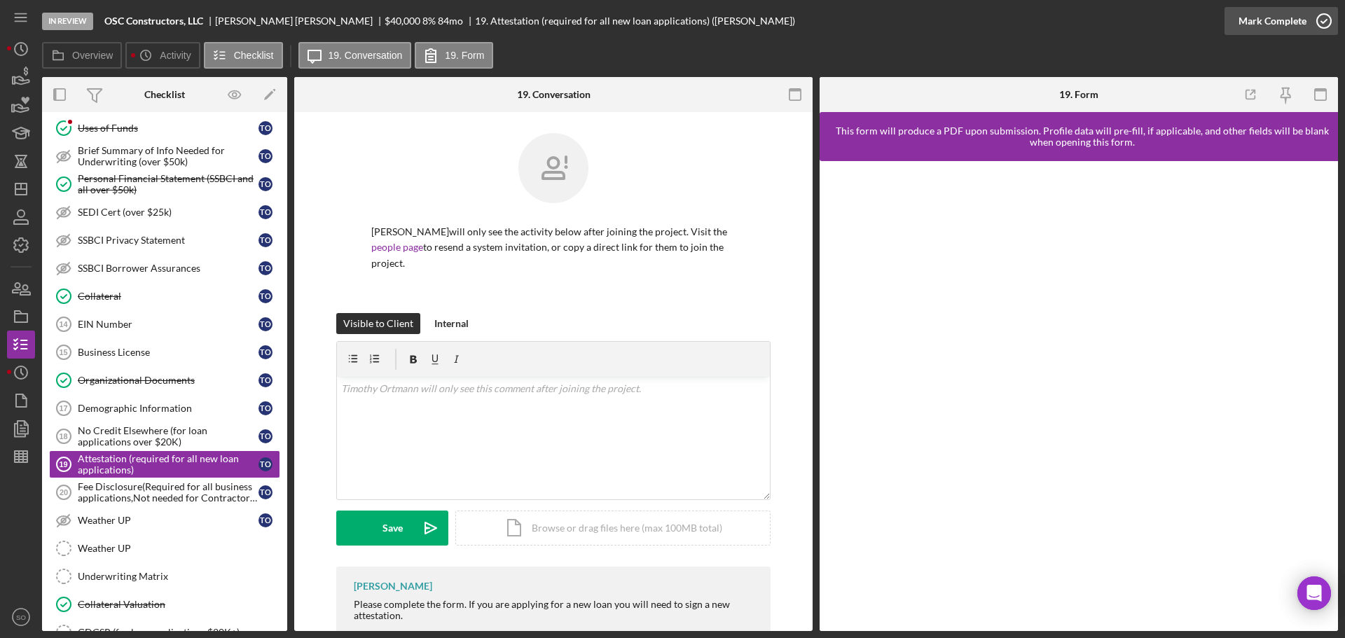
click at [1270, 27] on div "Mark Complete" at bounding box center [1273, 21] width 68 height 28
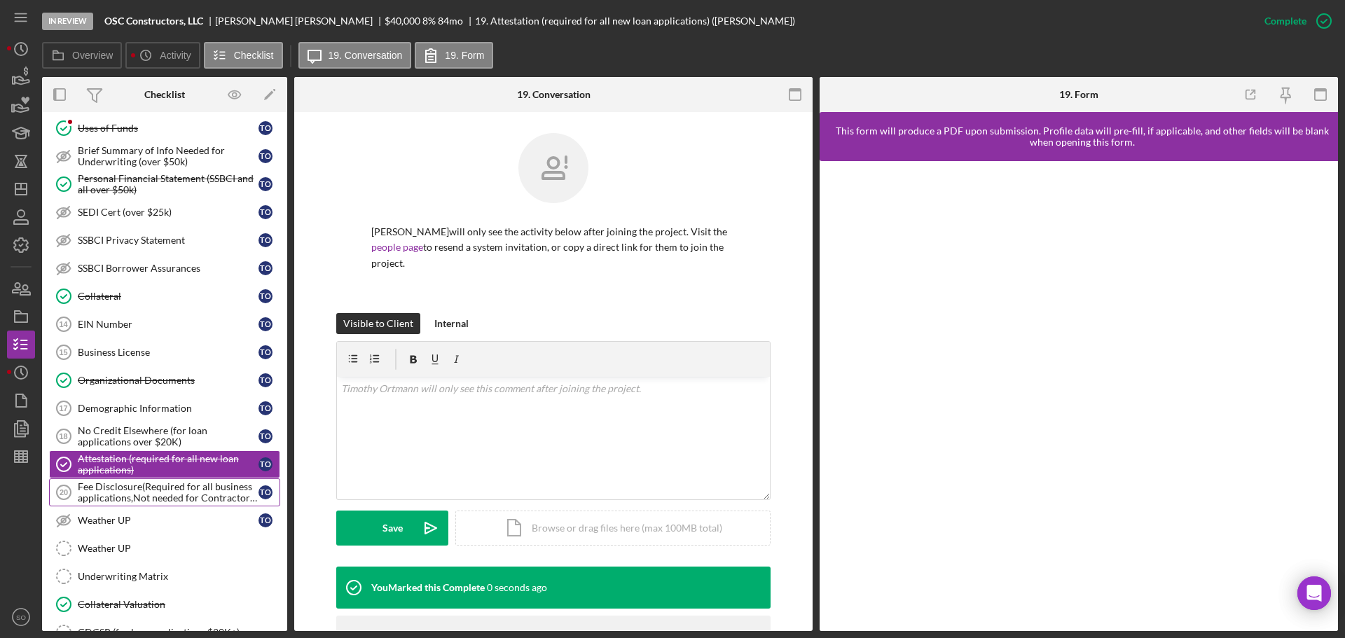
click at [206, 499] on div "Fee Disclosure(Required for all business applications,Not needed for Contractor…" at bounding box center [168, 492] width 181 height 22
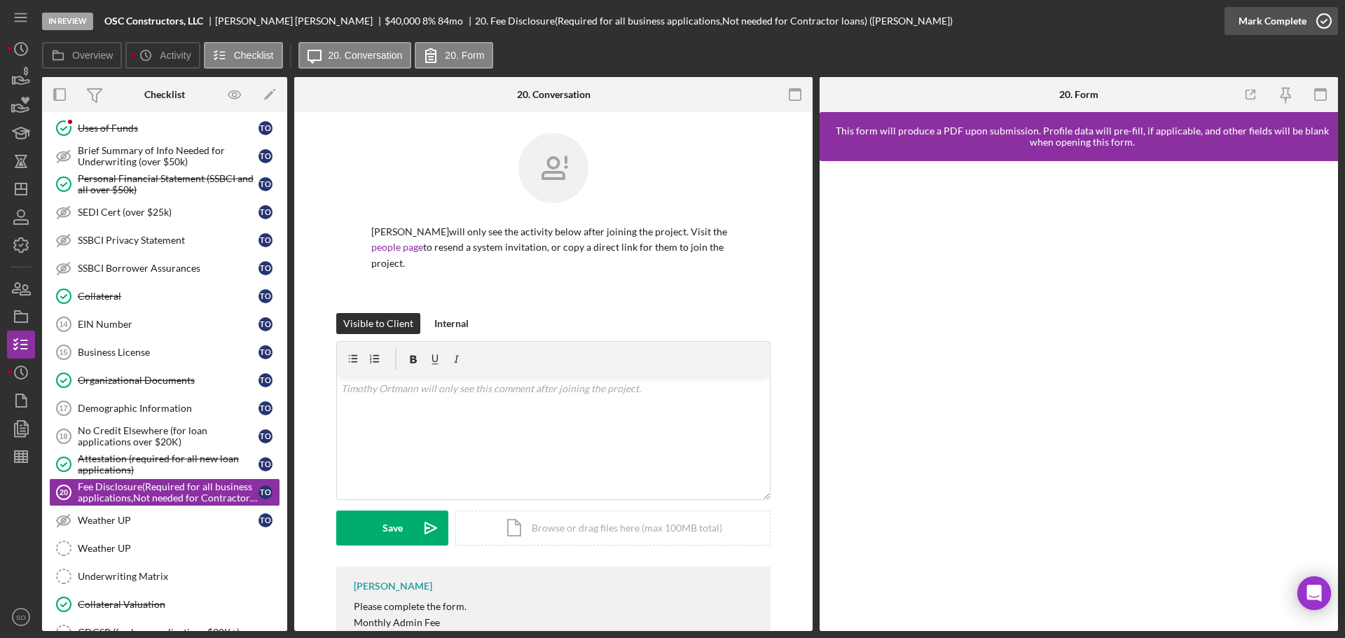
click at [1263, 22] on div "Mark Complete" at bounding box center [1273, 21] width 68 height 28
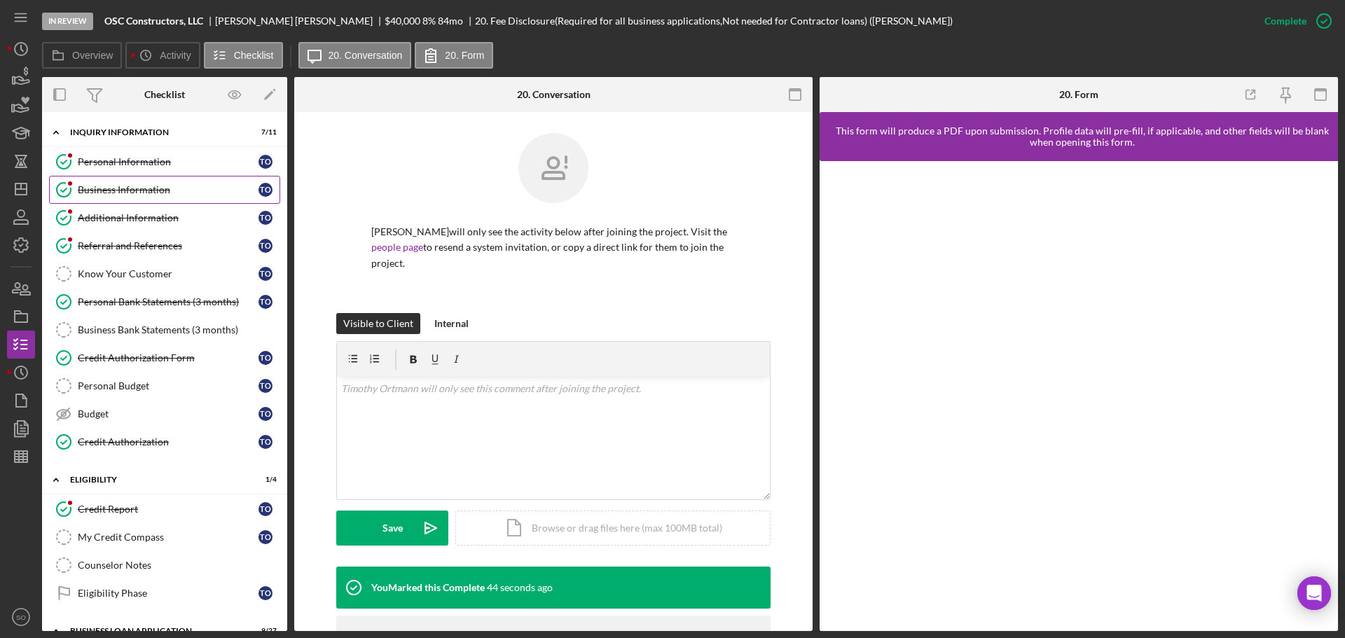
click at [151, 200] on link "Business Information Business Information T O" at bounding box center [164, 190] width 231 height 28
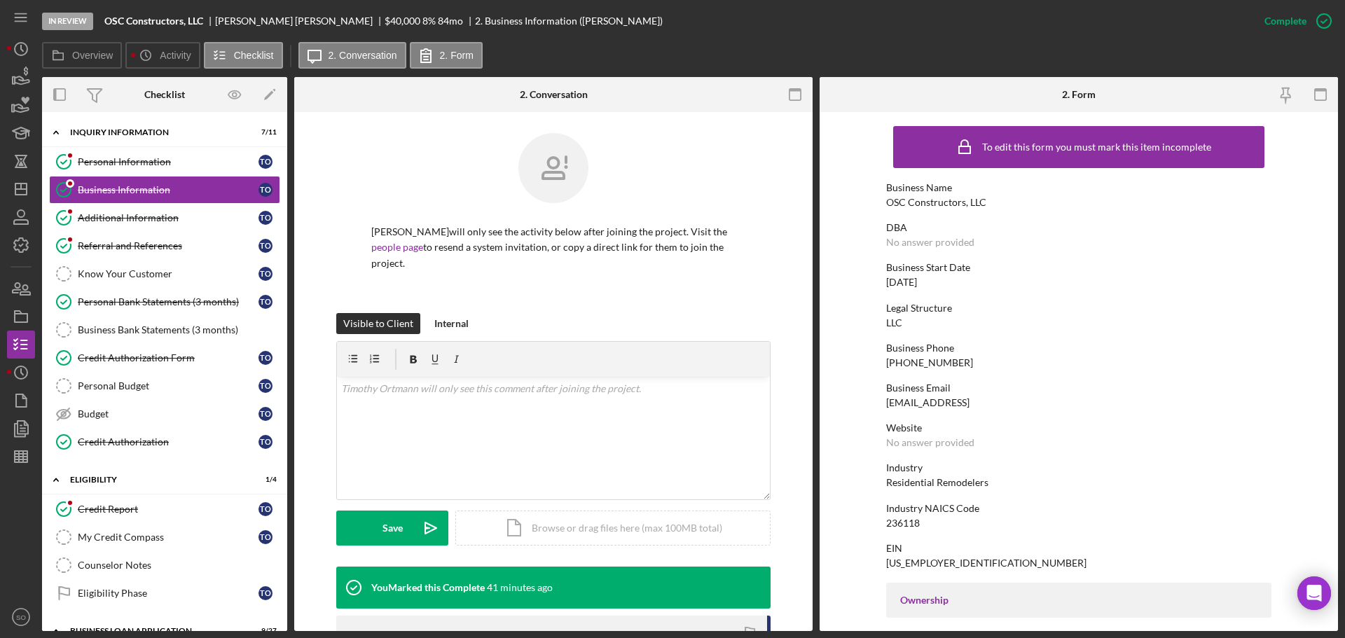
scroll to position [70, 0]
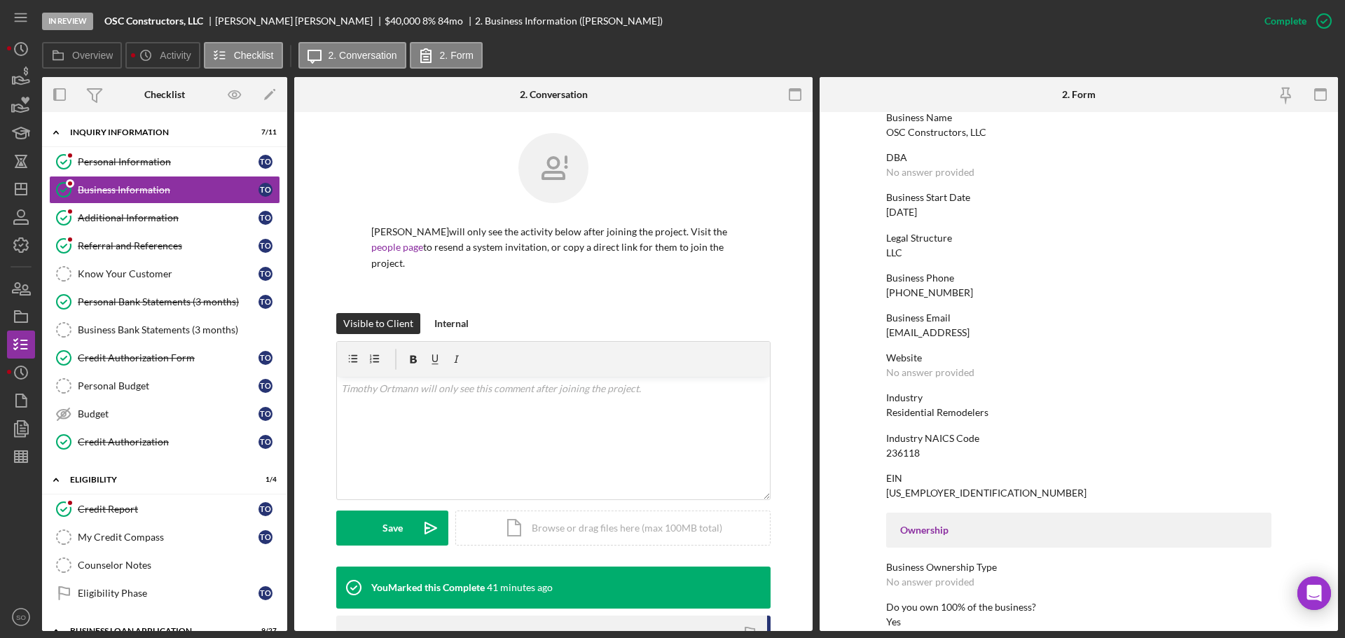
click at [921, 490] on div "85-1571900" at bounding box center [986, 493] width 200 height 11
copy div "85-1571900"
click at [966, 129] on div "OSC Constructors, LLC" at bounding box center [936, 132] width 100 height 11
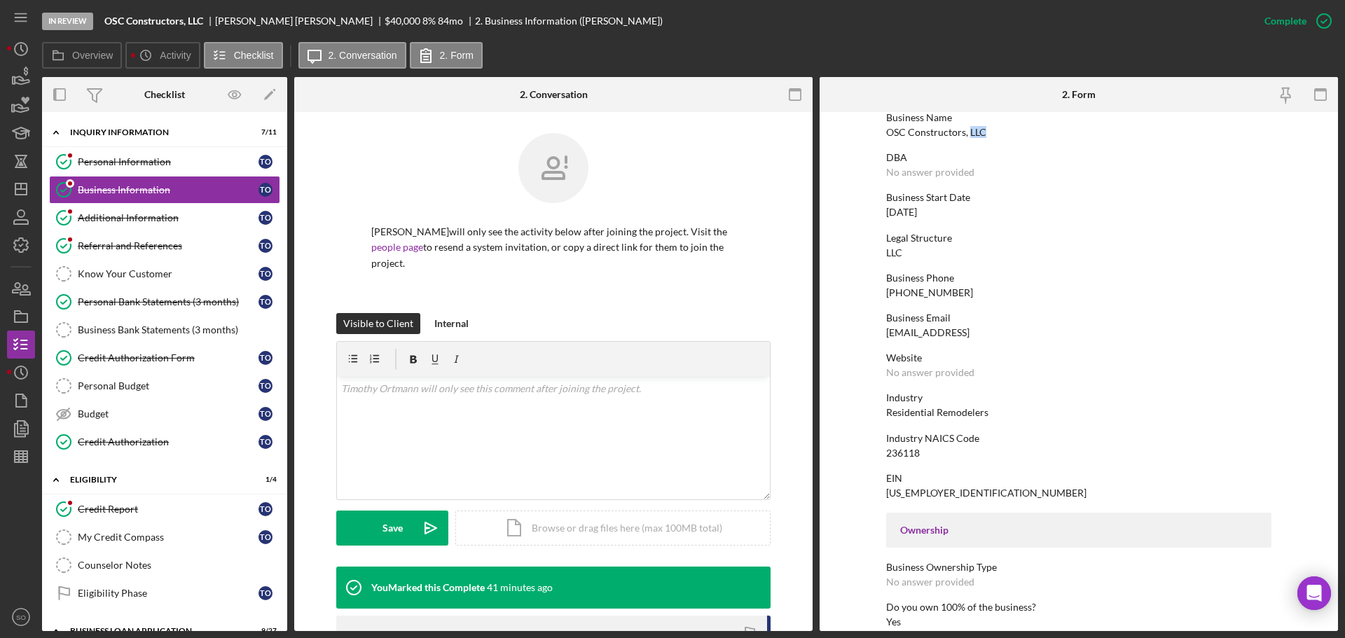
click at [966, 129] on div "OSC Constructors, LLC" at bounding box center [936, 132] width 100 height 11
copy div "OSC Constructors, LLC"
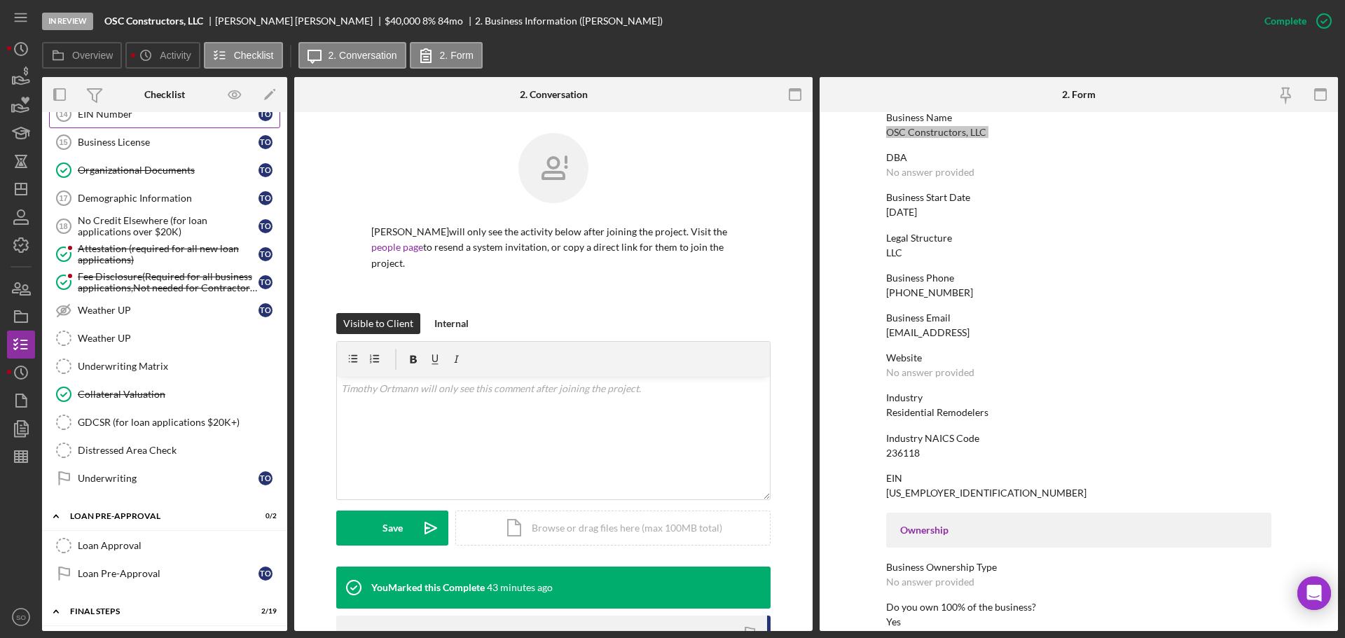
scroll to position [1261, 0]
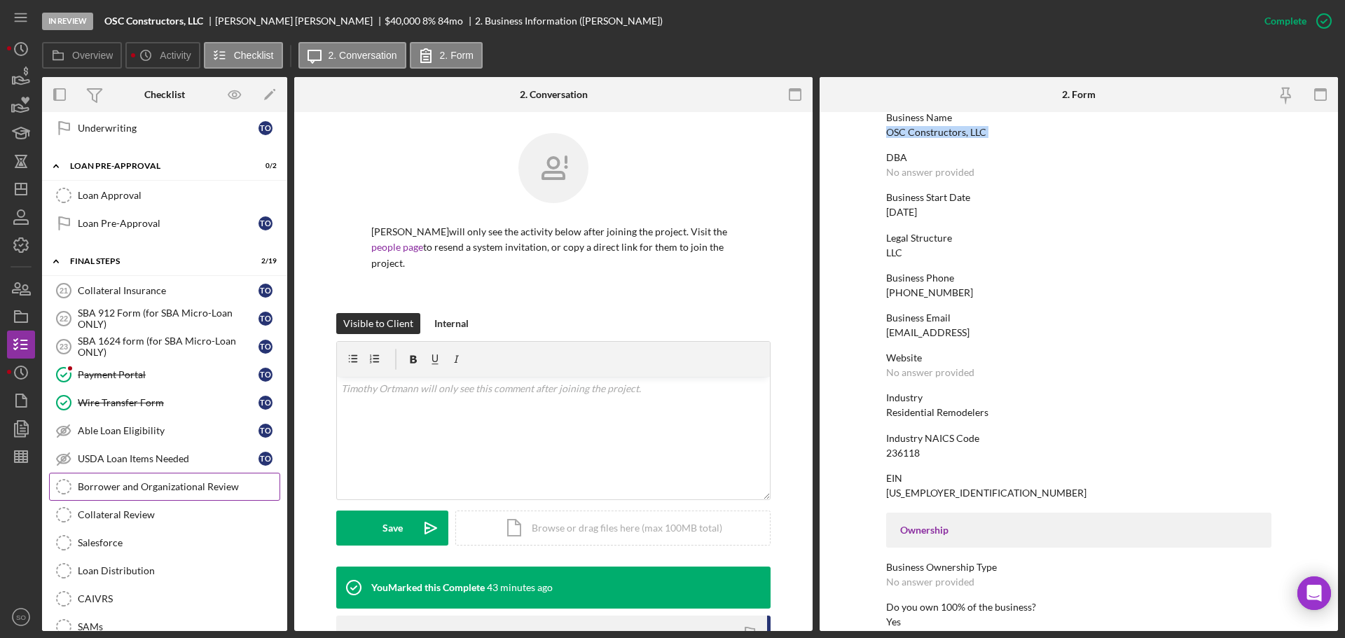
click at [173, 493] on div "Borrower and Organizational Review" at bounding box center [179, 486] width 202 height 11
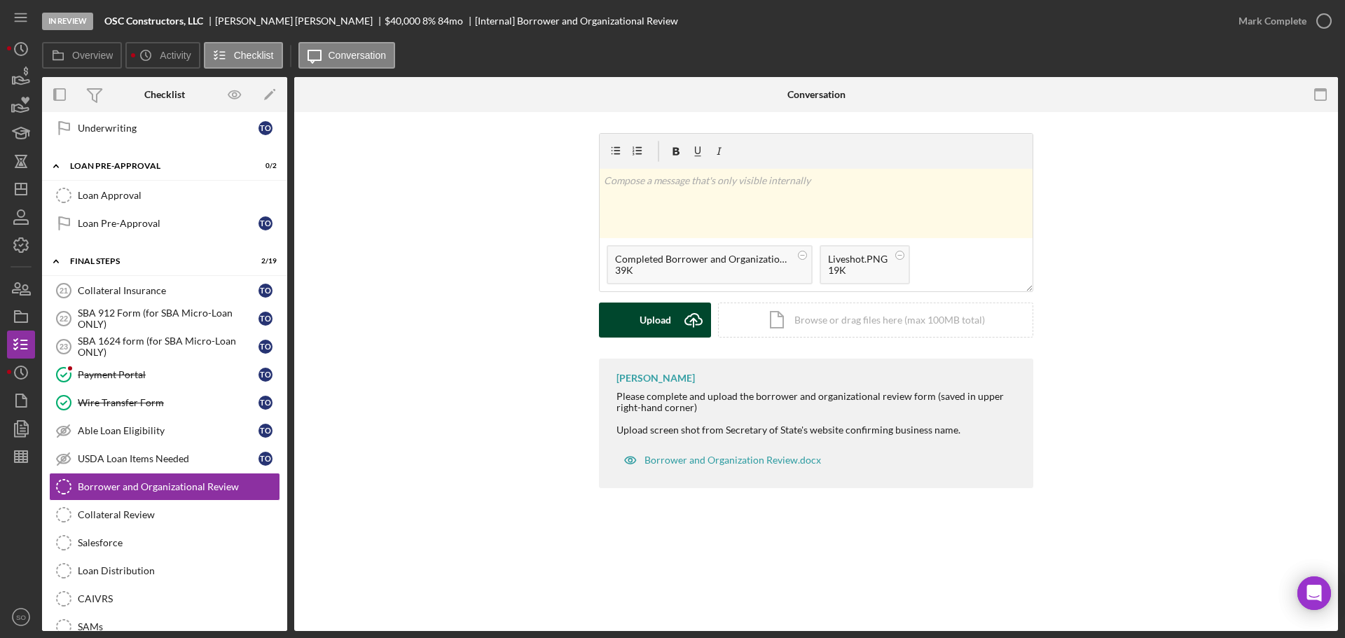
click at [675, 322] on button "Upload Icon/Upload" at bounding box center [655, 320] width 112 height 35
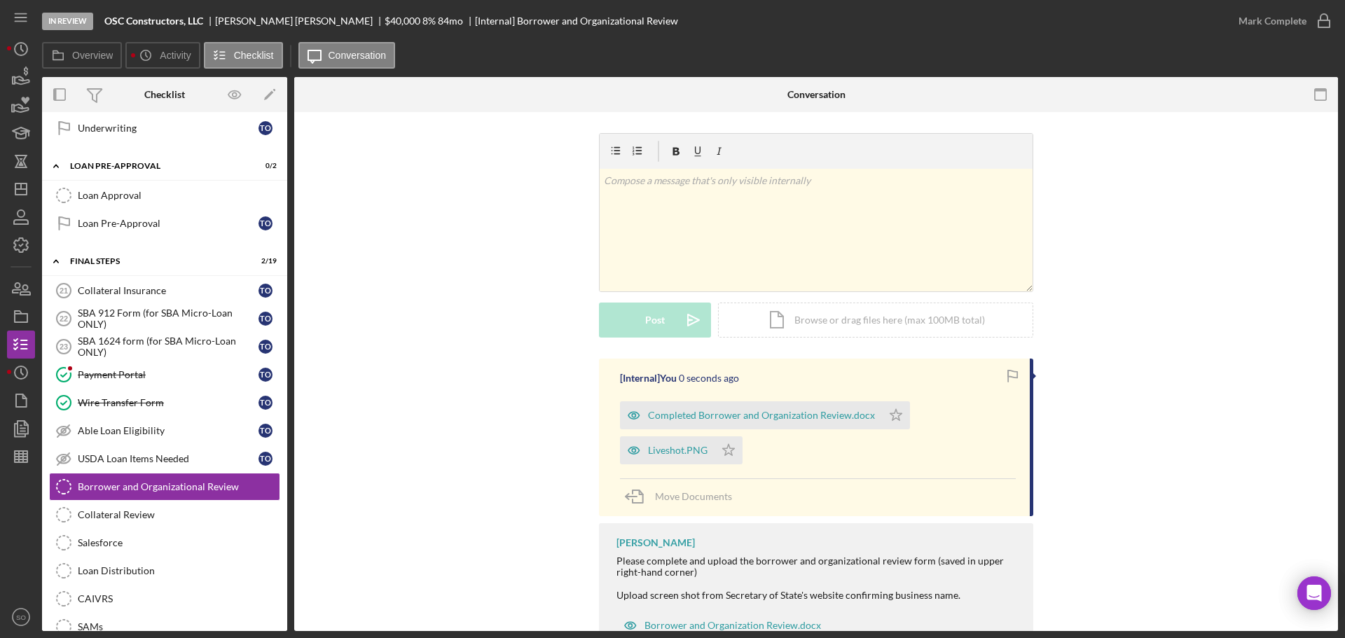
scroll to position [50, 0]
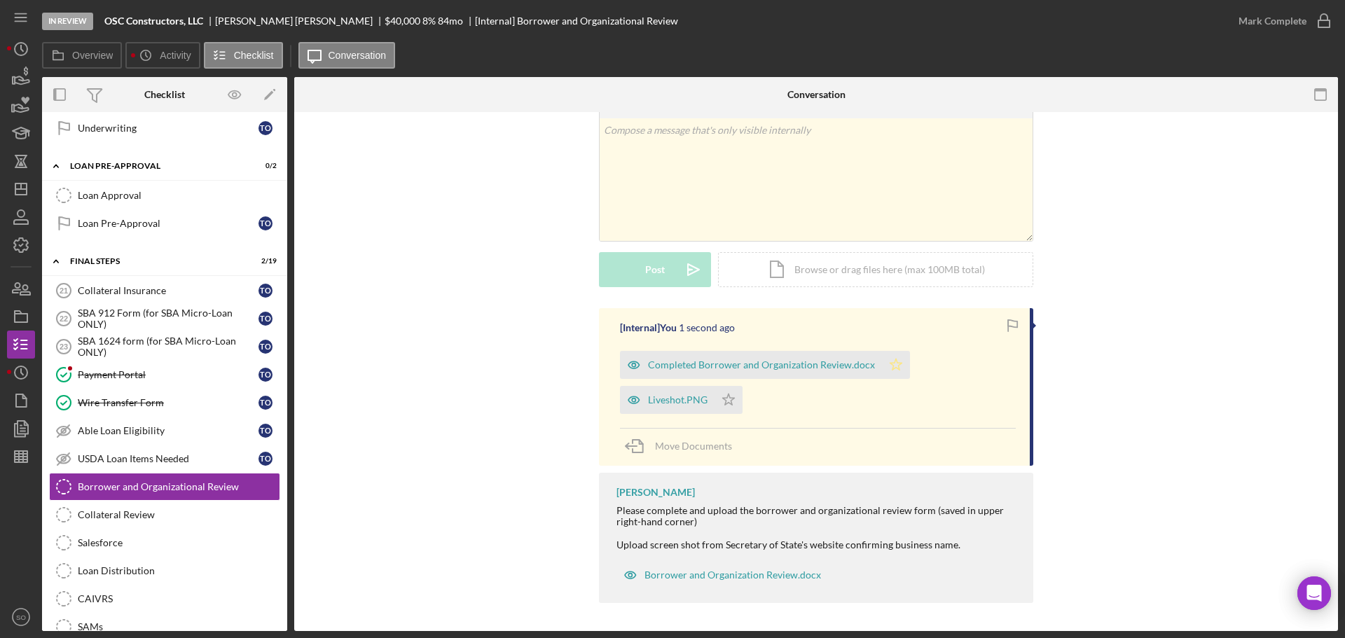
drag, startPoint x: 895, startPoint y: 359, endPoint x: 881, endPoint y: 363, distance: 15.3
click at [895, 359] on icon "Icon/Star" at bounding box center [896, 365] width 28 height 28
click at [727, 400] on icon "Icon/Star" at bounding box center [729, 400] width 28 height 28
click at [1258, 18] on div "Mark Complete" at bounding box center [1273, 21] width 68 height 28
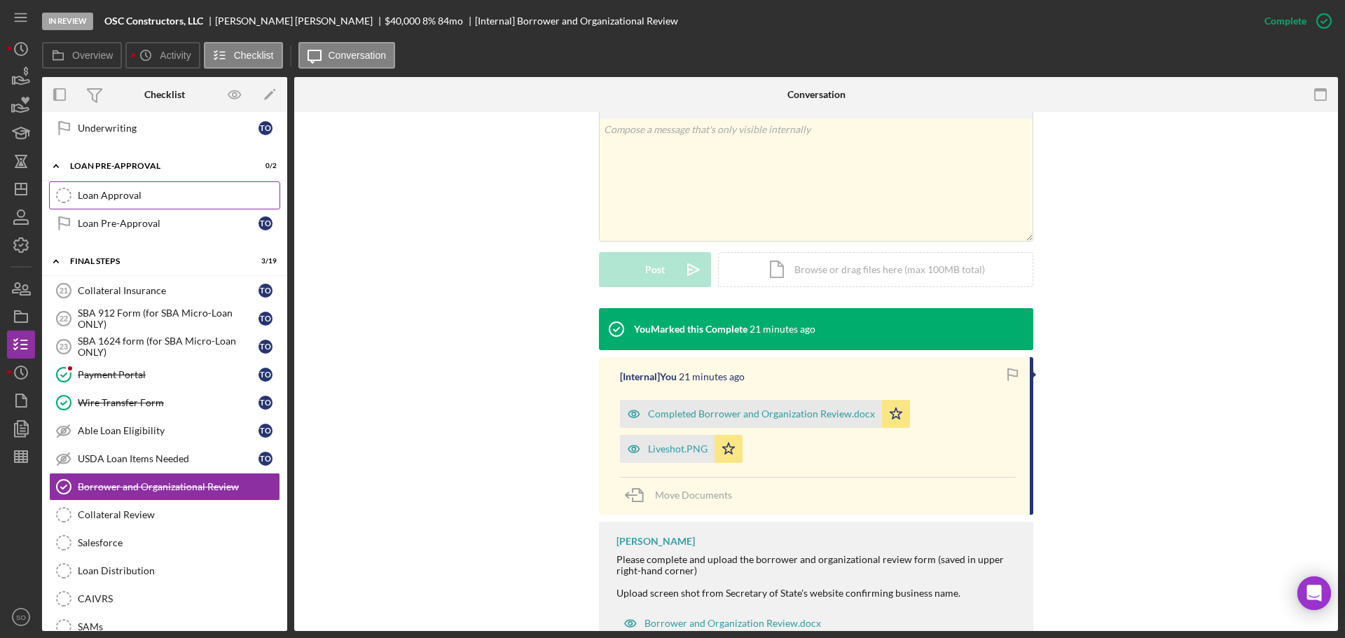
click at [102, 195] on div "Loan Approval" at bounding box center [179, 195] width 202 height 11
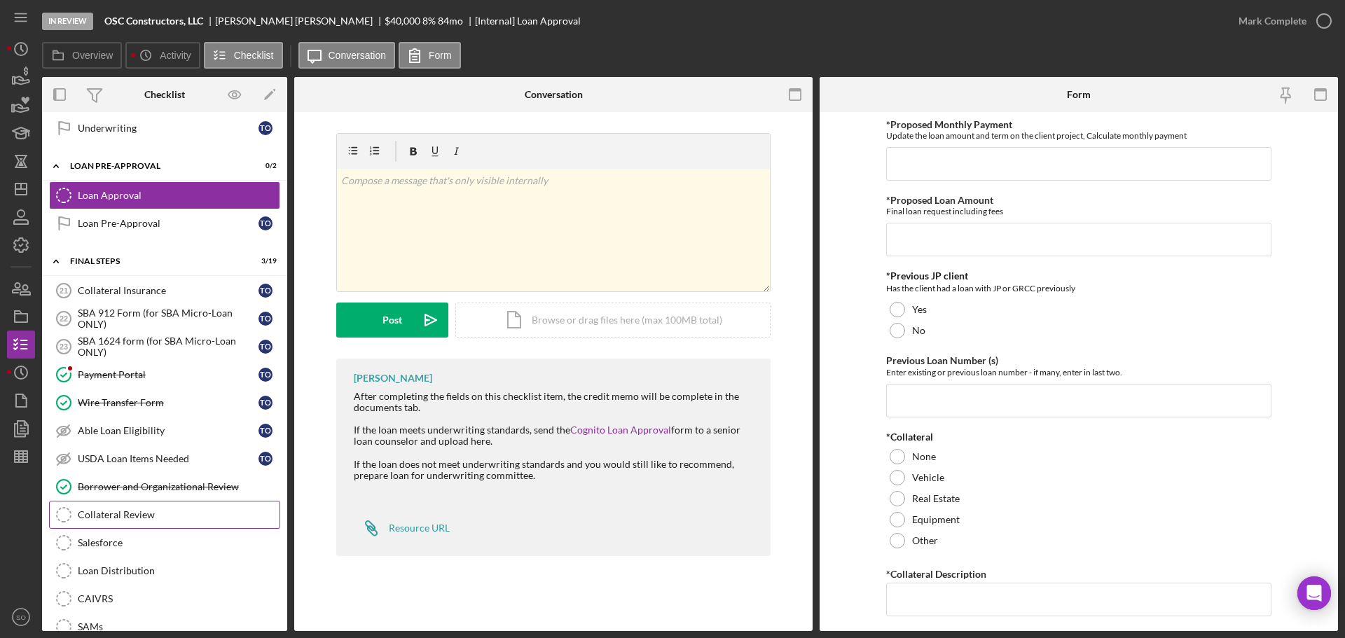
click at [168, 525] on link "Collateral Review Collateral Review" at bounding box center [164, 515] width 231 height 28
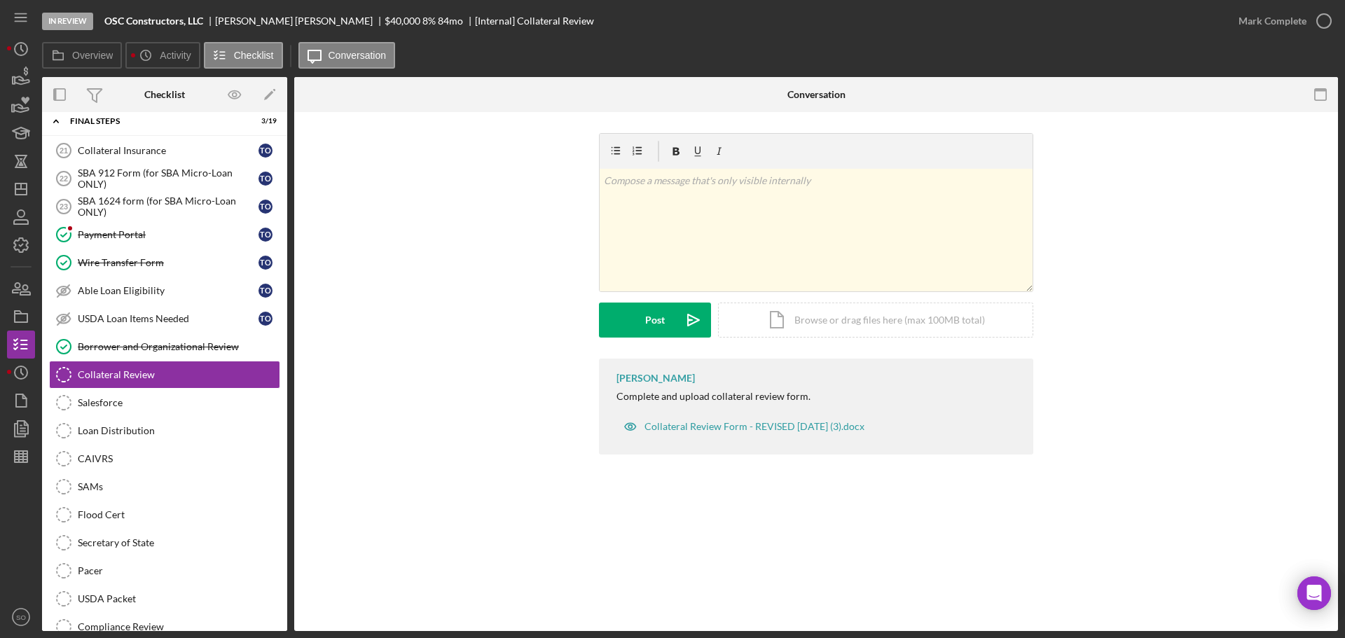
scroll to position [1121, 0]
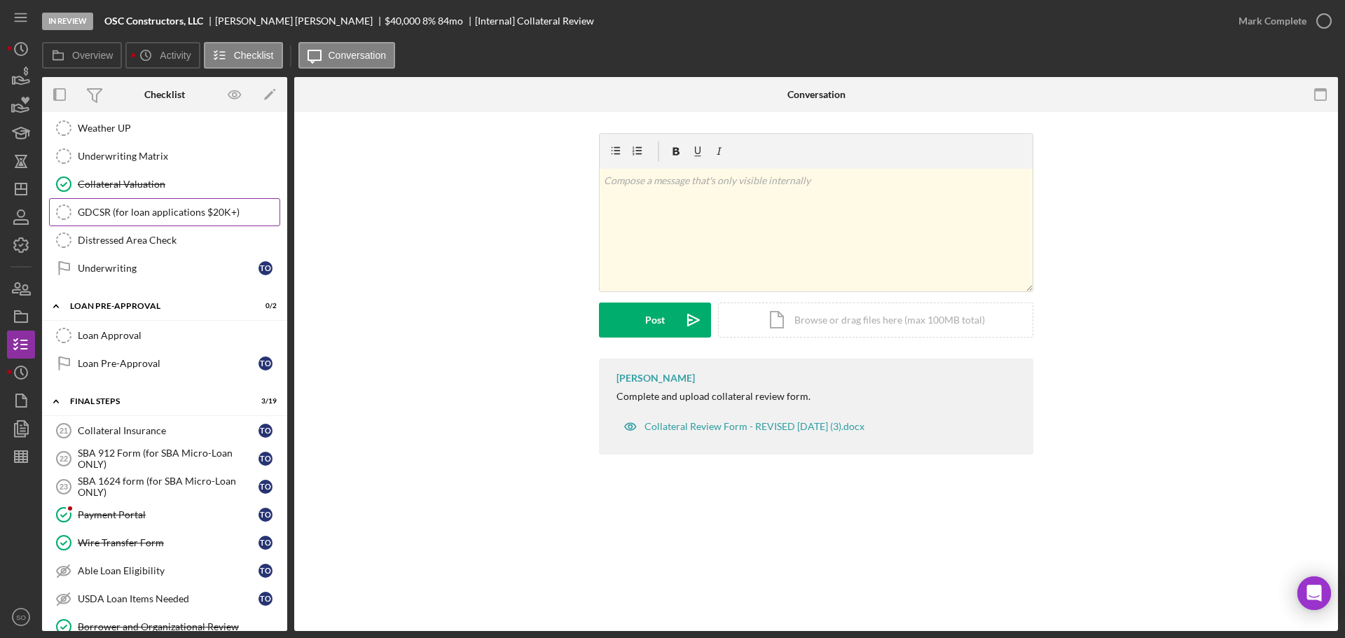
click at [103, 181] on div "Collateral Valuation" at bounding box center [179, 184] width 202 height 11
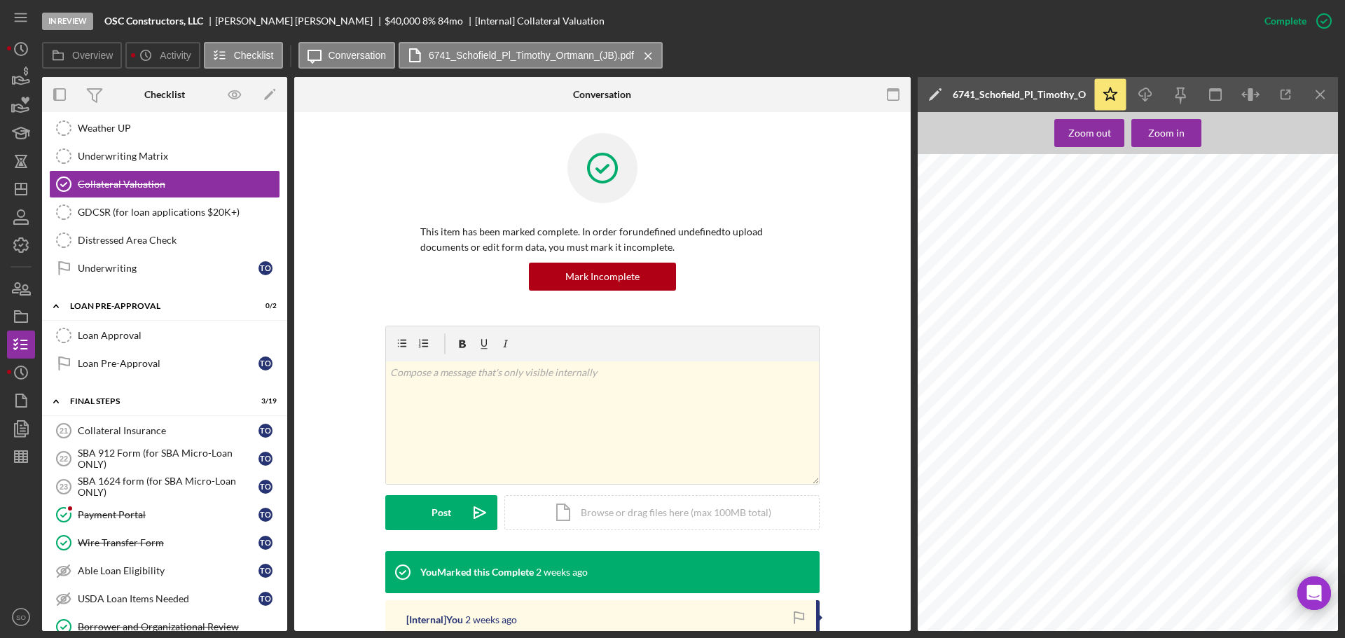
click at [932, 210] on div "Timothy Ortmann (JB) Report 6741 Scho   eld Pl Saint Louis, MO 63133 Matthew Wu…" at bounding box center [1132, 431] width 429 height 555
drag, startPoint x: 935, startPoint y: 210, endPoint x: 1078, endPoint y: 234, distance: 144.9
click at [1079, 234] on div "Timothy Ortmann (JB) Report 6741 Scho   eld Pl Saint Louis, MO 63133 Matthew Wu…" at bounding box center [1132, 431] width 429 height 555
copy div "6741 Scho   eld Pl Saint Louis, MO 63133"
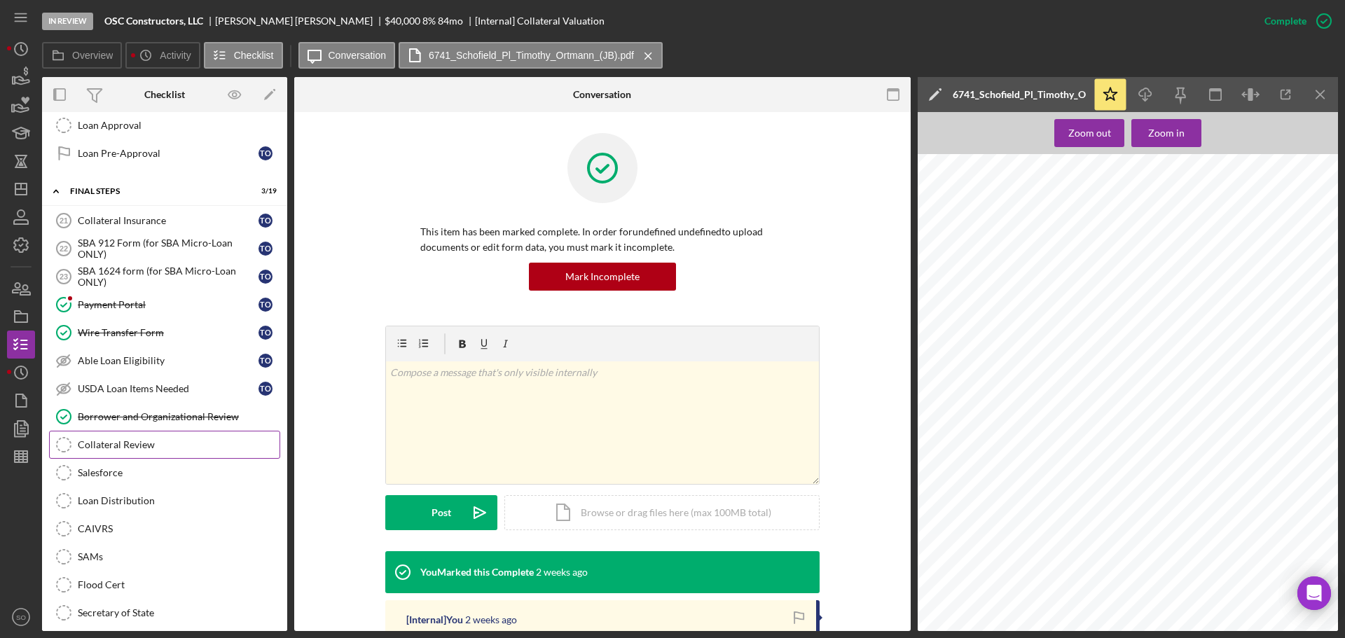
click at [108, 457] on link "Collateral Review Collateral Review" at bounding box center [164, 445] width 231 height 28
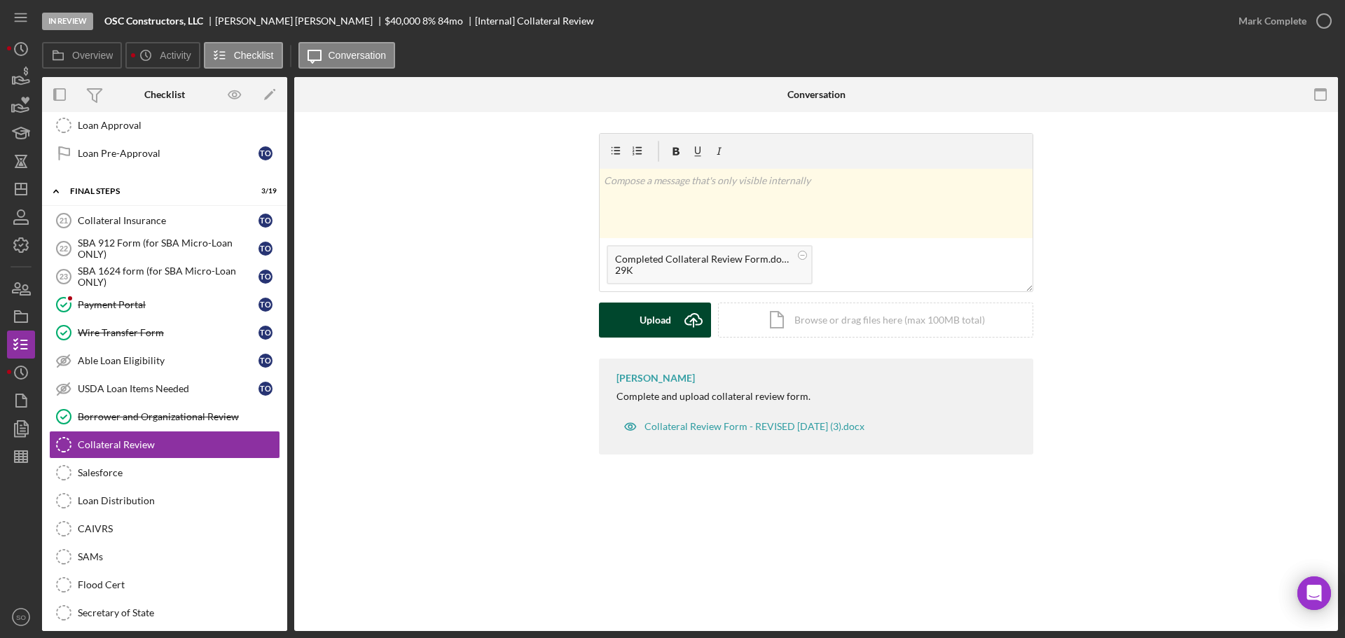
click at [641, 316] on div "Upload" at bounding box center [656, 320] width 32 height 35
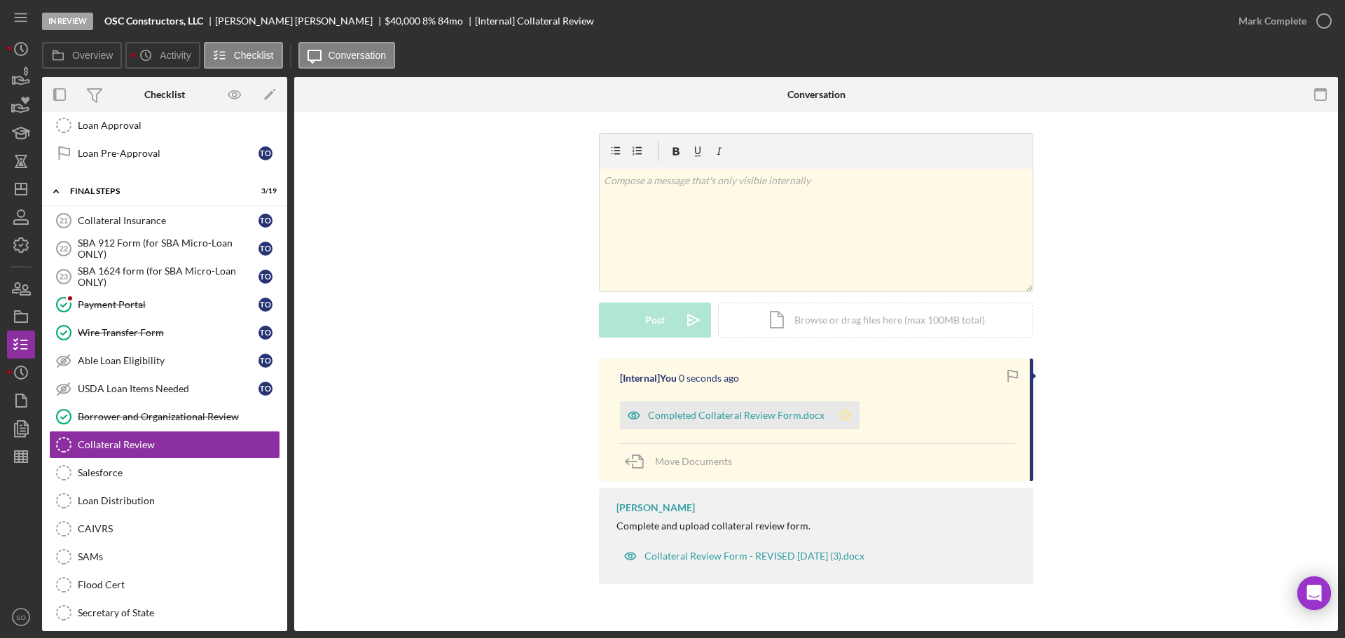
click at [842, 411] on polygon "button" at bounding box center [846, 414] width 12 height 11
click at [1251, 26] on div "Mark Complete" at bounding box center [1273, 21] width 68 height 28
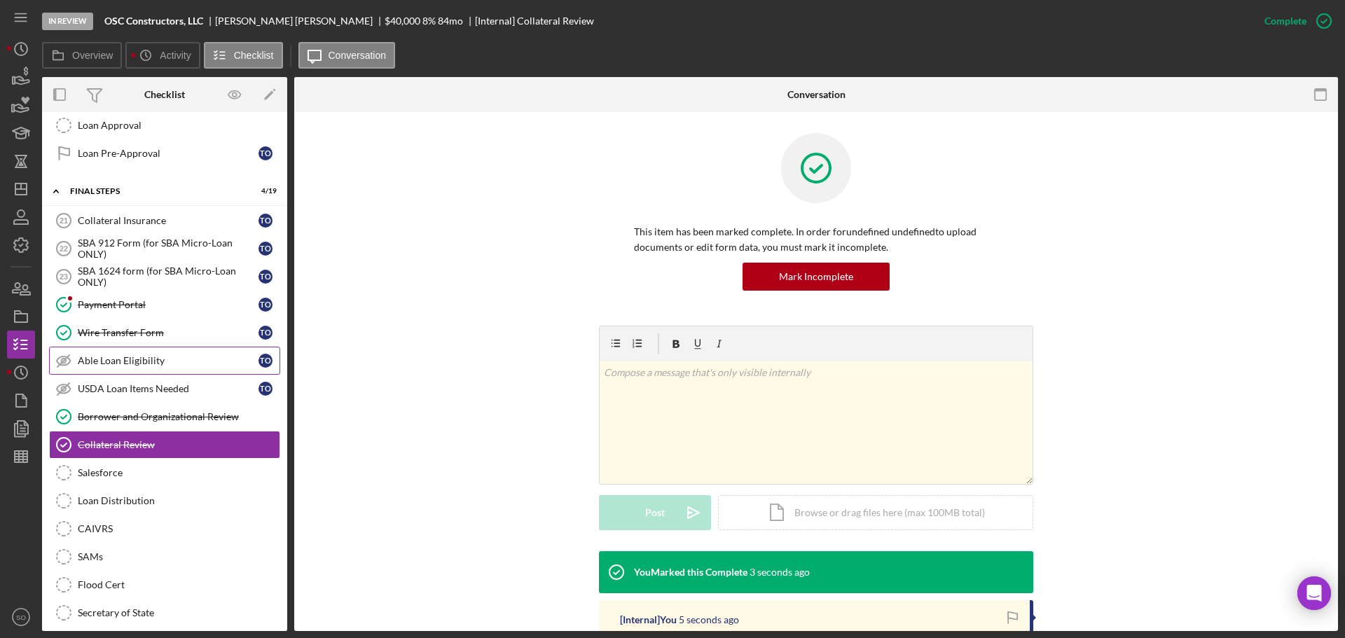
scroll to position [1191, 0]
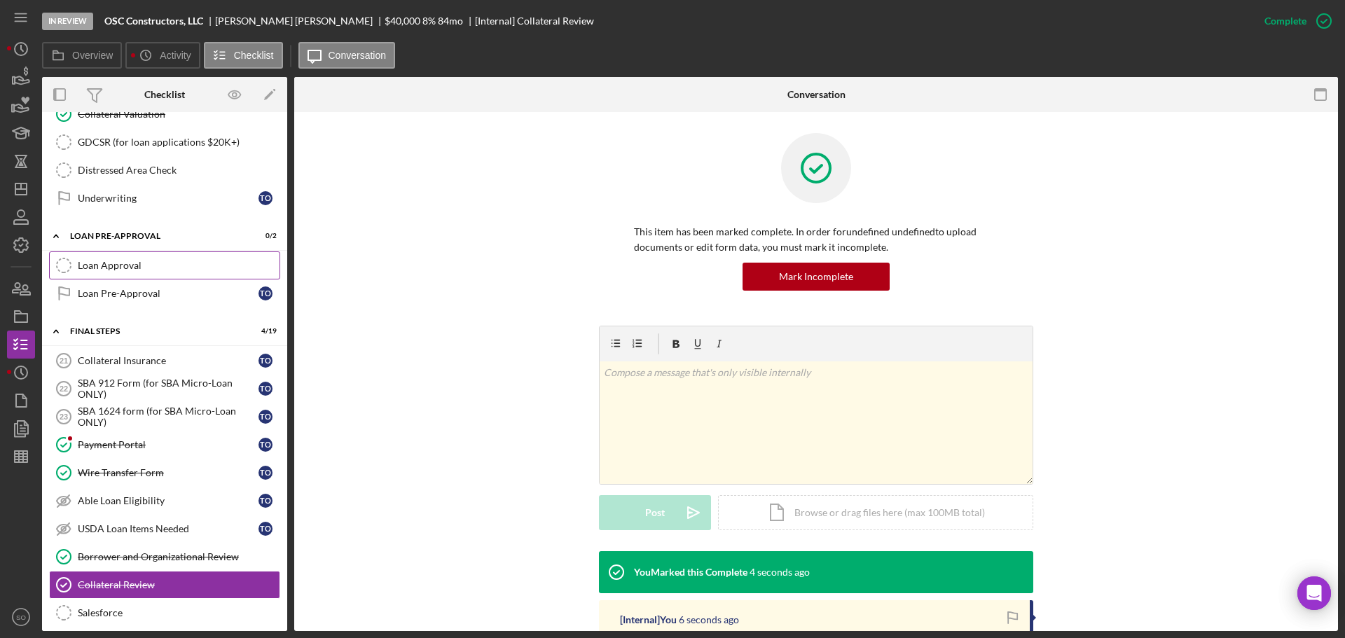
click at [124, 268] on div "Loan Approval" at bounding box center [179, 265] width 202 height 11
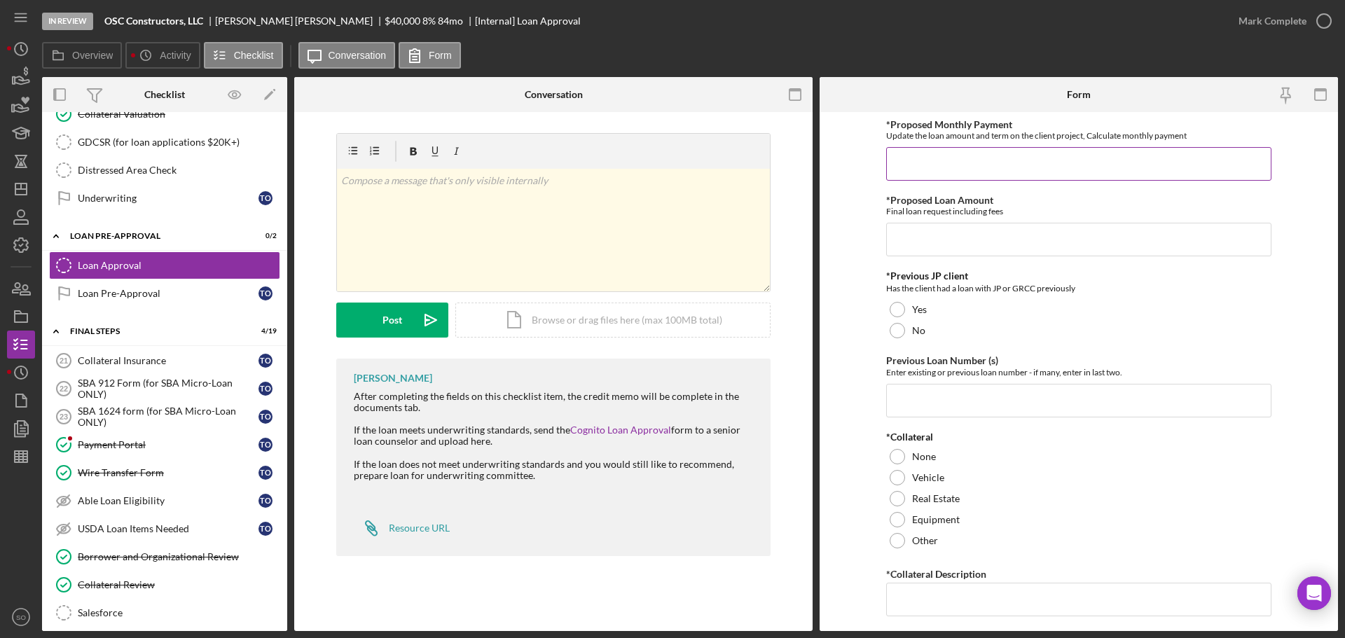
click at [934, 162] on input "*Proposed Monthly Payment" at bounding box center [1078, 164] width 385 height 34
type input "$44,000"
click at [951, 231] on input "*Proposed Loan Amount" at bounding box center [1078, 240] width 385 height 34
type input "$44,000"
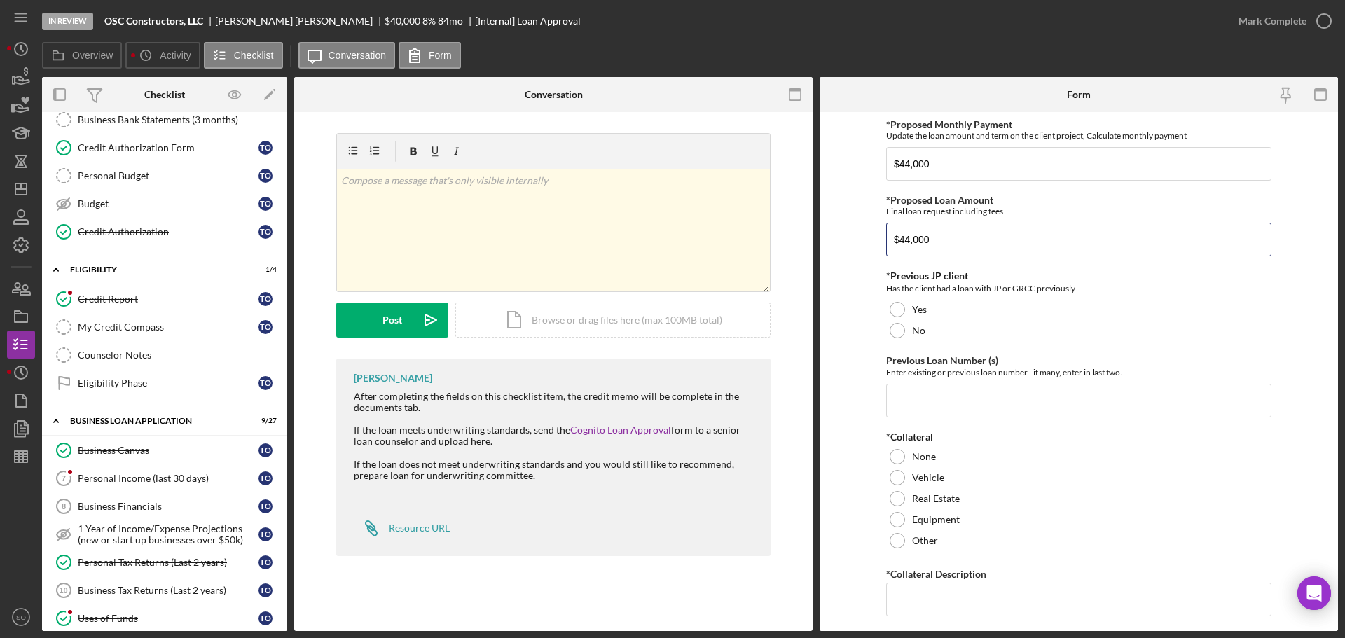
scroll to position [140, 0]
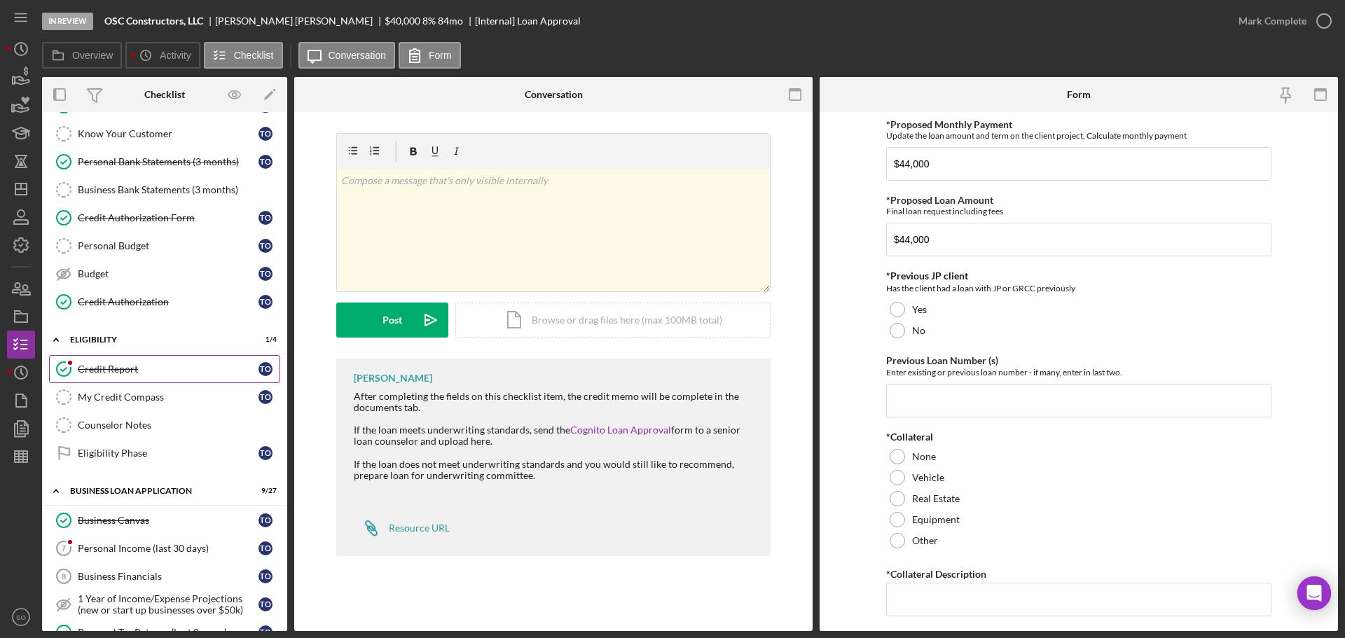
click at [172, 373] on div "Credit Report" at bounding box center [168, 369] width 181 height 11
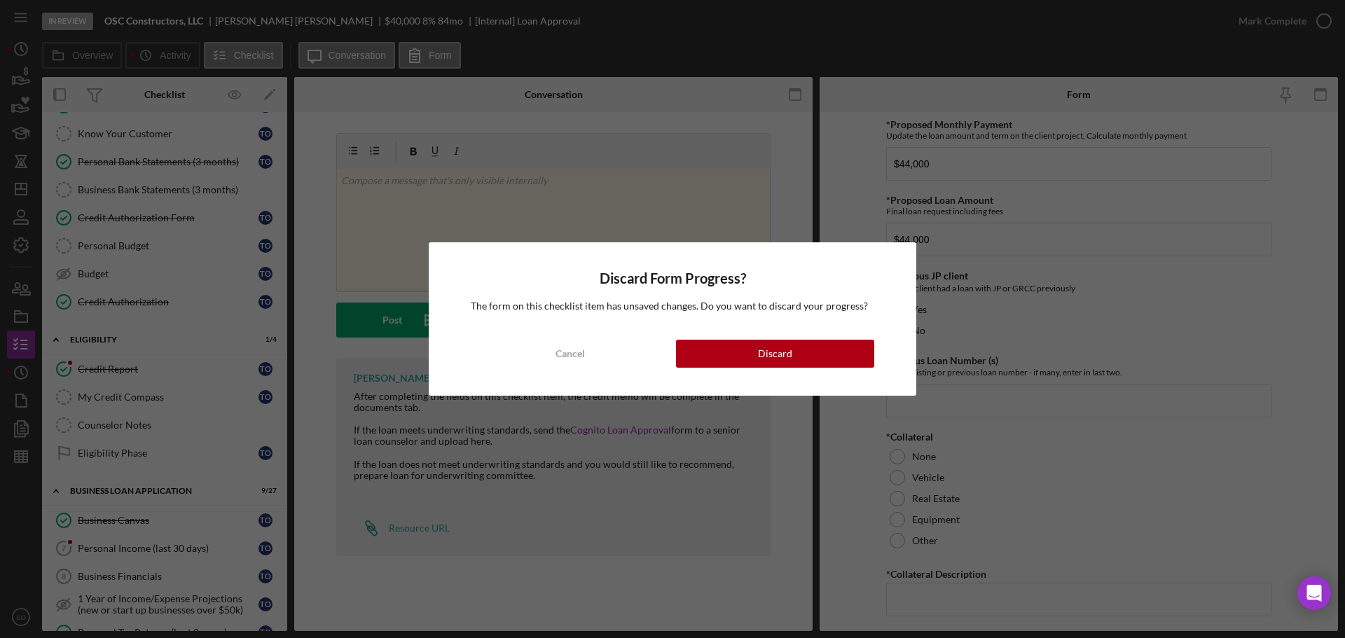
click at [561, 346] on div "Cancel" at bounding box center [570, 354] width 29 height 28
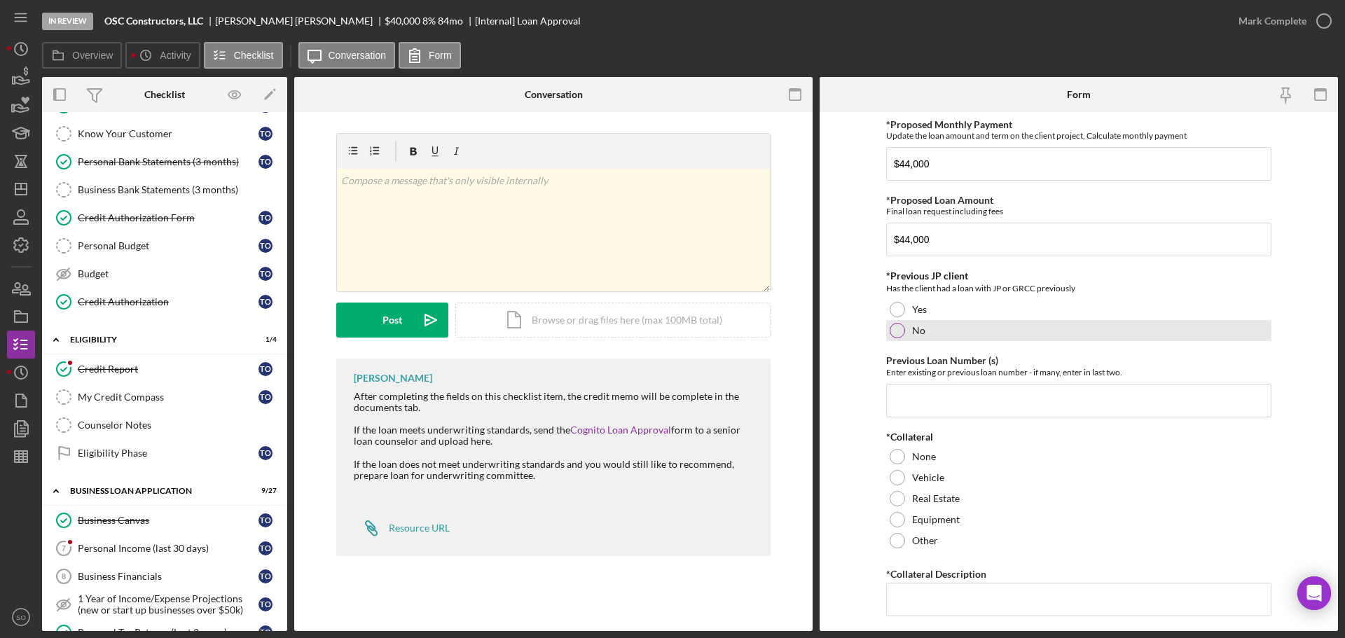
click at [893, 332] on div at bounding box center [897, 330] width 15 height 15
click at [914, 397] on input "Previous Loan Number (s)" at bounding box center [1078, 401] width 385 height 34
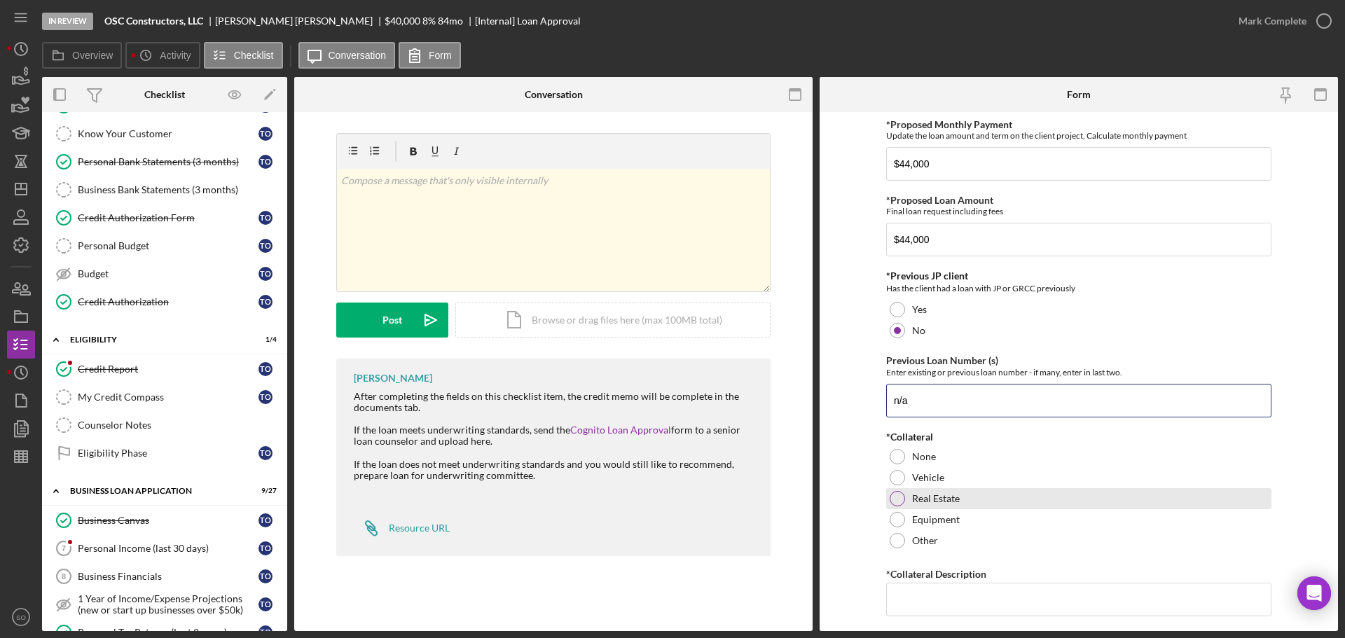
type input "n/a"
click at [890, 495] on div at bounding box center [897, 498] width 15 height 15
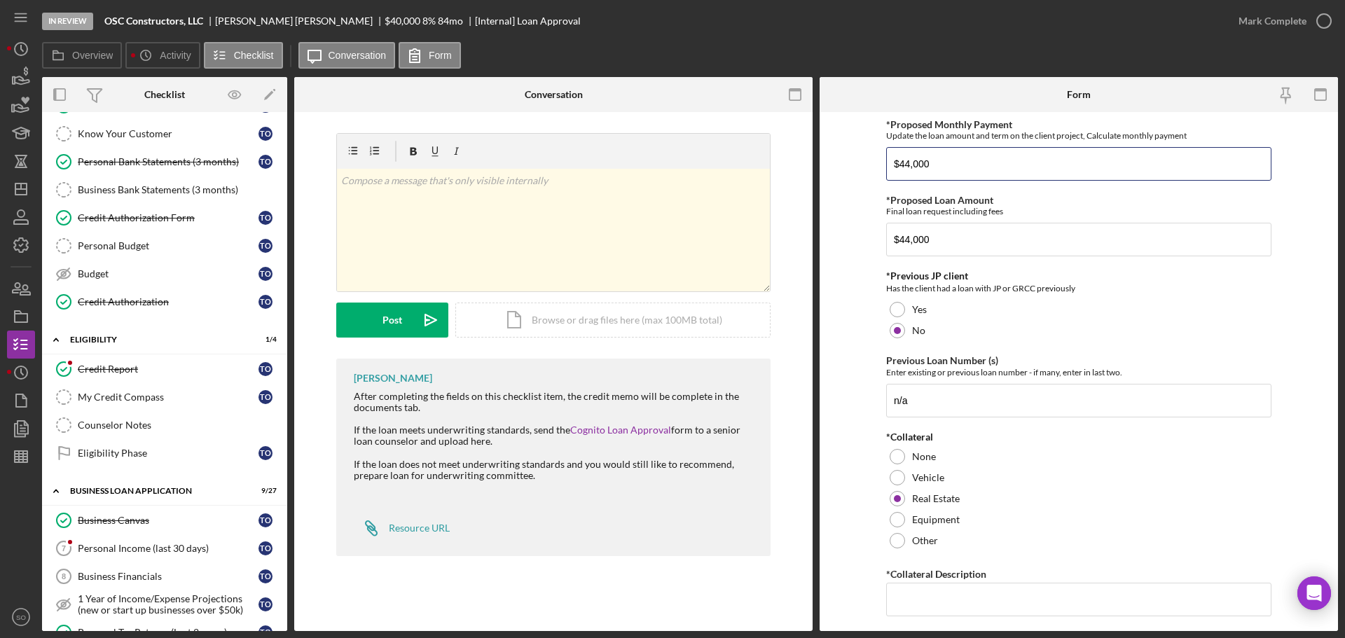
drag, startPoint x: 944, startPoint y: 163, endPoint x: 771, endPoint y: 164, distance: 173.1
click at [771, 164] on div "Overview Internal Workflow Stage In Review Icon/Dropdown Arrow Archive (can una…" at bounding box center [690, 354] width 1296 height 554
type input "$987"
click at [849, 256] on form "*Proposed Monthly Payment Update the loan amount and term on the client project…" at bounding box center [1079, 371] width 518 height 519
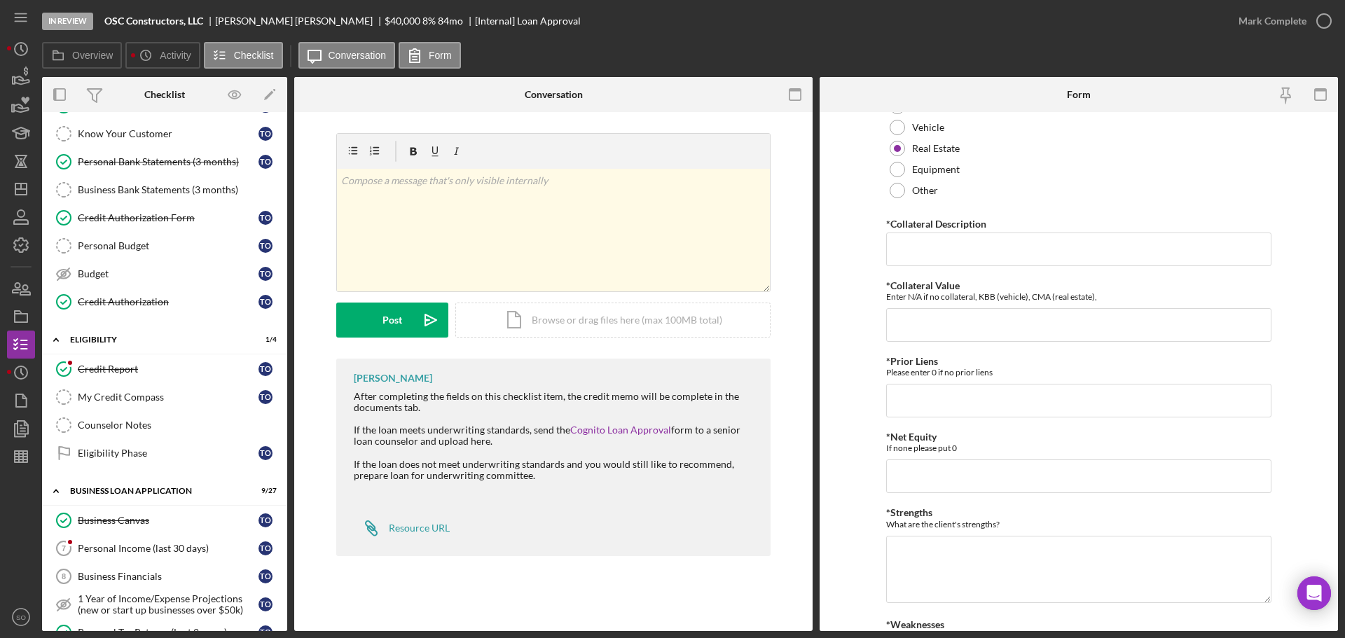
scroll to position [210, 0]
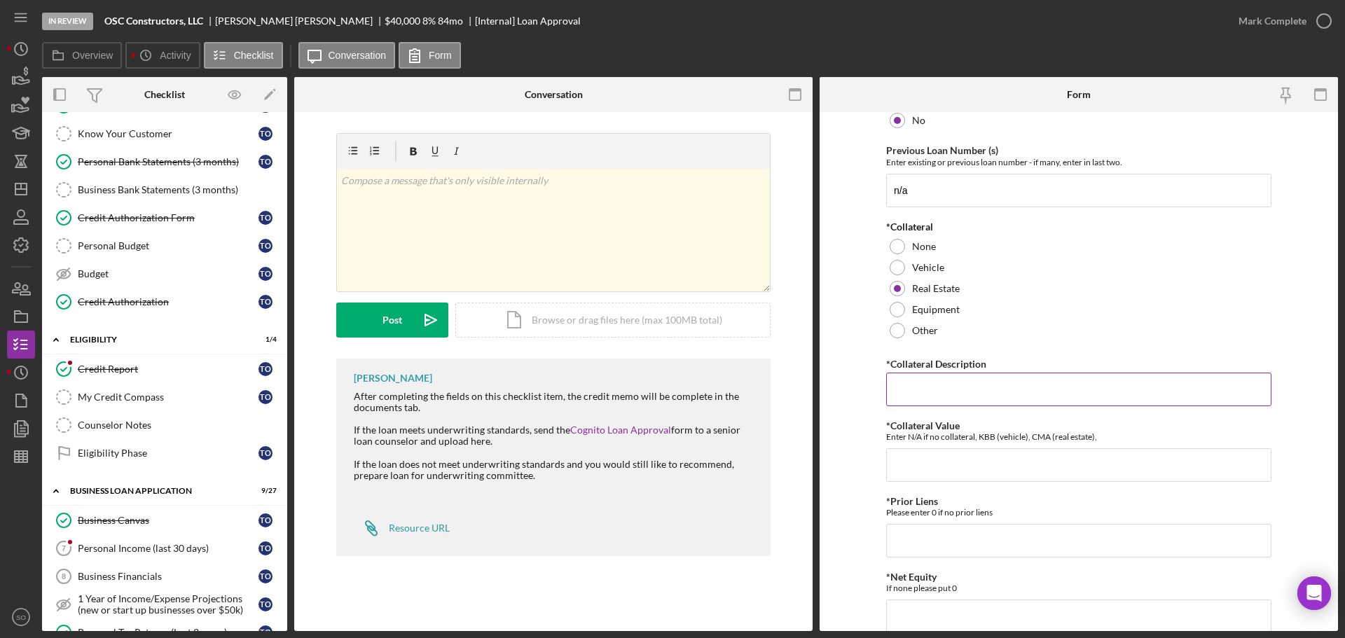
click at [923, 384] on input "*Collateral Description" at bounding box center [1078, 390] width 385 height 34
paste input "6741 Schoeld Pl, St Louis, MO 63133"
type input "6741 Schoeld Pl, St Louis, MO 63133"
click at [852, 421] on form "*Proposed Monthly Payment Update the loan amount and term on the client project…" at bounding box center [1079, 371] width 518 height 519
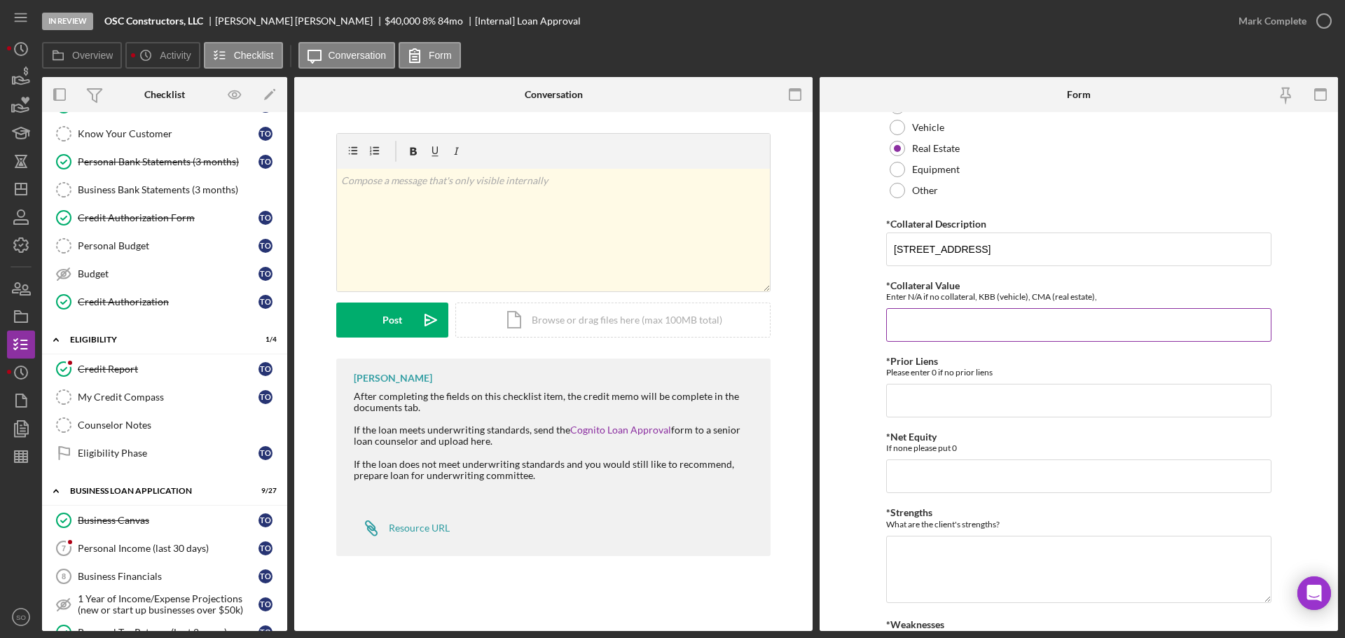
click at [935, 320] on input "*Collateral Value" at bounding box center [1078, 325] width 385 height 34
type input "69000"
click at [932, 418] on div "*Proposed Monthly Payment Update the loan amount and term on the client project…" at bounding box center [1078, 288] width 385 height 1038
click at [933, 404] on input "*Prior Liens" at bounding box center [1078, 401] width 385 height 34
type input "0"
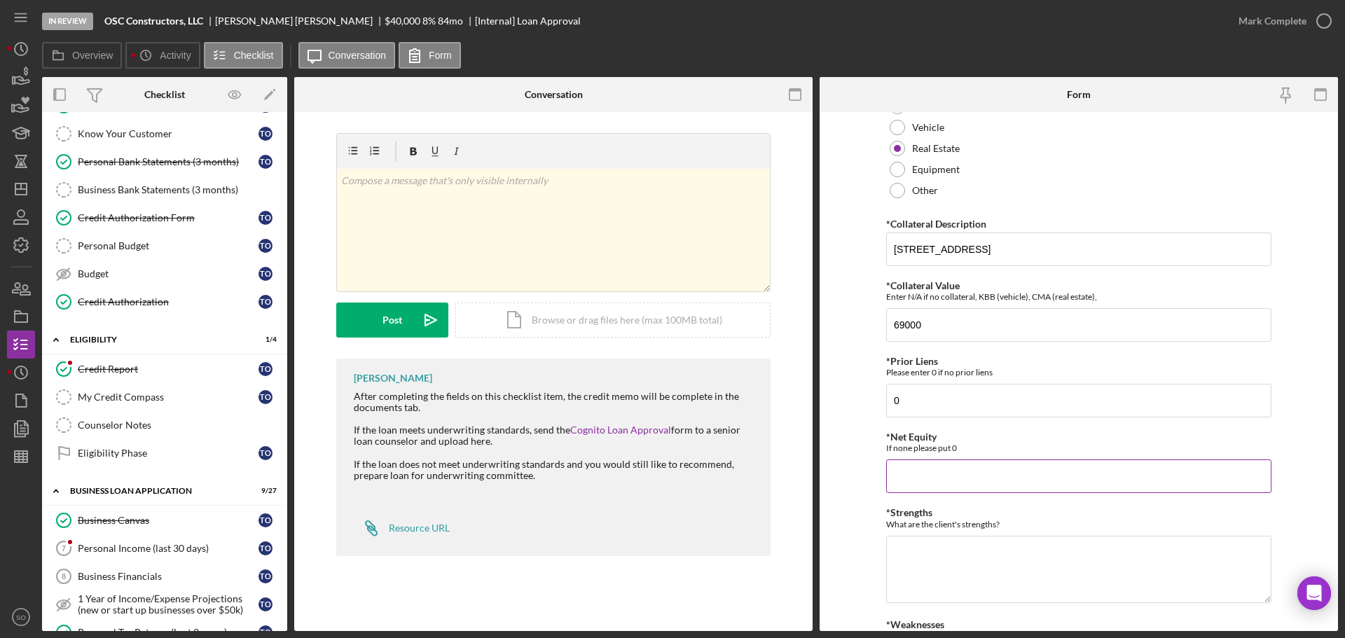
click at [1026, 482] on input "*Net Equity" at bounding box center [1078, 477] width 385 height 34
type input "69,000"
click at [980, 545] on textarea "*Strengths" at bounding box center [1078, 569] width 385 height 67
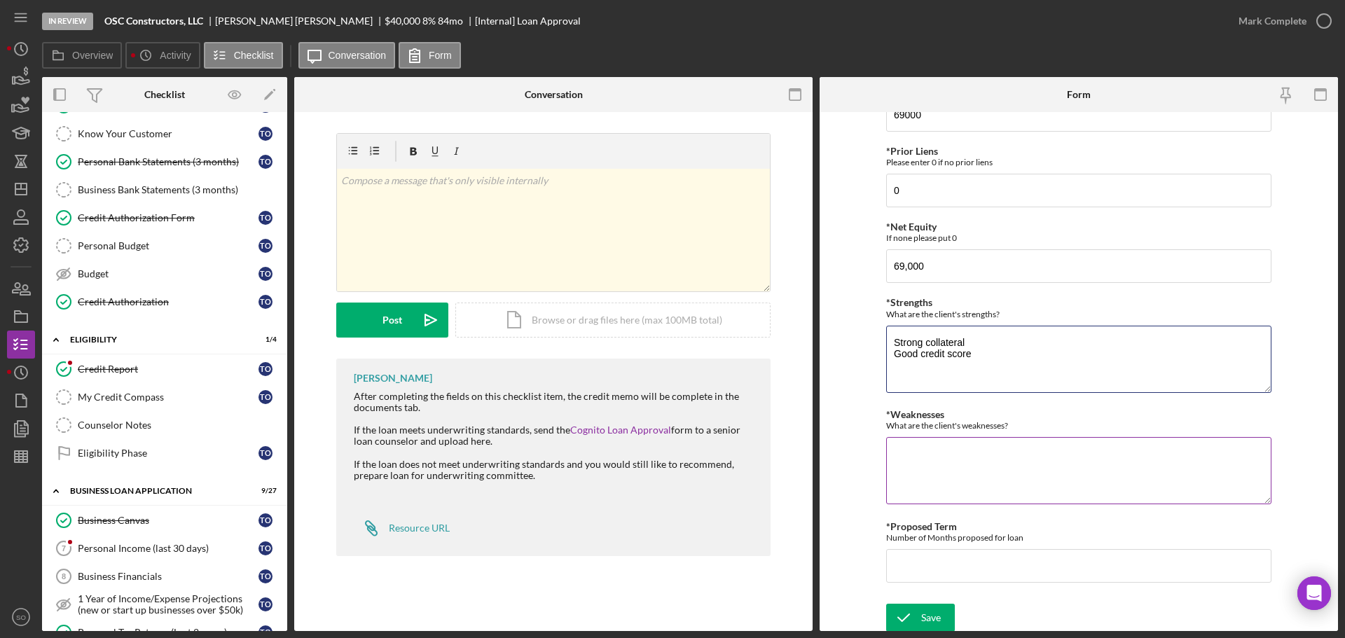
type textarea "Strong collateral Good credit score"
click at [942, 463] on textarea "*Weaknesses" at bounding box center [1078, 470] width 385 height 67
type textarea "No significant weaknesses"
click at [947, 550] on input "*Proposed Term" at bounding box center [1078, 566] width 385 height 34
type input "60"
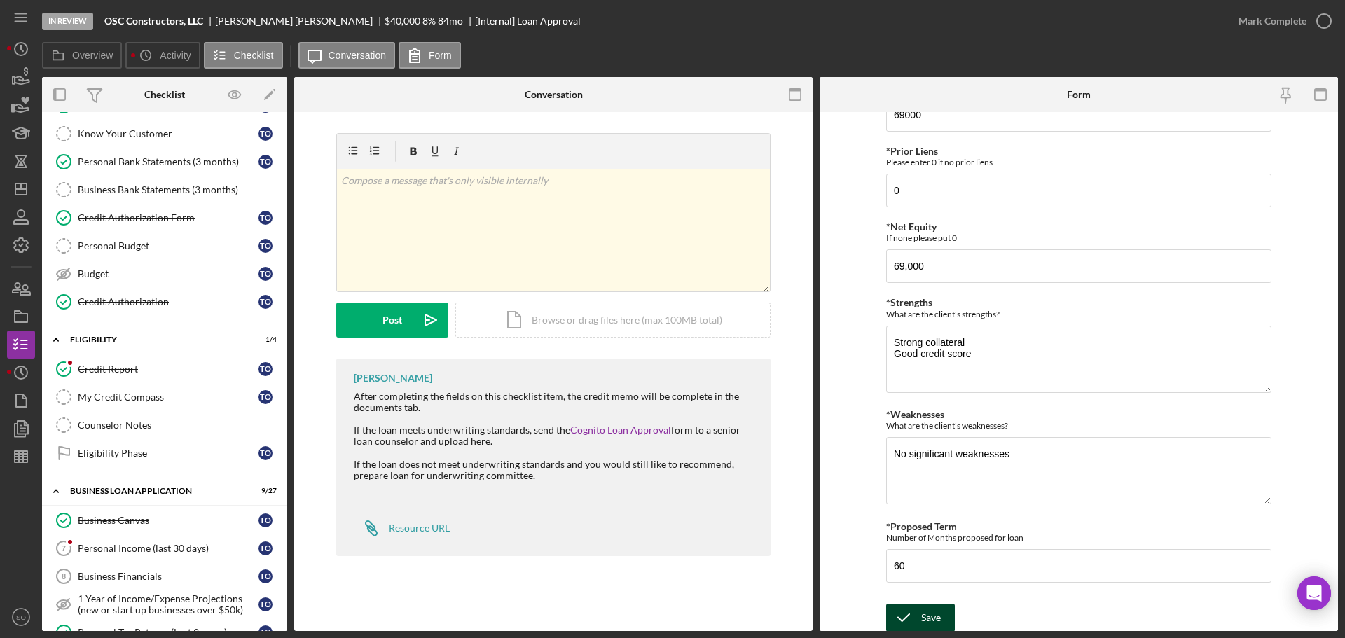
click at [938, 612] on div "Save" at bounding box center [931, 618] width 20 height 28
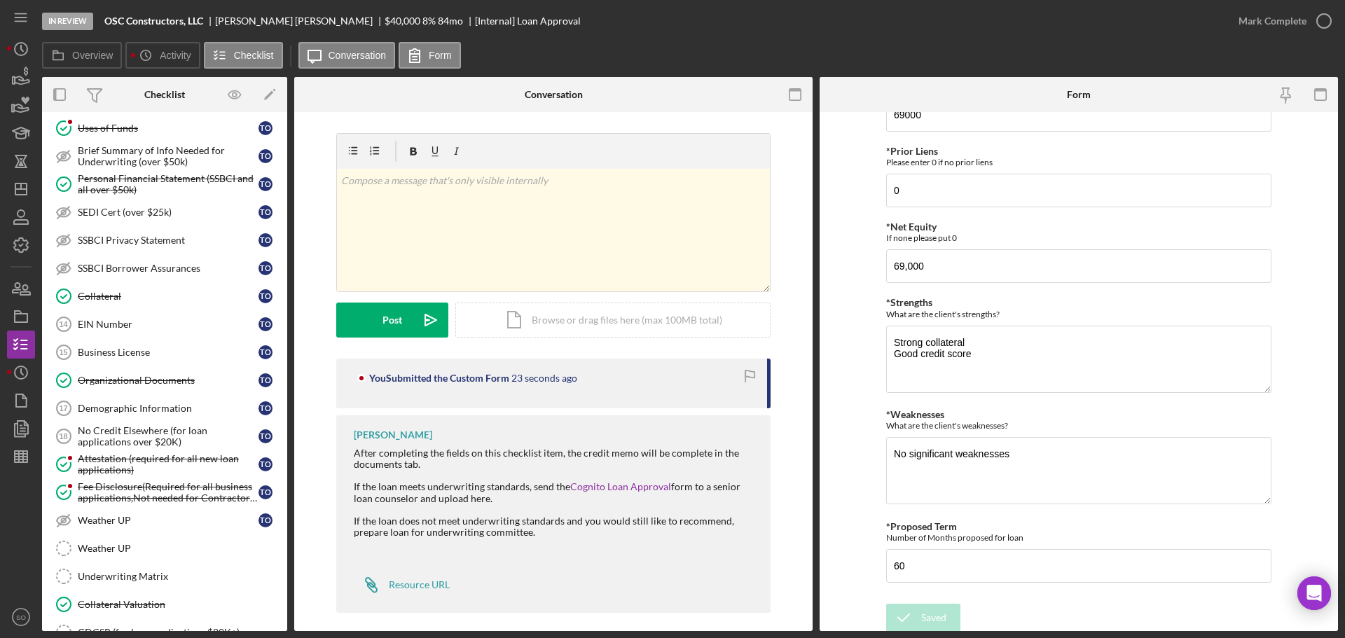
scroll to position [771, 0]
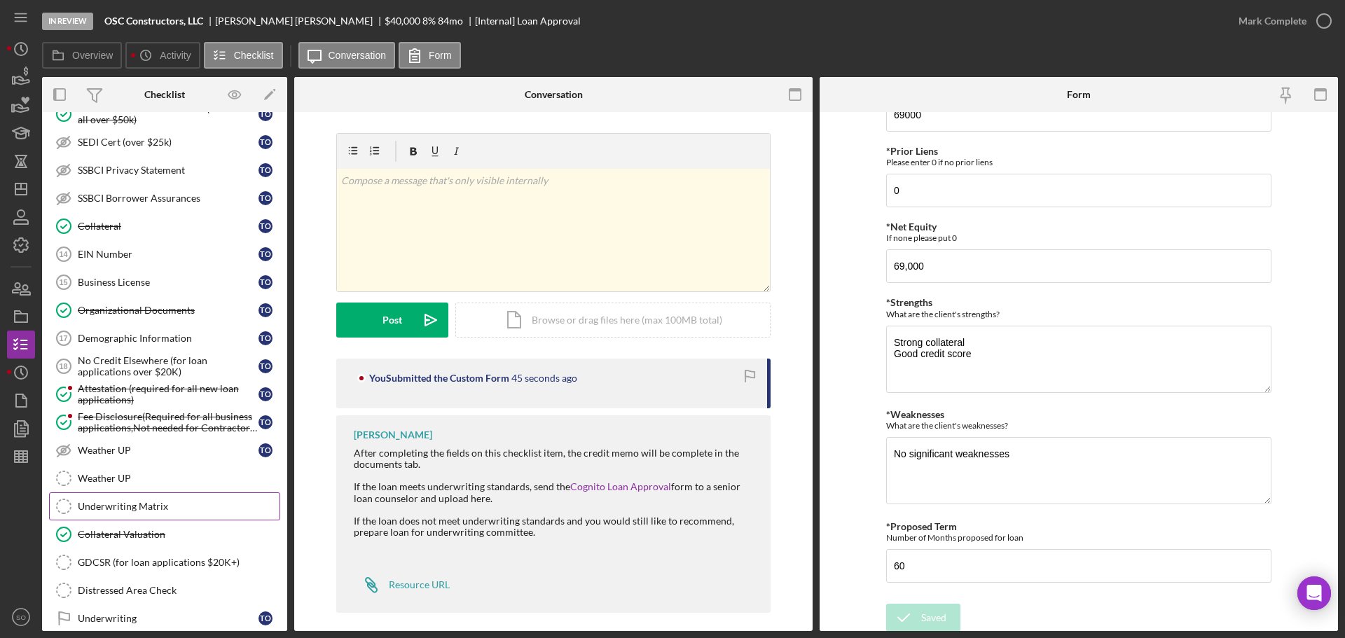
click at [161, 502] on div "Underwriting Matrix" at bounding box center [179, 506] width 202 height 11
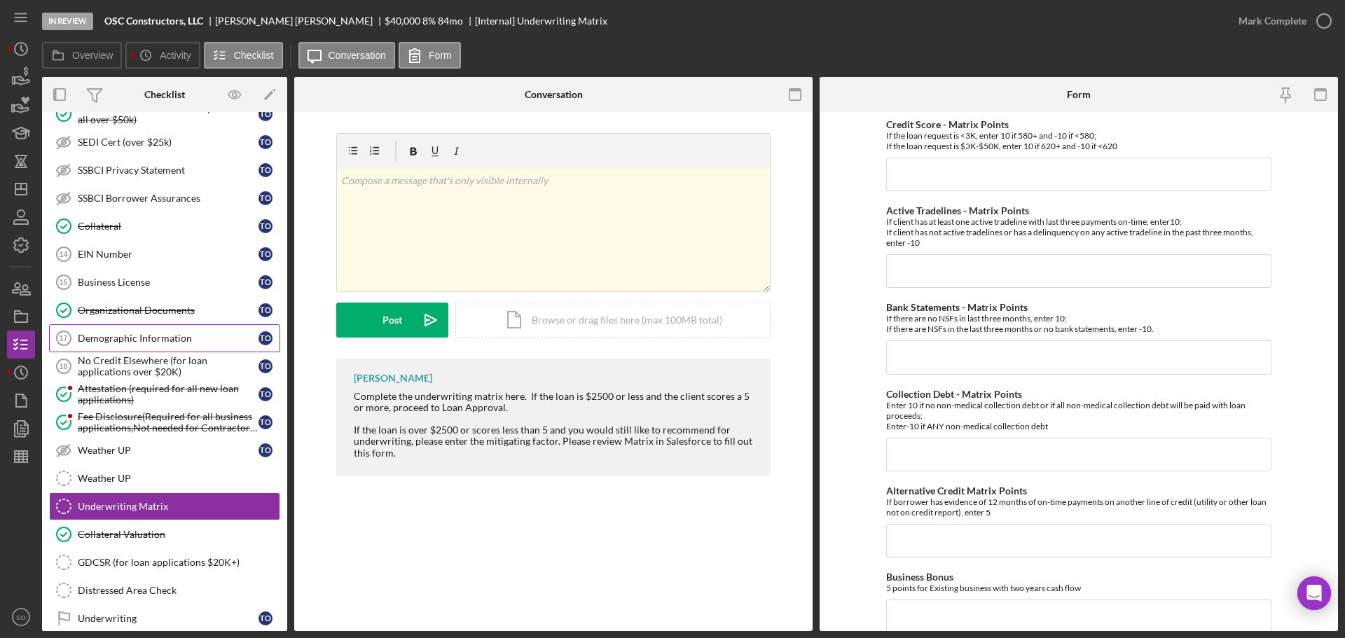
click at [146, 339] on div "Demographic Information" at bounding box center [168, 338] width 181 height 11
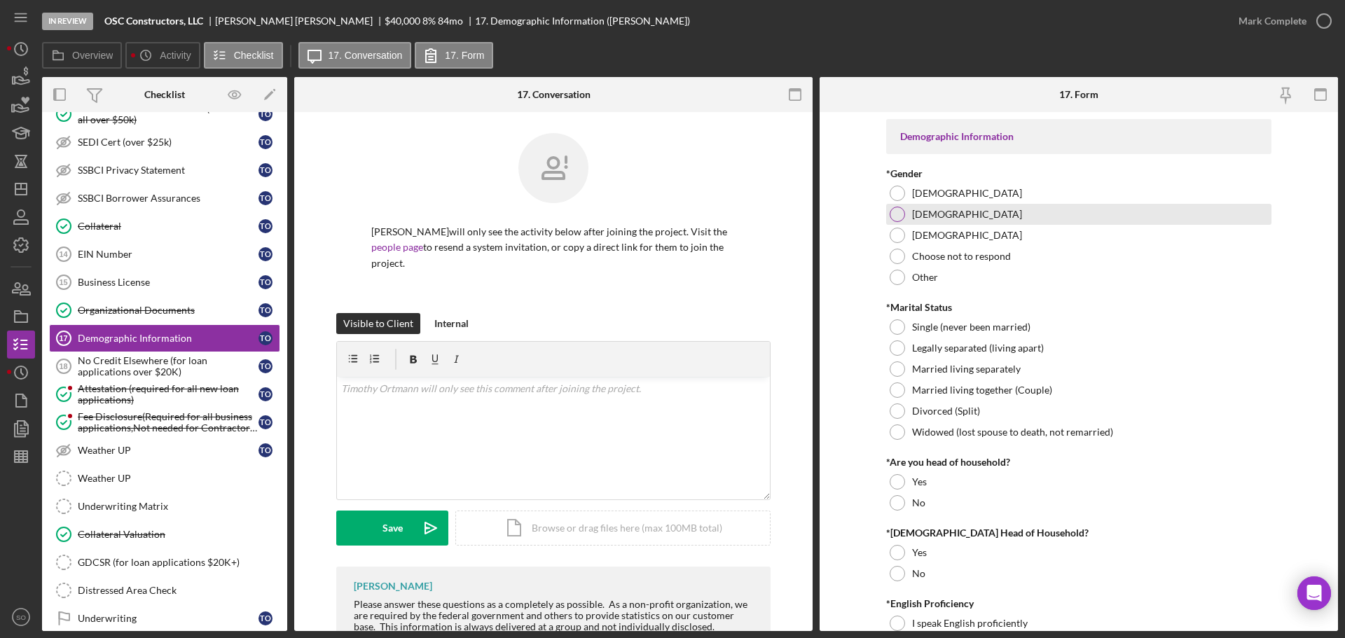
click at [891, 206] on div "Male" at bounding box center [1078, 214] width 385 height 21
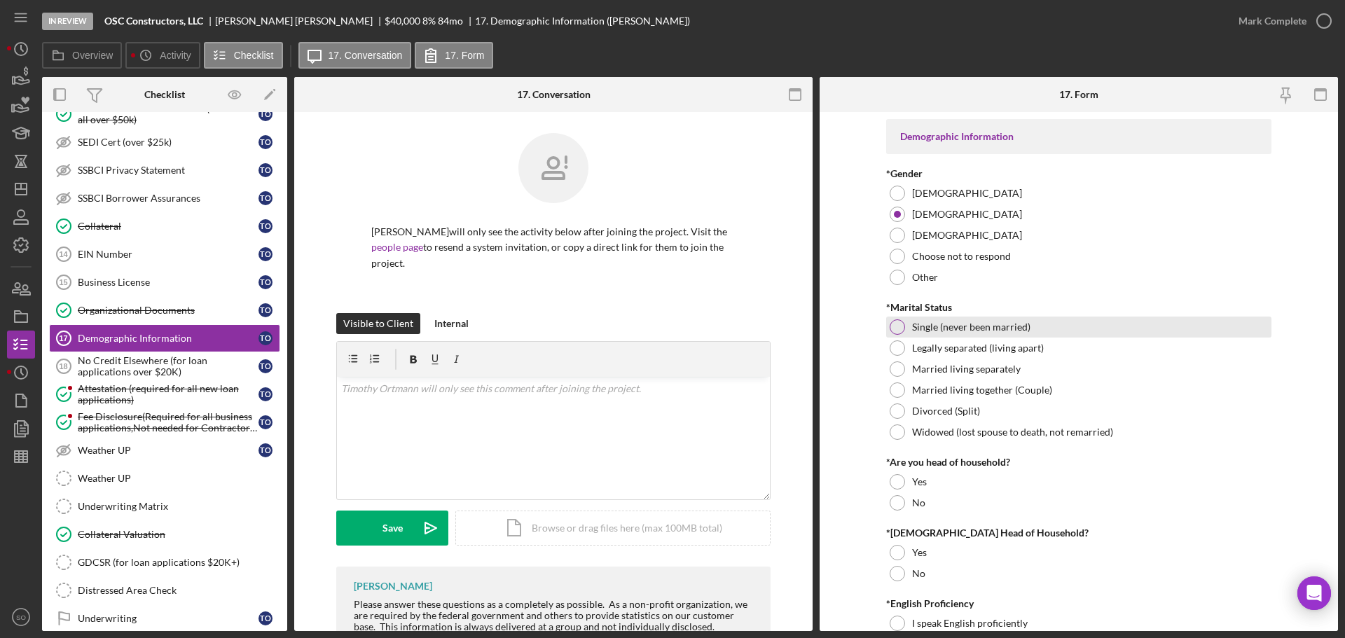
scroll to position [70, 0]
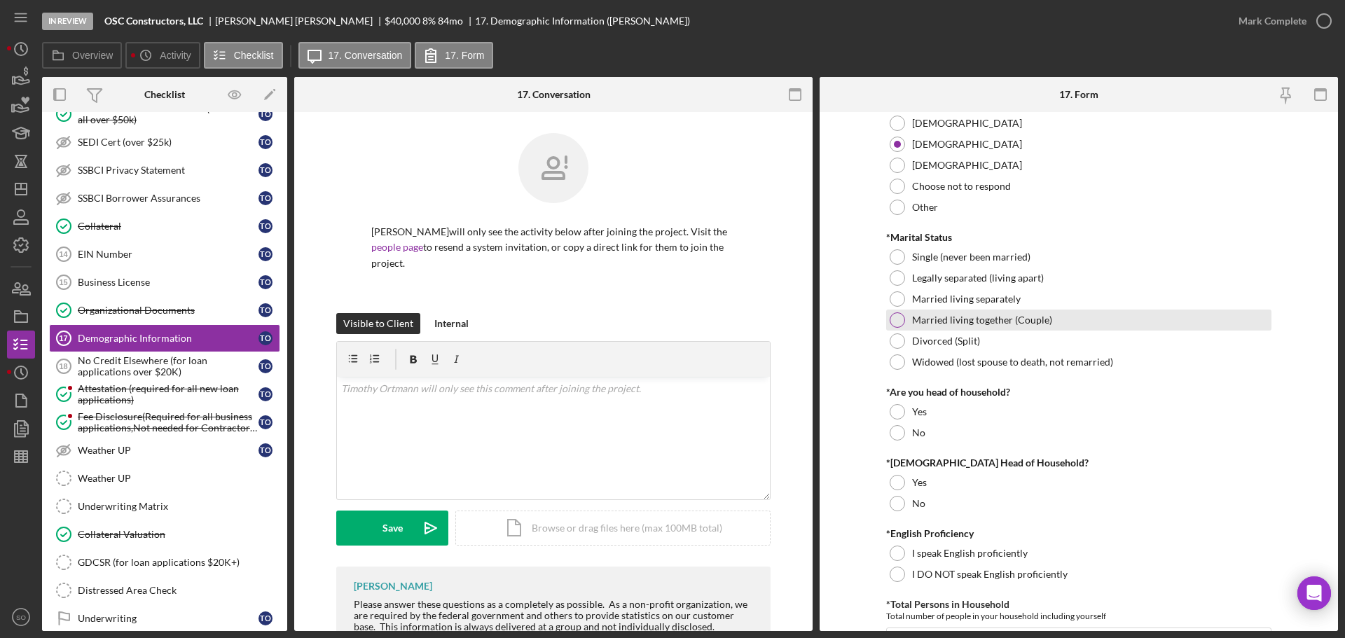
click at [893, 322] on div at bounding box center [897, 319] width 15 height 15
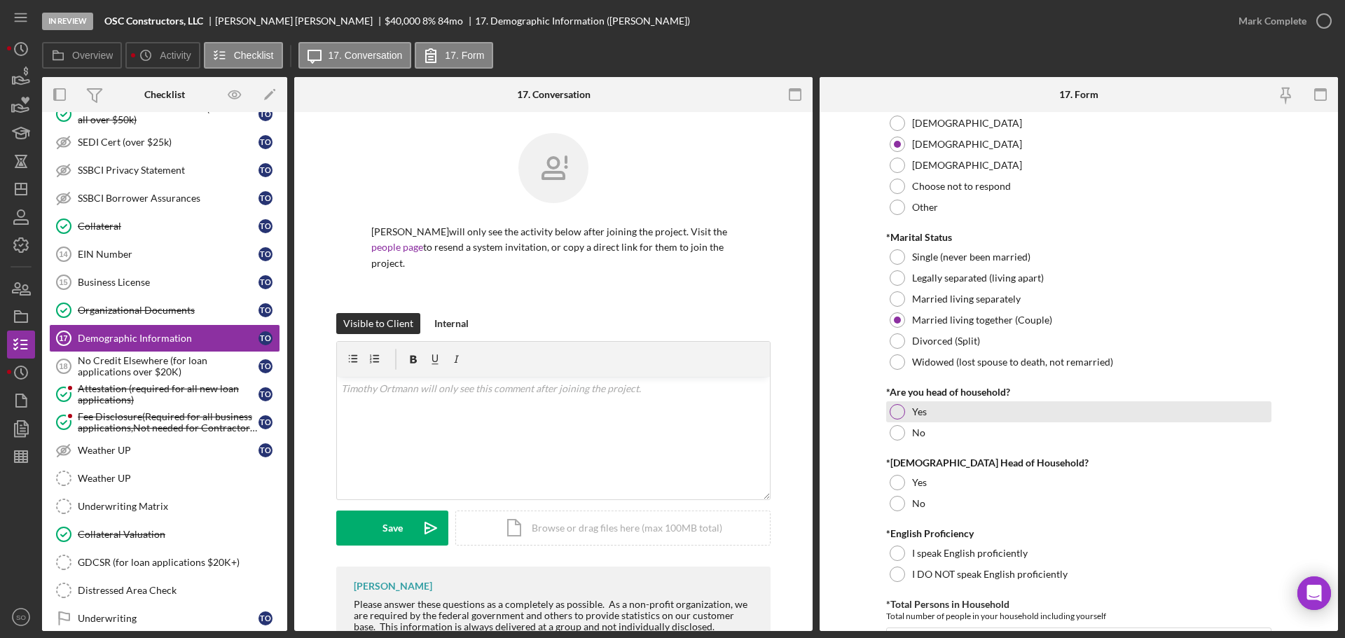
drag, startPoint x: 892, startPoint y: 408, endPoint x: 899, endPoint y: 476, distance: 68.3
click at [892, 415] on div at bounding box center [897, 411] width 15 height 15
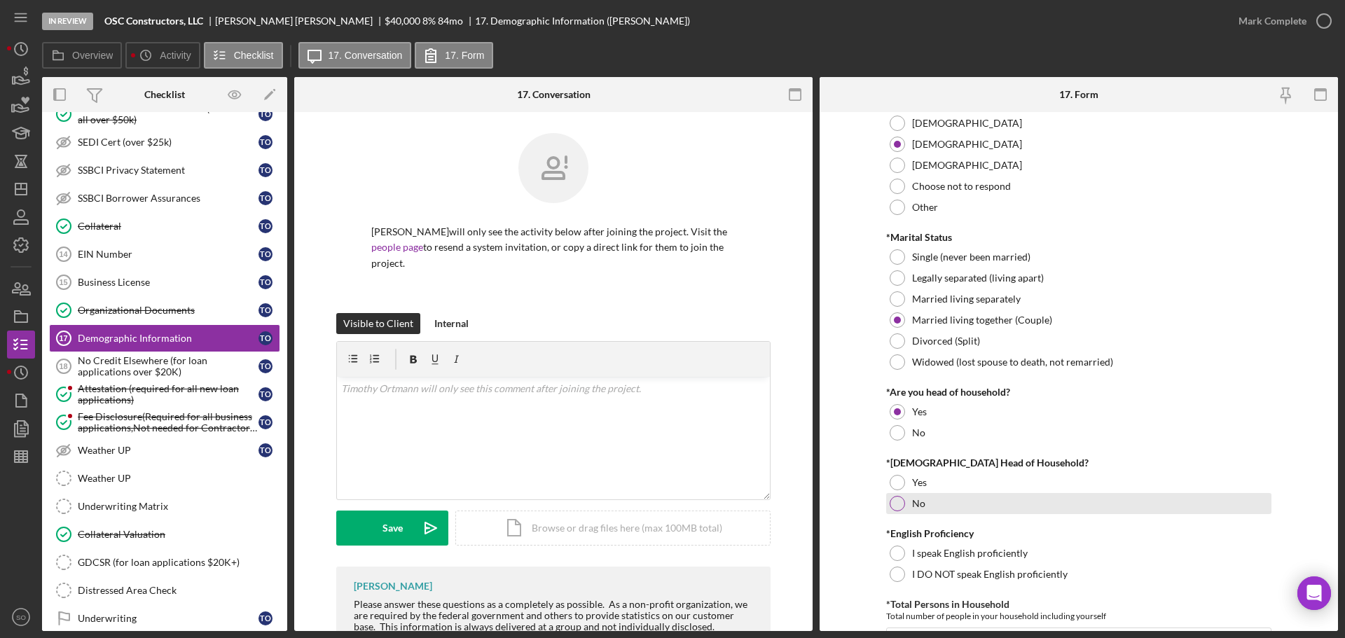
click at [894, 505] on div at bounding box center [897, 503] width 15 height 15
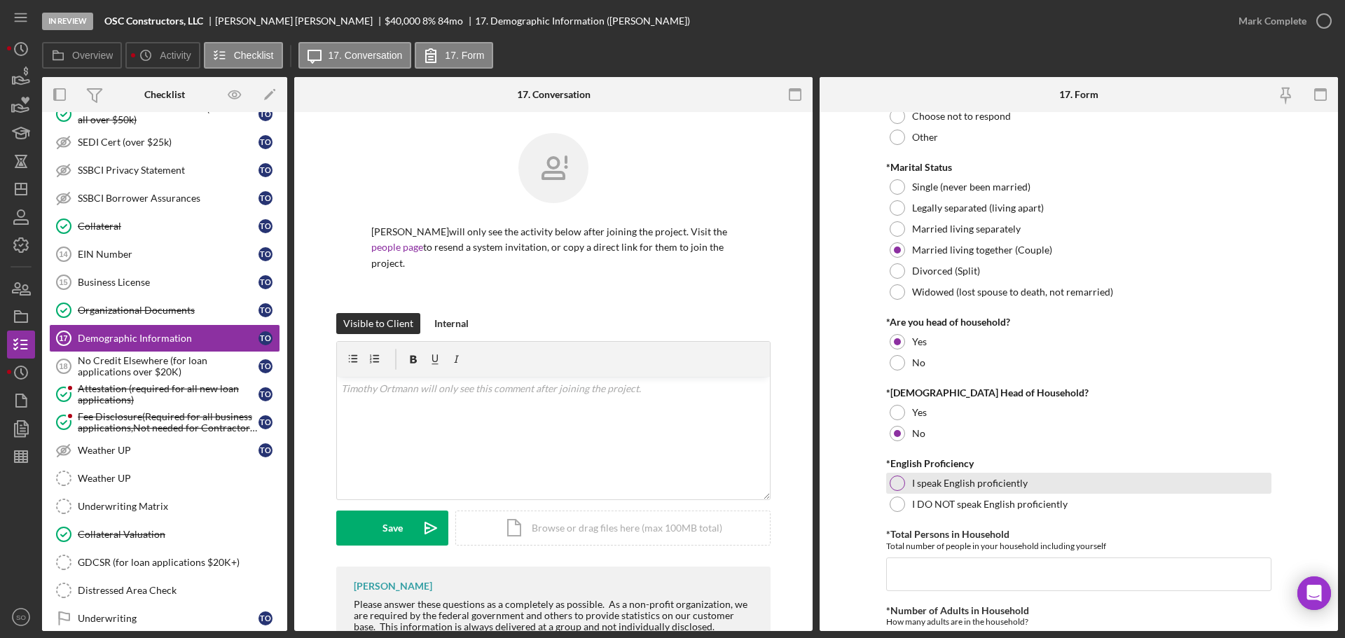
click at [895, 488] on div at bounding box center [897, 483] width 15 height 15
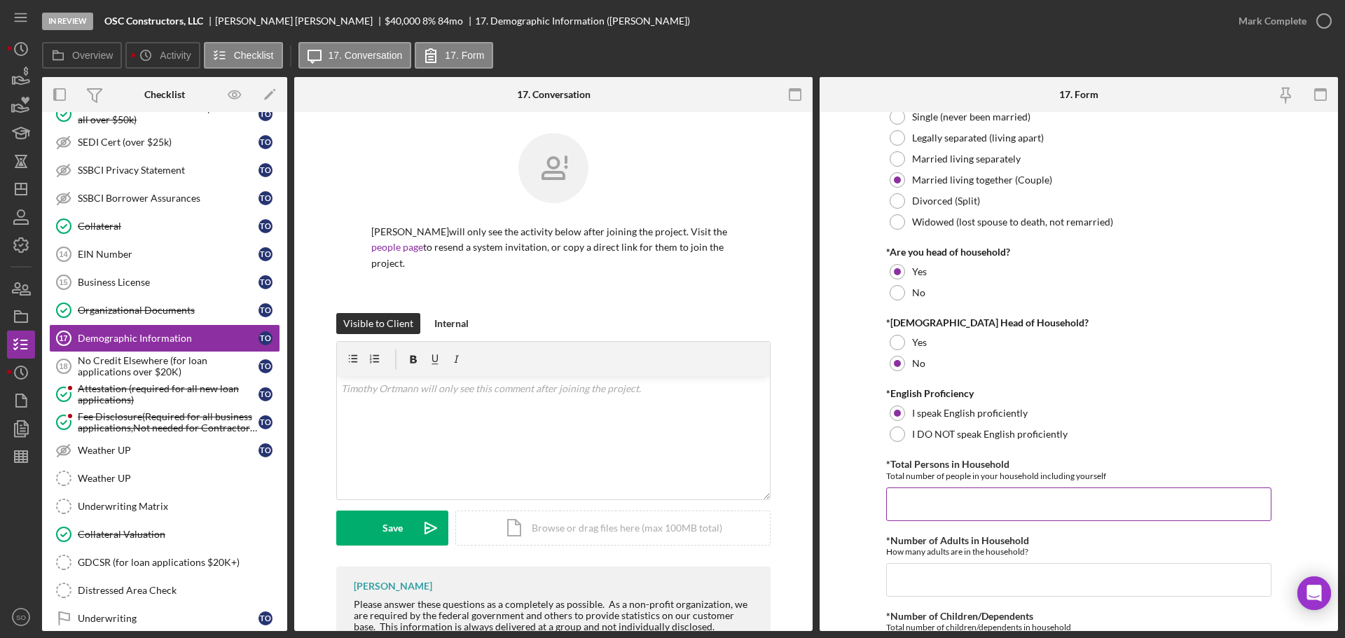
click at [950, 500] on input "*Total Persons in Household" at bounding box center [1078, 505] width 385 height 34
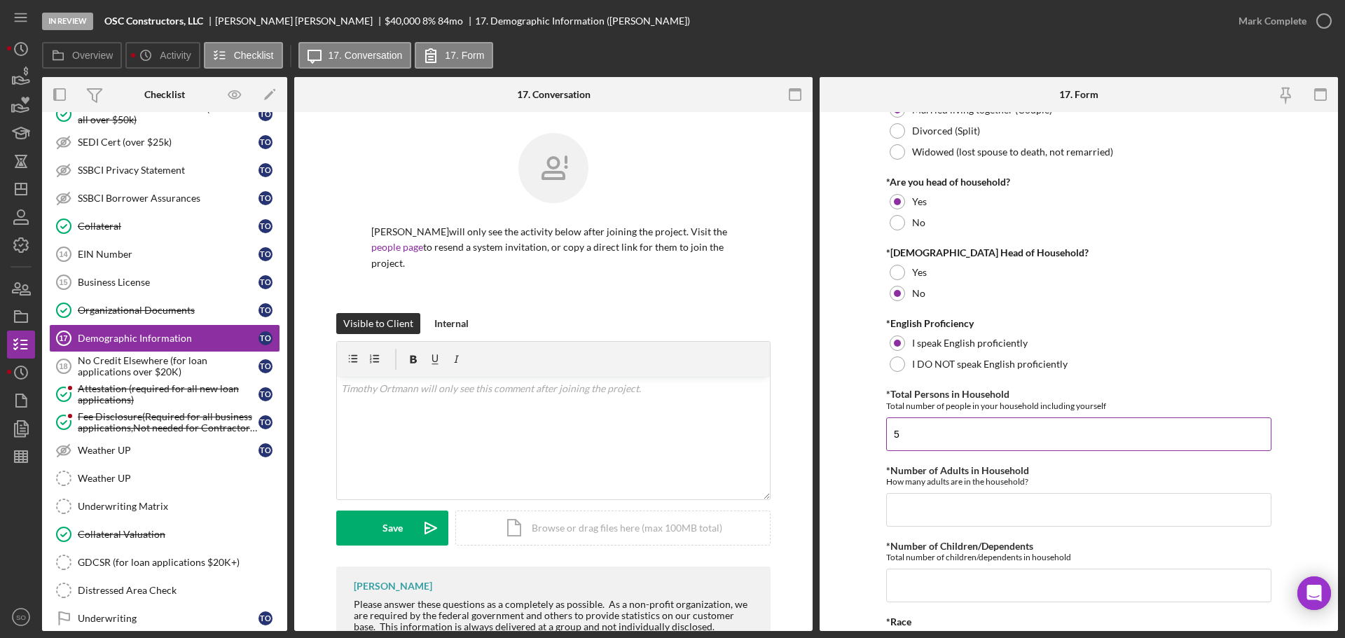
type input "5"
click at [949, 503] on input "*Number of Adults in Household" at bounding box center [1078, 510] width 385 height 34
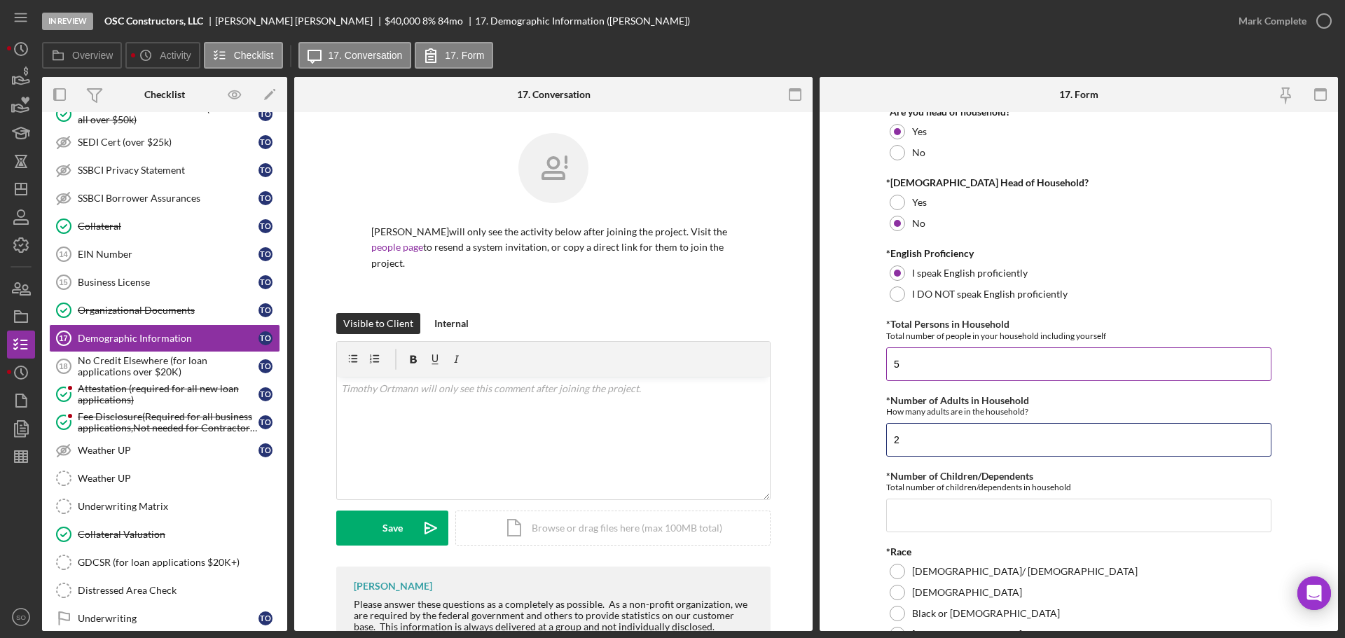
type input "2"
click at [949, 503] on input "*Number of Children/Dependents" at bounding box center [1078, 516] width 385 height 34
type input "3"
click at [844, 511] on form "Demographic Information *Gender Female Male Nonbinary Choose not to respond Oth…" at bounding box center [1079, 371] width 518 height 519
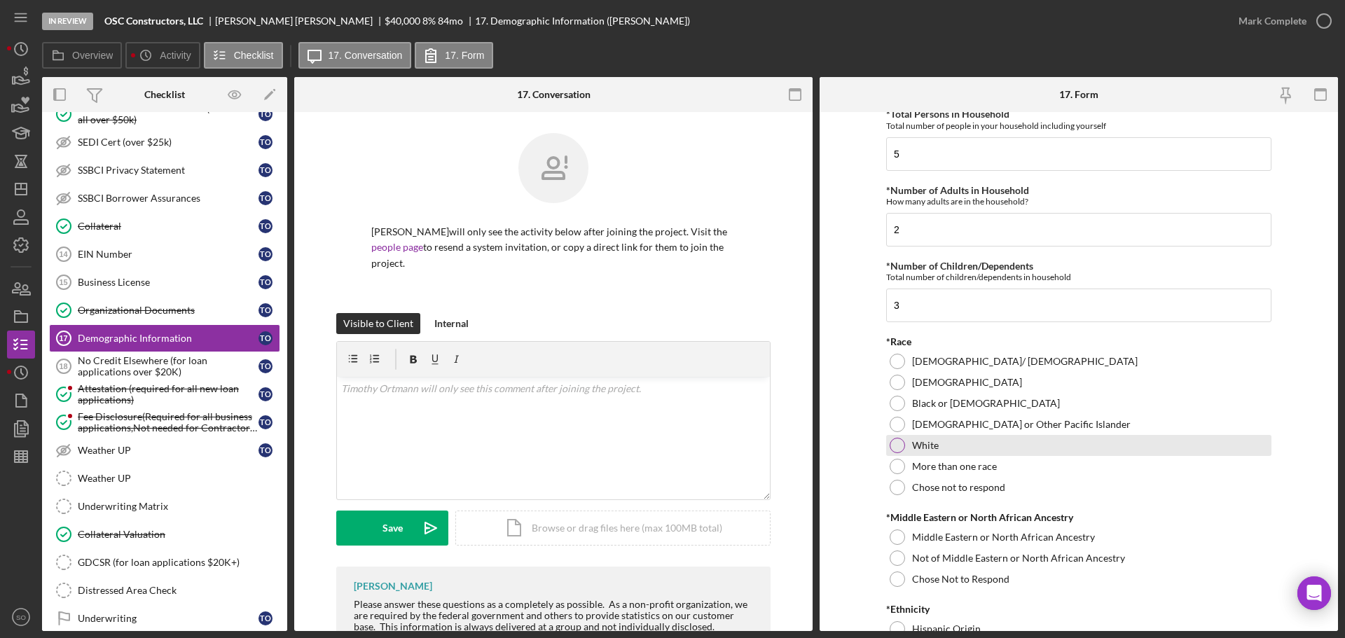
click at [894, 438] on div at bounding box center [897, 445] width 15 height 15
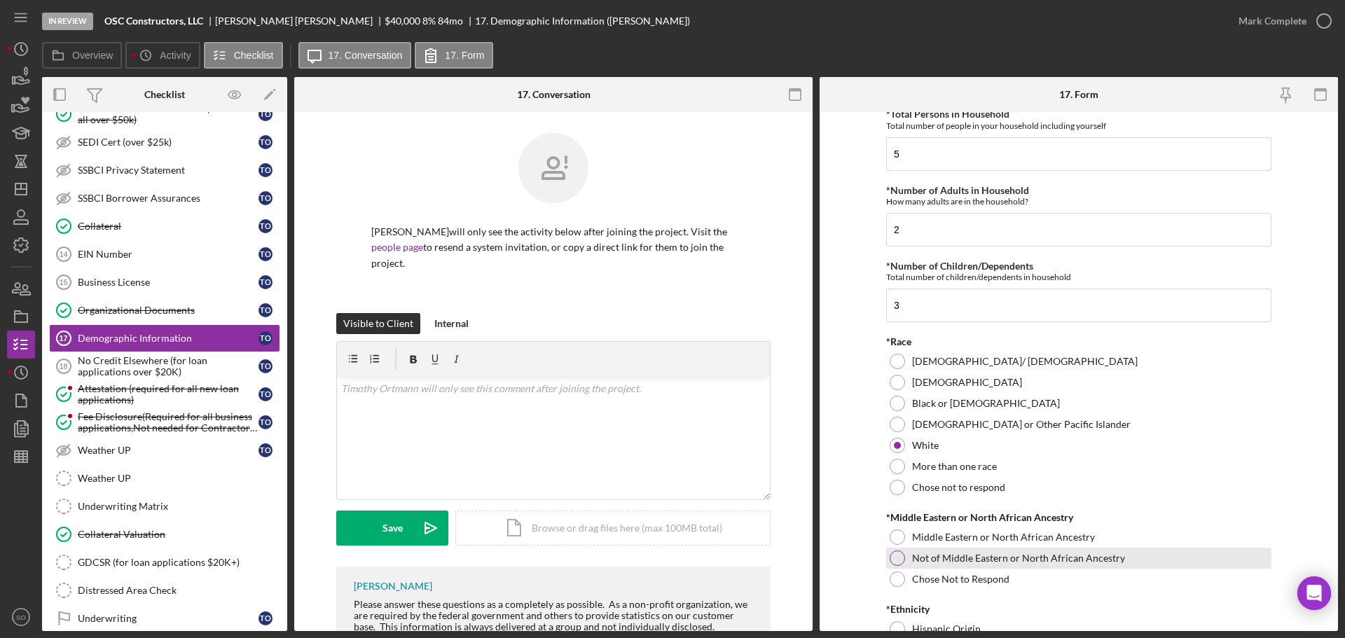
click at [900, 556] on div at bounding box center [897, 558] width 15 height 15
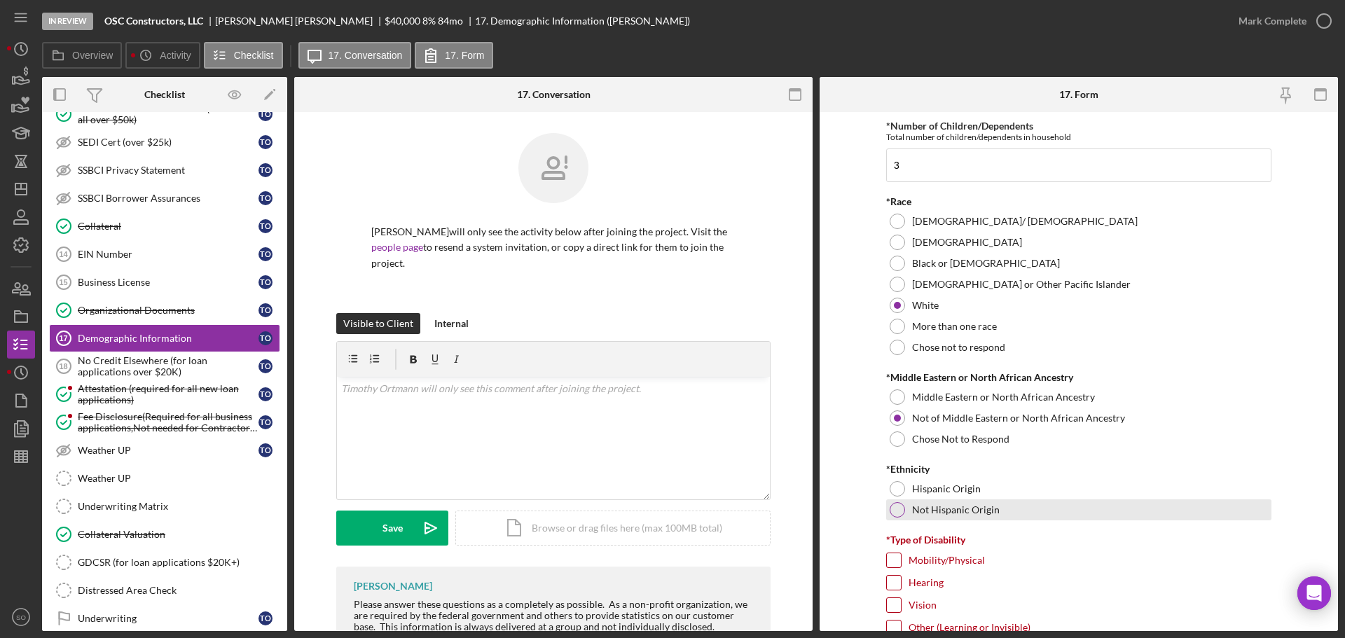
click at [897, 512] on div at bounding box center [897, 509] width 15 height 15
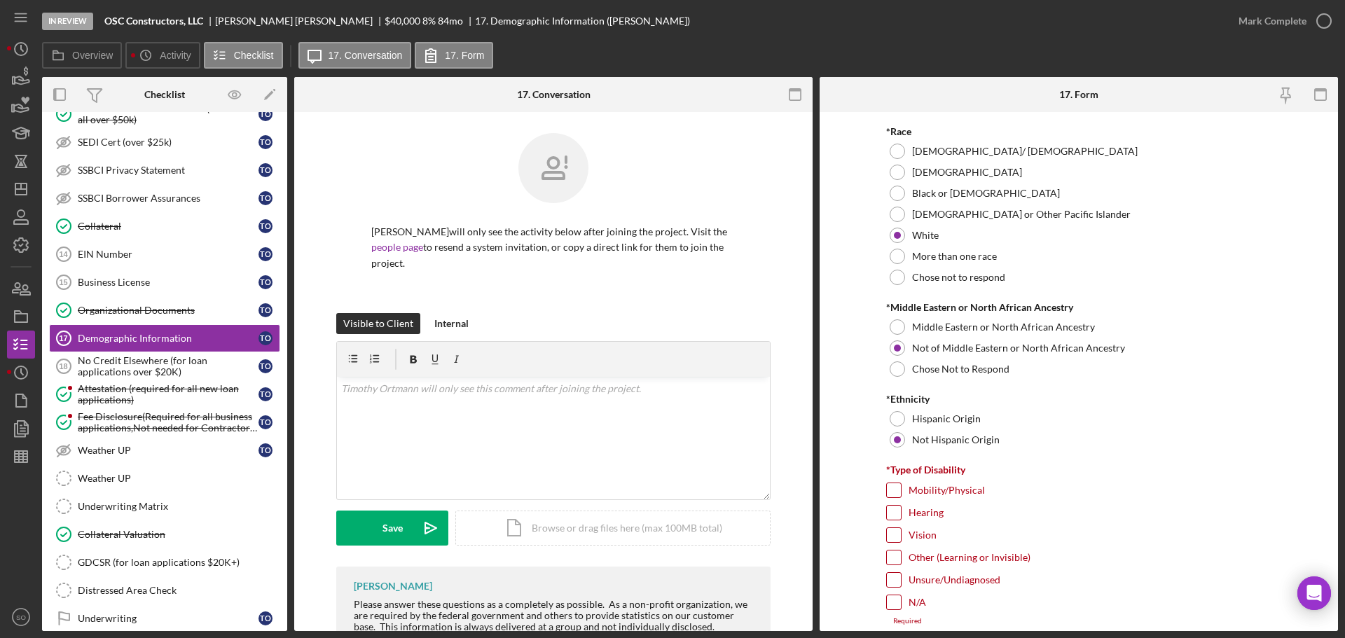
click at [892, 602] on input "N/A" at bounding box center [894, 603] width 14 height 14
checkbox input "true"
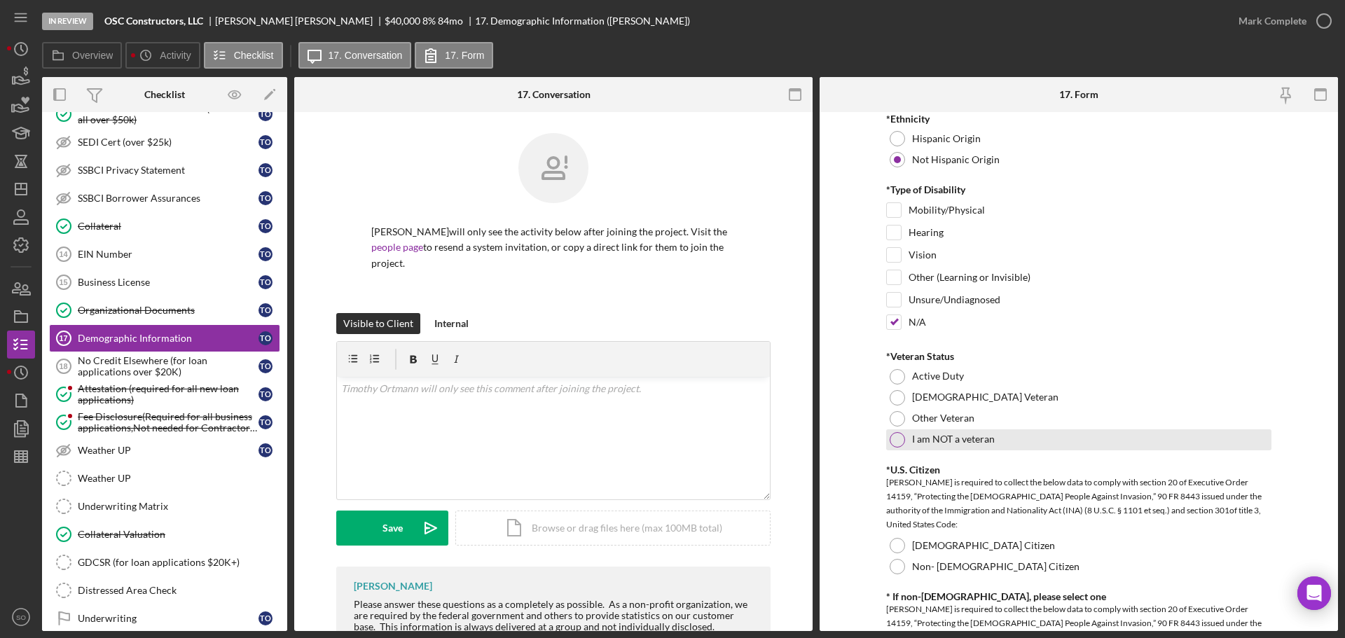
click at [894, 438] on div at bounding box center [897, 439] width 15 height 15
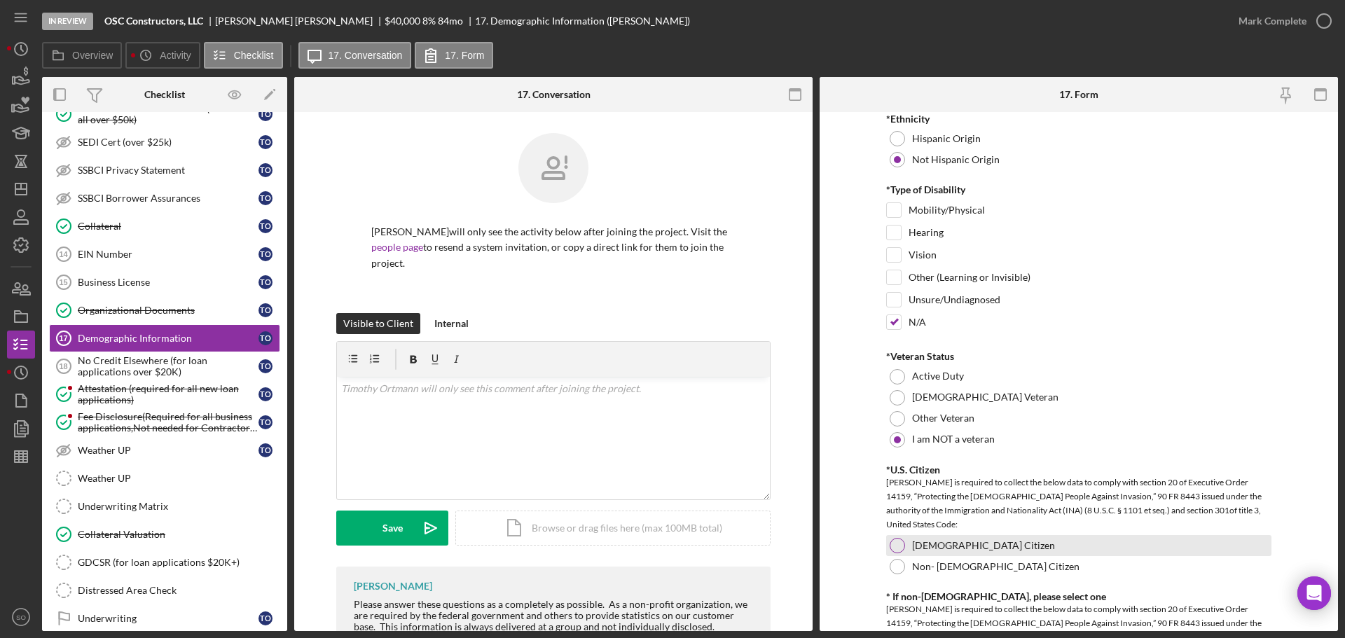
click at [895, 549] on div at bounding box center [897, 545] width 15 height 15
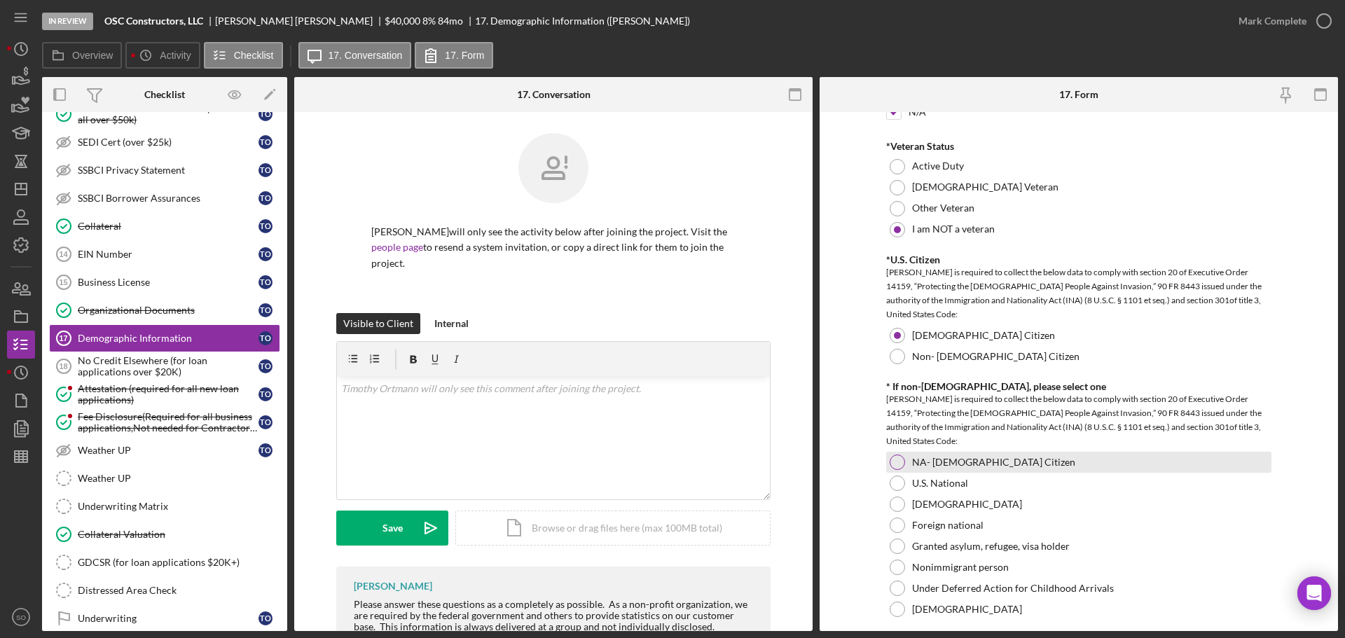
click at [898, 467] on div at bounding box center [897, 462] width 15 height 15
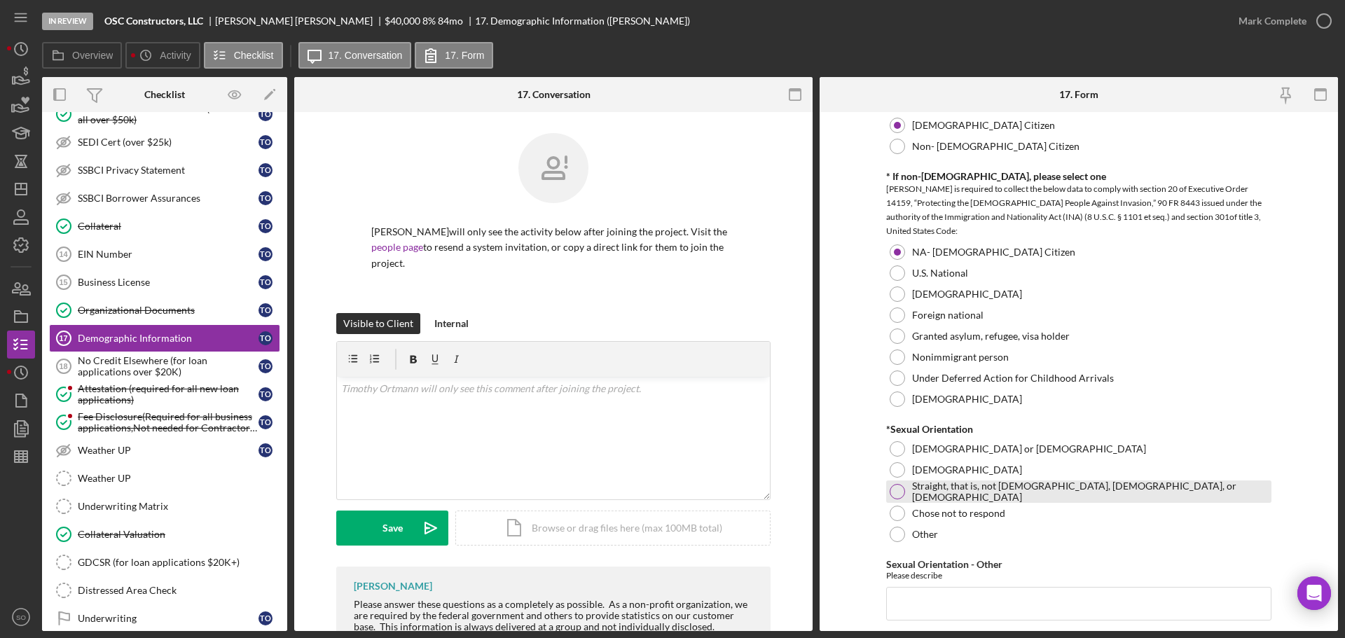
click at [898, 494] on div at bounding box center [897, 491] width 15 height 15
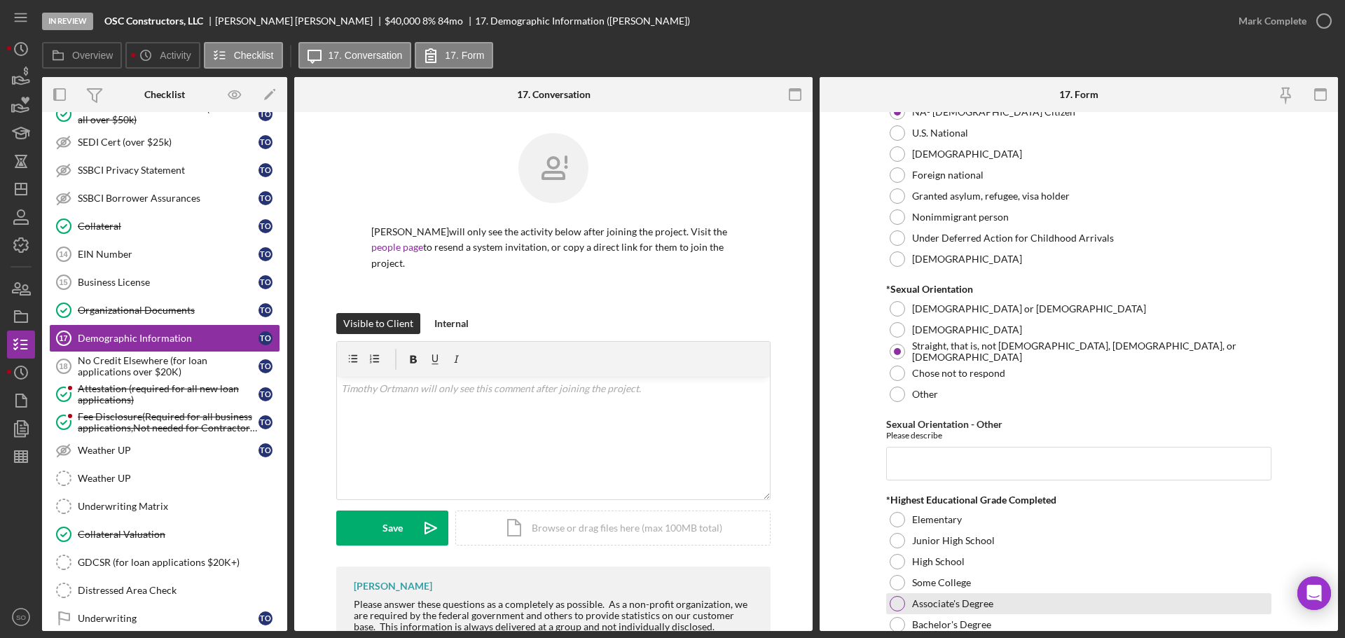
scroll to position [1682, 0]
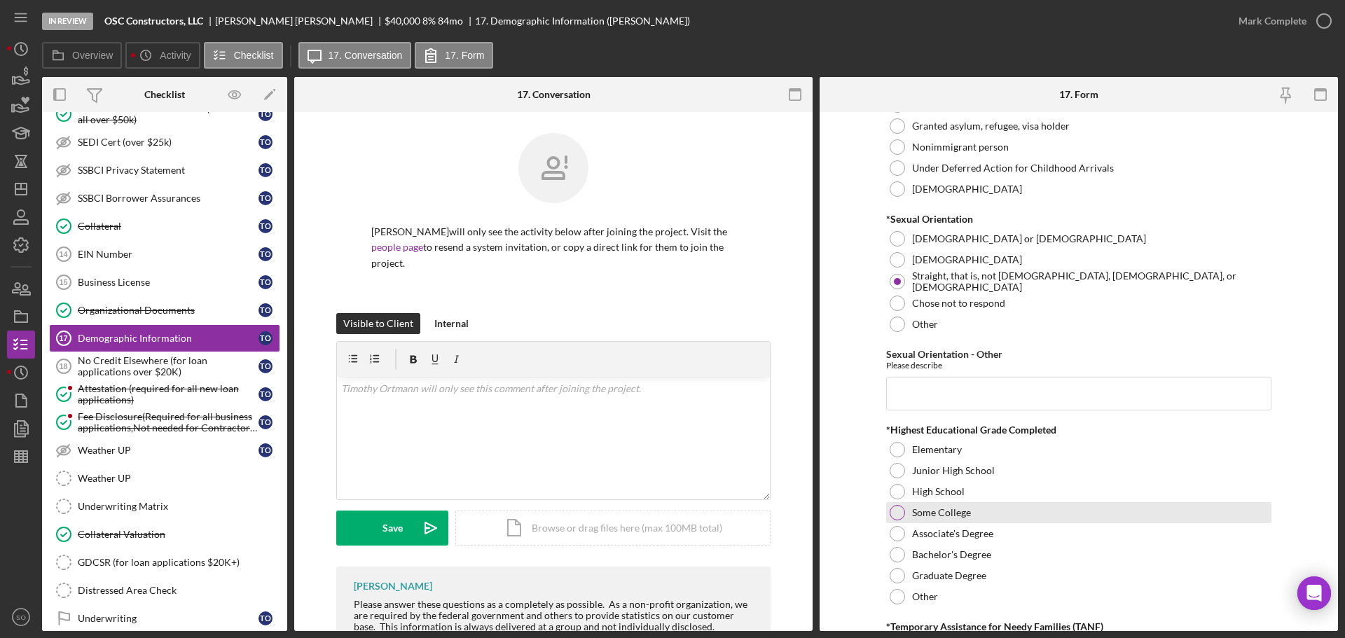
click at [891, 507] on div at bounding box center [897, 512] width 15 height 15
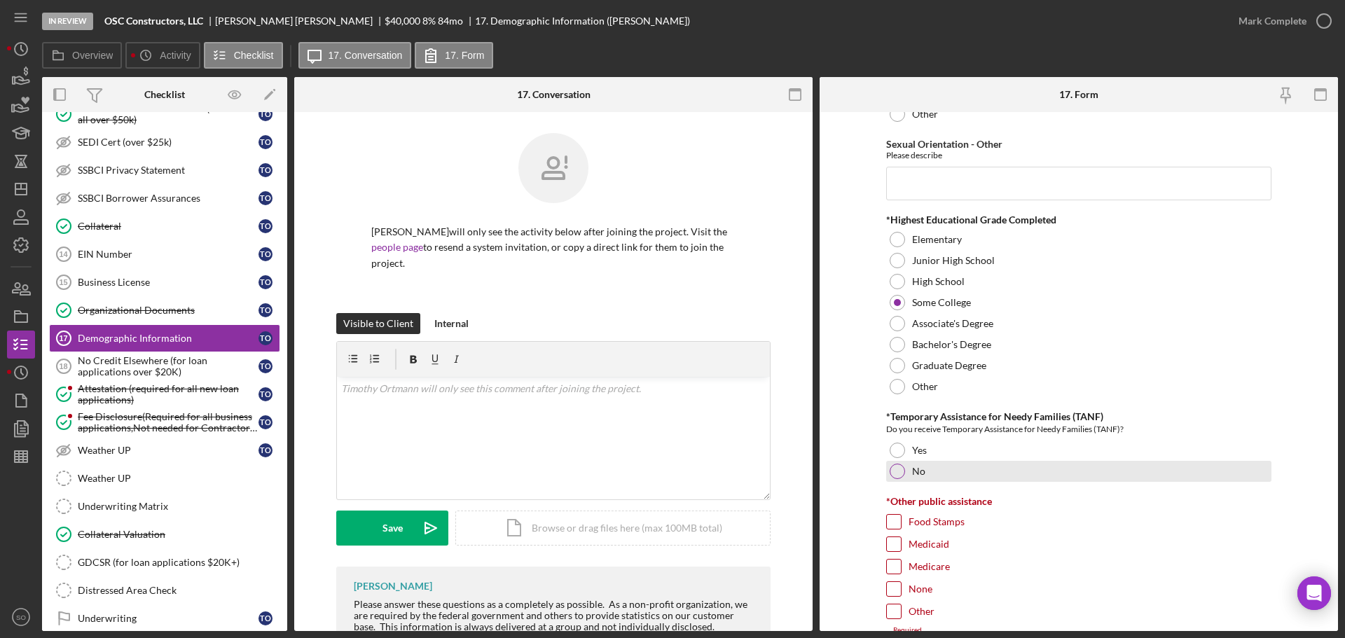
click at [893, 468] on div at bounding box center [897, 471] width 15 height 15
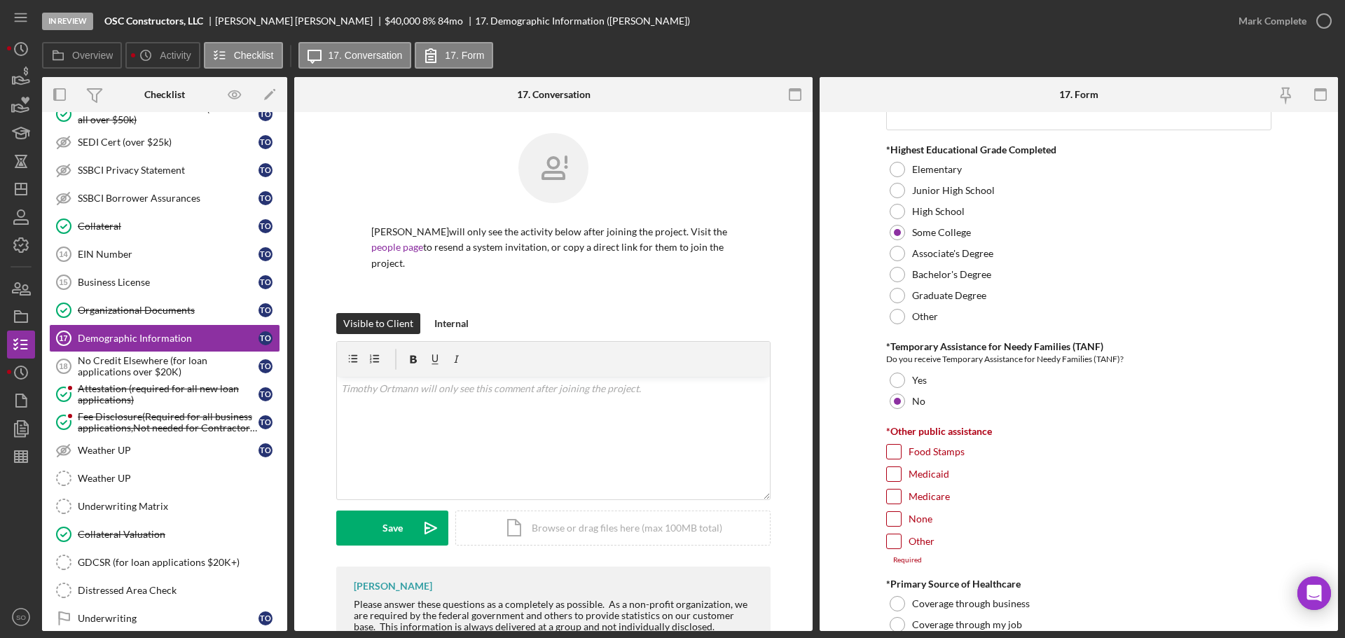
click at [887, 514] on input "None" at bounding box center [894, 519] width 14 height 14
checkbox input "true"
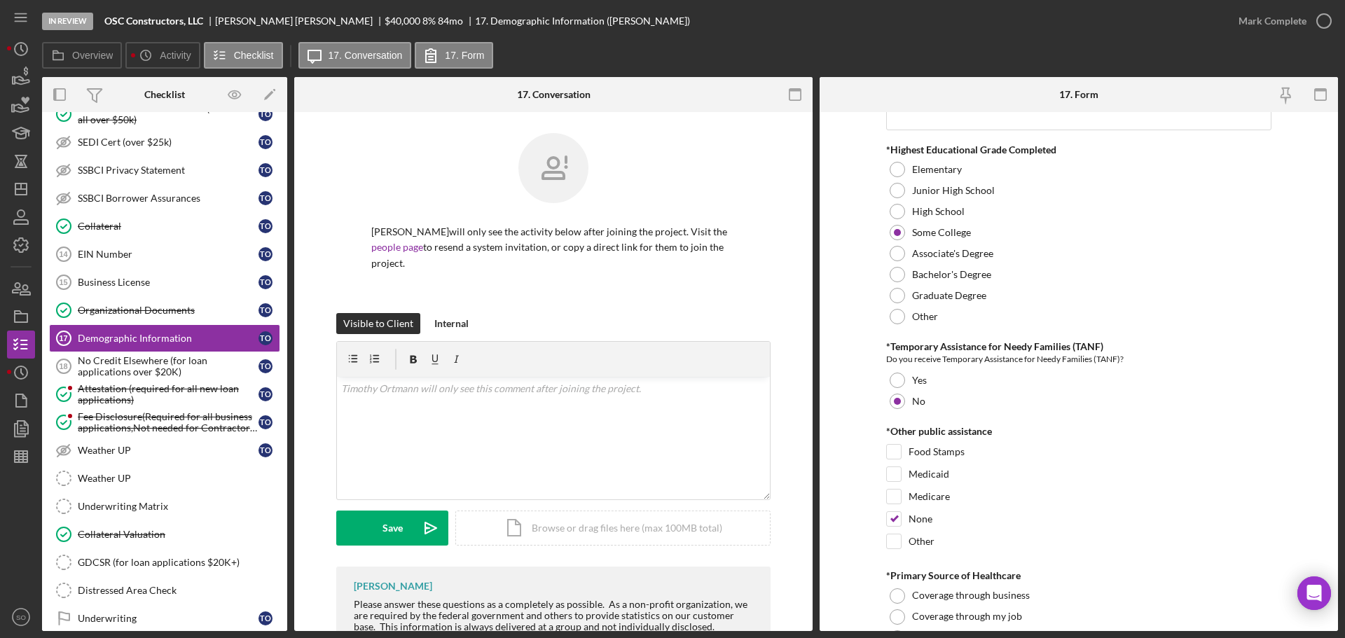
scroll to position [2102, 0]
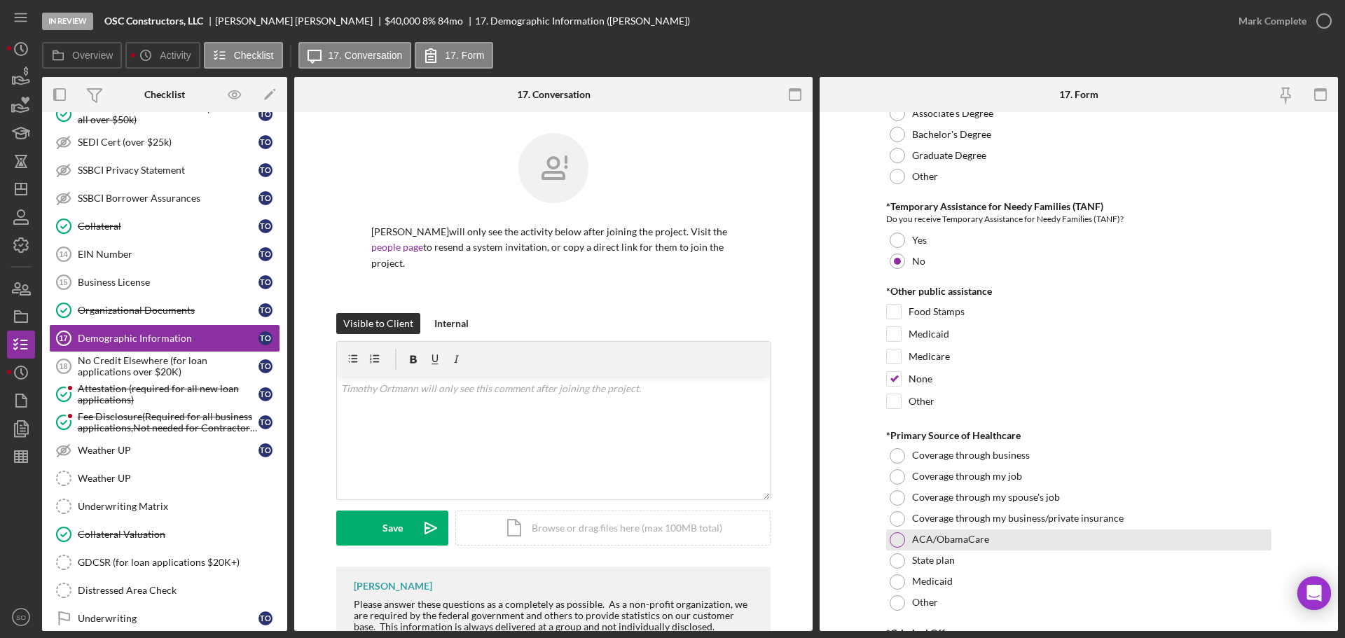
click at [893, 539] on div at bounding box center [897, 539] width 15 height 15
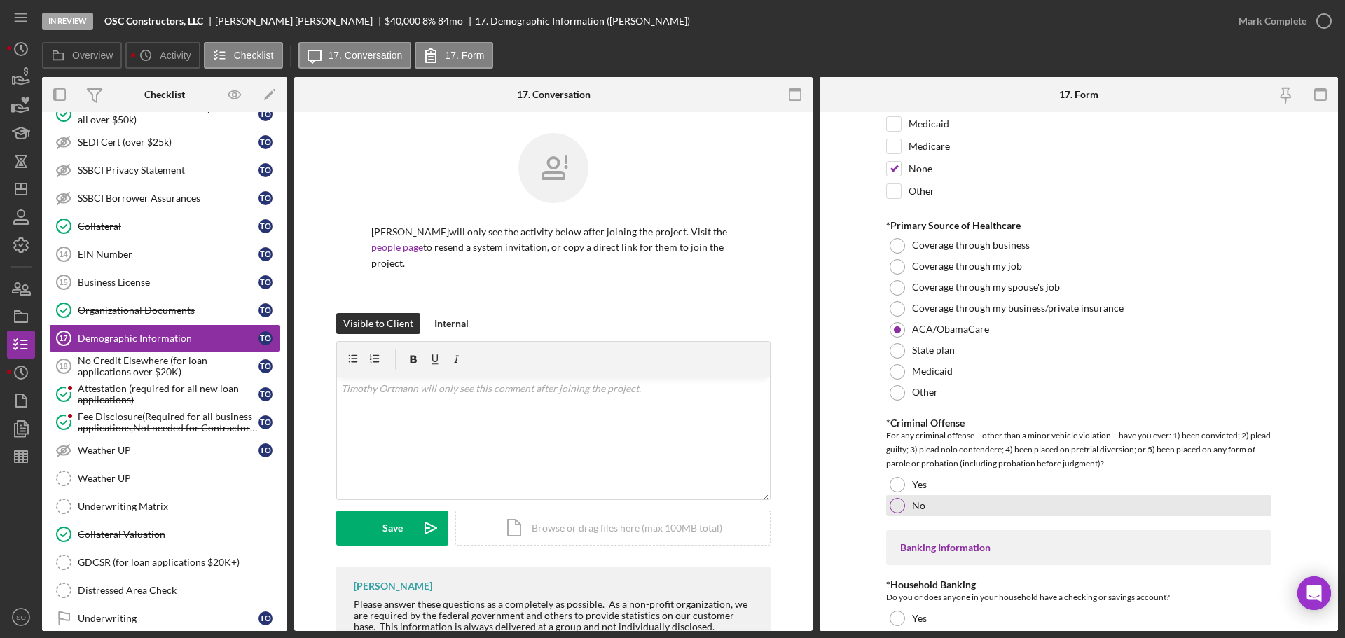
click at [894, 508] on div at bounding box center [897, 505] width 15 height 15
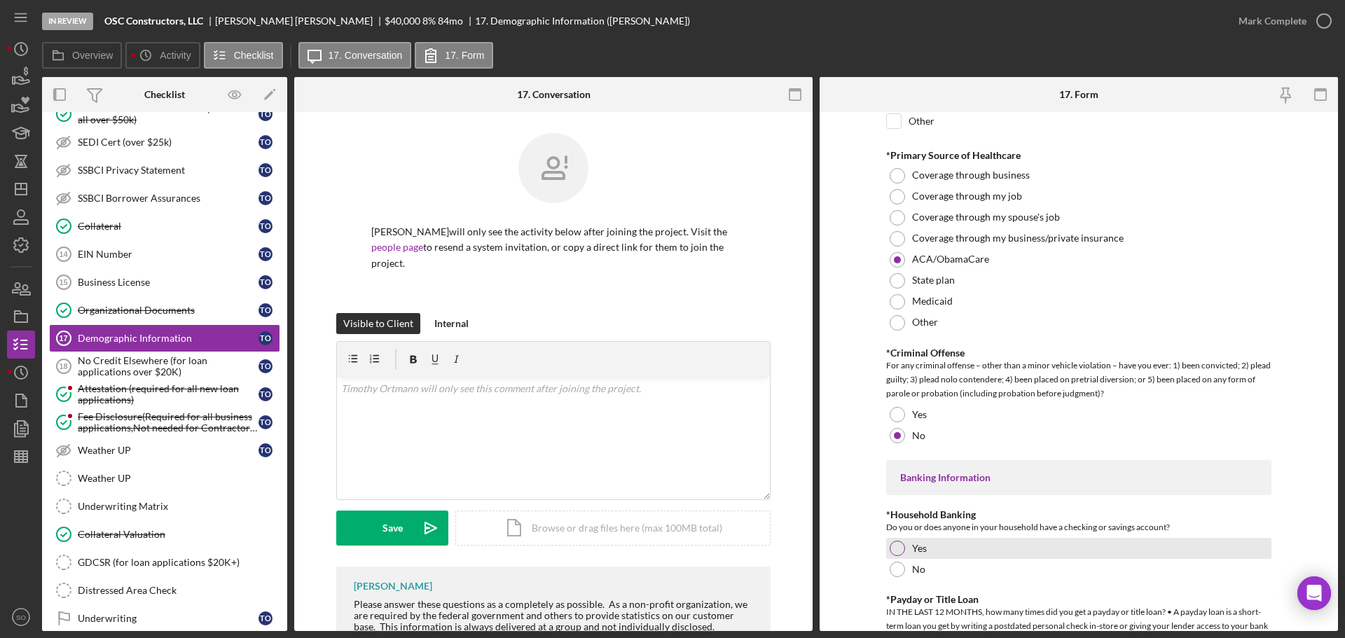
click at [898, 544] on div at bounding box center [897, 548] width 15 height 15
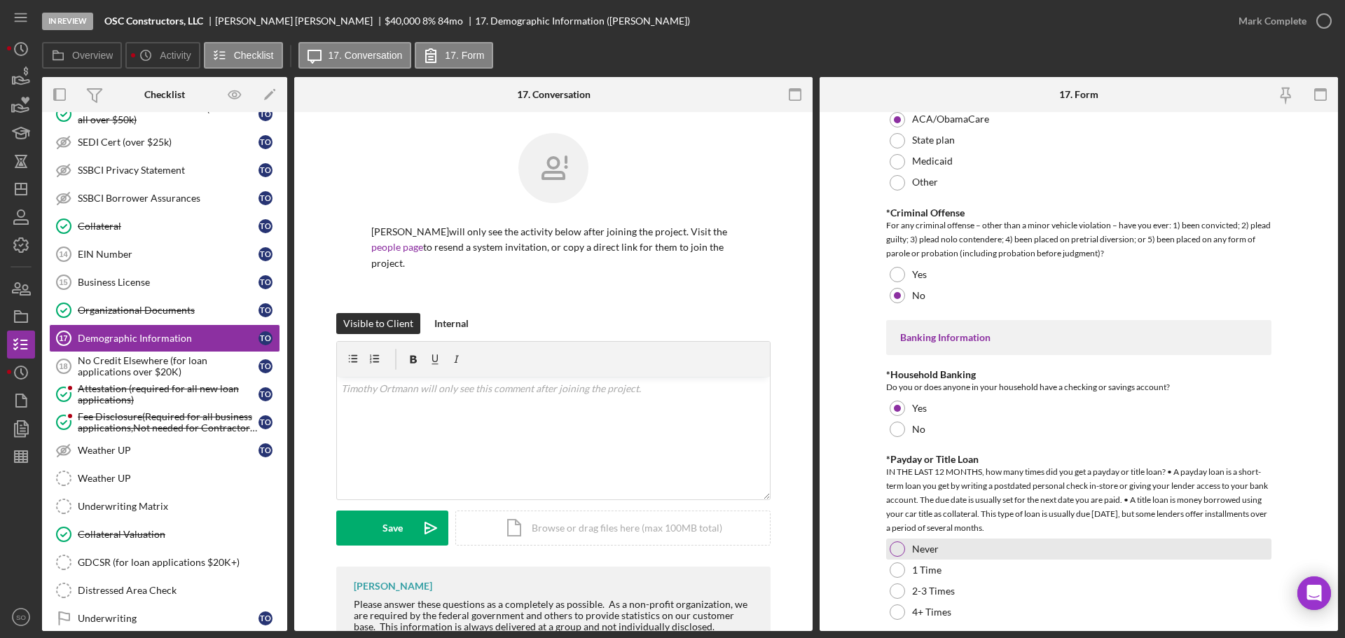
click at [899, 552] on div at bounding box center [897, 549] width 15 height 15
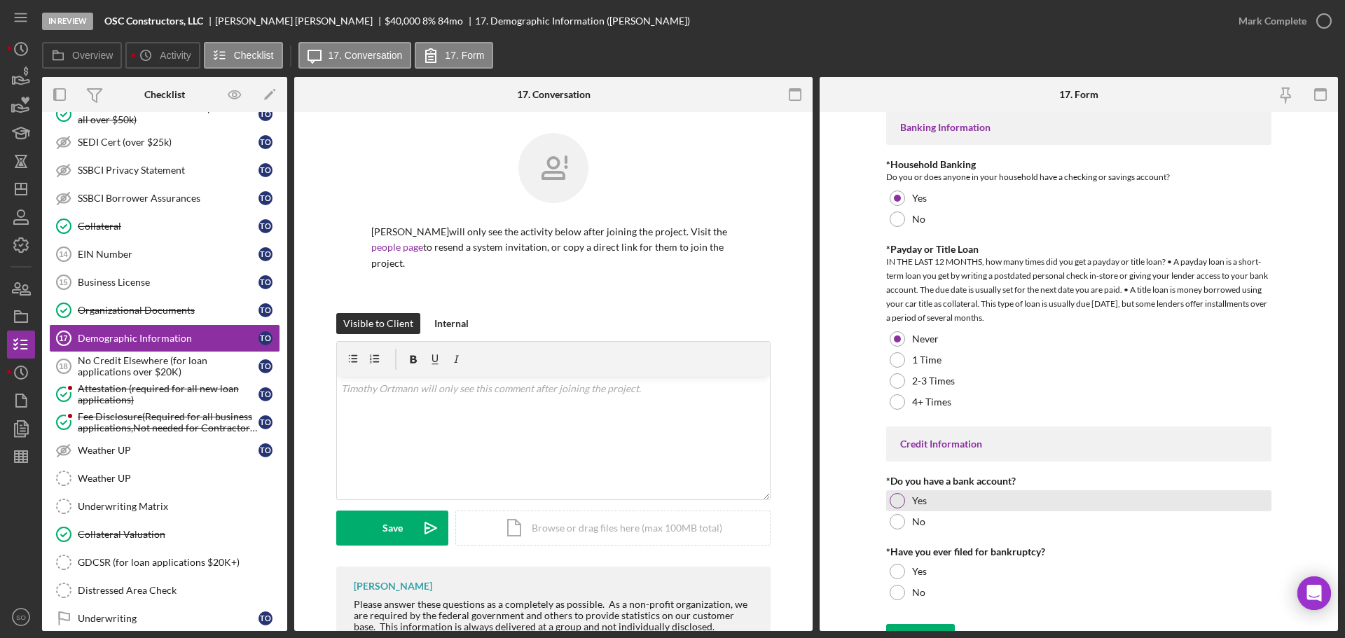
click at [895, 504] on div at bounding box center [897, 500] width 15 height 15
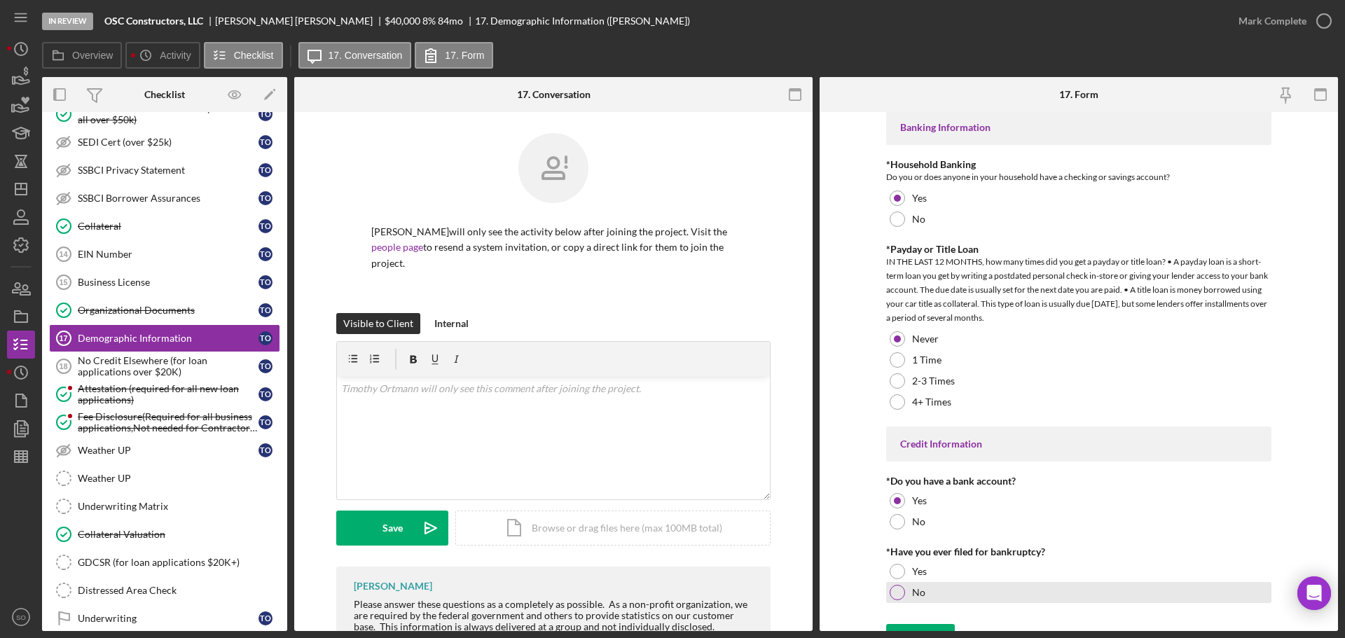
click at [898, 589] on div at bounding box center [897, 592] width 15 height 15
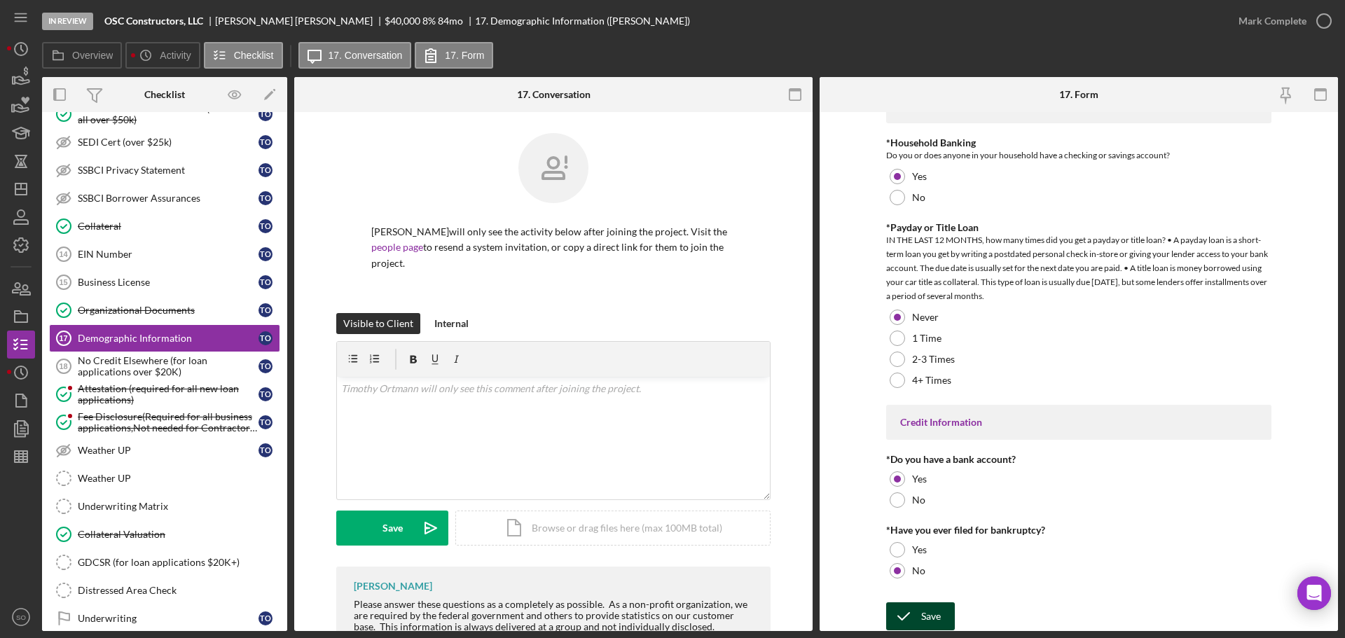
click at [940, 612] on button "Save" at bounding box center [920, 617] width 69 height 28
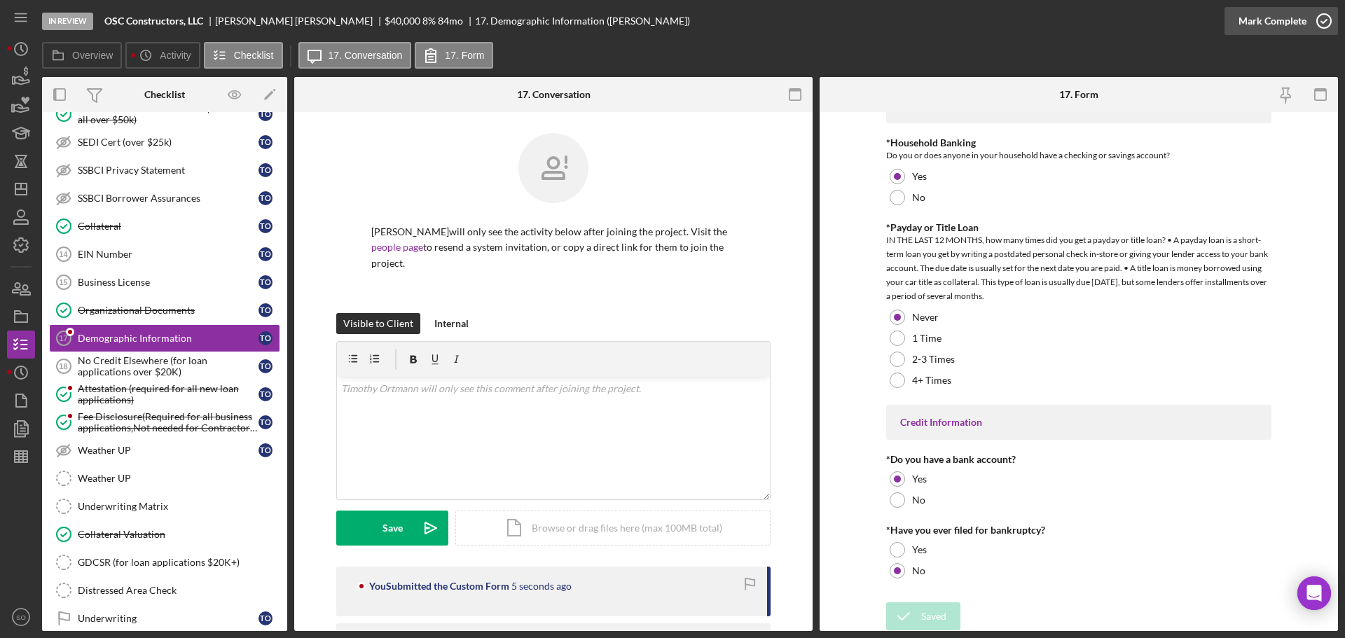
click at [1244, 30] on div "Mark Complete" at bounding box center [1273, 21] width 68 height 28
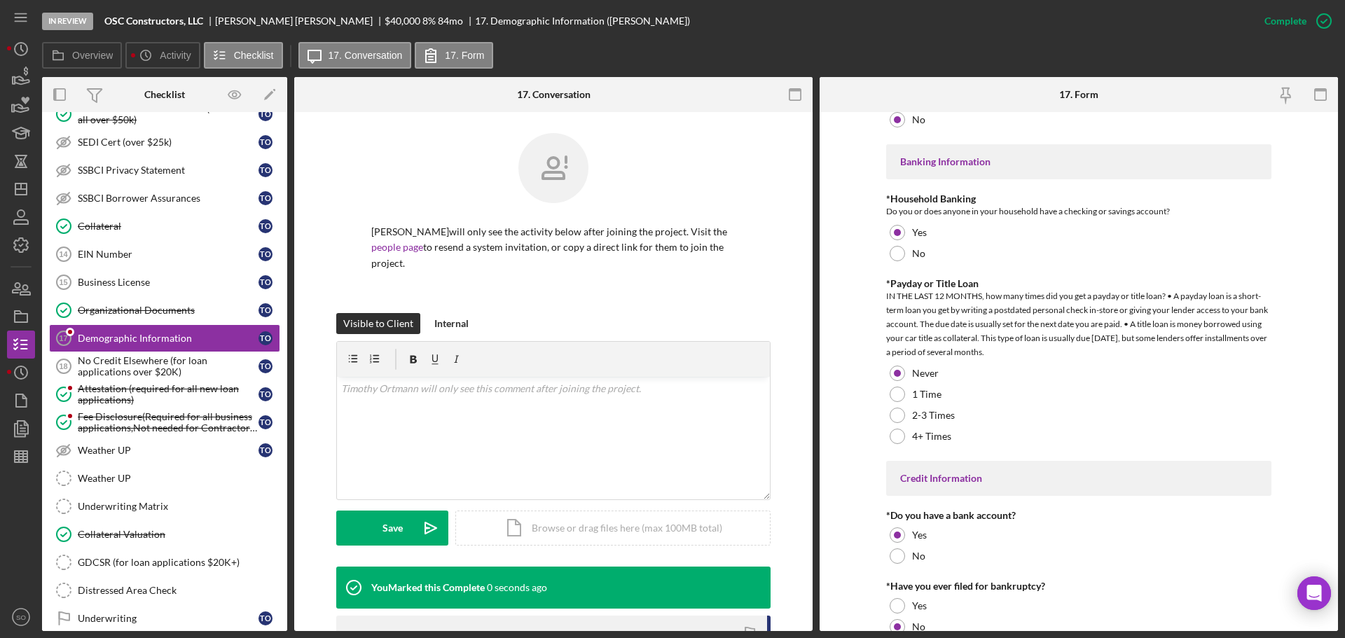
scroll to position [2810, 0]
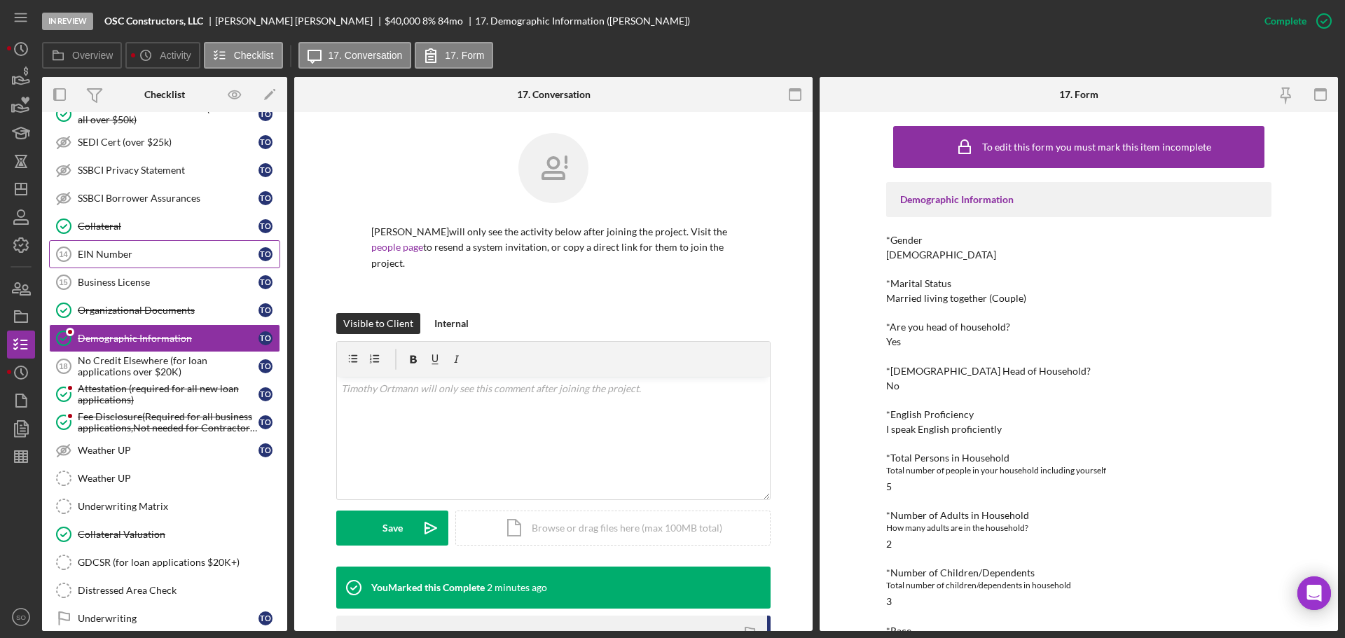
click at [132, 256] on div "EIN Number" at bounding box center [168, 254] width 181 height 11
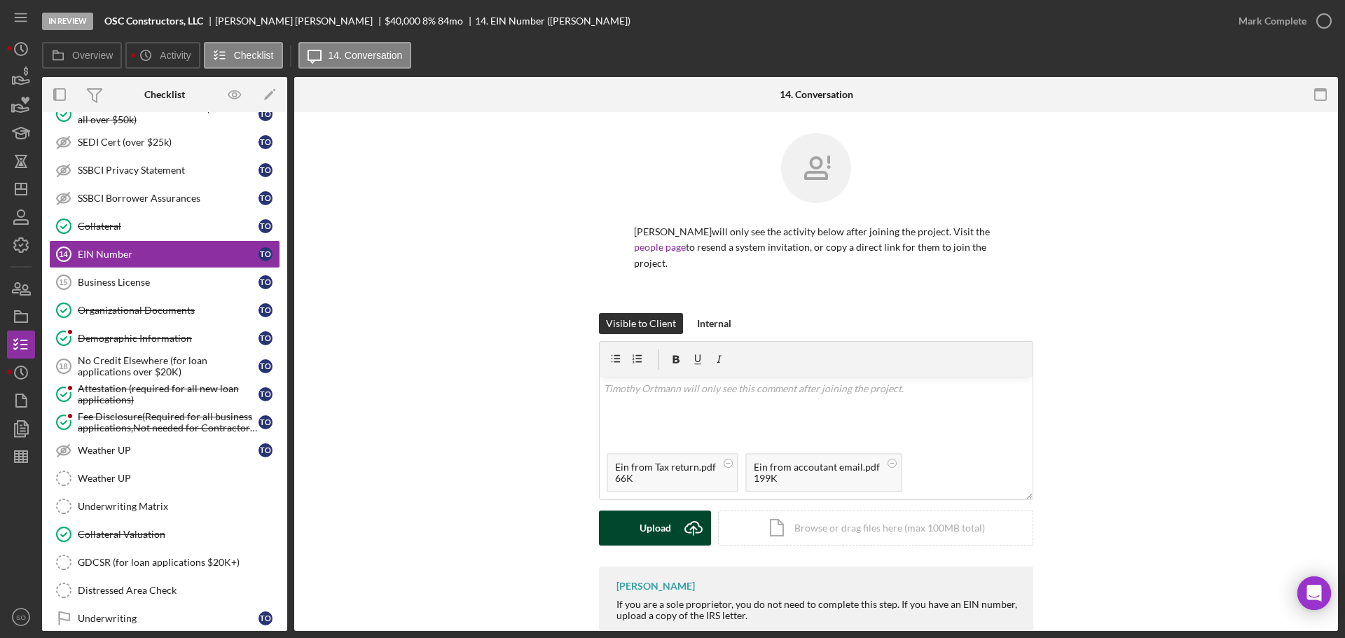
click at [676, 523] on icon "Icon/Upload" at bounding box center [693, 528] width 35 height 35
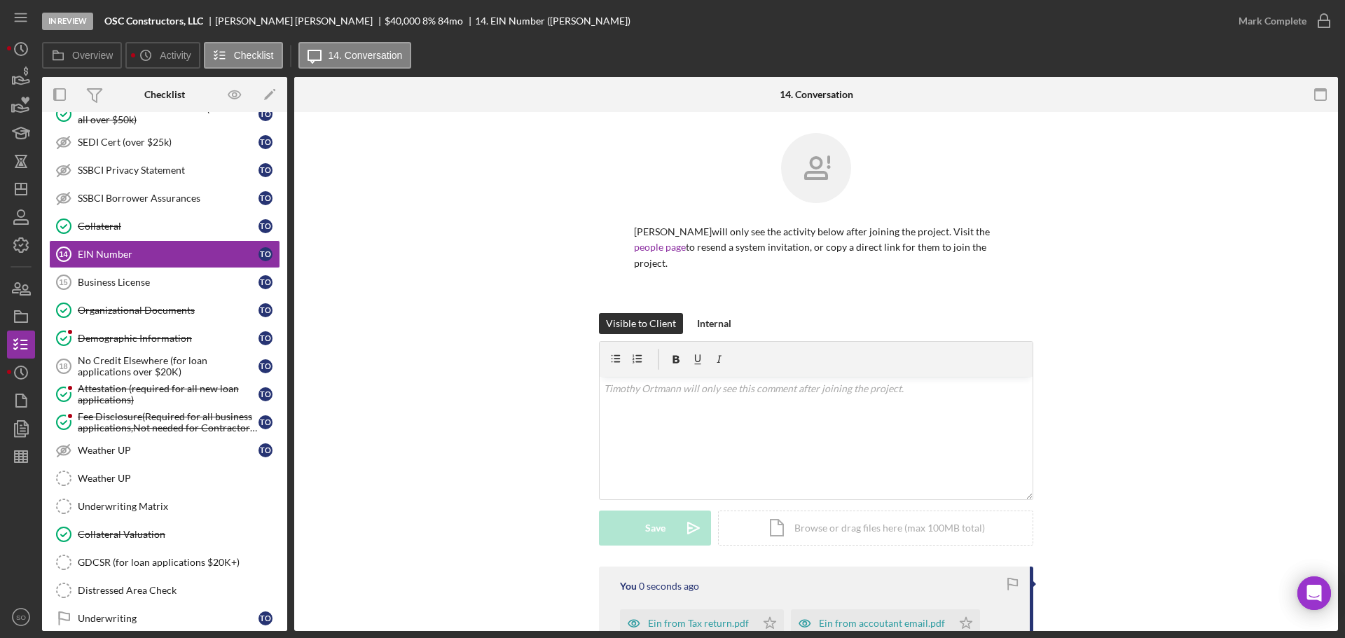
scroll to position [166, 0]
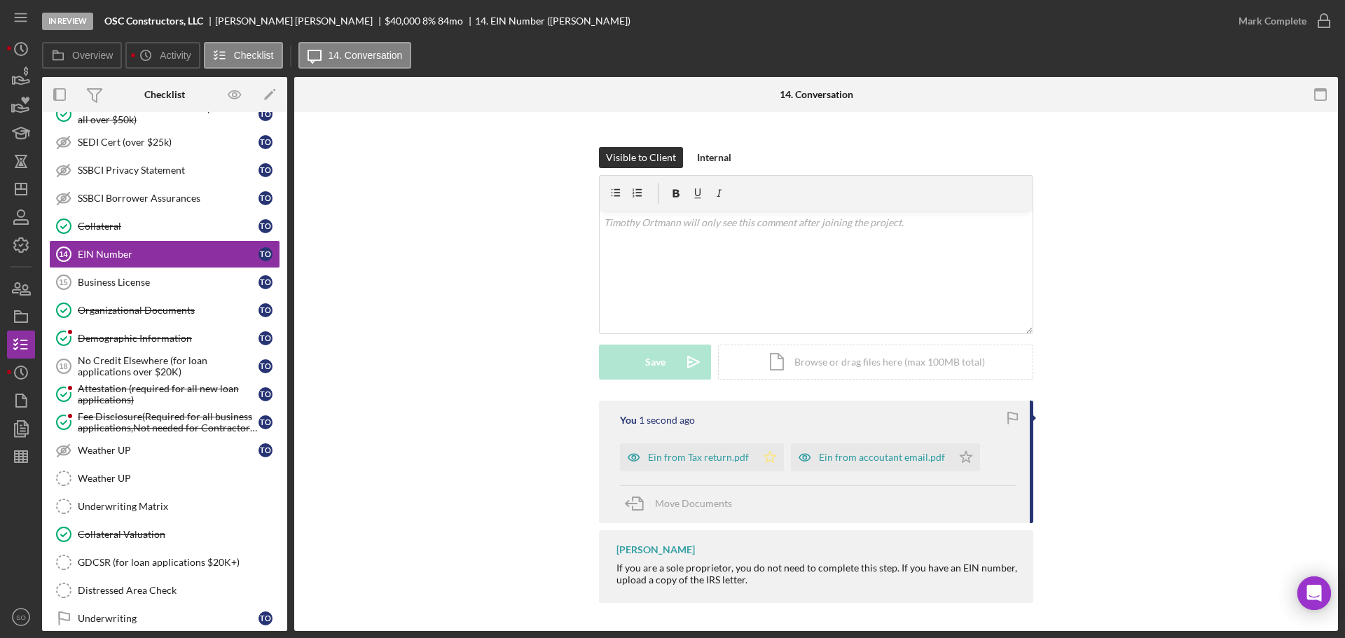
click at [762, 459] on icon "Icon/Star" at bounding box center [770, 458] width 28 height 28
click at [952, 458] on icon "Icon/Star" at bounding box center [966, 458] width 28 height 28
click at [1246, 16] on div "Mark Complete" at bounding box center [1273, 21] width 68 height 28
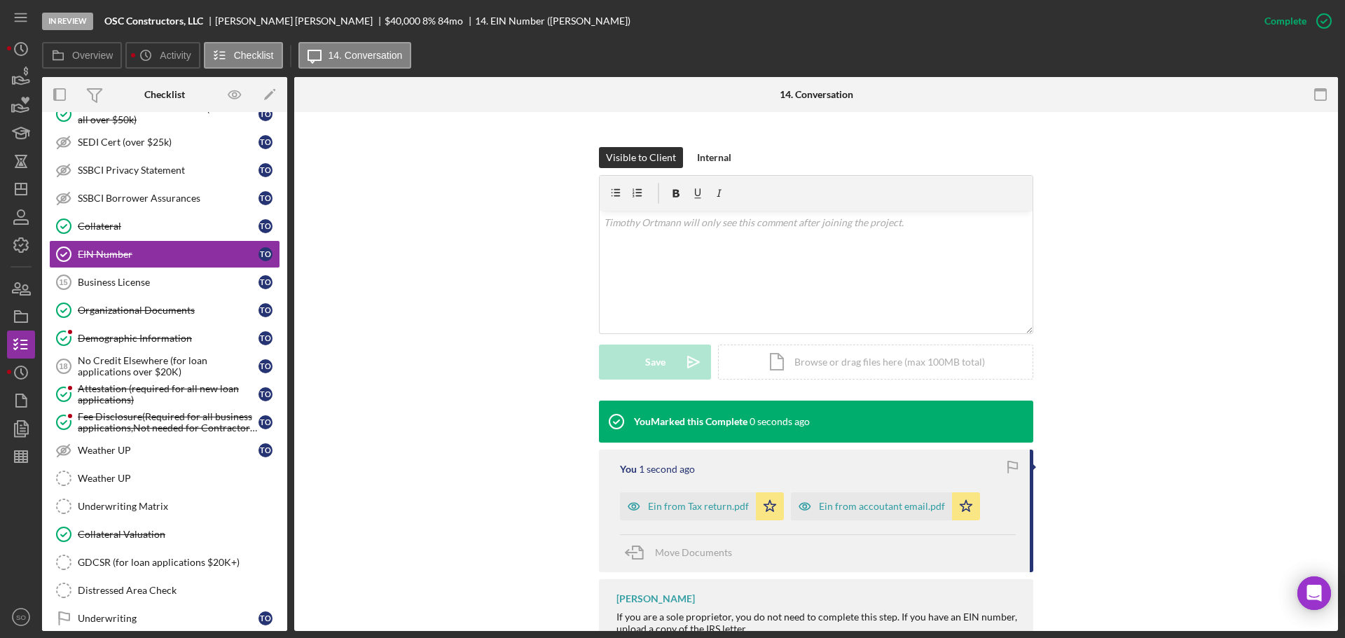
scroll to position [215, 0]
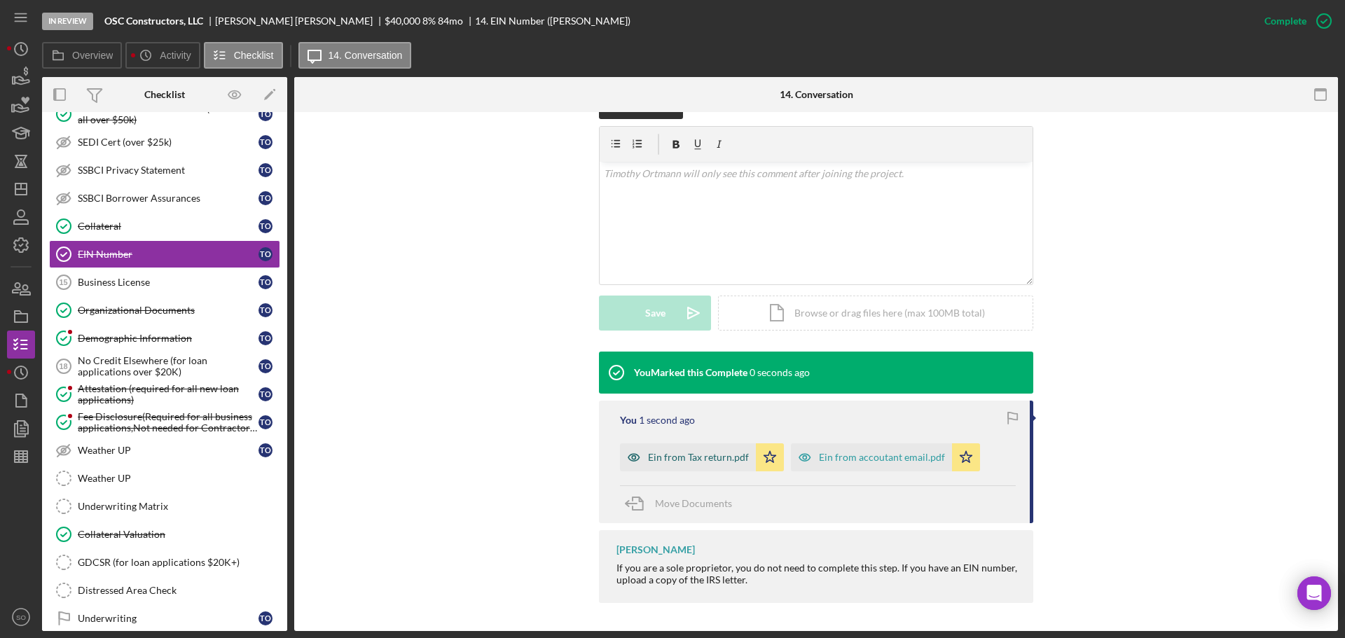
click at [722, 459] on div "Ein from Tax return.pdf" at bounding box center [698, 457] width 101 height 11
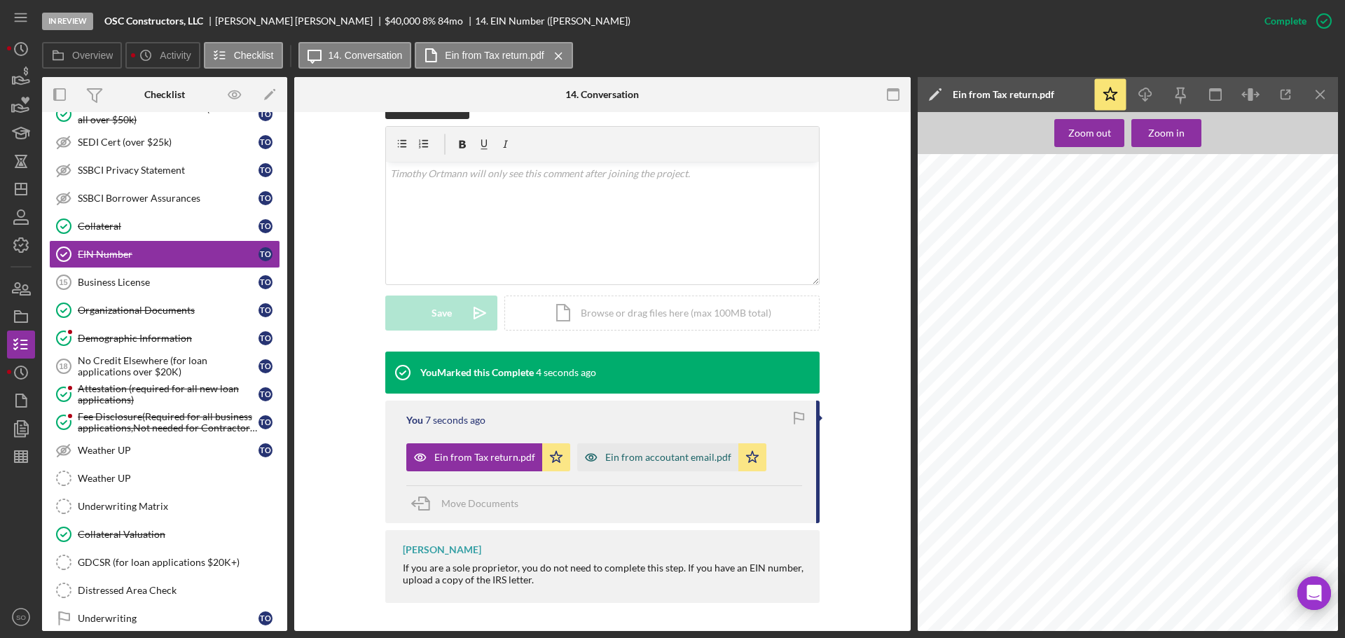
click at [675, 448] on div "Ein from accoutant email.pdf" at bounding box center [657, 458] width 161 height 28
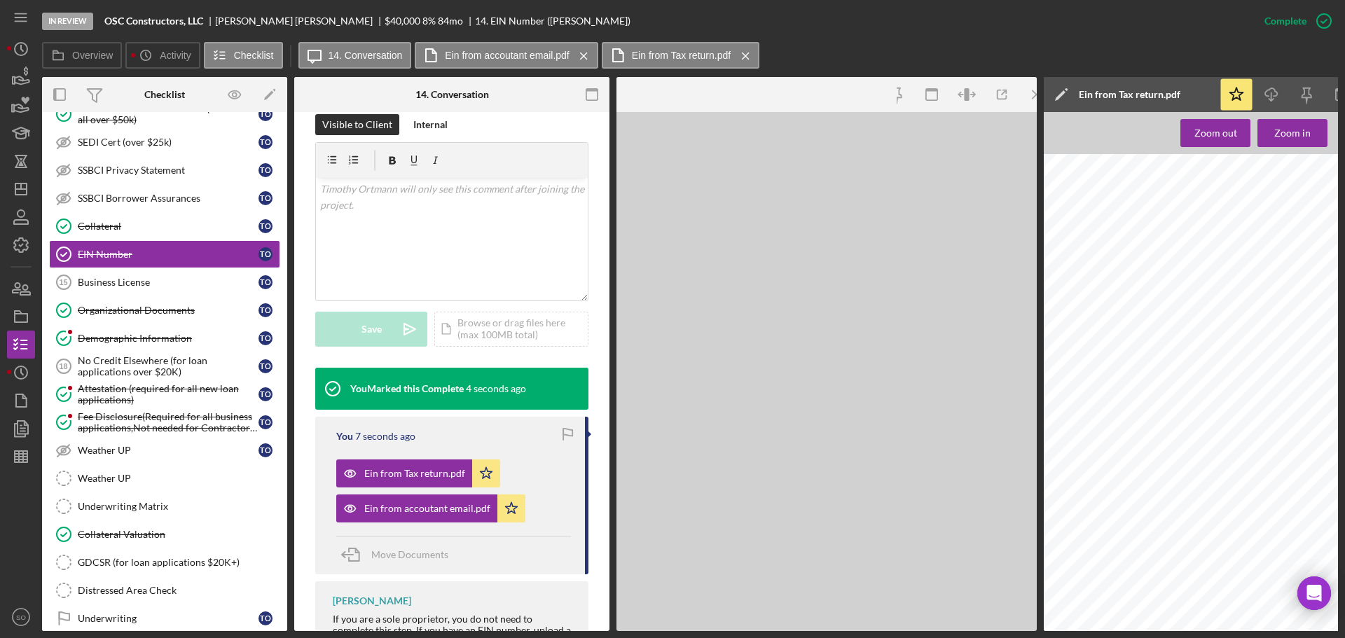
scroll to position [231, 0]
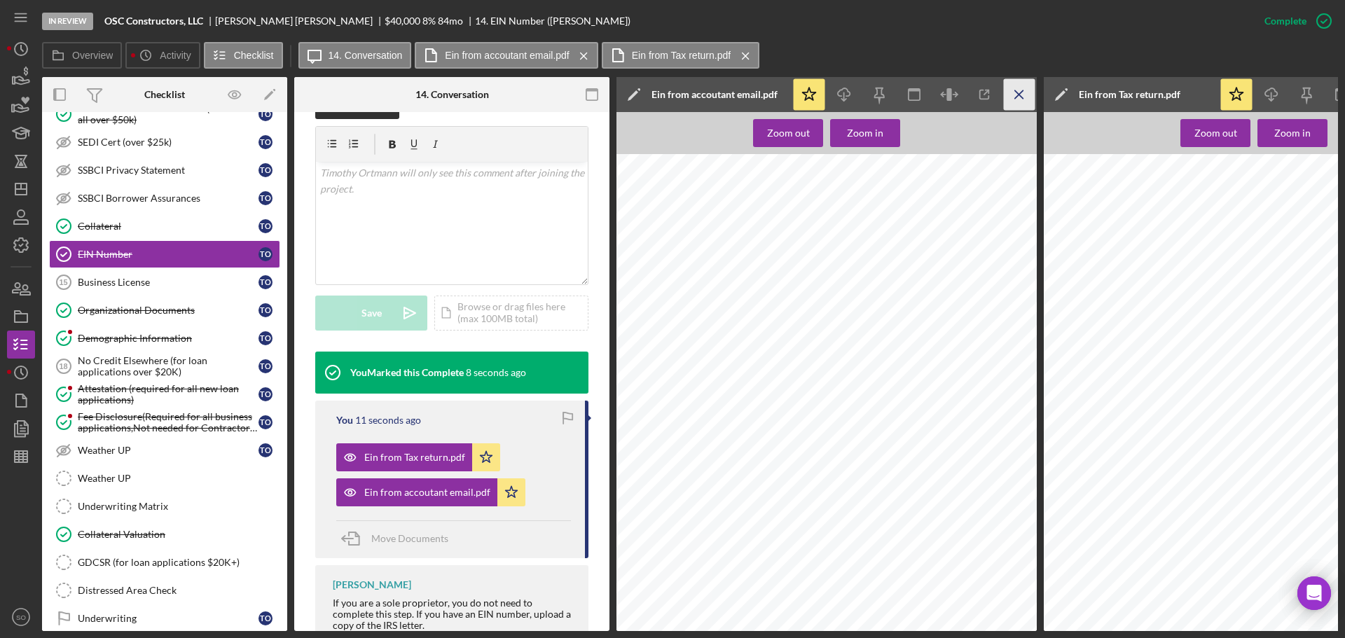
click at [1024, 91] on icon "Icon/Menu Close" at bounding box center [1020, 95] width 32 height 32
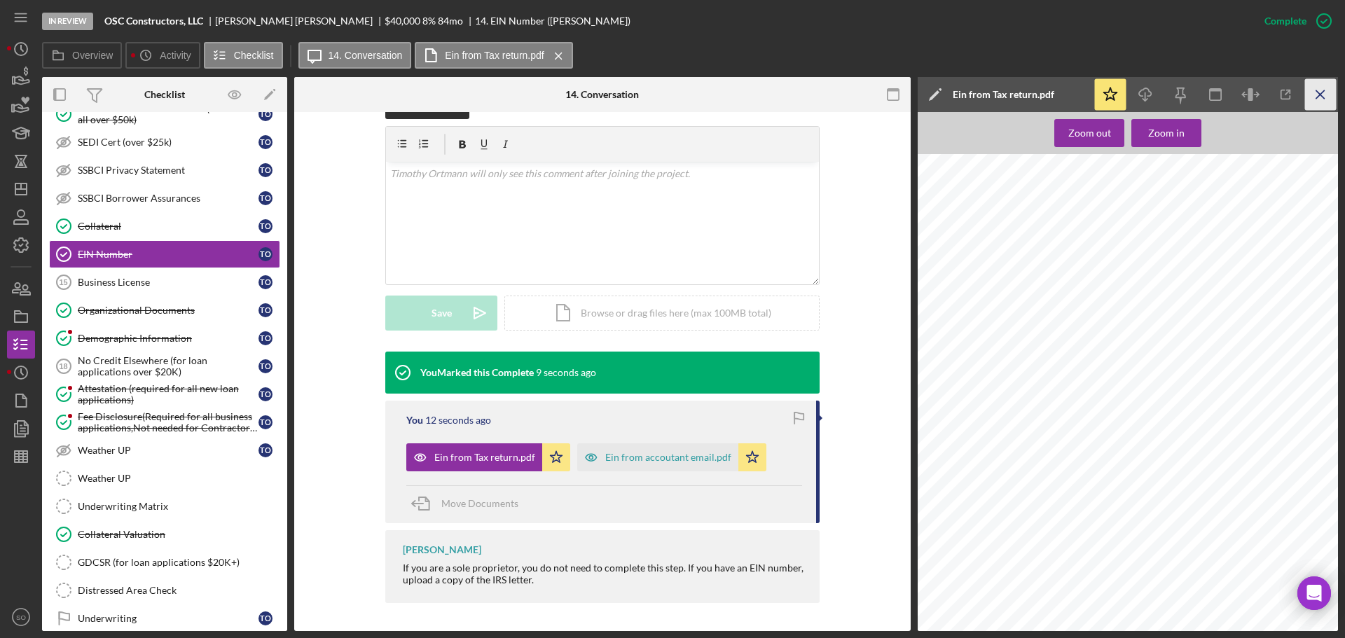
click at [1329, 95] on icon "Icon/Menu Close" at bounding box center [1321, 95] width 32 height 32
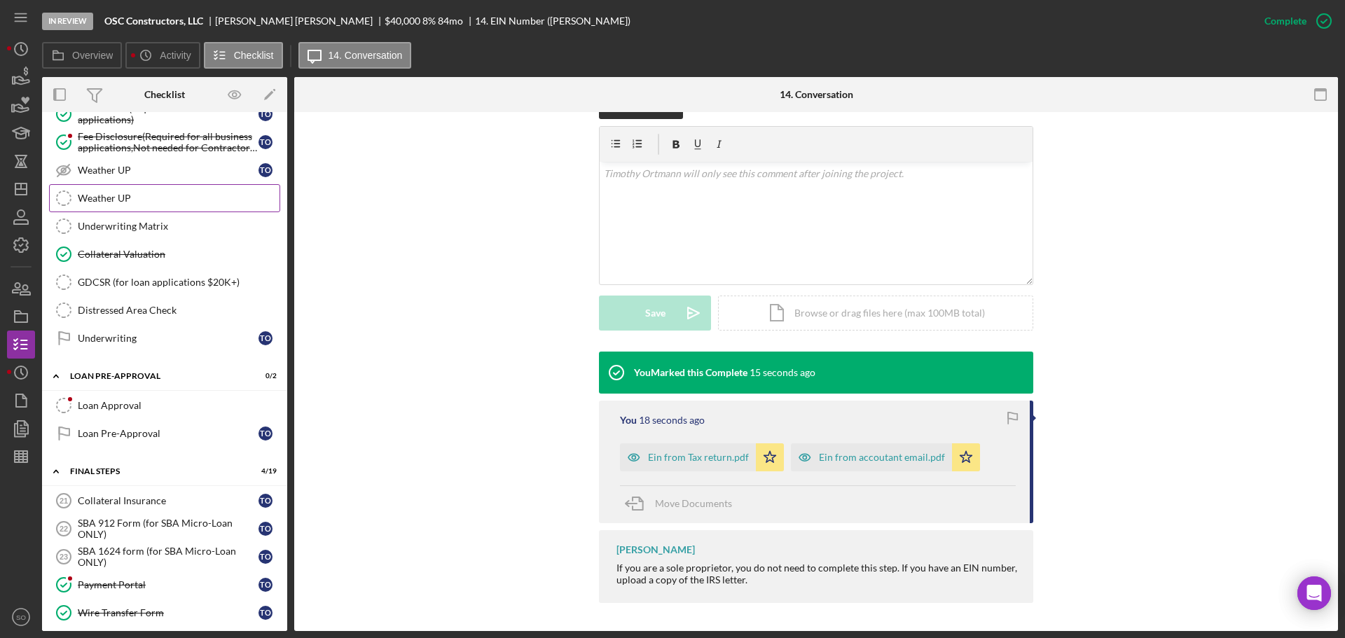
scroll to position [1331, 0]
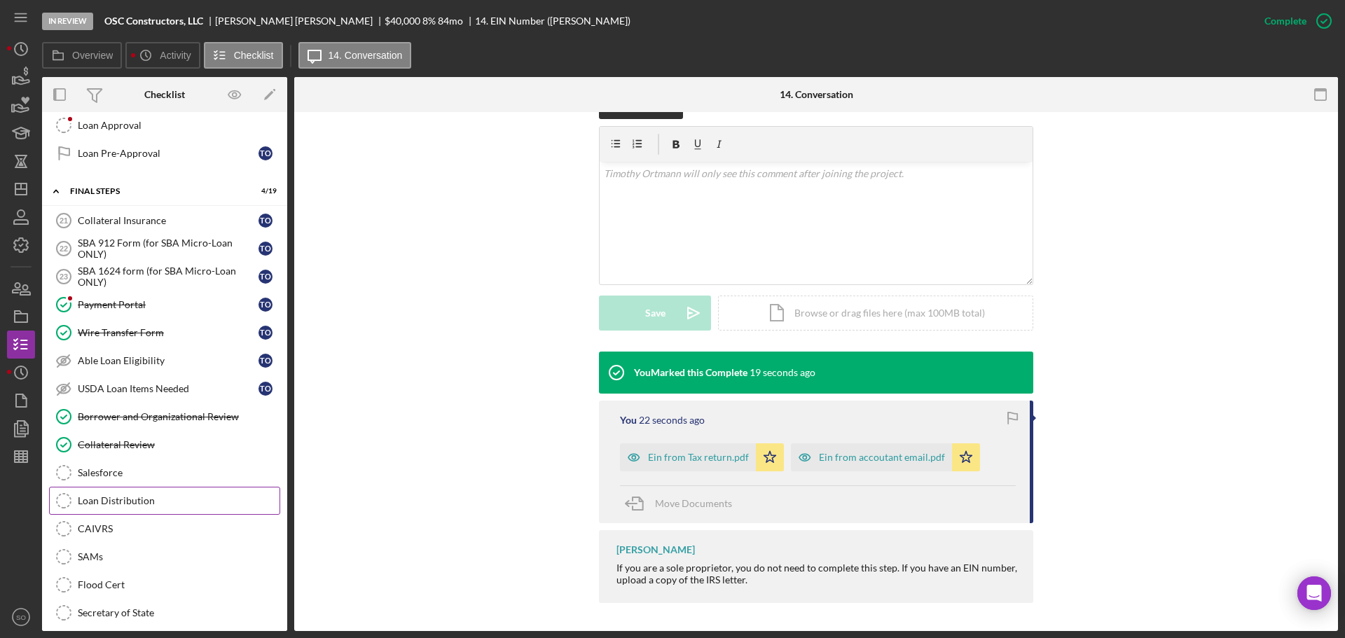
click at [134, 502] on div "Loan Distribution" at bounding box center [179, 500] width 202 height 11
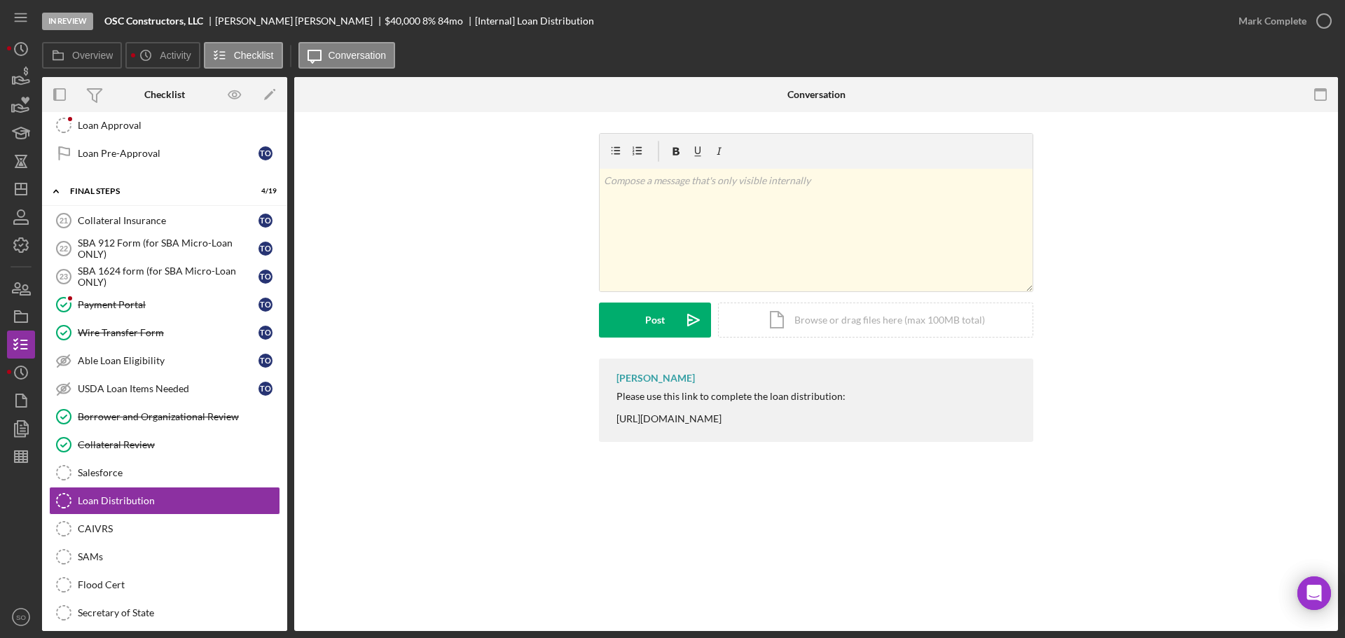
click at [732, 420] on div "Please use this link to complete the loan distribution: https://www.cognitoform…" at bounding box center [731, 408] width 229 height 34
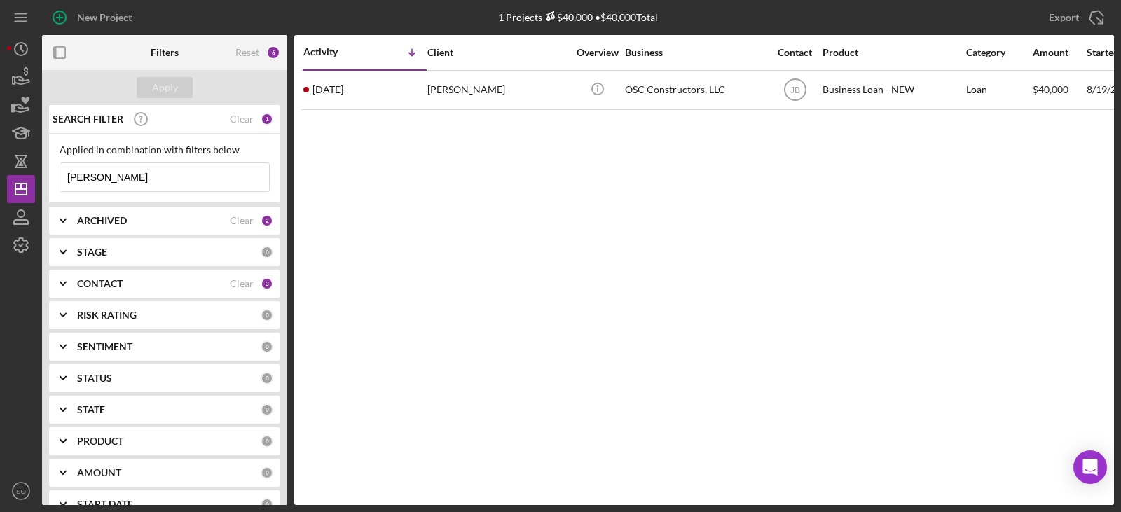
drag, startPoint x: 149, startPoint y: 177, endPoint x: -91, endPoint y: 175, distance: 240.3
click at [0, 175] on html "New Project 1 Projects $40,000 • $40,000 Total [PERSON_NAME] Export Icon/Export…" at bounding box center [560, 256] width 1121 height 512
type input "mincer"
click at [163, 94] on div "Apply" at bounding box center [165, 87] width 26 height 21
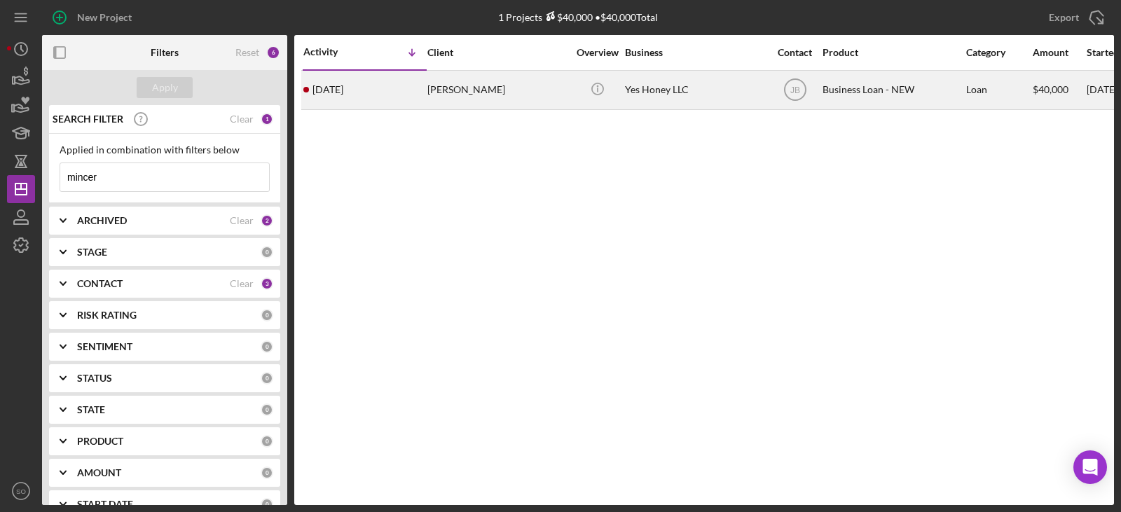
click at [449, 95] on div "[PERSON_NAME]" at bounding box center [497, 89] width 140 height 37
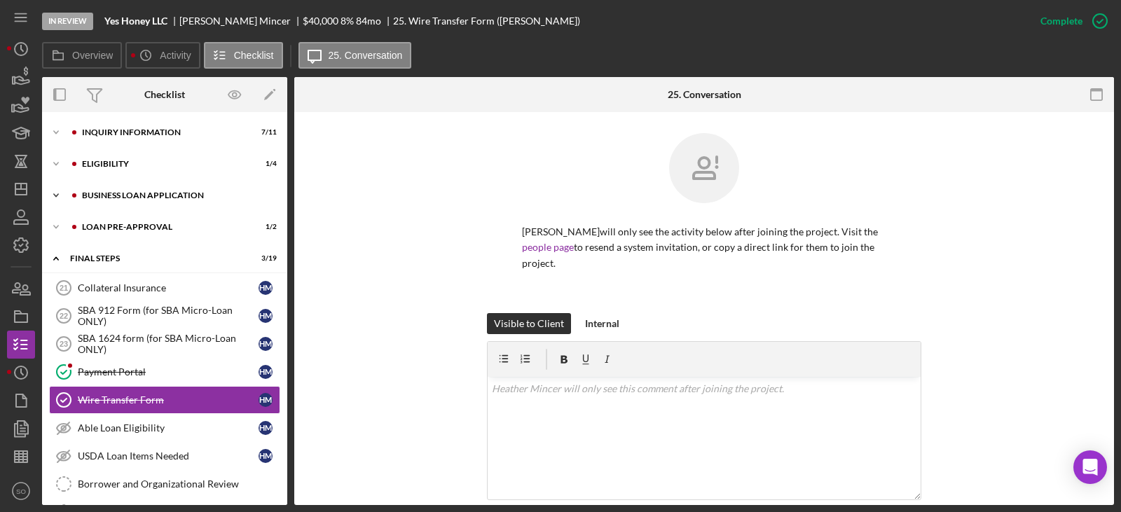
click at [166, 196] on div "BUSINESS LOAN APPLICATION" at bounding box center [176, 195] width 188 height 8
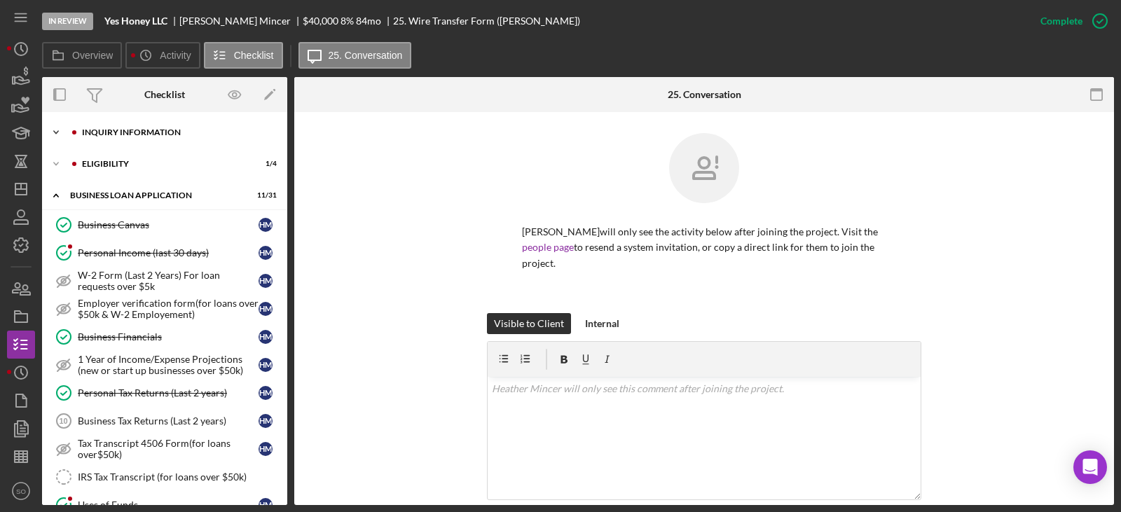
click at [157, 125] on div "Icon/Expander INQUIRY INFORMATION 7 / 11" at bounding box center [164, 132] width 245 height 28
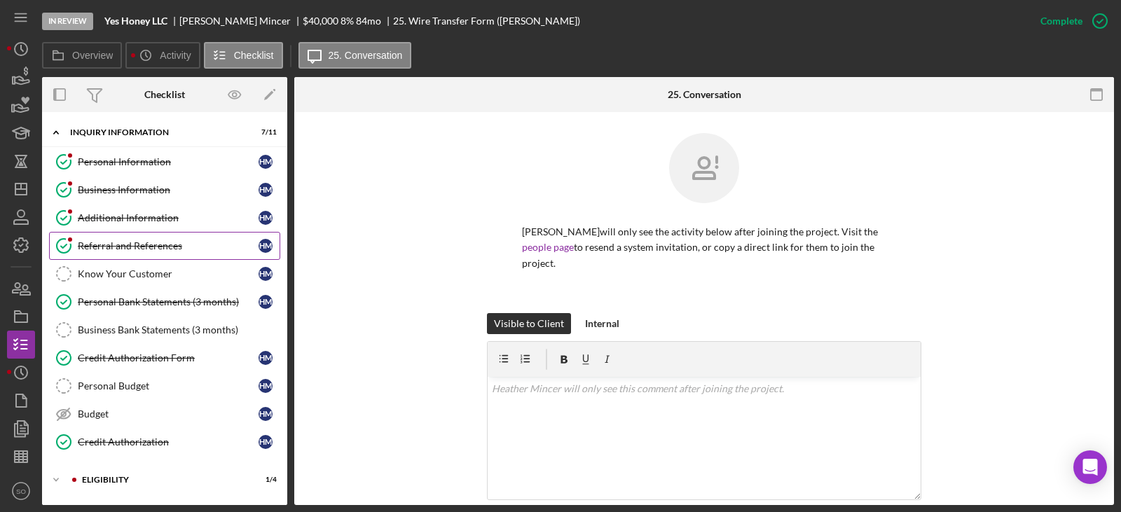
scroll to position [140, 0]
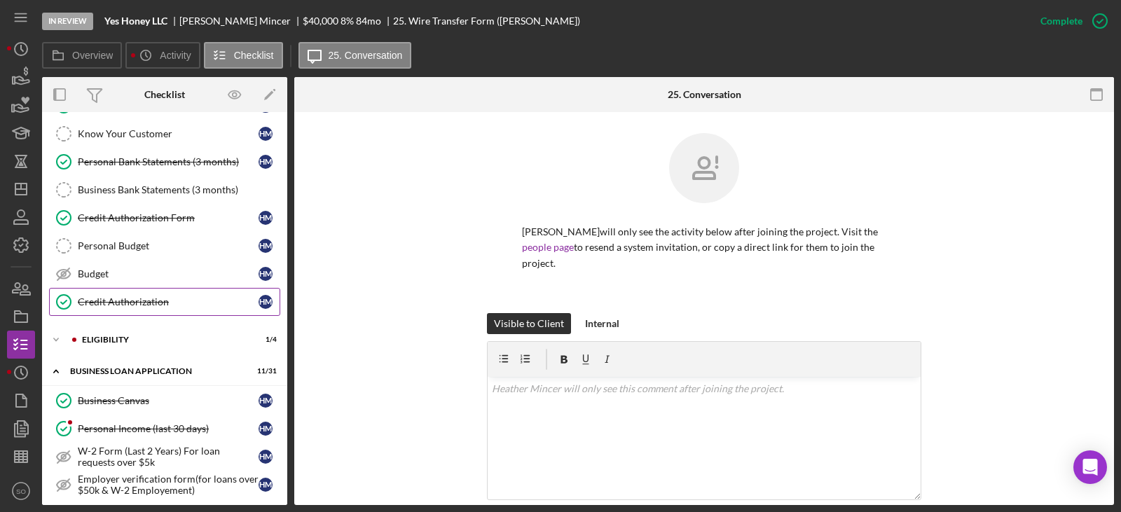
click at [171, 299] on div "Credit Authorization" at bounding box center [168, 301] width 181 height 11
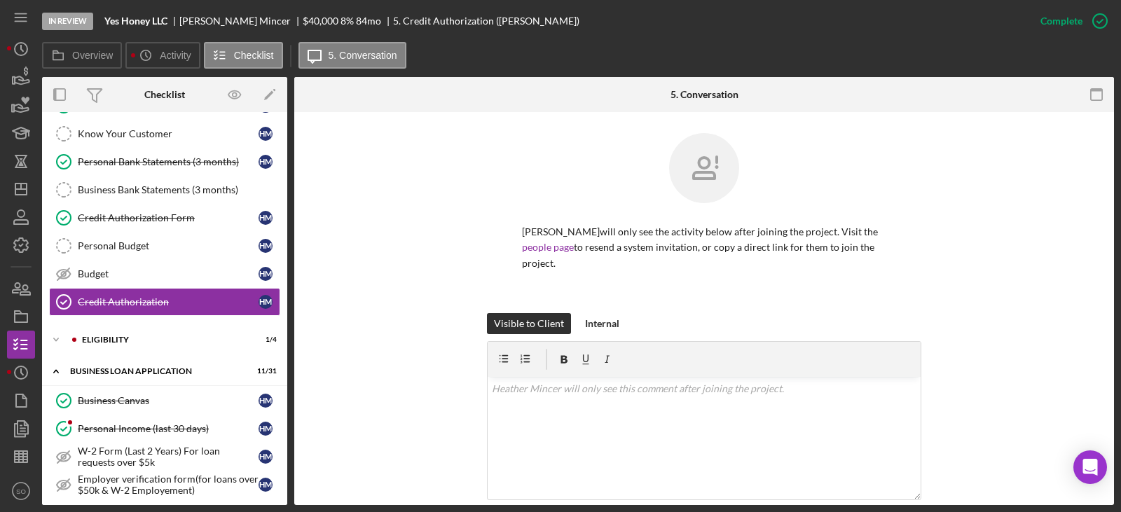
scroll to position [350, 0]
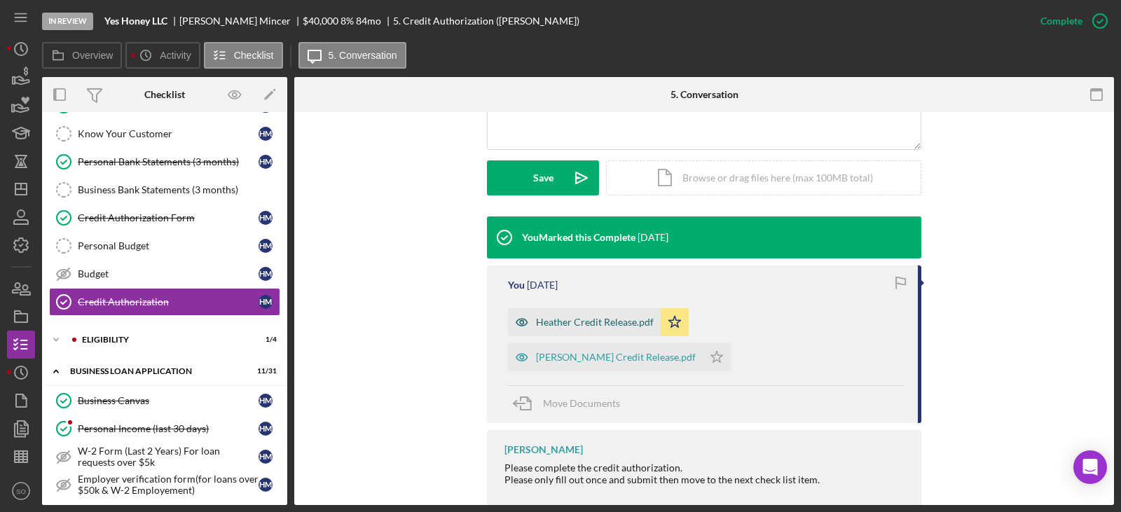
click at [596, 328] on div "Heather Credit Release.pdf" at bounding box center [595, 322] width 118 height 11
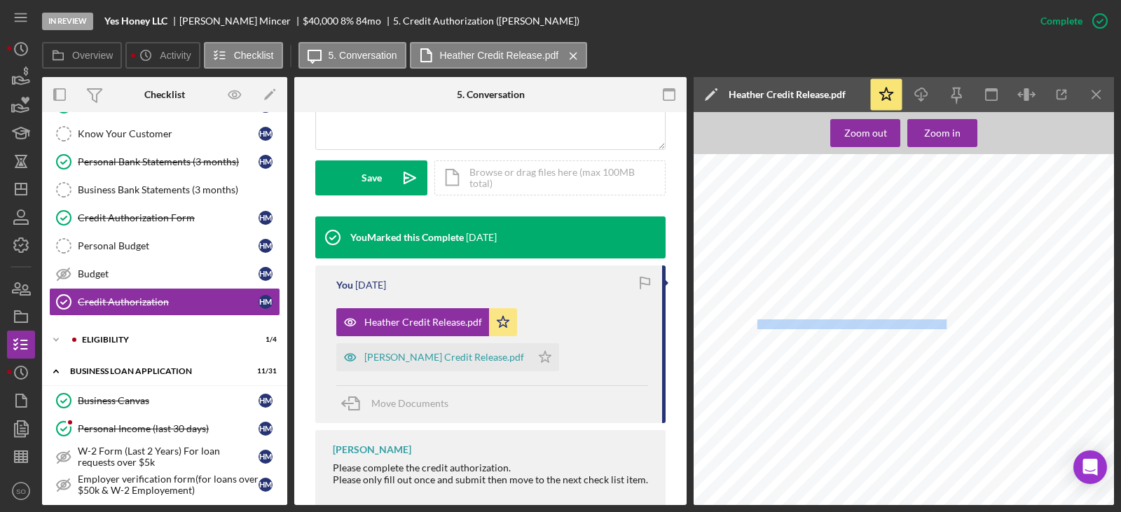
drag, startPoint x: 858, startPoint y: 321, endPoint x: 757, endPoint y: 327, distance: 100.4
click at [694, 154] on span "E - Mail: [PERSON_NAME][EMAIL_ADDRESS][DOMAIN_NAME] Phone: 585 - 261 - 5523" at bounding box center [694, 154] width 0 height 0
copy span "[PERSON_NAME][EMAIL_ADDRESS][DOMAIN_NAME]"
drag, startPoint x: 958, startPoint y: 323, endPoint x: 913, endPoint y: 324, distance: 44.9
click at [694, 154] on span "E - Mail: [PERSON_NAME][EMAIL_ADDRESS][DOMAIN_NAME] Phone: 585 - 261 - 5523" at bounding box center [694, 154] width 0 height 0
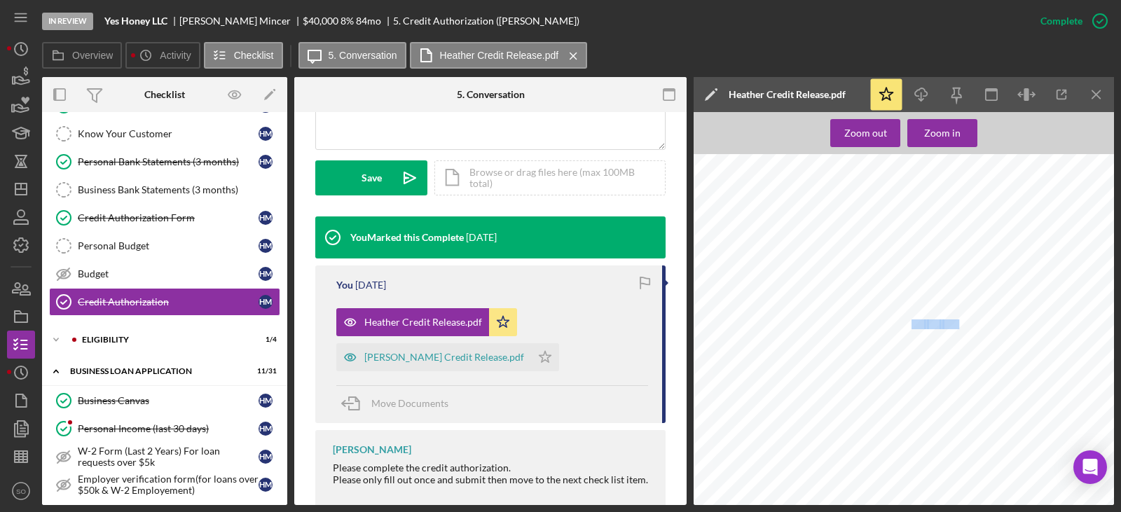
copy span "585 - 261 - 5523"
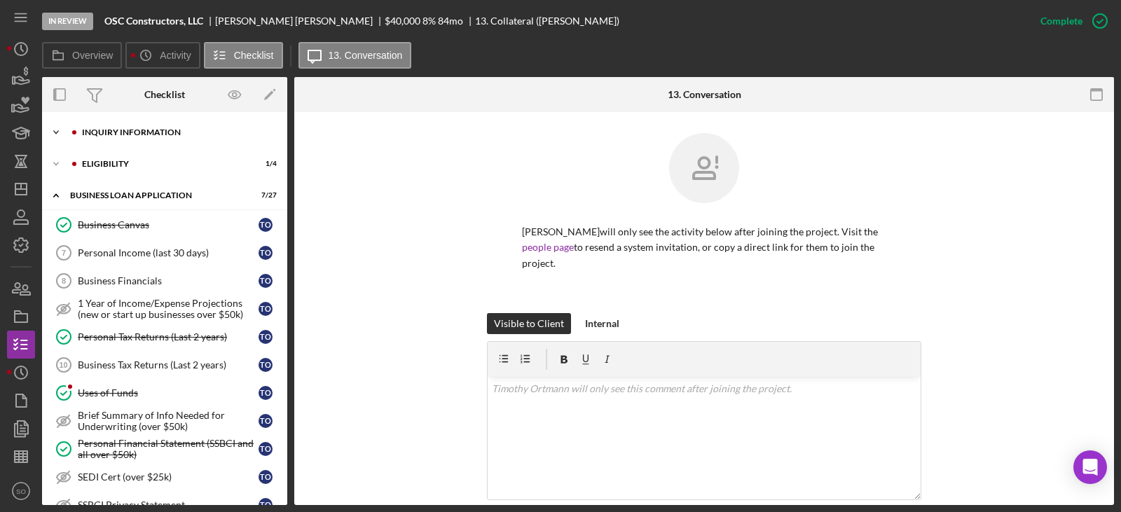
click at [140, 136] on div "INQUIRY INFORMATION" at bounding box center [176, 132] width 188 height 8
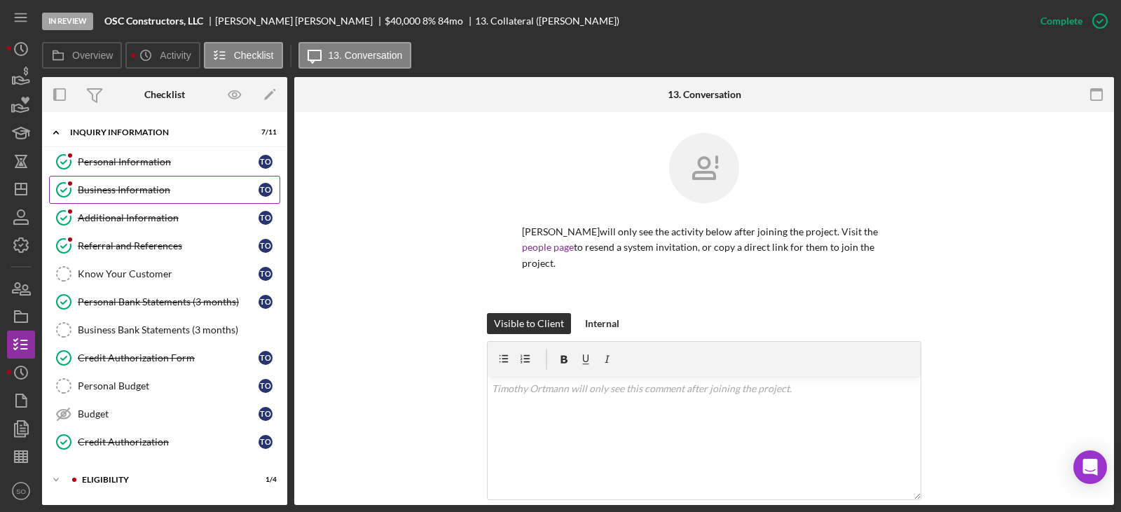
click at [122, 181] on link "Business Information Business Information T O" at bounding box center [164, 190] width 231 height 28
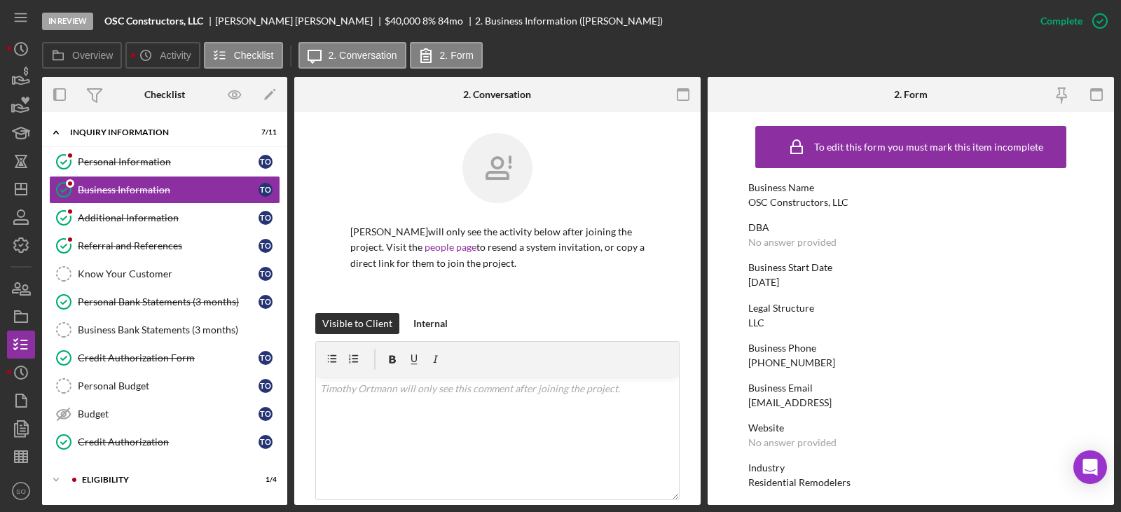
click at [787, 198] on div "OSC Constructors, LLC" at bounding box center [798, 202] width 100 height 11
copy div "OSC Constructors, LLC"
drag, startPoint x: 153, startPoint y: 169, endPoint x: 198, endPoint y: 170, distance: 44.9
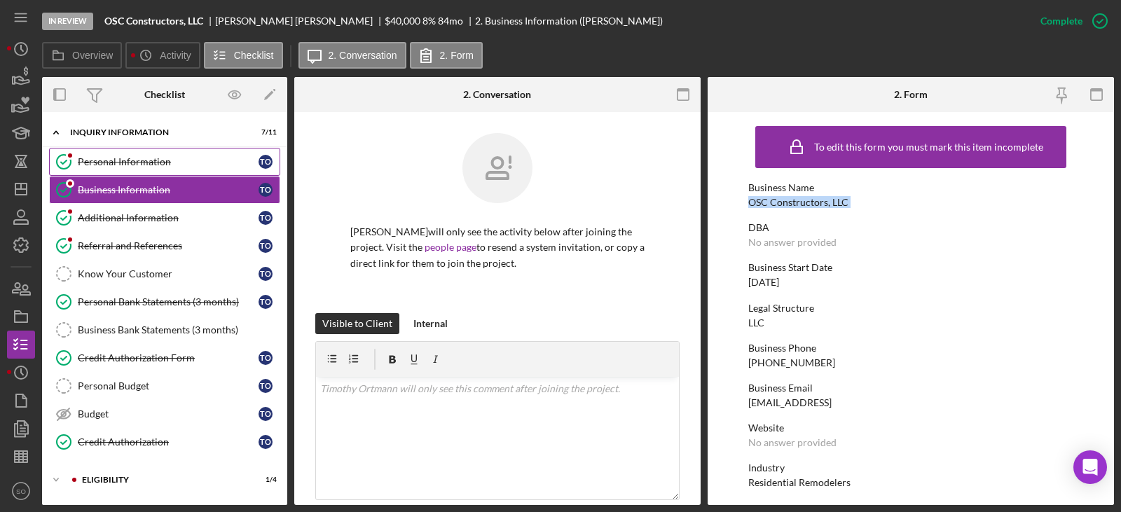
click at [153, 168] on link "Personal Information Personal Information T O" at bounding box center [164, 162] width 231 height 28
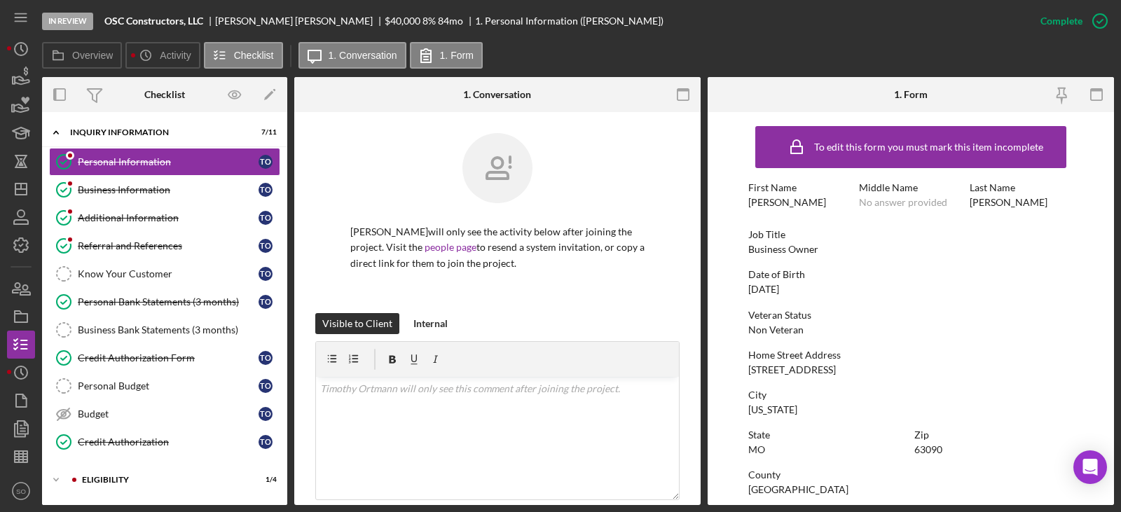
click at [799, 248] on div "Business Owner" at bounding box center [783, 249] width 70 height 11
copy div "Business Owner"
click at [184, 199] on link "Business Information Business Information T O" at bounding box center [164, 190] width 231 height 28
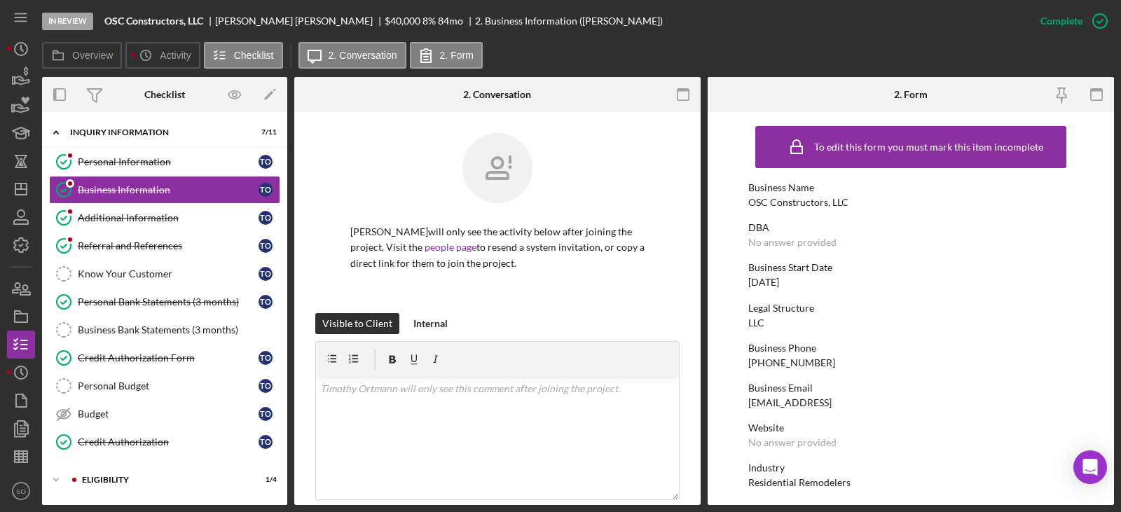
click at [775, 279] on div "[DATE]" at bounding box center [763, 282] width 31 height 11
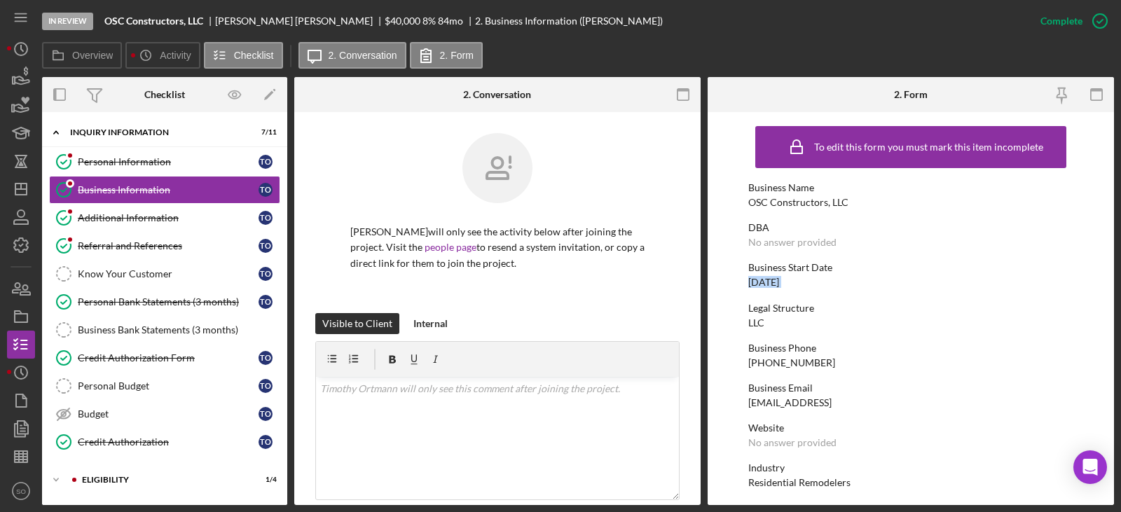
click at [775, 279] on div "[DATE]" at bounding box center [763, 282] width 31 height 11
copy div "[DATE]"
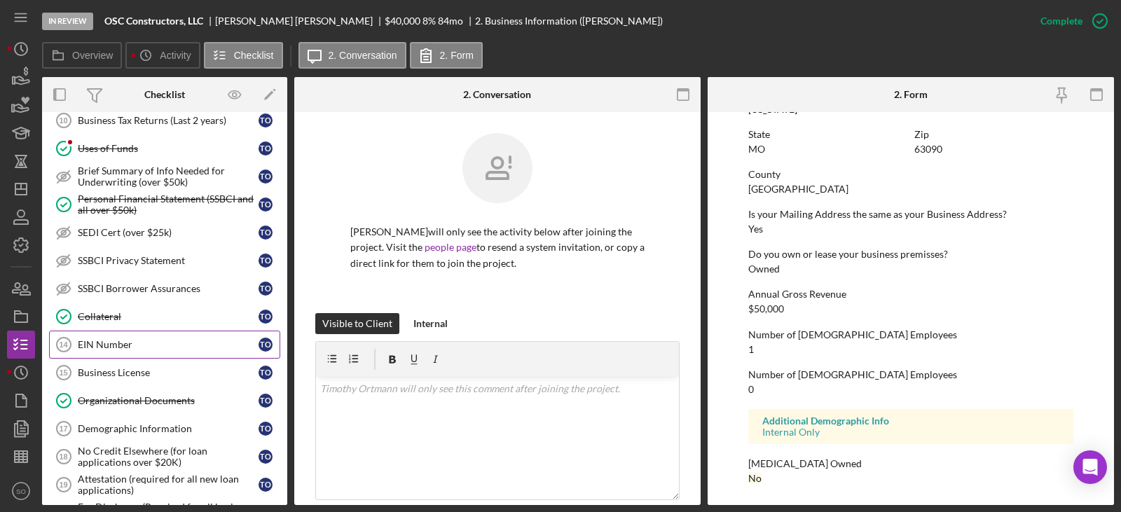
scroll to position [420, 0]
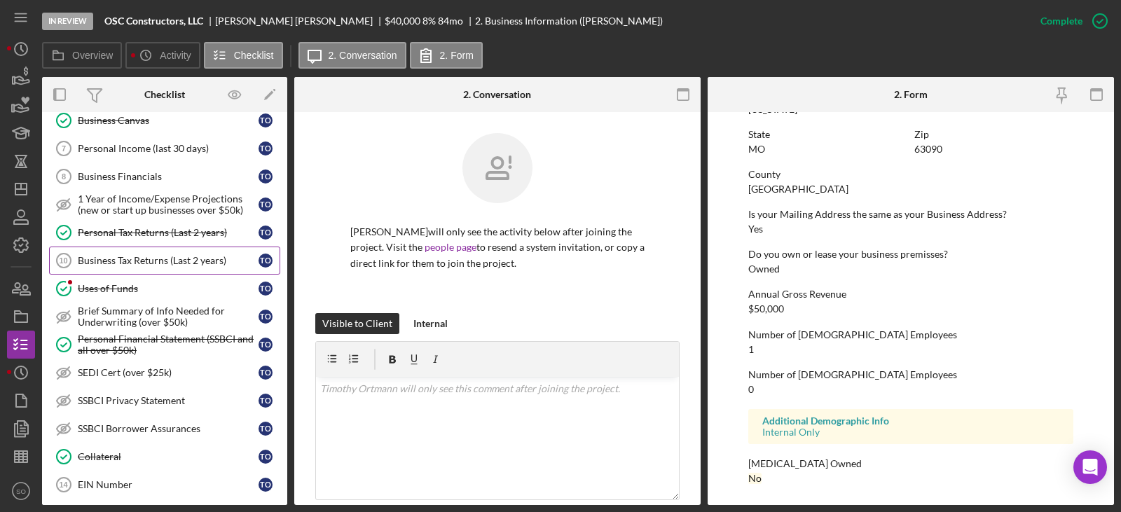
drag, startPoint x: 177, startPoint y: 235, endPoint x: 243, endPoint y: 258, distance: 69.8
click at [177, 235] on div "Personal Tax Returns (Last 2 years)" at bounding box center [168, 232] width 181 height 11
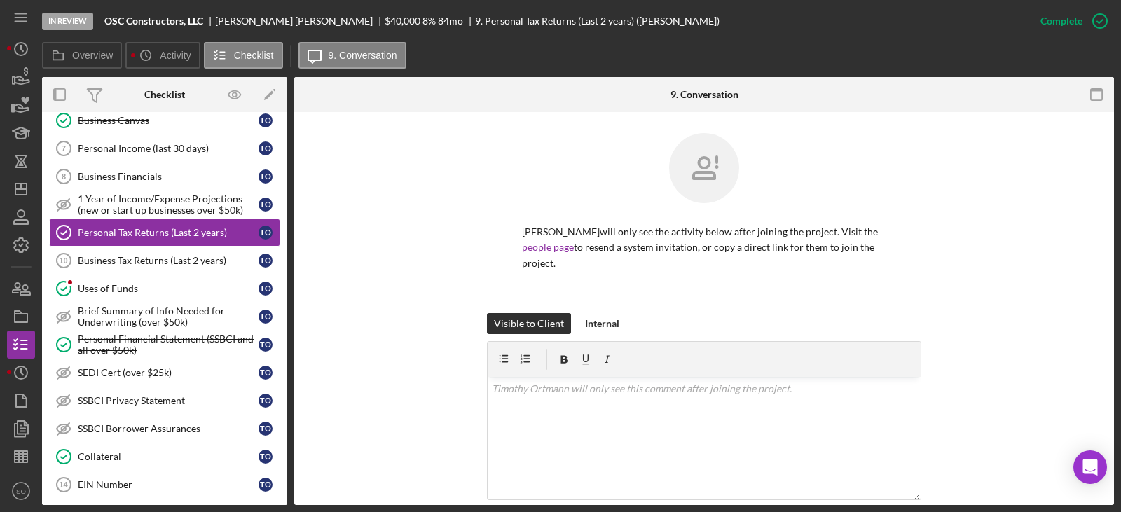
scroll to position [280, 0]
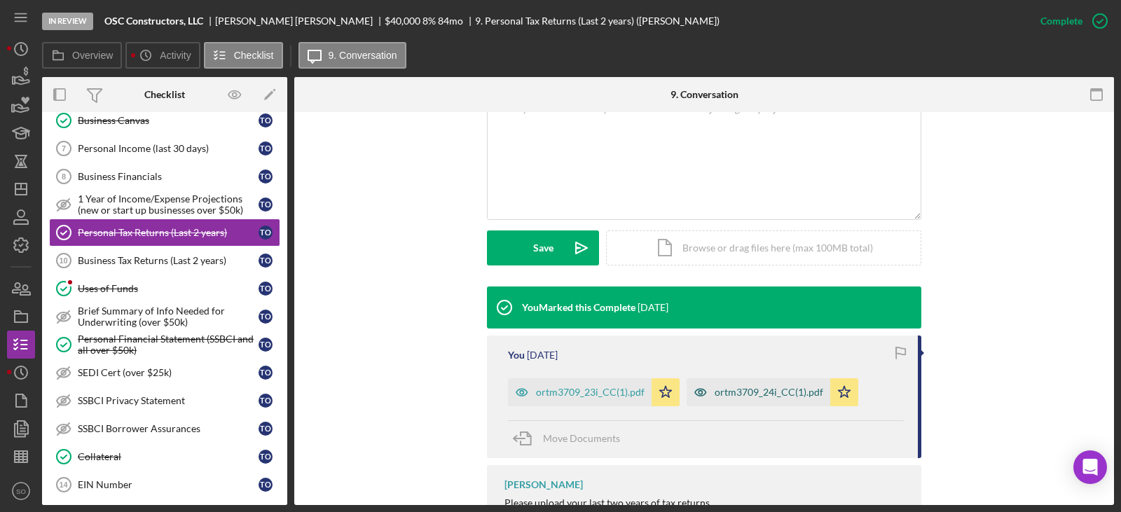
click at [743, 396] on div "ortm3709_24i_CC(1).pdf" at bounding box center [769, 392] width 109 height 11
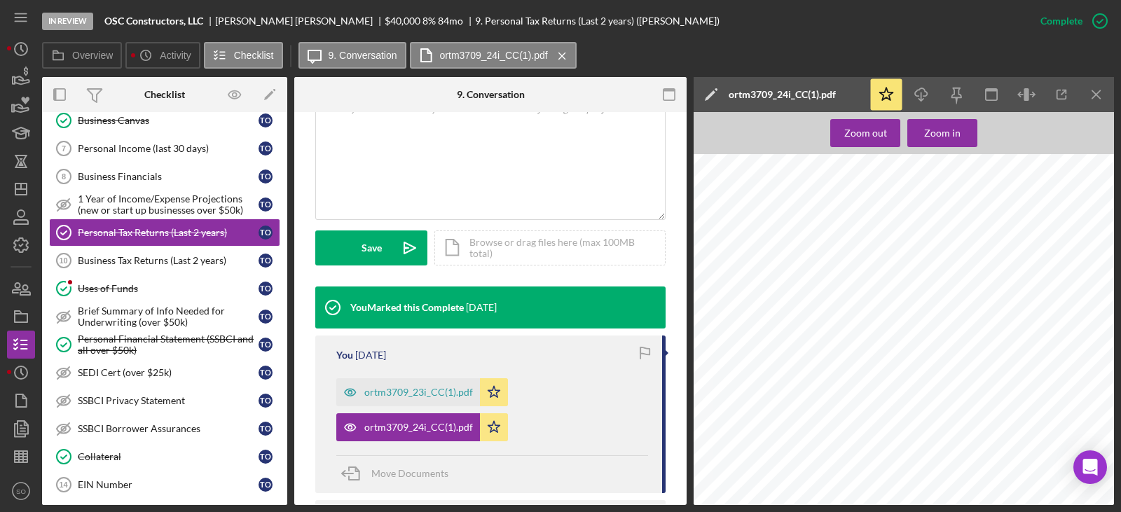
scroll to position [1121, 0]
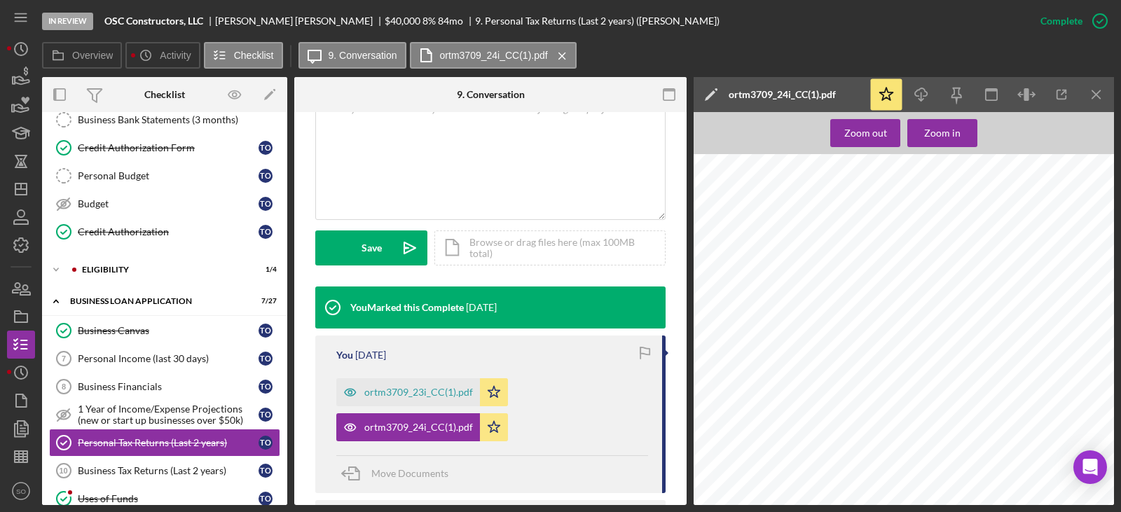
scroll to position [140, 0]
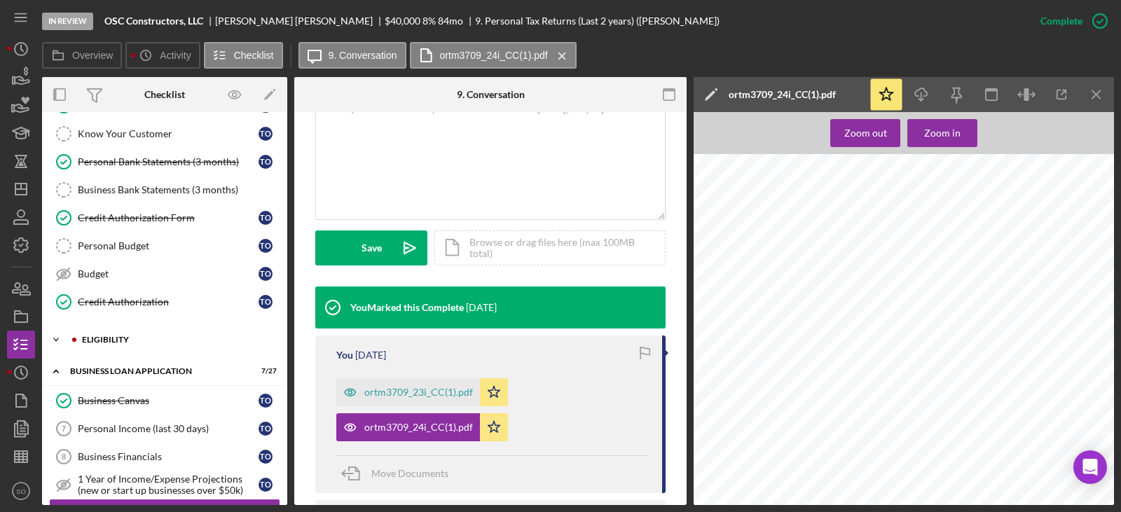
click at [121, 350] on div "Icon/Expander ELIGIBILITY 1 / 4" at bounding box center [164, 340] width 245 height 28
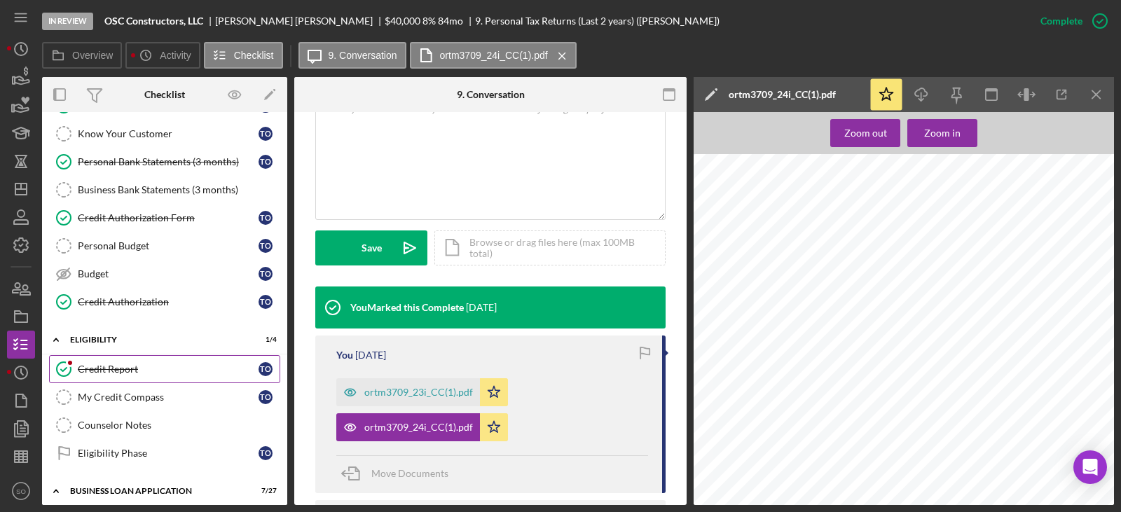
click at [126, 361] on link "Credit Report Credit Report T O" at bounding box center [164, 369] width 231 height 28
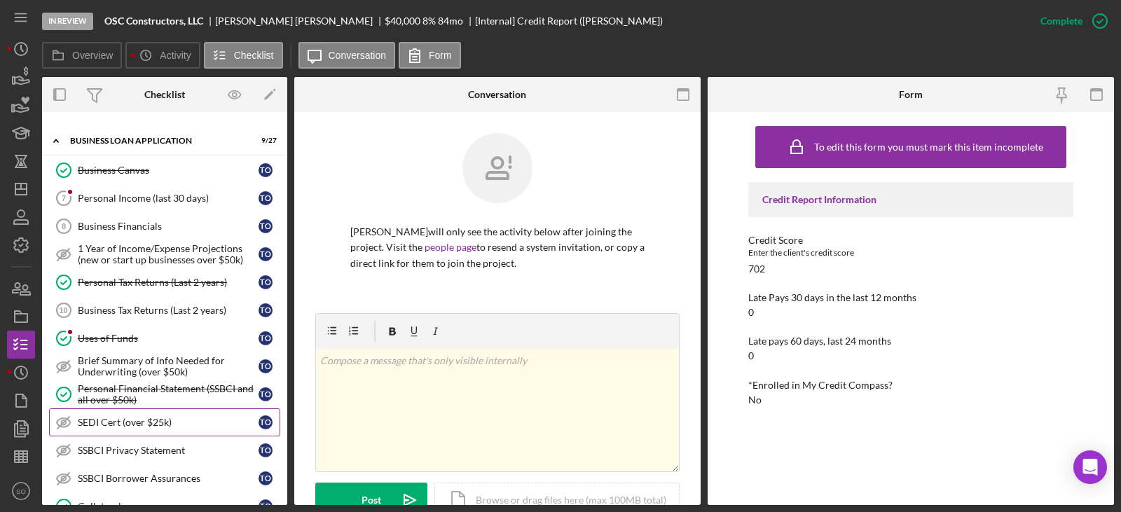
scroll to position [561, 0]
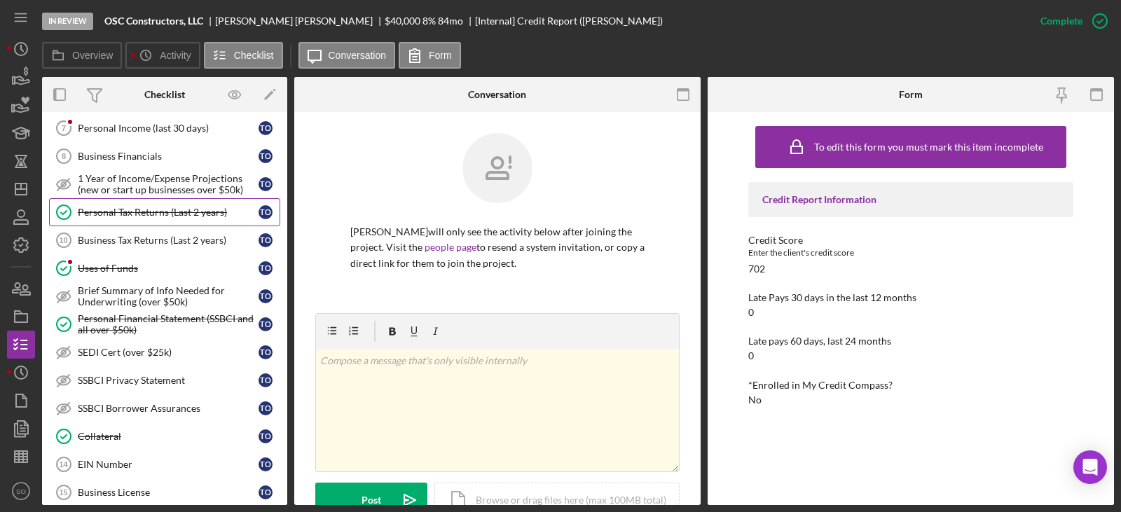
drag, startPoint x: 160, startPoint y: 210, endPoint x: 244, endPoint y: 219, distance: 84.6
click at [160, 210] on div "Personal Tax Returns (Last 2 years)" at bounding box center [168, 212] width 181 height 11
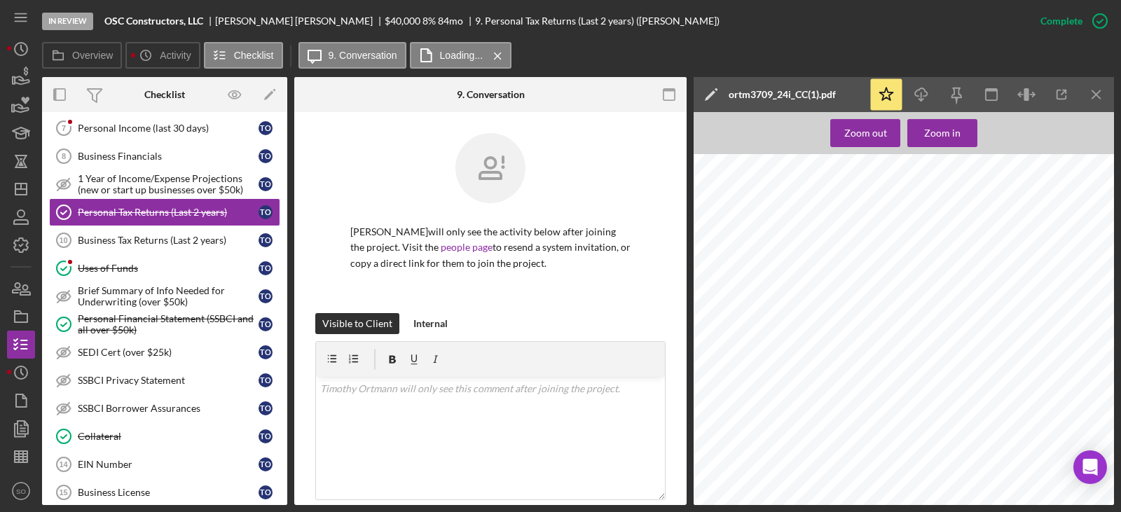
scroll to position [1121, 0]
